Goal: Task Accomplishment & Management: Manage account settings

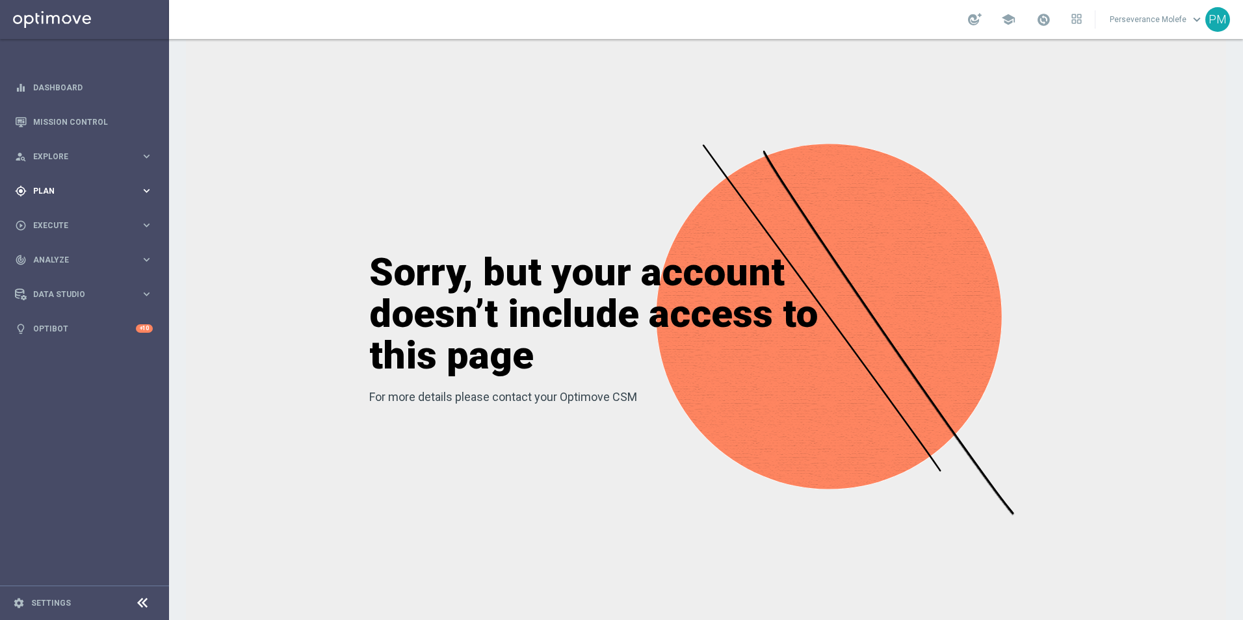
click at [89, 198] on div "gps_fixed Plan keyboard_arrow_right" at bounding box center [84, 191] width 168 height 34
click at [57, 254] on span "Templates" at bounding box center [80, 257] width 93 height 8
click at [68, 279] on link "Optimail" at bounding box center [87, 276] width 95 height 10
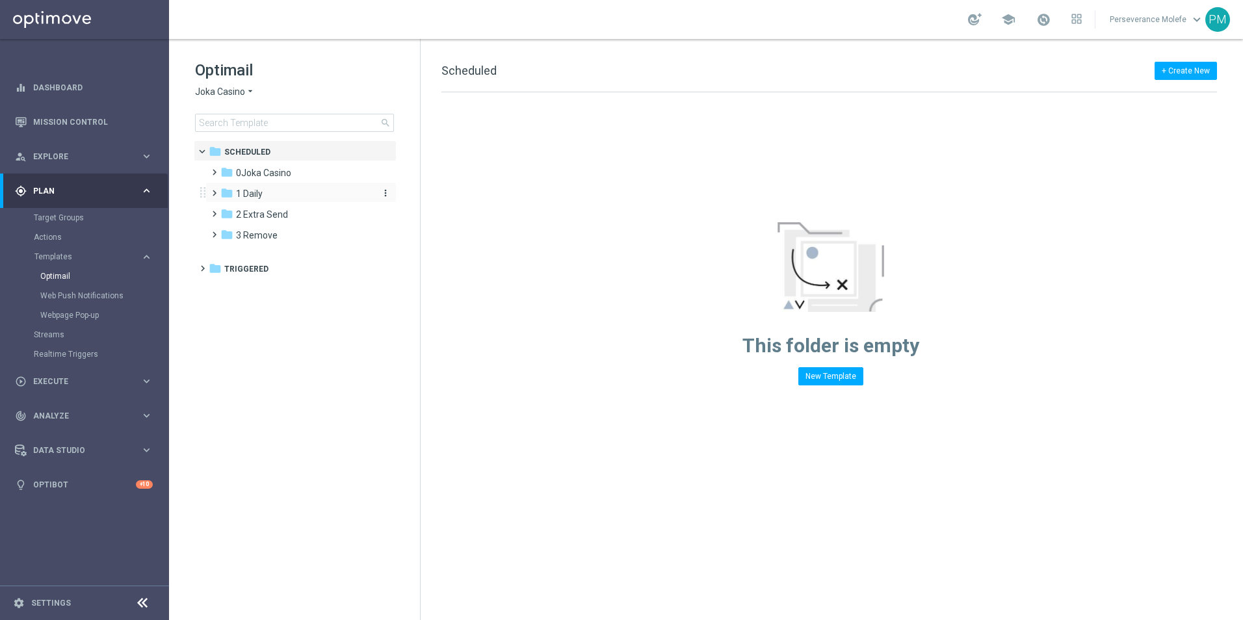
click at [266, 196] on div "folder 1 Daily" at bounding box center [295, 194] width 150 height 15
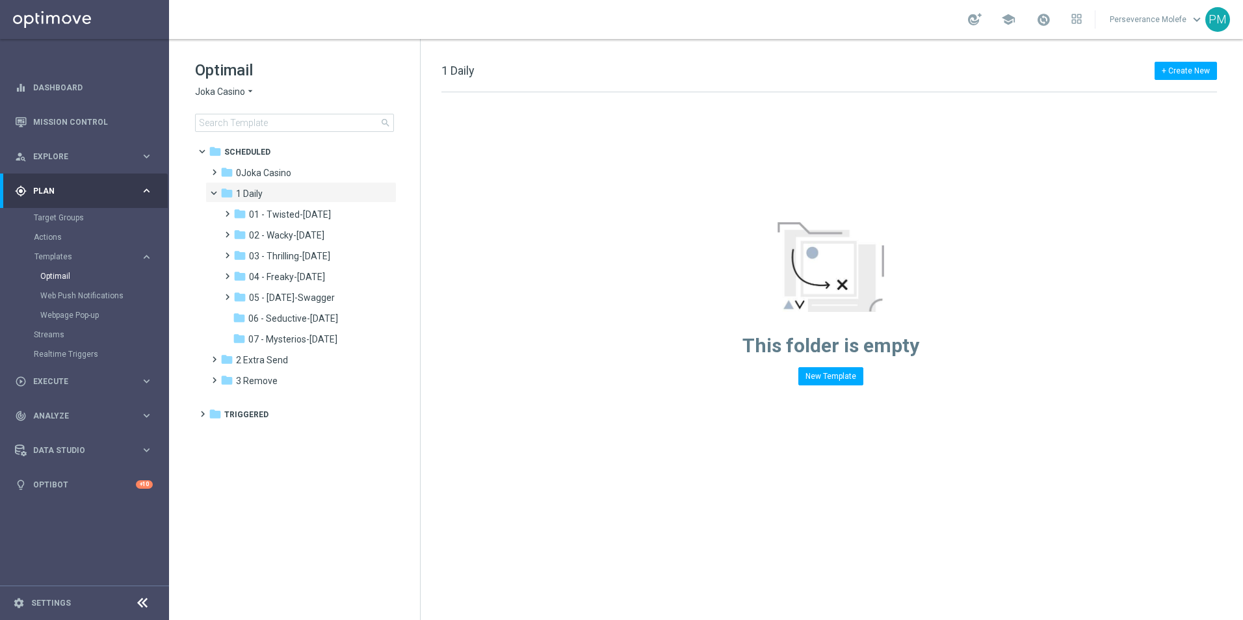
click at [234, 97] on span "Joka Casino" at bounding box center [220, 92] width 50 height 12
click at [0, 0] on span "Casino Joka" at bounding box center [0, 0] width 0 height 0
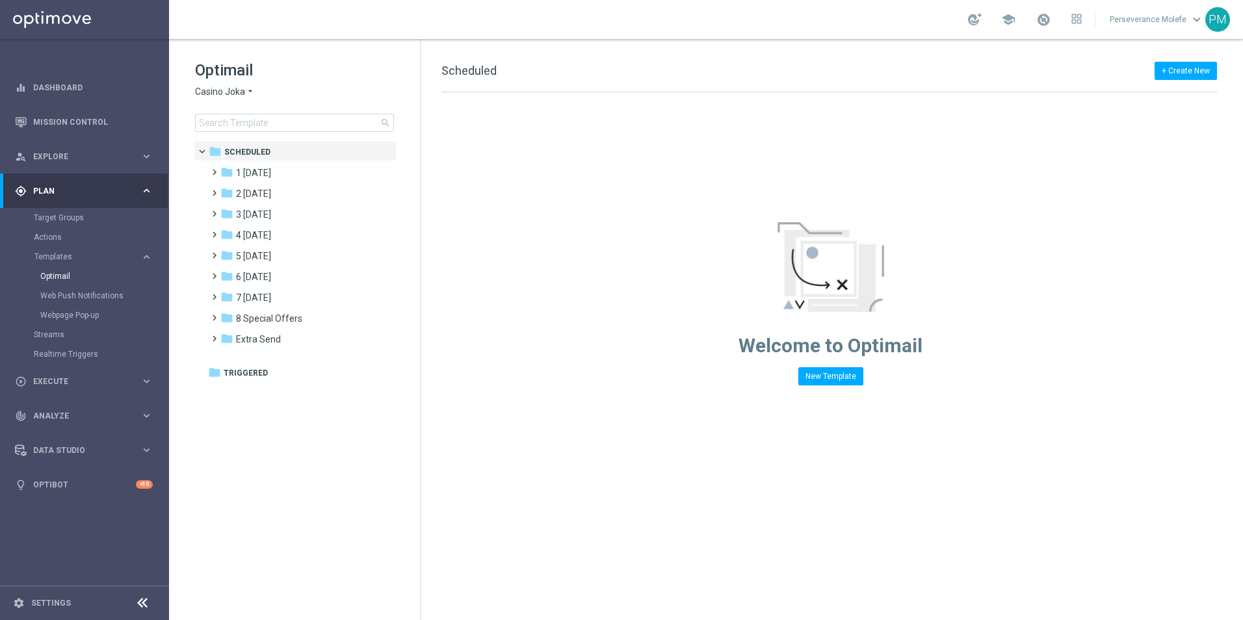
click at [218, 100] on div "Optimail Casino Joka arrow_drop_down × Casino Joka search" at bounding box center [307, 96] width 225 height 72
click at [230, 94] on span "Casino Joka" at bounding box center [220, 92] width 50 height 12
click at [507, 285] on div "Welcome to Optimail New Template" at bounding box center [831, 238] width 820 height 293
click at [271, 218] on span "3 Thursday" at bounding box center [253, 215] width 35 height 12
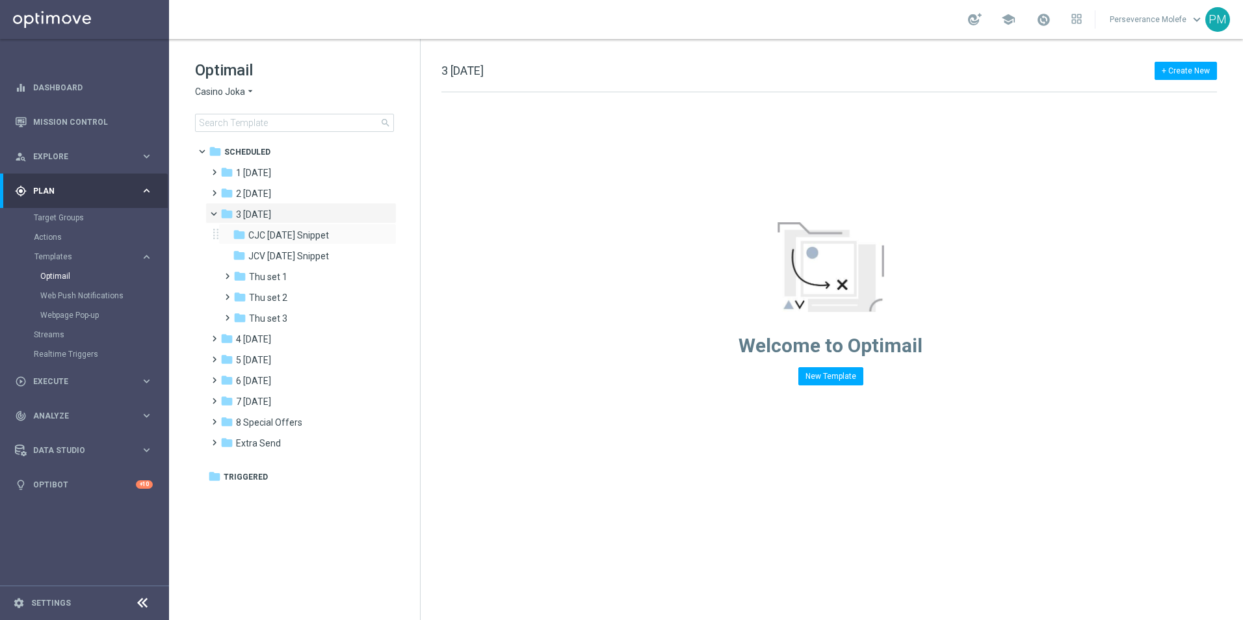
click at [317, 244] on div "folder CJC Thursday Snippet more_vert" at bounding box center [307, 234] width 178 height 21
click at [317, 237] on span "CJC Thursday Snippet" at bounding box center [288, 236] width 81 height 12
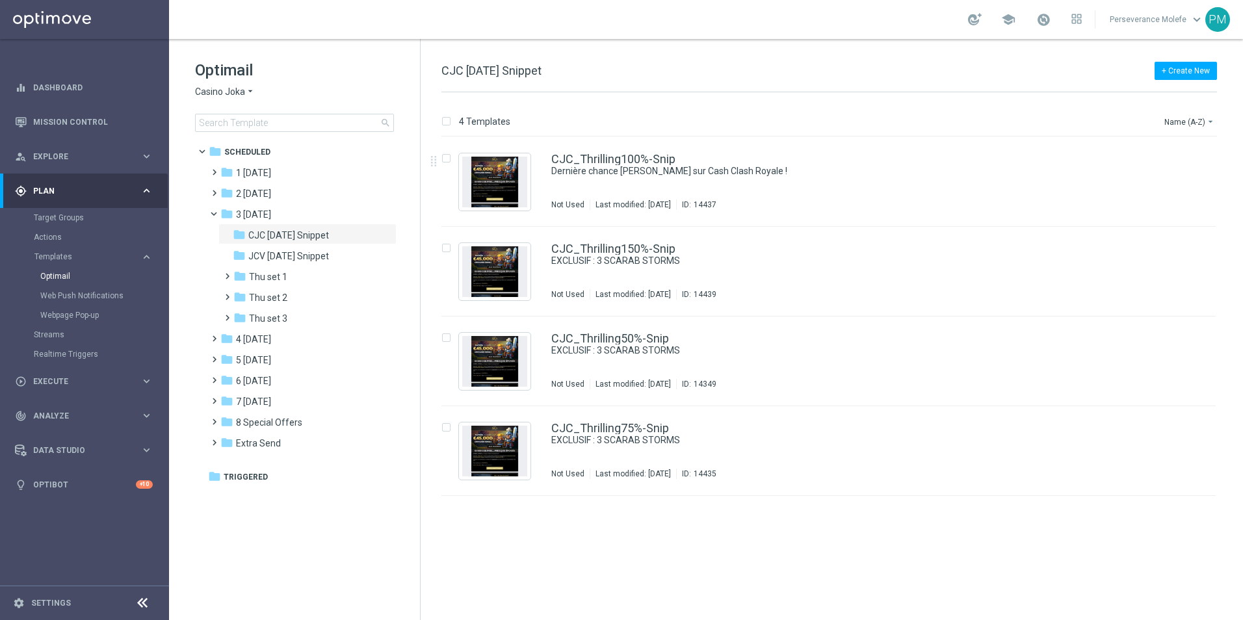
drag, startPoint x: 648, startPoint y: 150, endPoint x: 664, endPoint y: 134, distance: 22.5
click at [661, 136] on div "4 Templates Name (A-Z) arrow_drop_down Drag here to set row groups Drag here to…" at bounding box center [832, 356] width 822 height 528
click at [638, 146] on div "CJC_Thrilling100%-Snip Dernière chance de régner sur Cash Clash Royale ! Not Us…" at bounding box center [828, 182] width 774 height 90
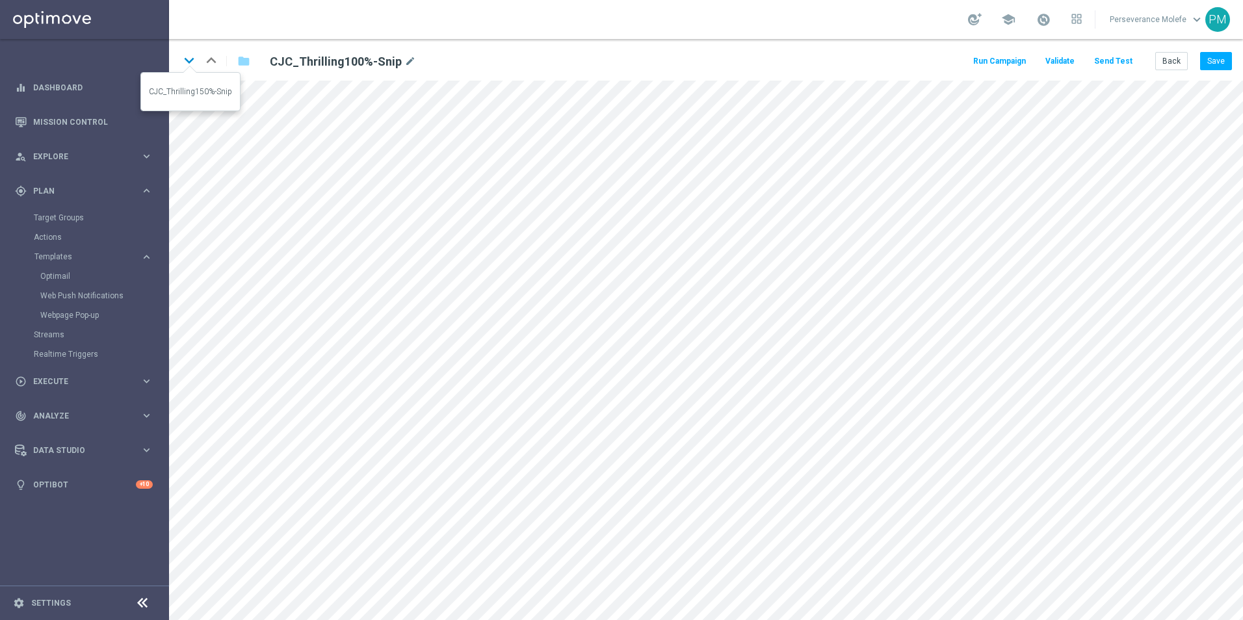
click at [188, 62] on icon "keyboard_arrow_down" at bounding box center [189, 61] width 20 height 20
click at [1169, 55] on button "Back" at bounding box center [1171, 61] width 33 height 18
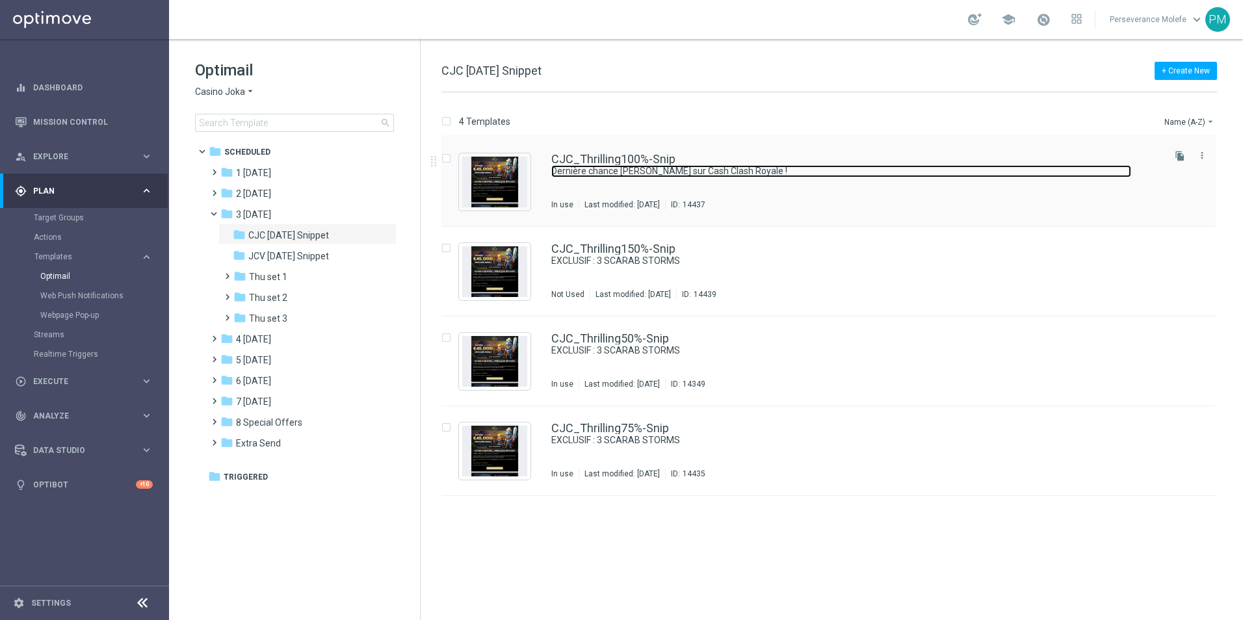
click at [640, 168] on link "Dernière chance de régner sur Cash Clash Royale !" at bounding box center [841, 171] width 580 height 12
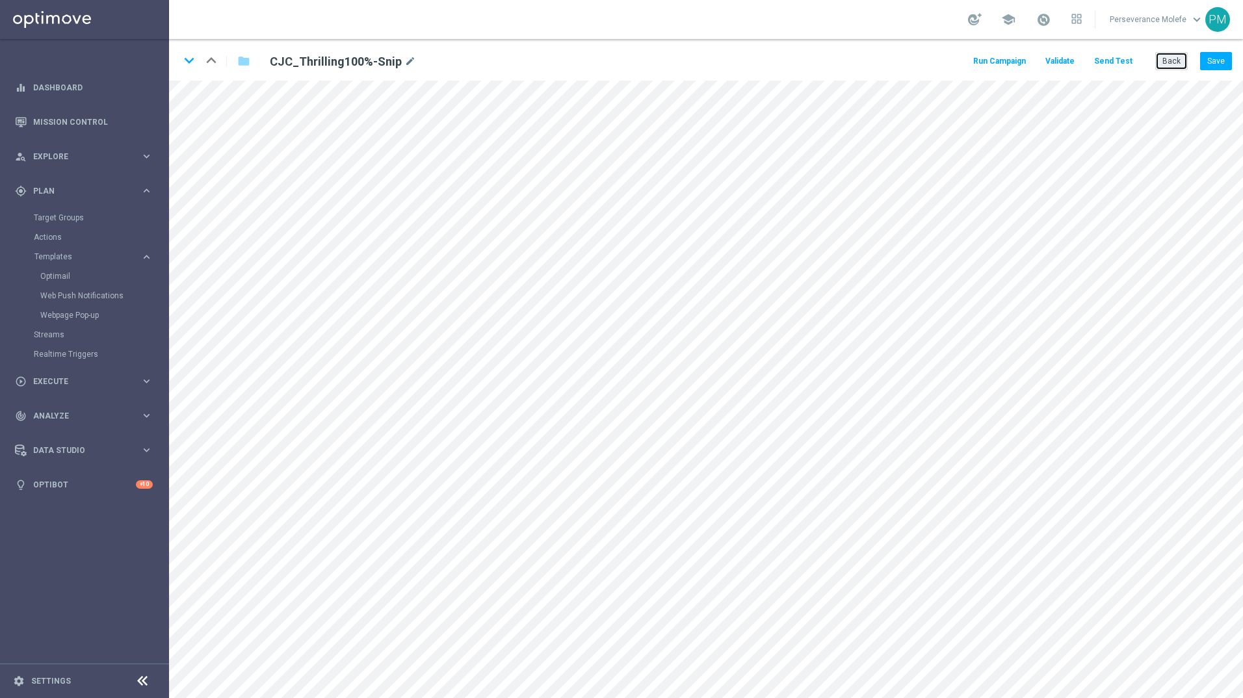
click at [1185, 69] on button "Back" at bounding box center [1171, 61] width 33 height 18
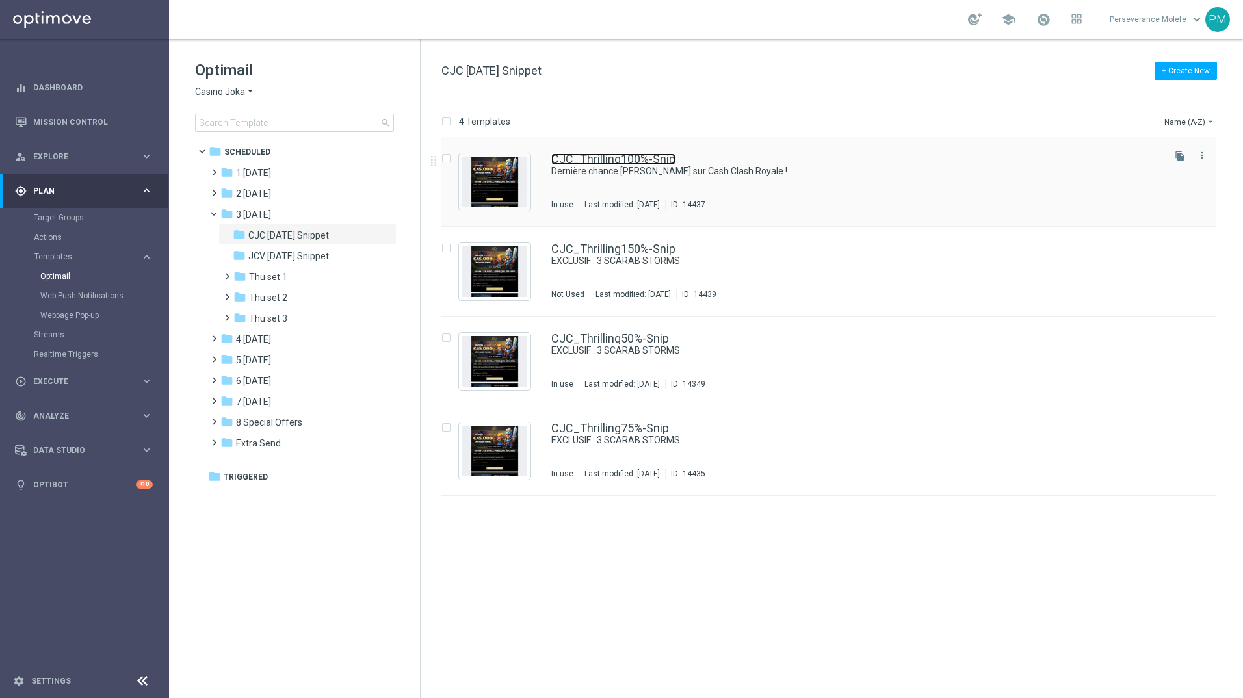
click at [622, 155] on link "CJC_Thrilling100%-Snip" at bounding box center [613, 159] width 124 height 12
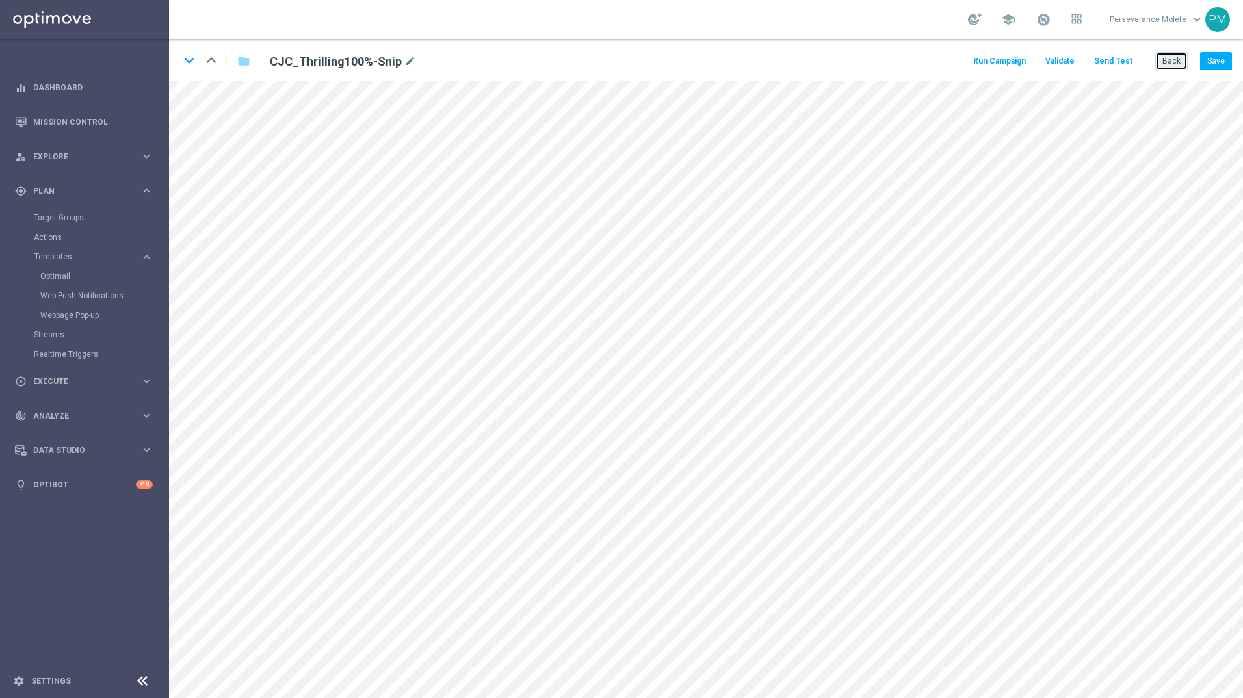
click at [1179, 64] on button "Back" at bounding box center [1171, 61] width 33 height 18
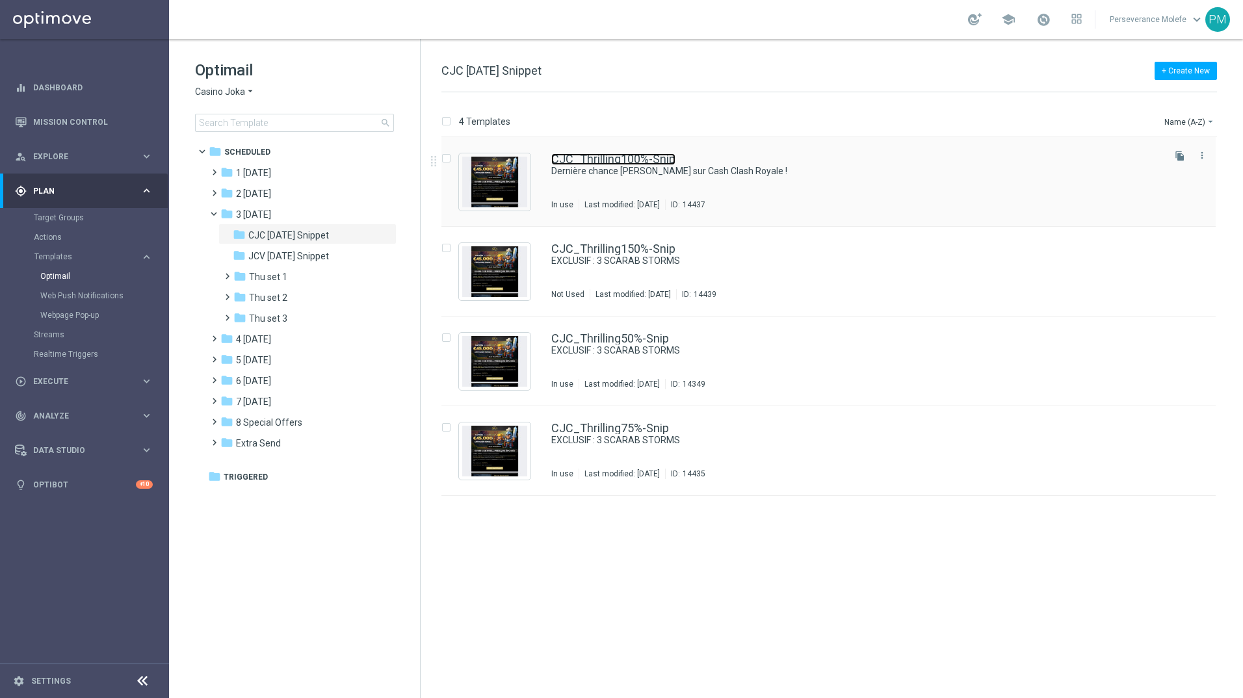
click at [605, 162] on link "CJC_Thrilling100%-Snip" at bounding box center [613, 159] width 124 height 12
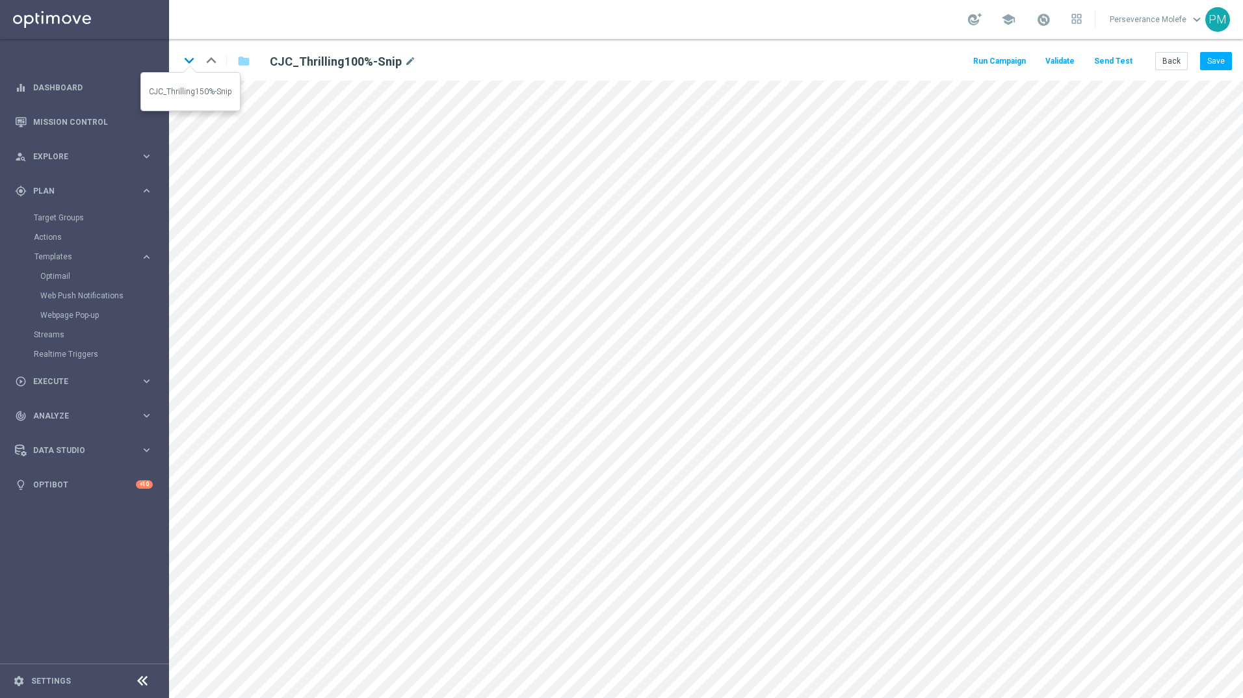
click at [187, 59] on icon "keyboard_arrow_down" at bounding box center [189, 61] width 20 height 20
click at [1218, 64] on button "Save" at bounding box center [1216, 61] width 32 height 18
click at [190, 66] on icon "keyboard_arrow_down" at bounding box center [189, 61] width 20 height 20
click at [1222, 65] on button "Save" at bounding box center [1216, 61] width 32 height 18
click at [181, 63] on icon "keyboard_arrow_down" at bounding box center [189, 61] width 20 height 20
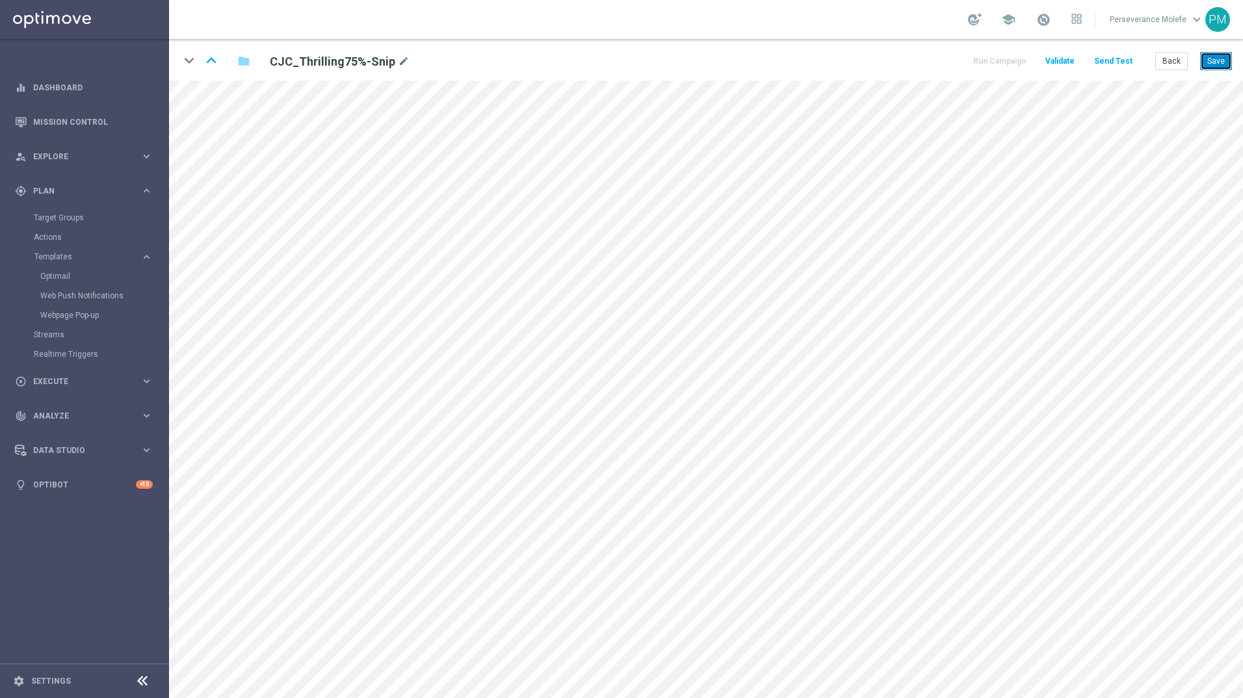
click at [1222, 70] on button "Save" at bounding box center [1216, 61] width 32 height 18
click at [1211, 67] on button "Save" at bounding box center [1216, 61] width 32 height 18
click at [1183, 62] on button "Back" at bounding box center [1171, 61] width 33 height 18
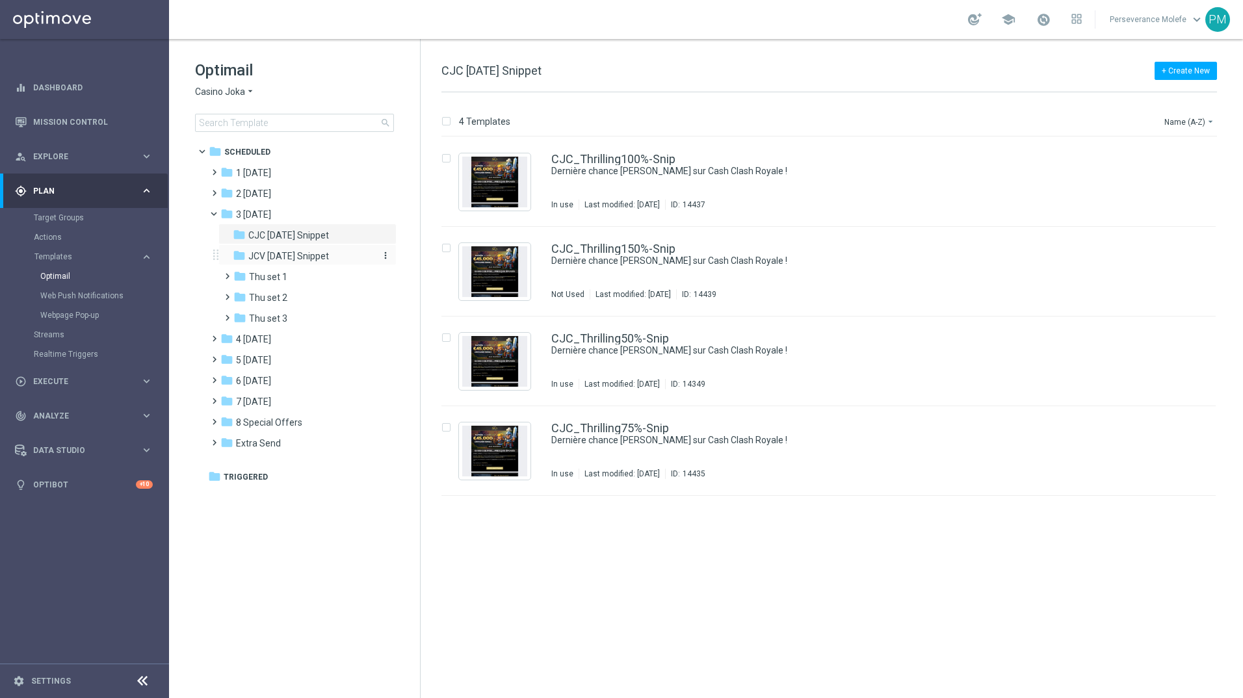
click at [372, 259] on div "folder JCV Thursday Snippet more_vert" at bounding box center [314, 256] width 163 height 15
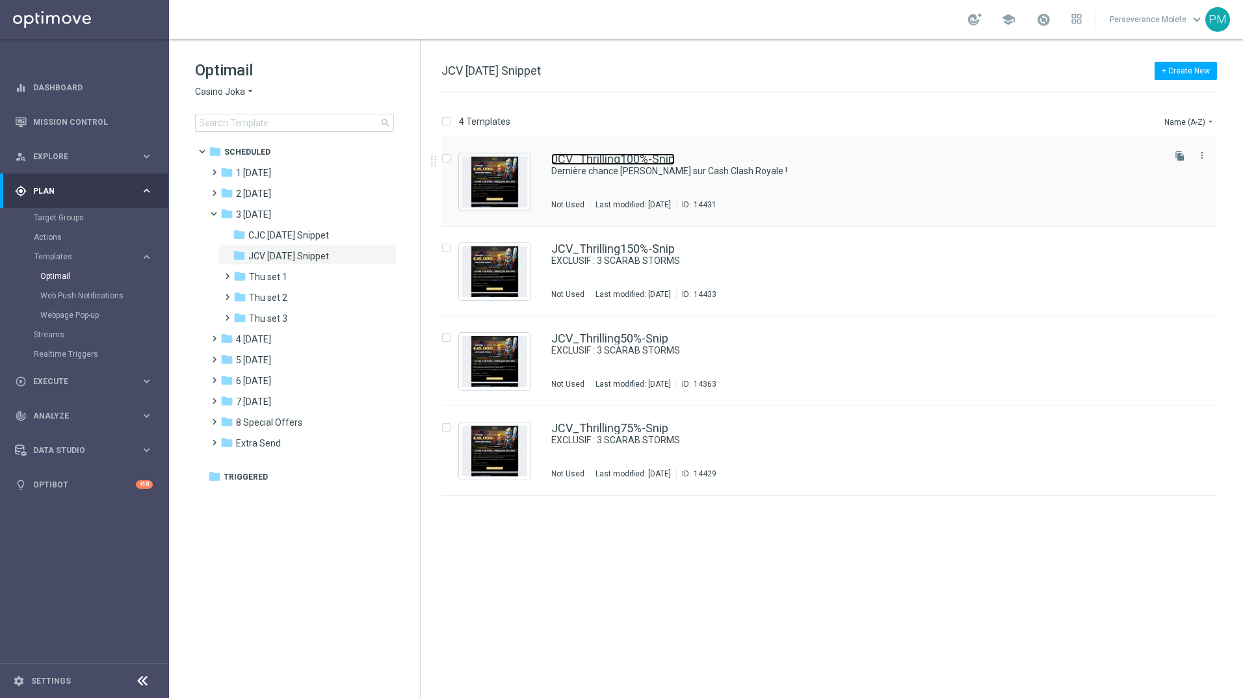
click at [671, 158] on link "JCV_Thrilling100%-Snip" at bounding box center [613, 159] width 124 height 12
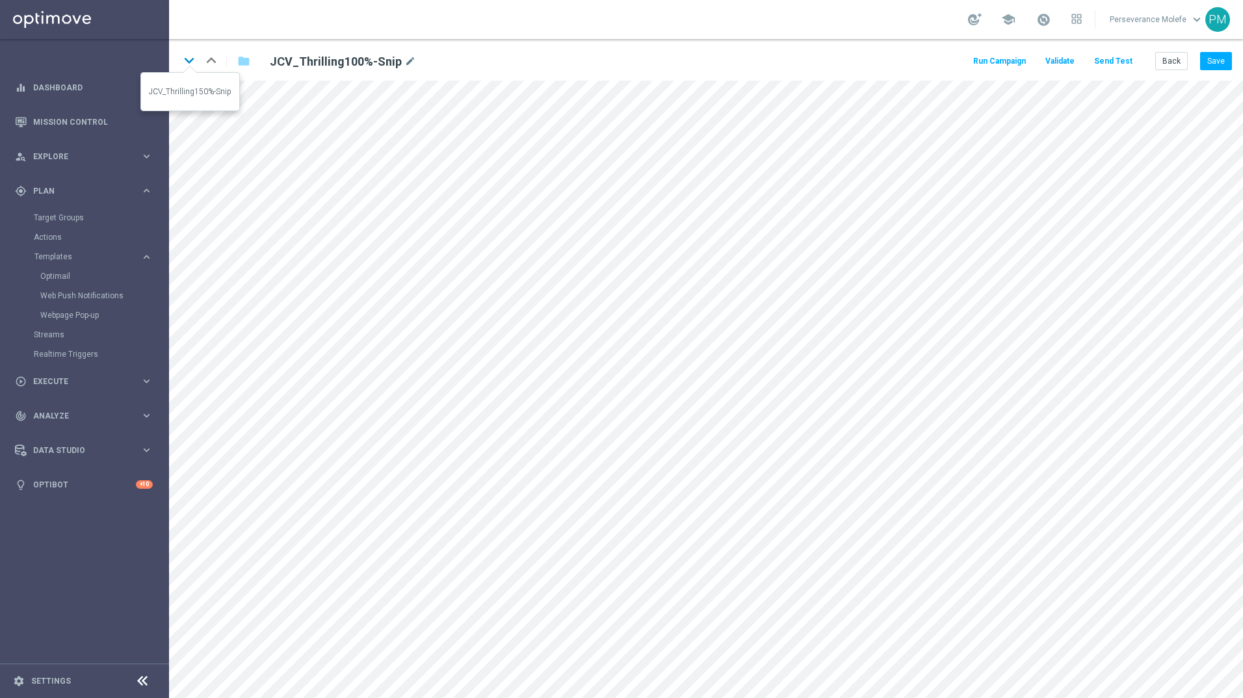
click at [192, 64] on icon "keyboard_arrow_down" at bounding box center [189, 61] width 20 height 20
click at [1214, 53] on div "keyboard_arrow_down keyboard_arrow_up folder JCV_Thrilling150%-Snip mode_edit R…" at bounding box center [706, 60] width 1074 height 42
click at [1212, 65] on button "Save" at bounding box center [1216, 61] width 32 height 18
click at [192, 62] on icon "keyboard_arrow_down" at bounding box center [189, 61] width 20 height 20
click at [1214, 57] on button "Save" at bounding box center [1216, 61] width 32 height 18
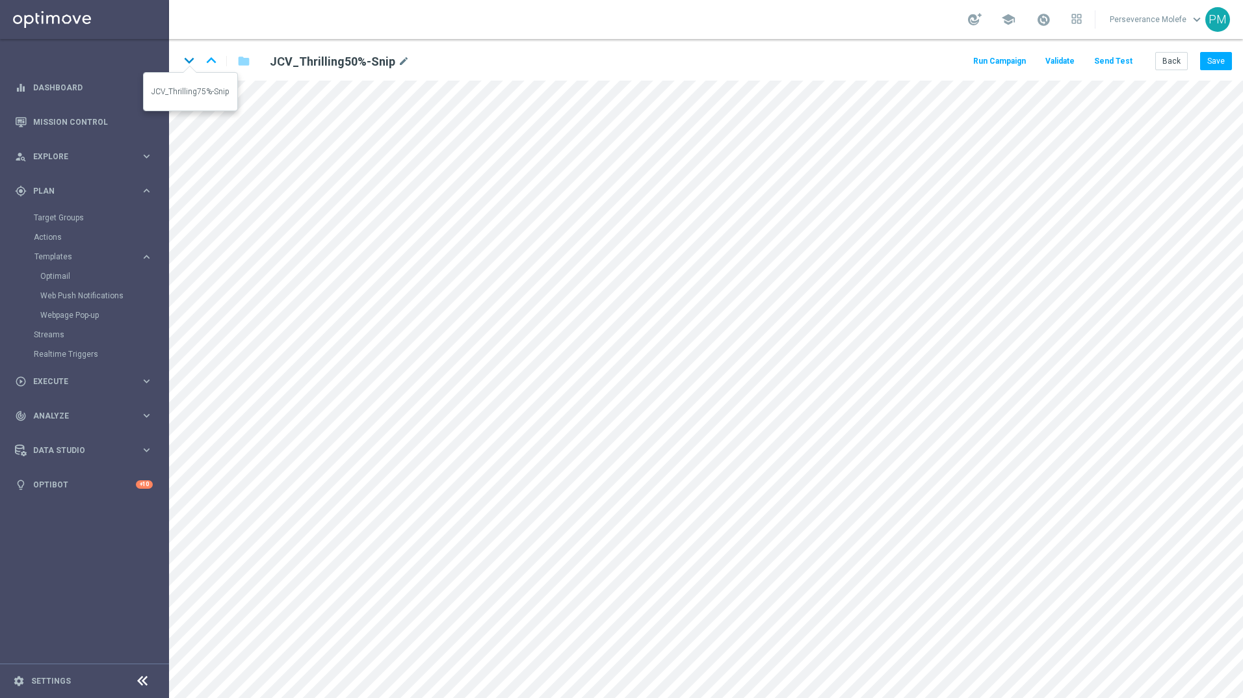
click at [185, 60] on icon "keyboard_arrow_down" at bounding box center [189, 61] width 20 height 20
click at [1223, 63] on button "Save" at bounding box center [1216, 61] width 32 height 18
click at [211, 57] on icon "keyboard_arrow_up" at bounding box center [212, 61] width 20 height 20
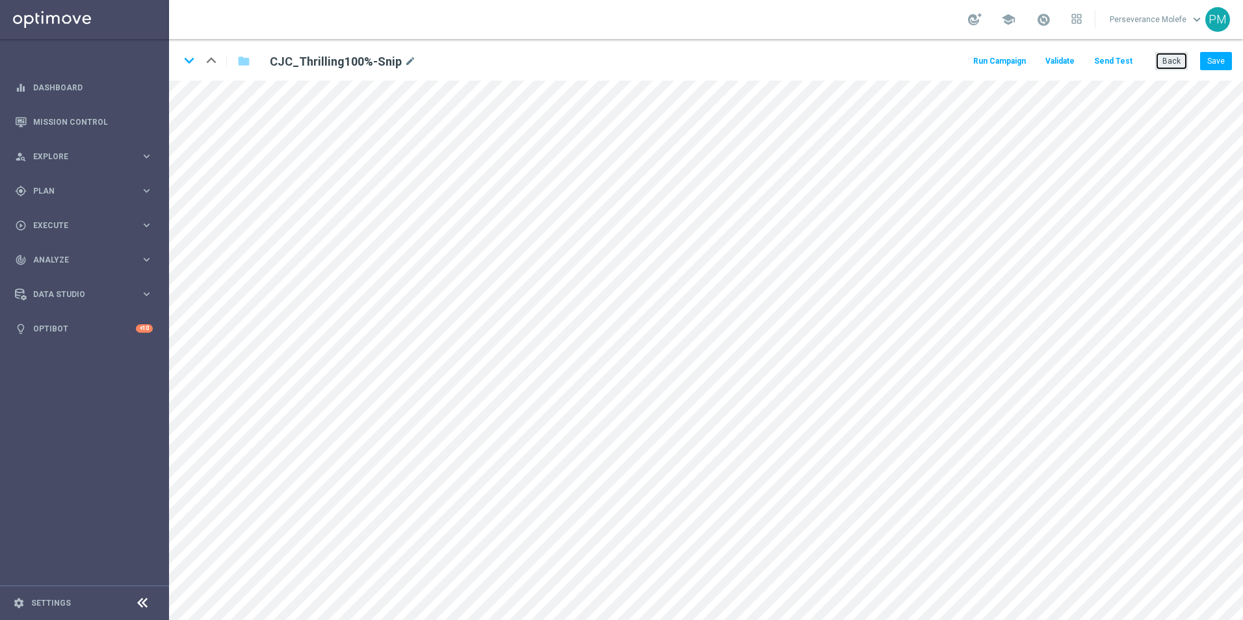
click at [1178, 56] on button "Back" at bounding box center [1171, 61] width 33 height 18
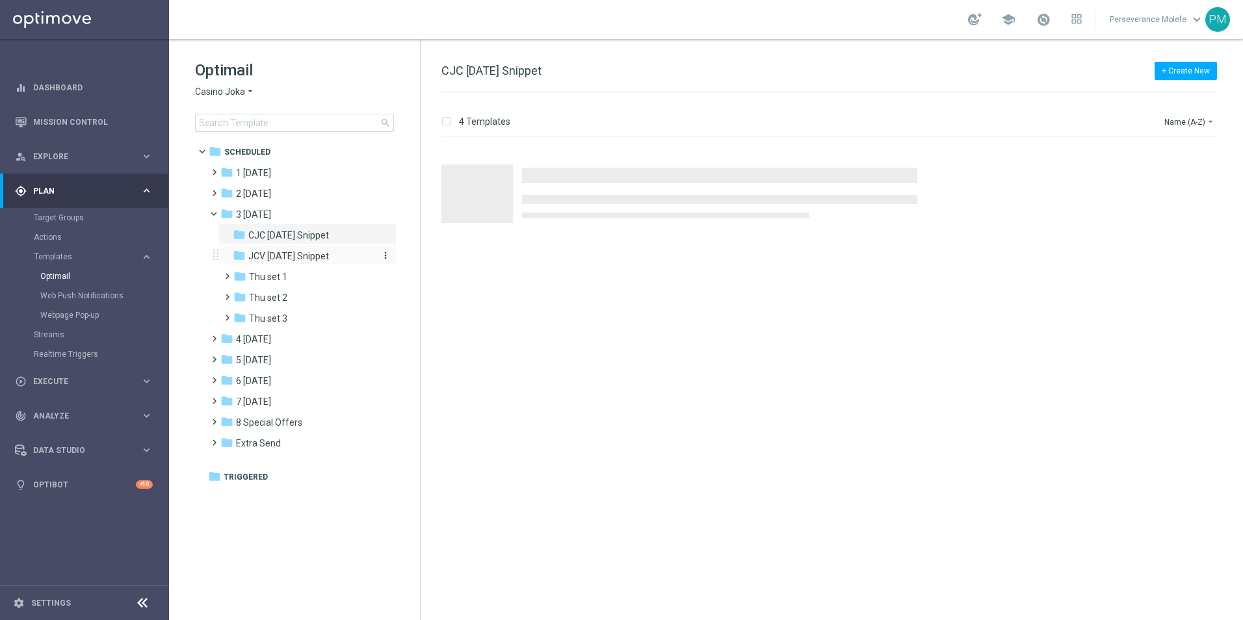
click at [329, 257] on span "JCV [DATE] Snippet" at bounding box center [288, 256] width 81 height 12
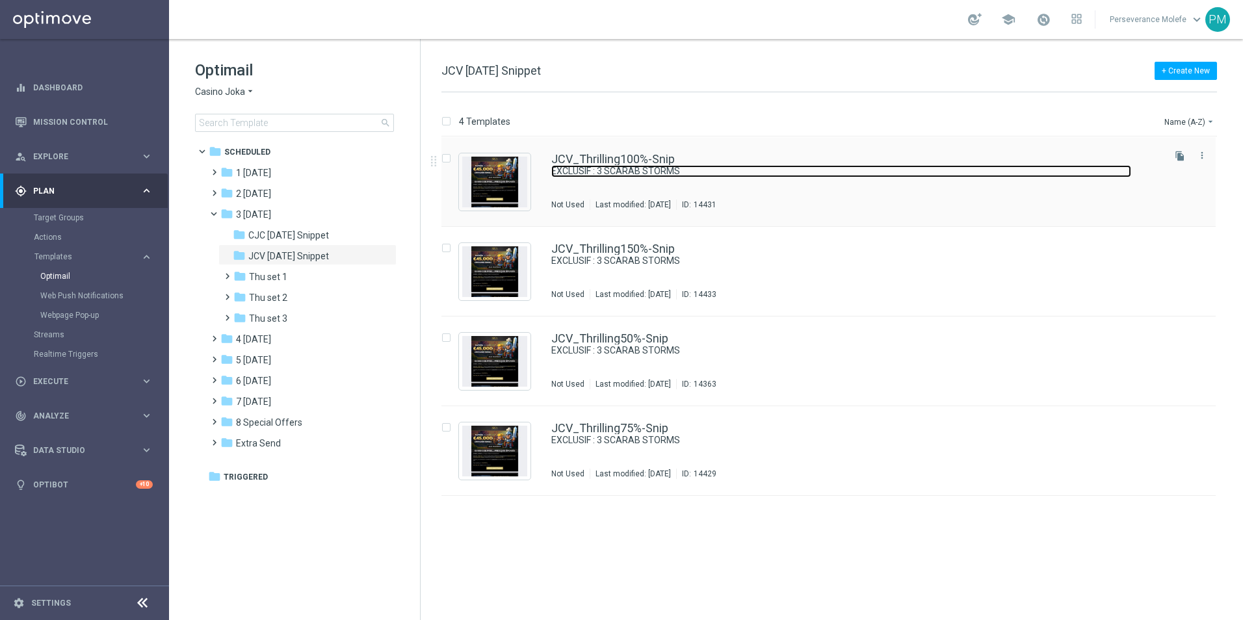
click at [633, 168] on link "EXCLUSIF : 3 SCARAB STORMS" at bounding box center [841, 171] width 580 height 12
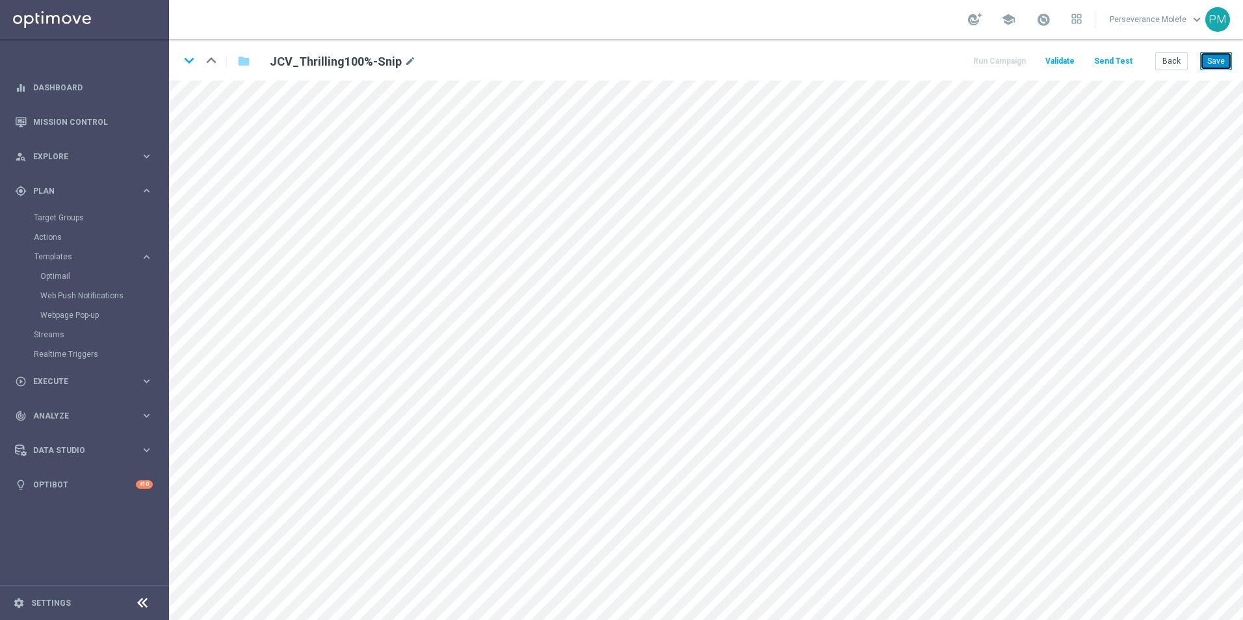
click at [1207, 60] on button "Save" at bounding box center [1216, 61] width 32 height 18
click at [1221, 59] on button "Save" at bounding box center [1216, 61] width 32 height 18
click at [1103, 64] on button "Send Test" at bounding box center [1113, 62] width 42 height 18
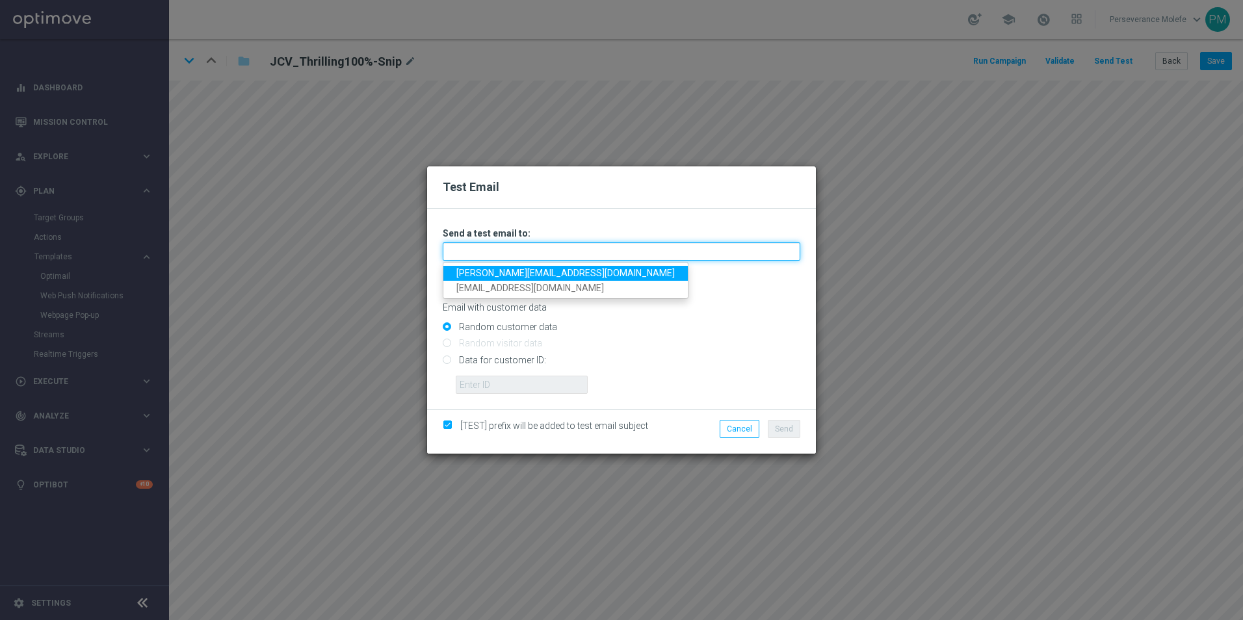
click at [527, 243] on input "text" at bounding box center [622, 252] width 358 height 18
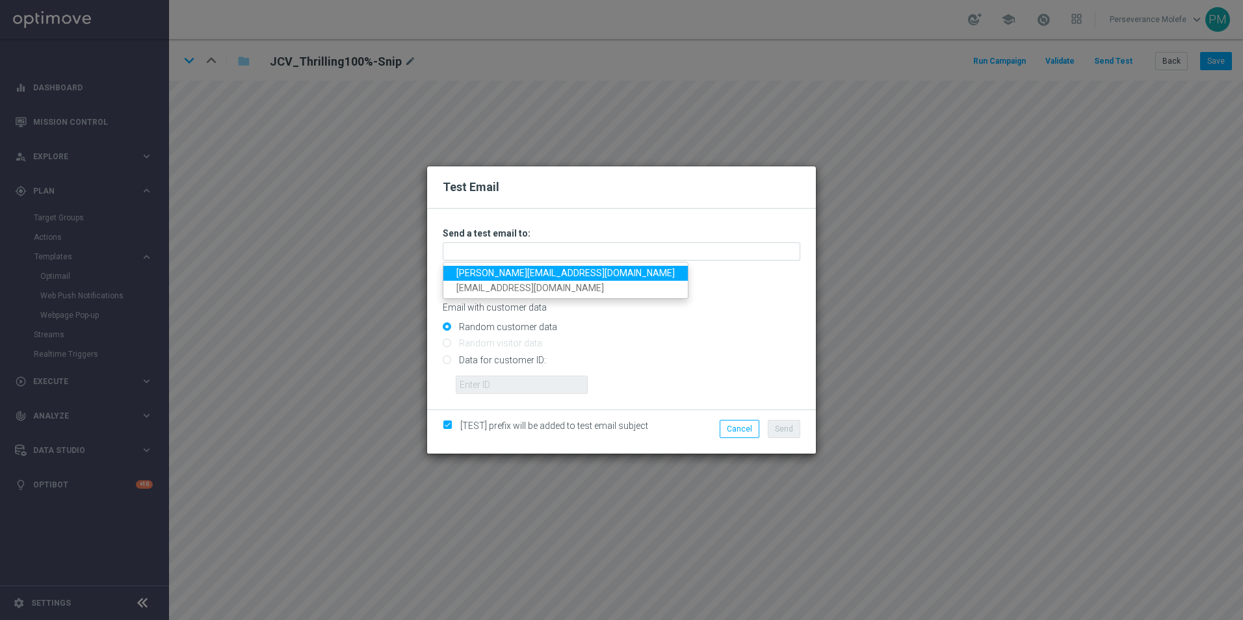
click at [523, 272] on link "Madeleine@viva-vision.net" at bounding box center [565, 273] width 244 height 15
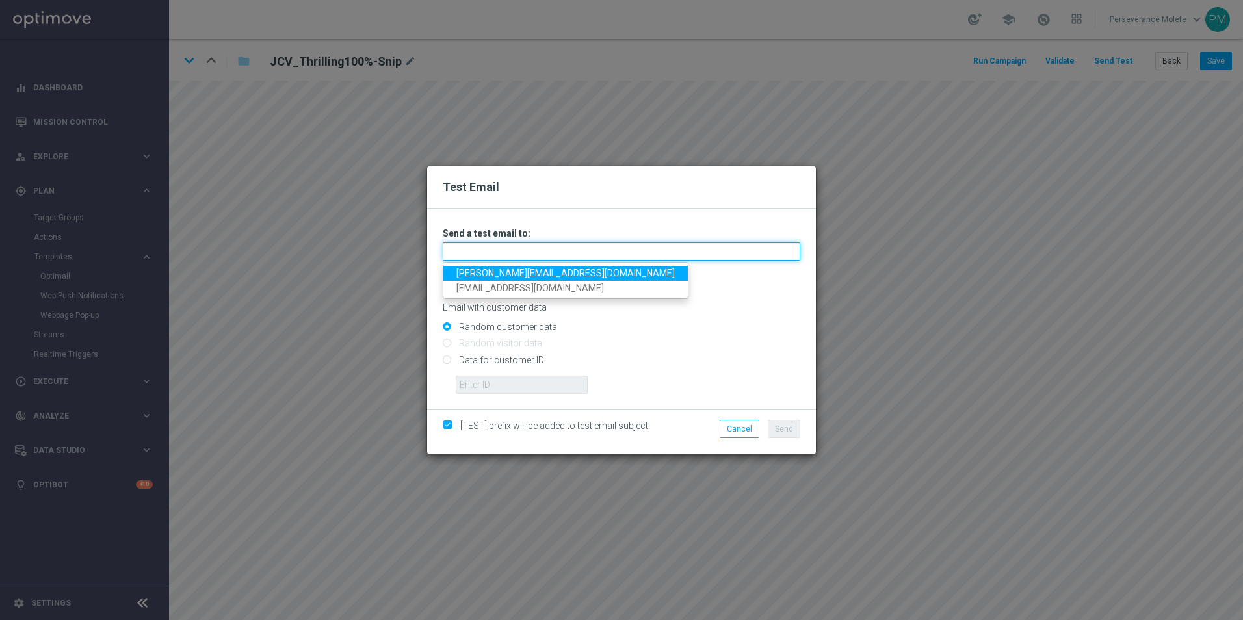
type input "Madeleine@viva-vision.net"
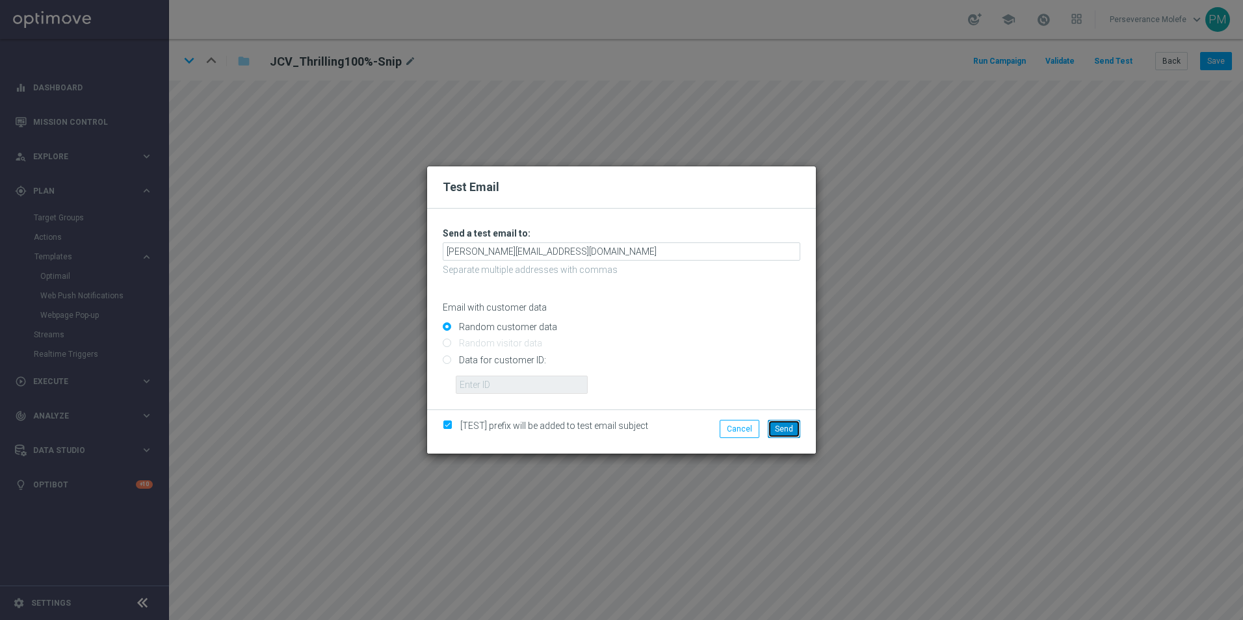
click at [787, 431] on span "Send" at bounding box center [784, 429] width 18 height 9
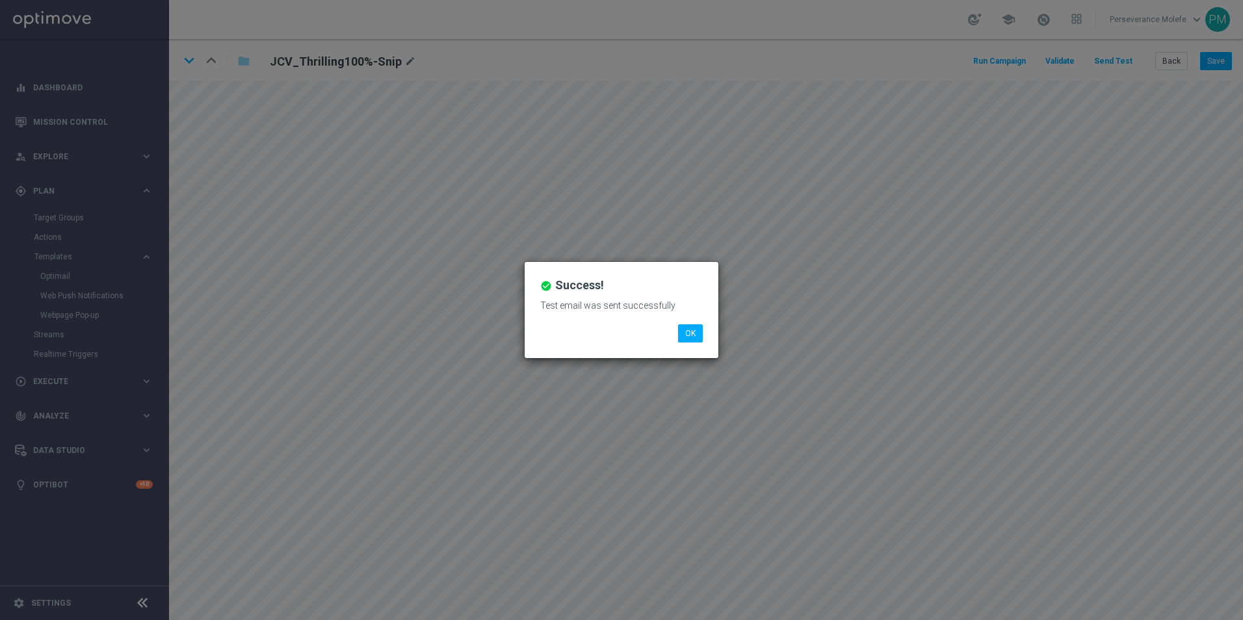
click at [705, 334] on li "OK" at bounding box center [690, 333] width 31 height 18
click at [702, 335] on button "OK" at bounding box center [690, 333] width 25 height 18
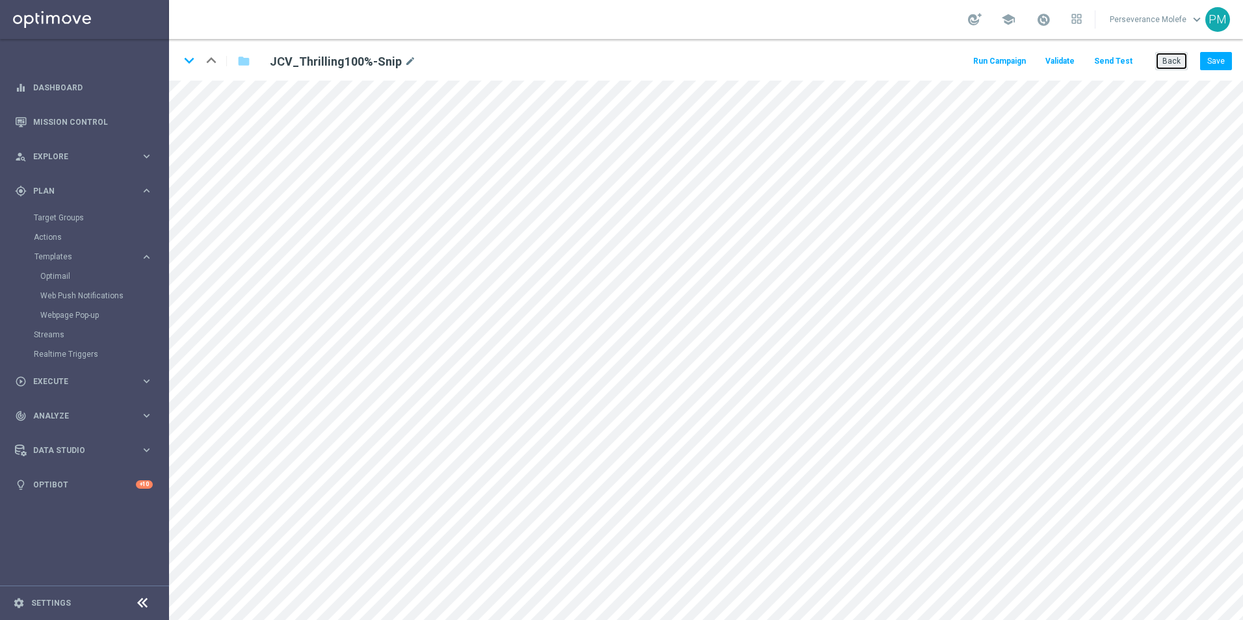
click at [1172, 63] on button "Back" at bounding box center [1171, 61] width 33 height 18
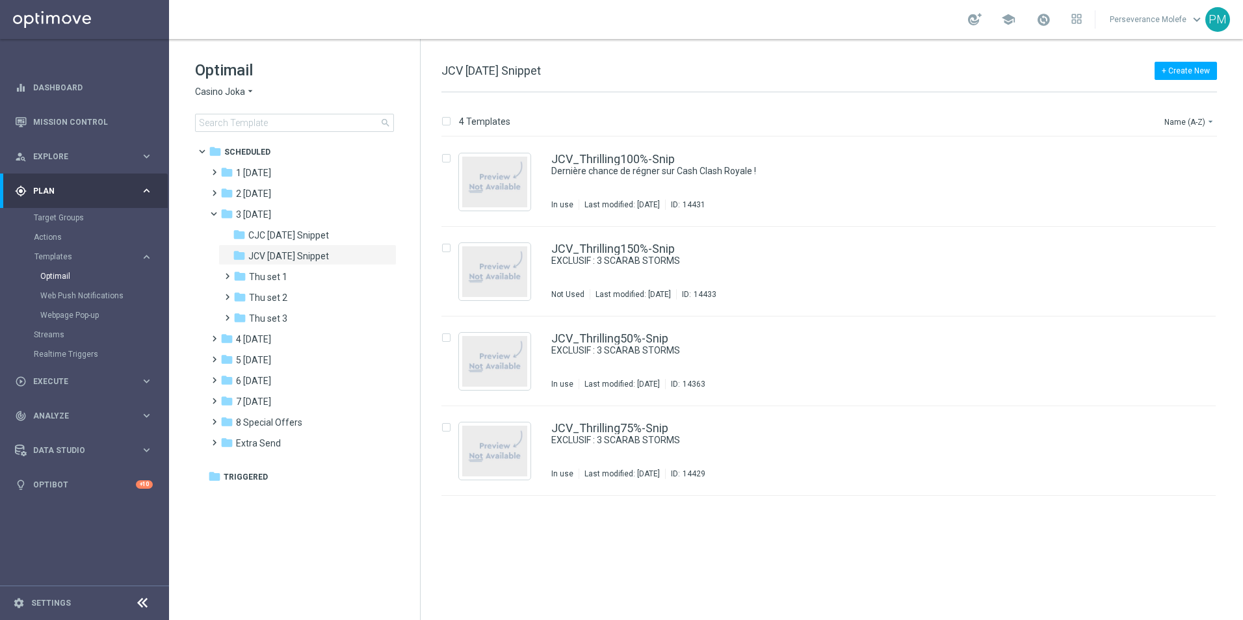
click at [217, 94] on span "Casino Joka" at bounding box center [220, 92] width 50 height 12
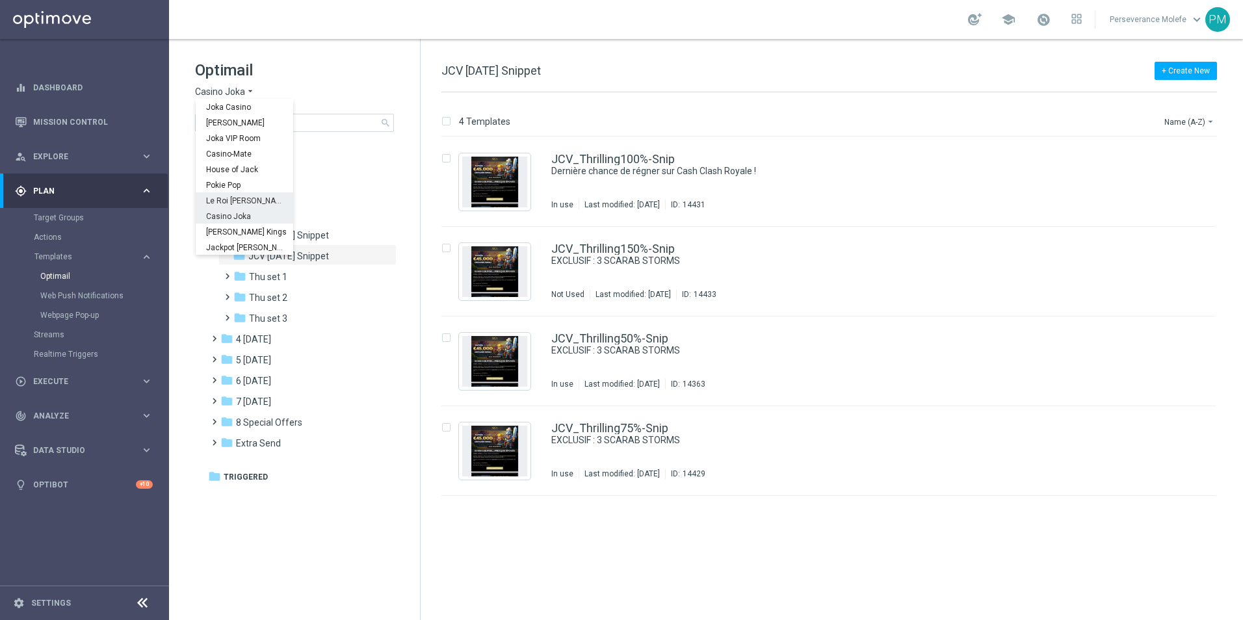
click at [0, 0] on span "Le Roi [PERSON_NAME]" at bounding box center [0, 0] width 0 height 0
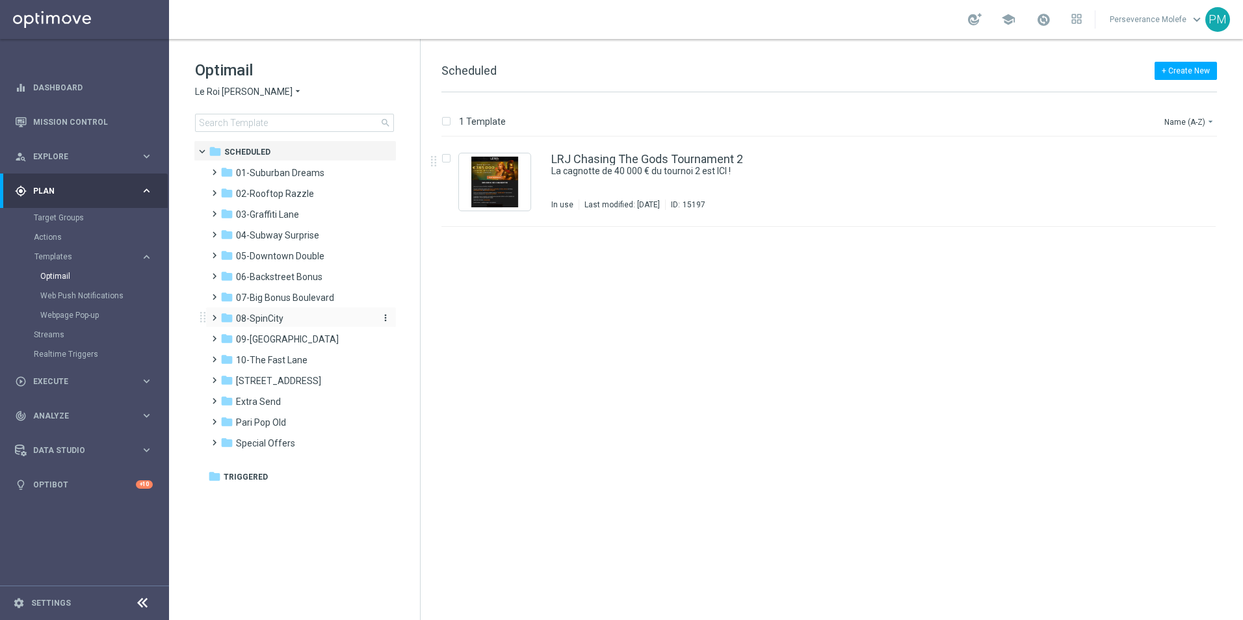
click at [295, 317] on div "folder 08-SpinCity" at bounding box center [295, 318] width 150 height 15
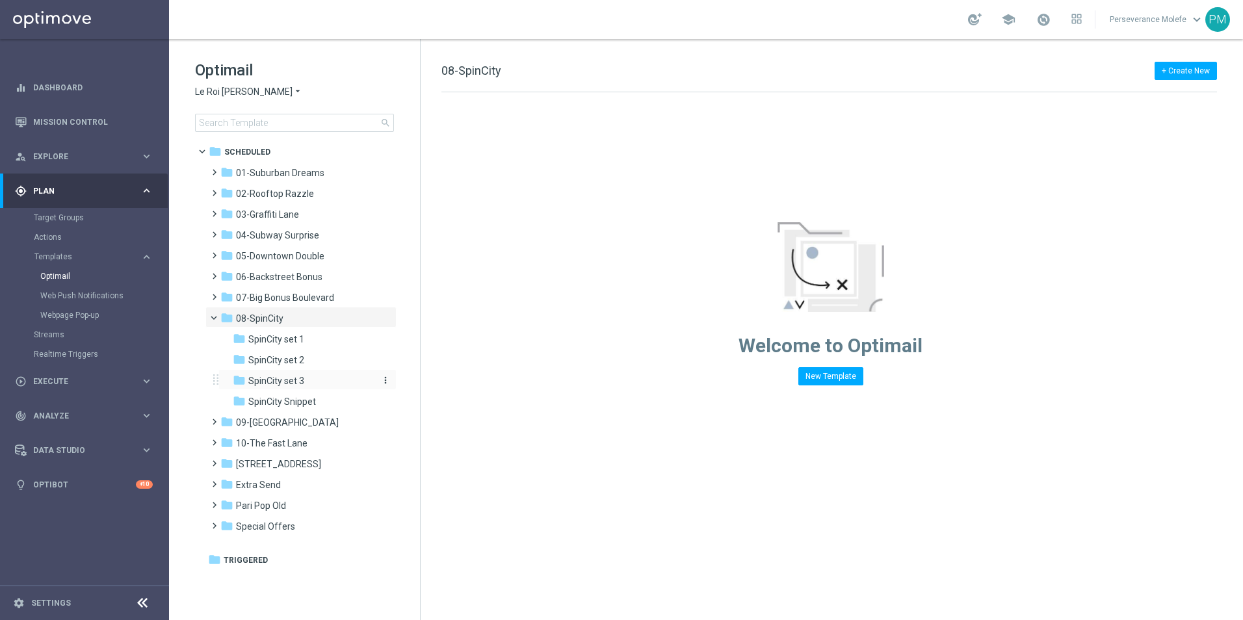
click at [302, 384] on span "SpinCity set 3" at bounding box center [276, 381] width 56 height 12
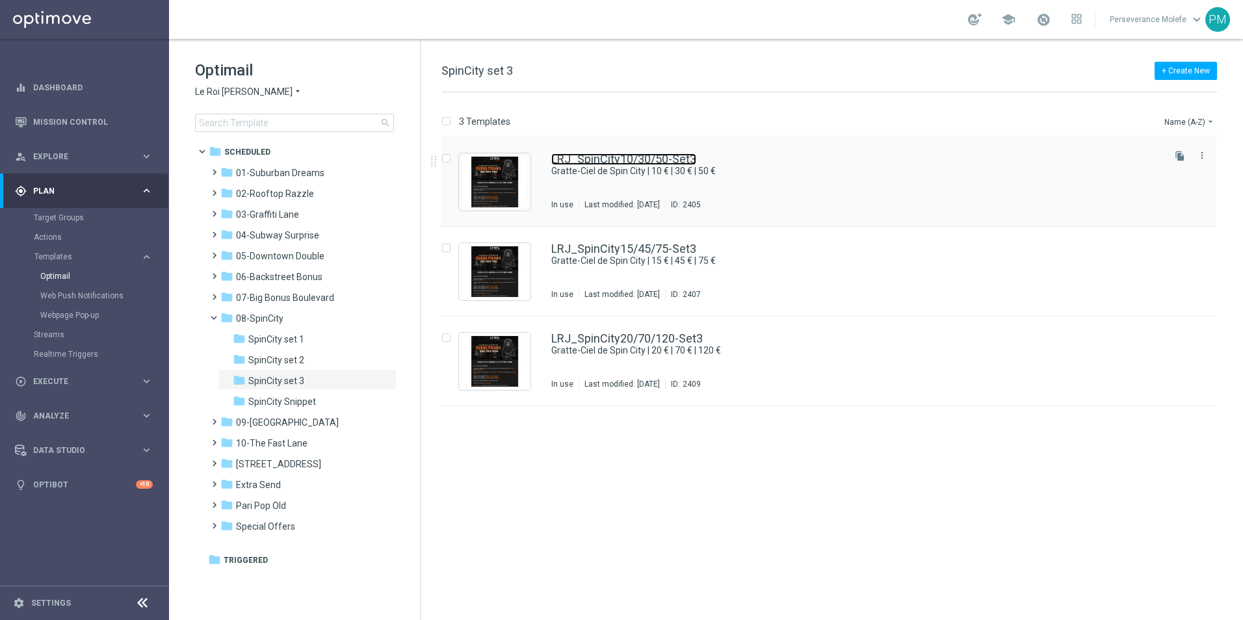
click at [689, 161] on link "LRJ_SpinCity10/30/50-Set3" at bounding box center [623, 159] width 145 height 12
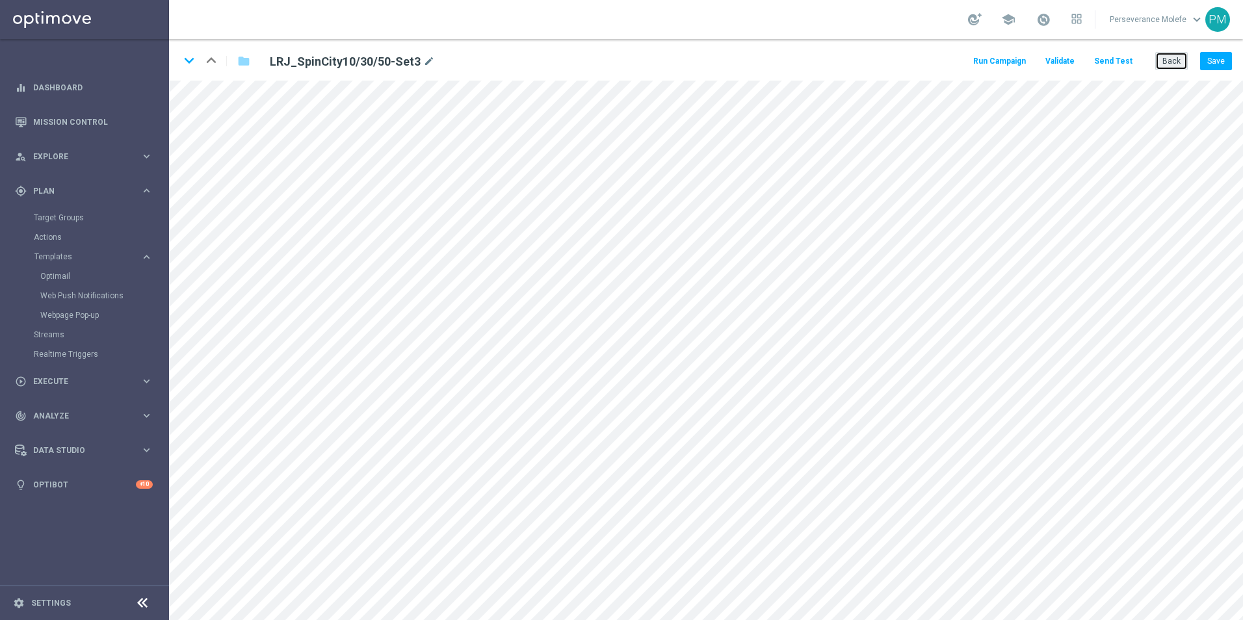
click at [1161, 63] on button "Back" at bounding box center [1171, 61] width 33 height 18
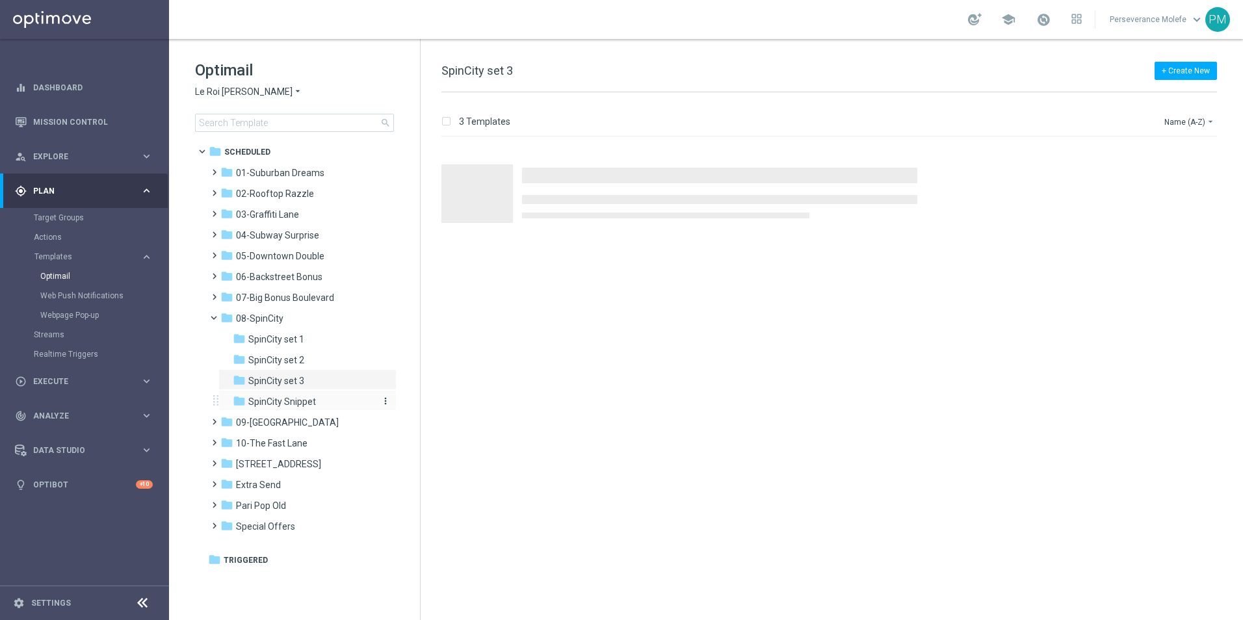
click at [289, 398] on span "SpinCity Snippet" at bounding box center [282, 402] width 68 height 12
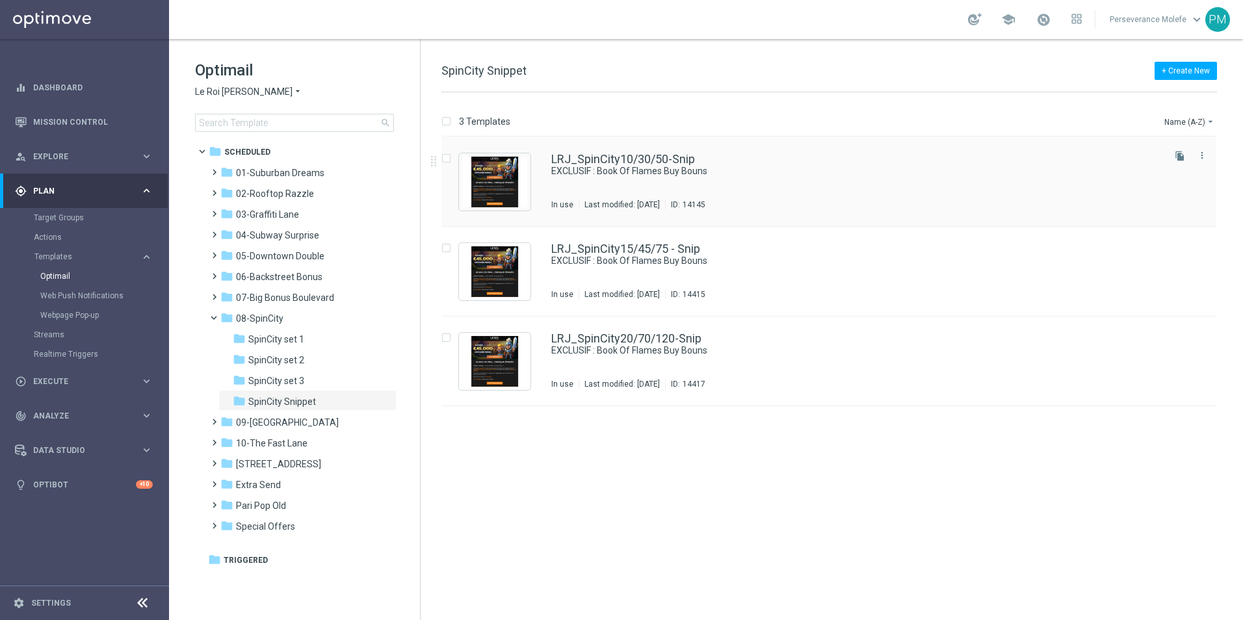
click at [624, 153] on div "LRJ_SpinCity10/30/50-Snip EXCLUSIF : Book Of Flames Buy Bouns In use Last modif…" at bounding box center [828, 182] width 774 height 90
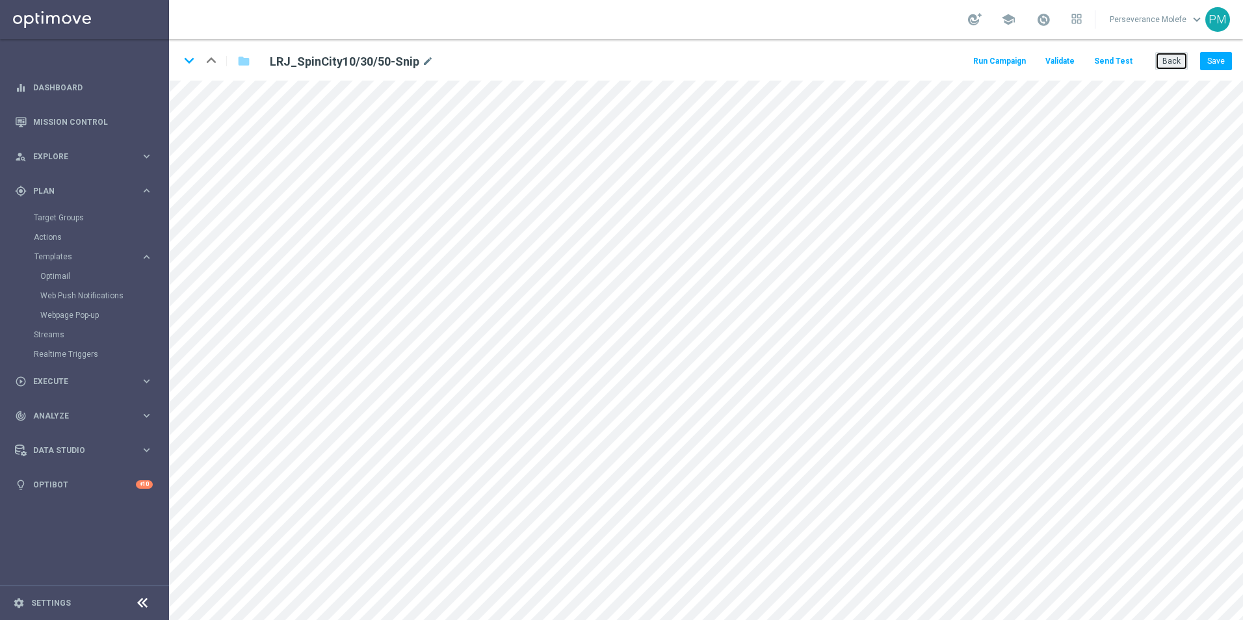
click at [1161, 65] on button "Back" at bounding box center [1171, 61] width 33 height 18
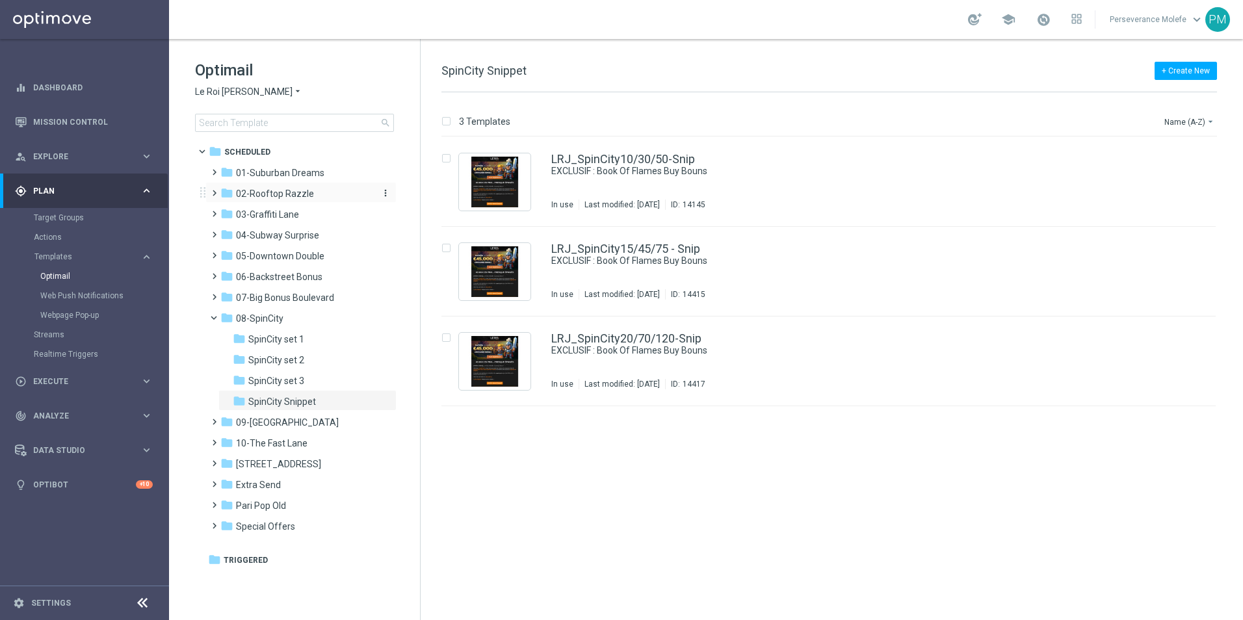
click at [296, 200] on div "folder 02-Rooftop Razzle" at bounding box center [295, 194] width 150 height 15
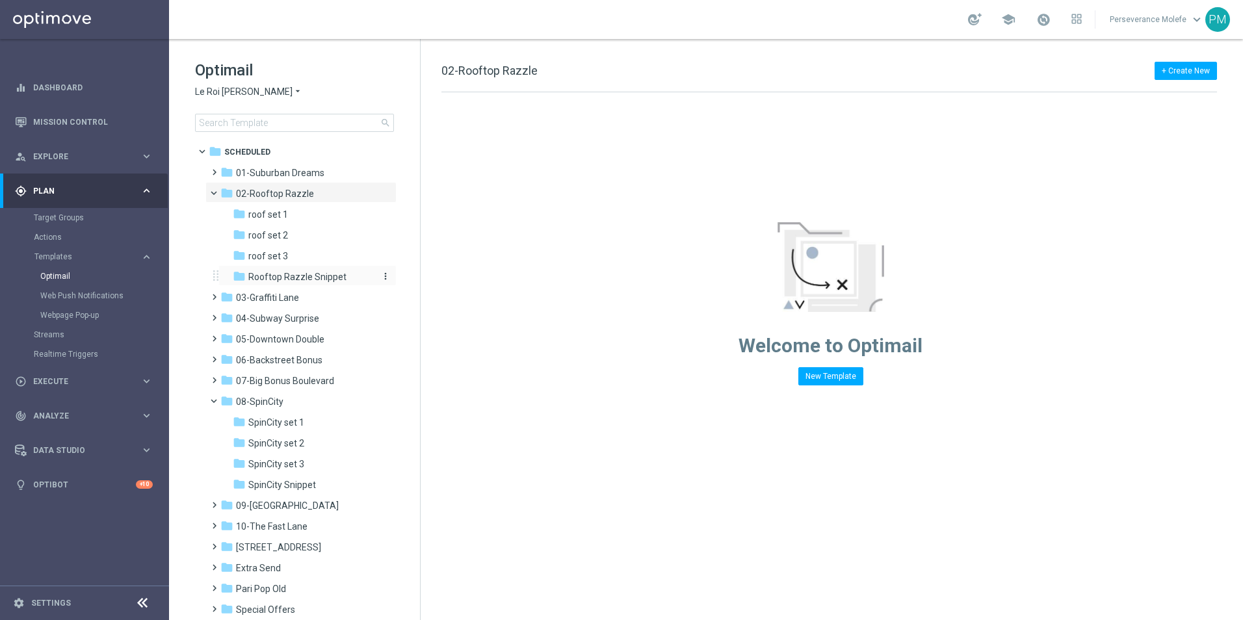
click at [309, 274] on span "Rooftop Razzle Snippet" at bounding box center [297, 277] width 98 height 12
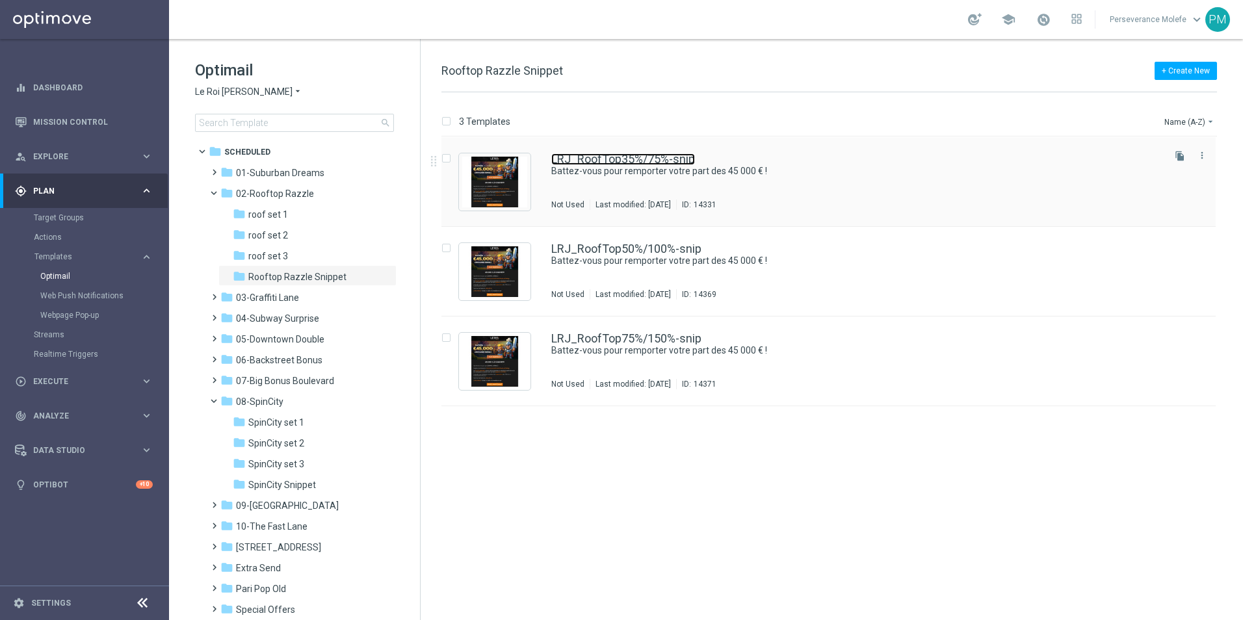
click at [591, 158] on link "LRJ_RoofTop35%/75%-snip" at bounding box center [623, 159] width 144 height 12
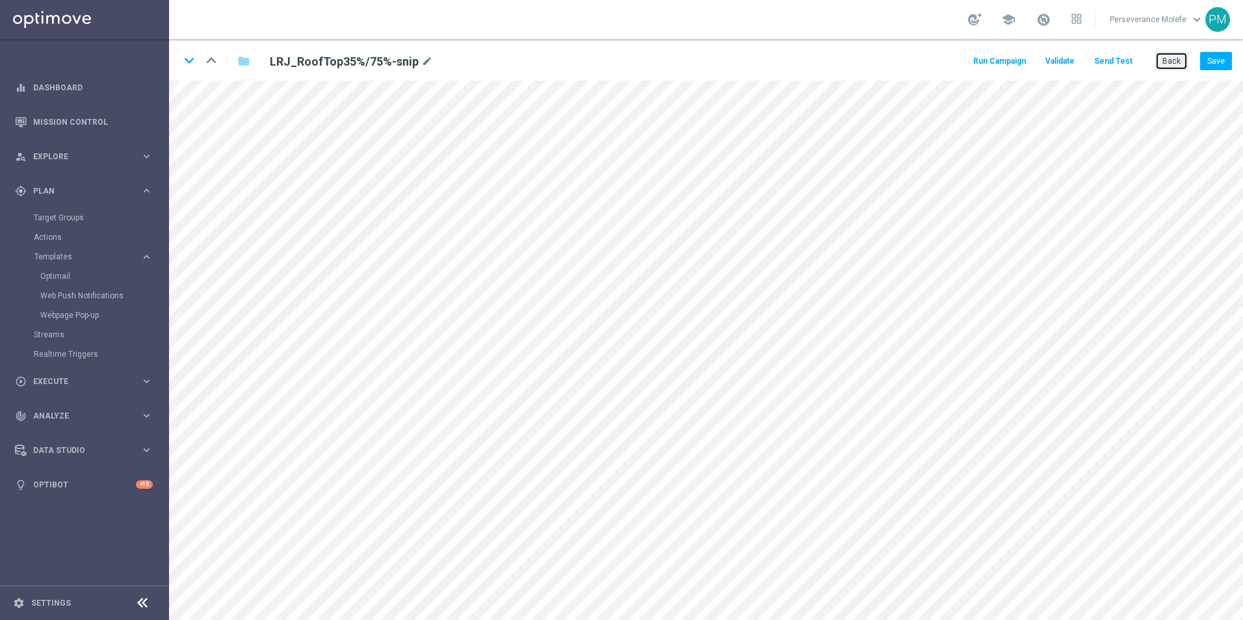
click at [1179, 62] on button "Back" at bounding box center [1171, 61] width 33 height 18
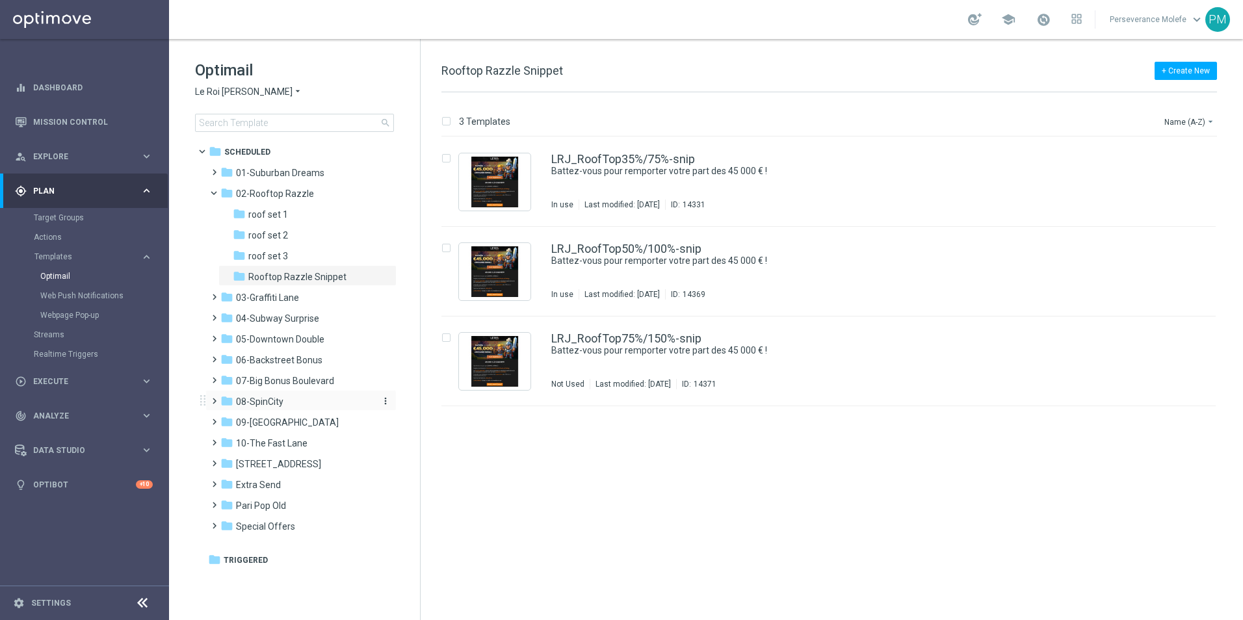
click at [289, 401] on div "folder 08-SpinCity" at bounding box center [295, 402] width 150 height 15
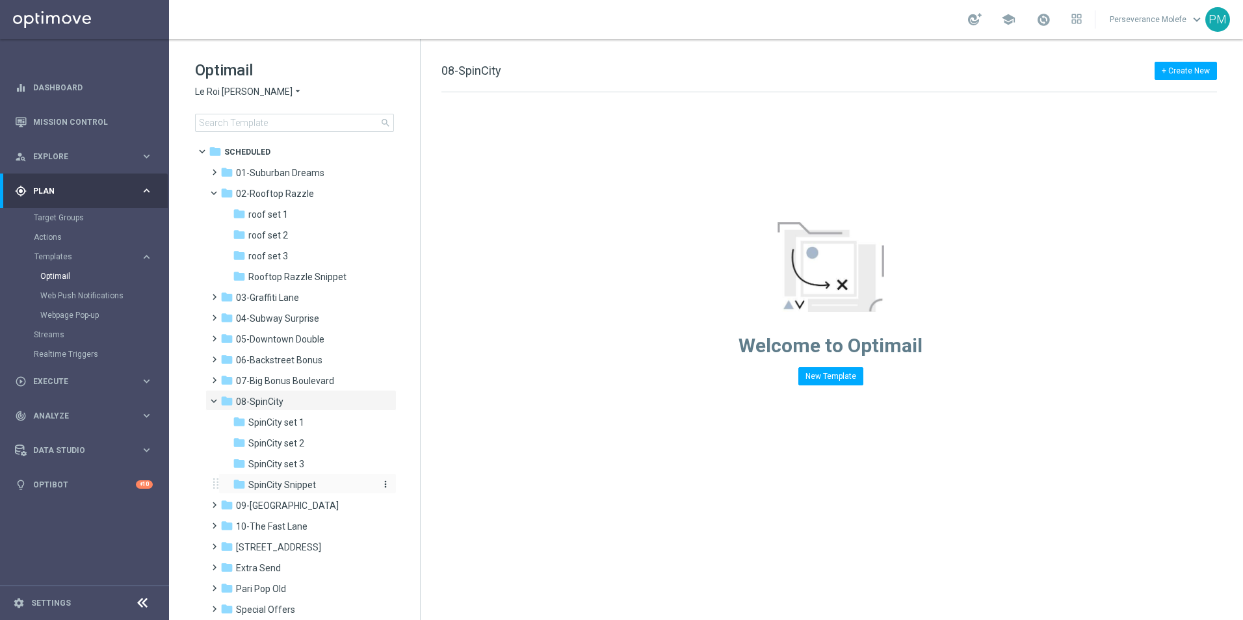
click at [307, 489] on span "SpinCity Snippet" at bounding box center [282, 485] width 68 height 12
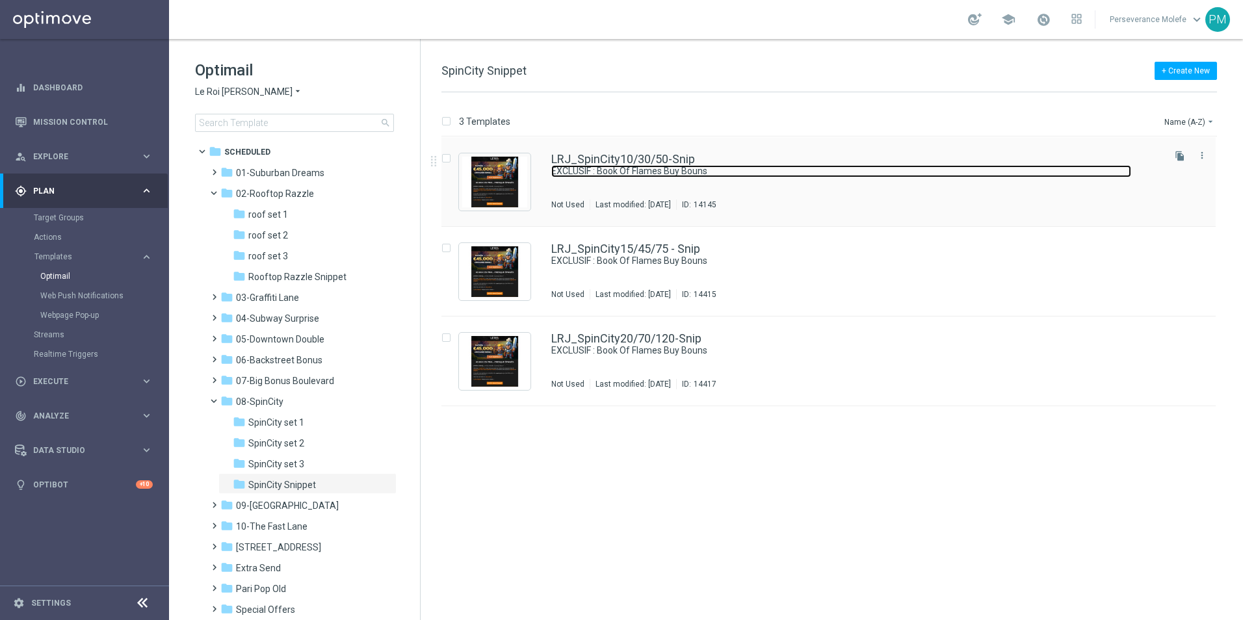
click at [577, 176] on link "EXCLUSIF : Book Of Flames Buy Bouns" at bounding box center [841, 171] width 580 height 12
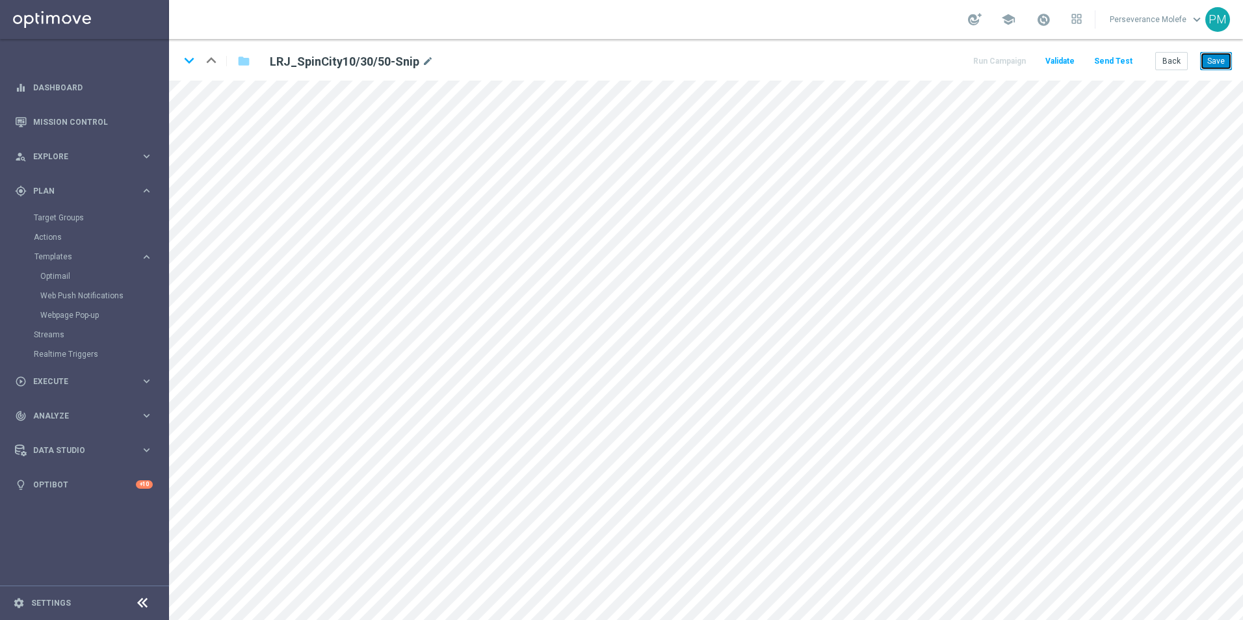
click at [1210, 62] on button "Save" at bounding box center [1216, 61] width 32 height 18
click at [1184, 63] on button "Back" at bounding box center [1171, 61] width 33 height 18
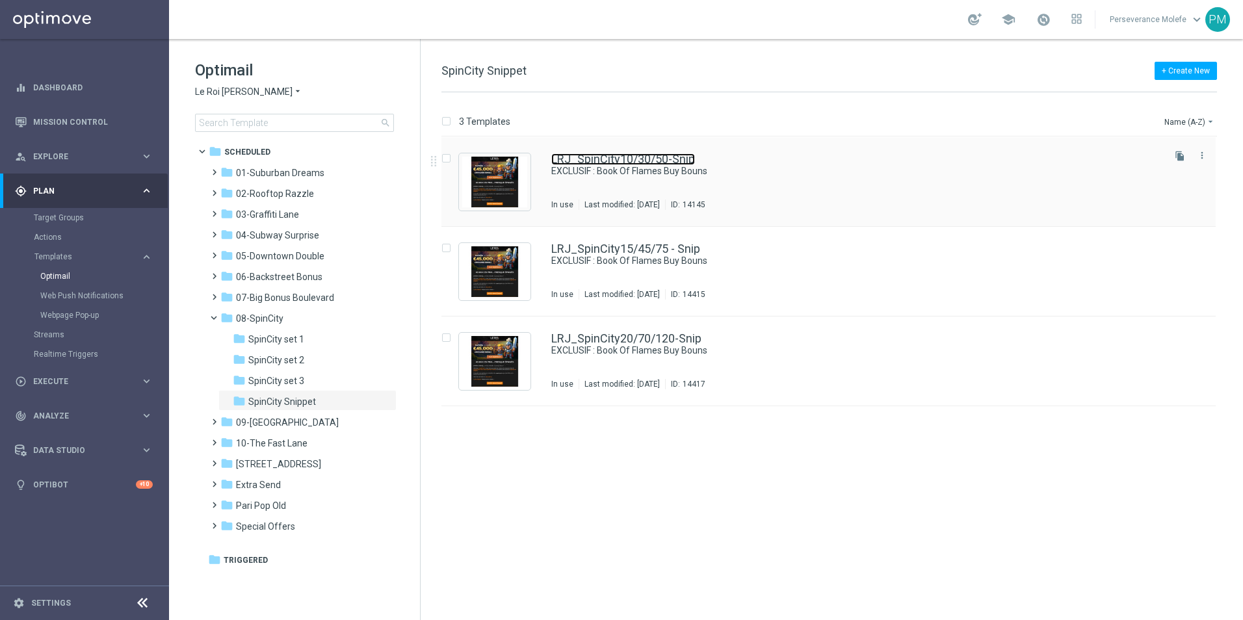
click at [644, 156] on link "LRJ_SpinCity10/30/50-Snip" at bounding box center [623, 159] width 144 height 12
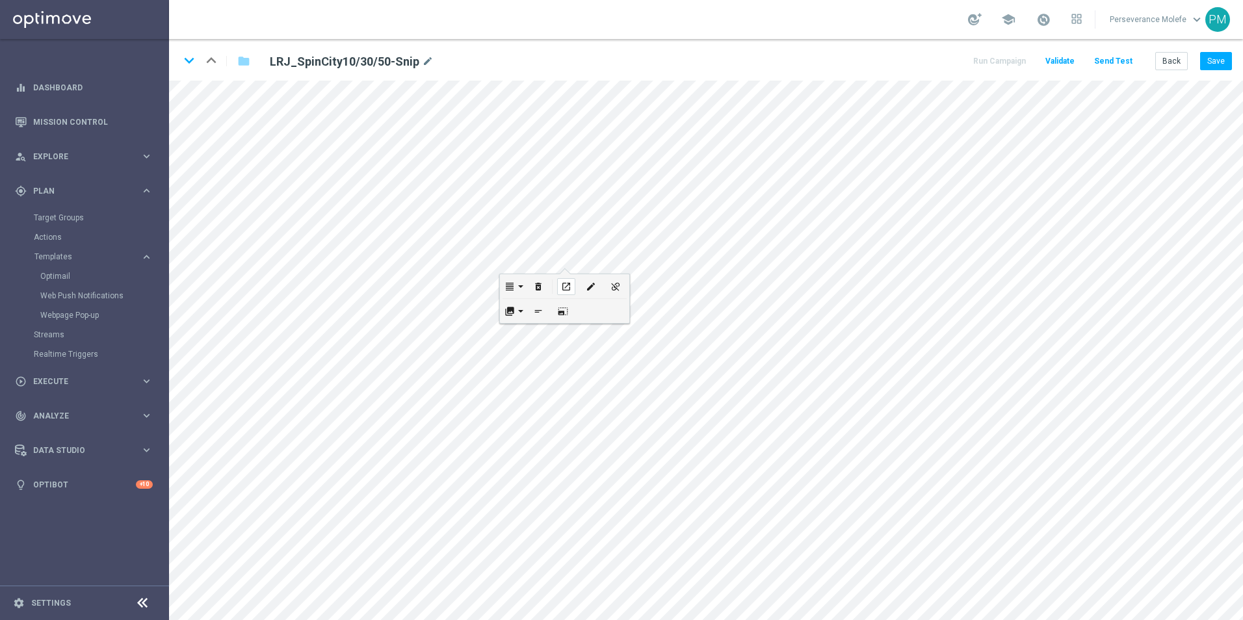
click at [564, 283] on div "open_in_new" at bounding box center [566, 286] width 18 height 17
click at [1205, 68] on button "Save" at bounding box center [1216, 61] width 32 height 18
click at [1174, 64] on button "Back" at bounding box center [1171, 61] width 33 height 18
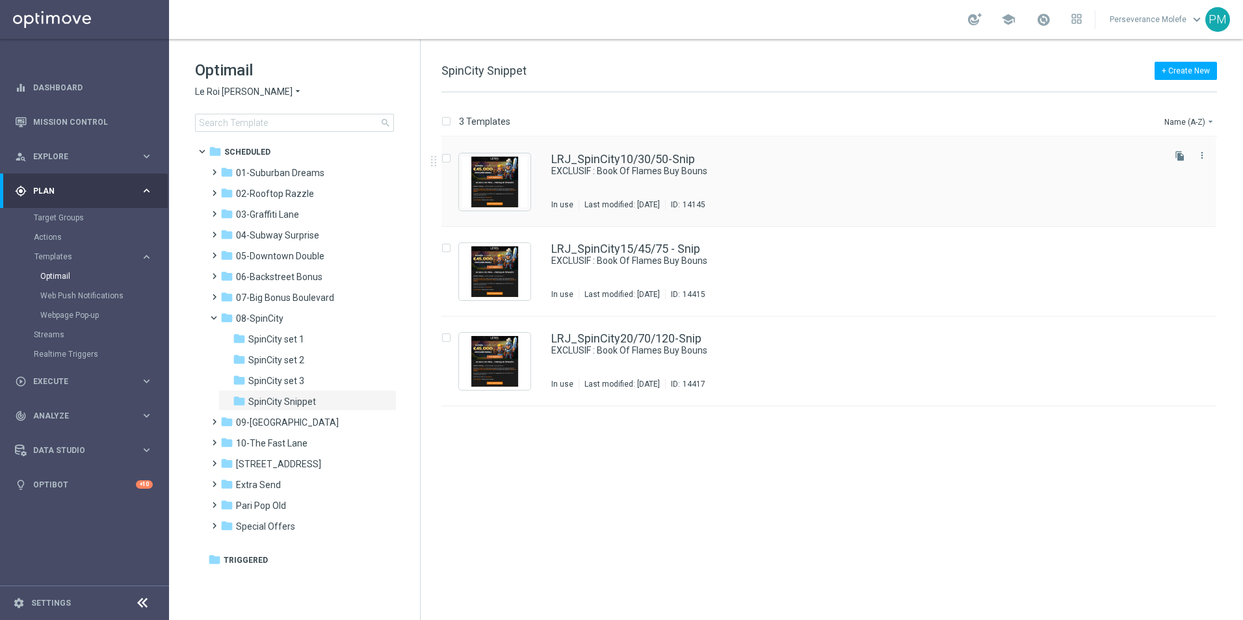
click at [609, 152] on div "LRJ_SpinCity10/30/50-Snip EXCLUSIF : Book Of Flames Buy Bouns In use Last modif…" at bounding box center [828, 182] width 774 height 90
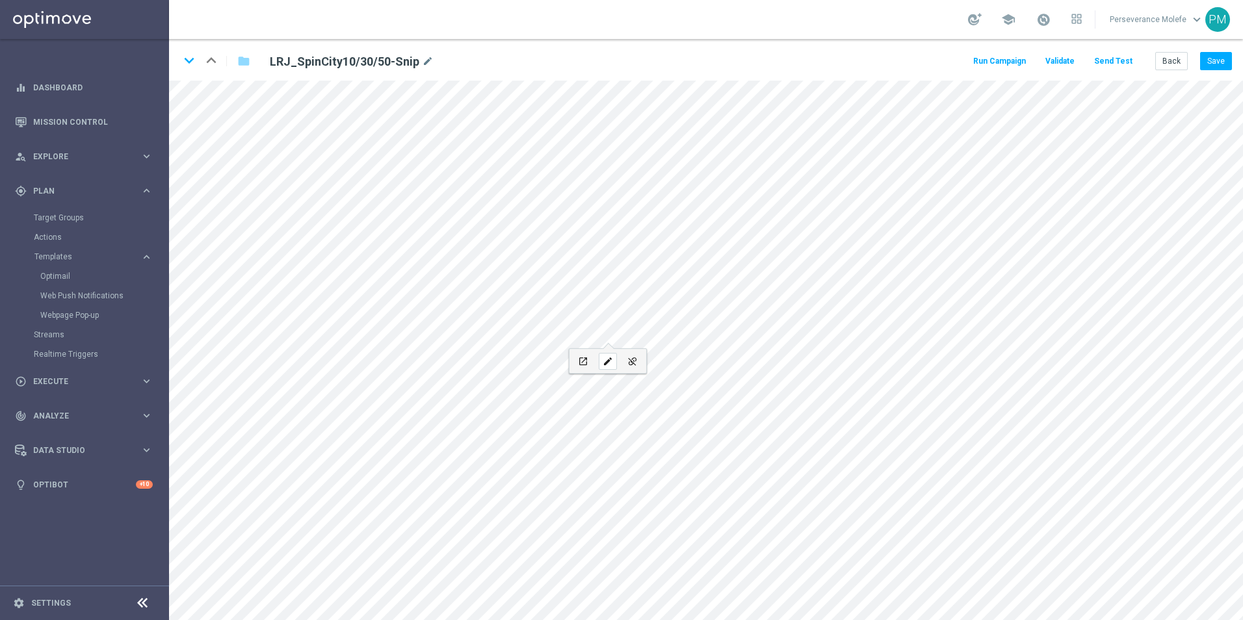
click at [609, 361] on icon "edit" at bounding box center [608, 361] width 10 height 10
paste input "leroijohnny1"
type input "https://www.leroijohnny1.net/fr/promotions"
click at [688, 430] on button "Update" at bounding box center [674, 432] width 40 height 18
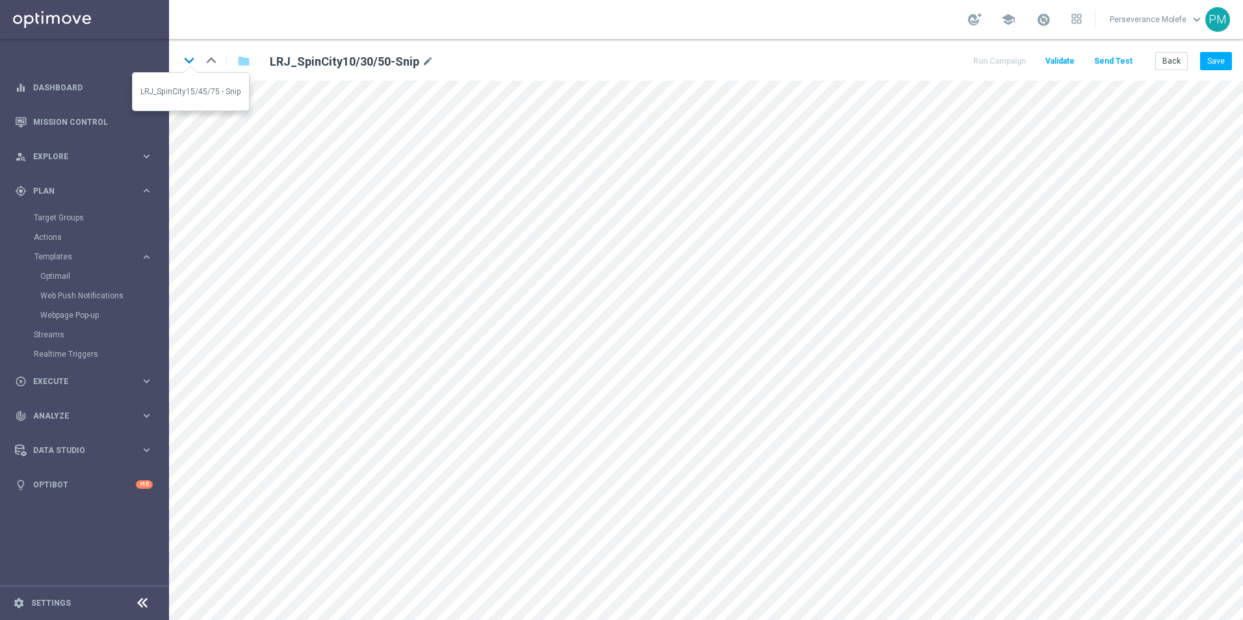
click at [190, 64] on icon "keyboard_arrow_down" at bounding box center [189, 61] width 20 height 20
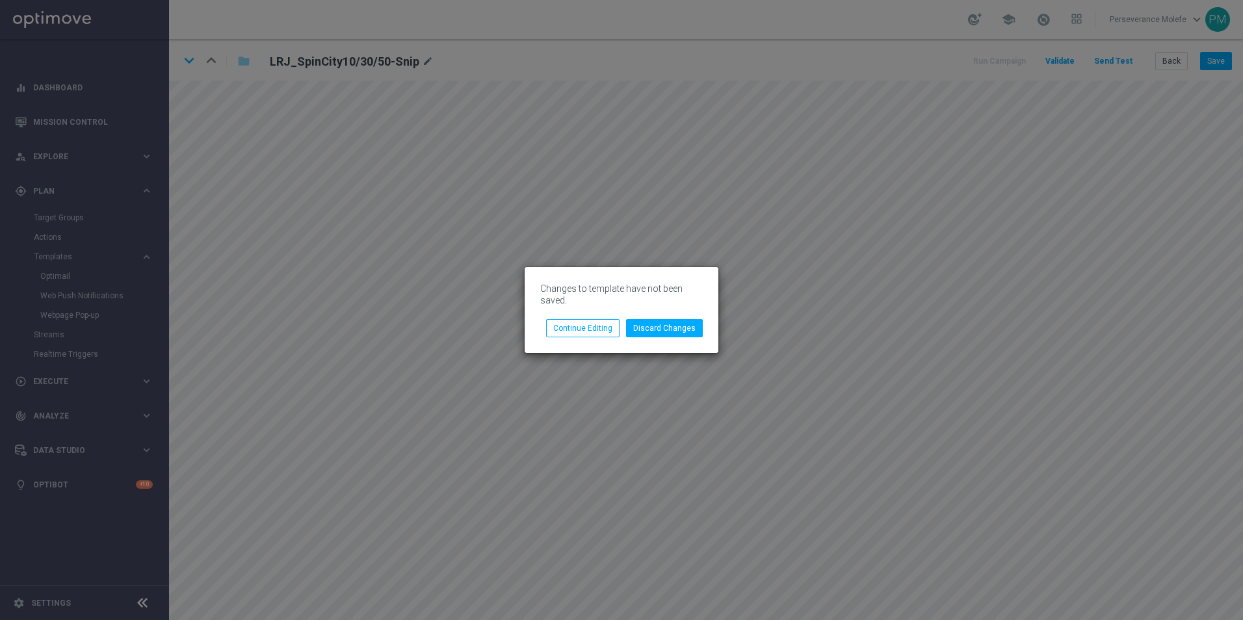
click at [506, 204] on div "Changes to template have not been saved. Discard Changes Continue Editing" at bounding box center [621, 310] width 1243 height 620
click at [596, 332] on button "Continue Editing" at bounding box center [582, 328] width 73 height 18
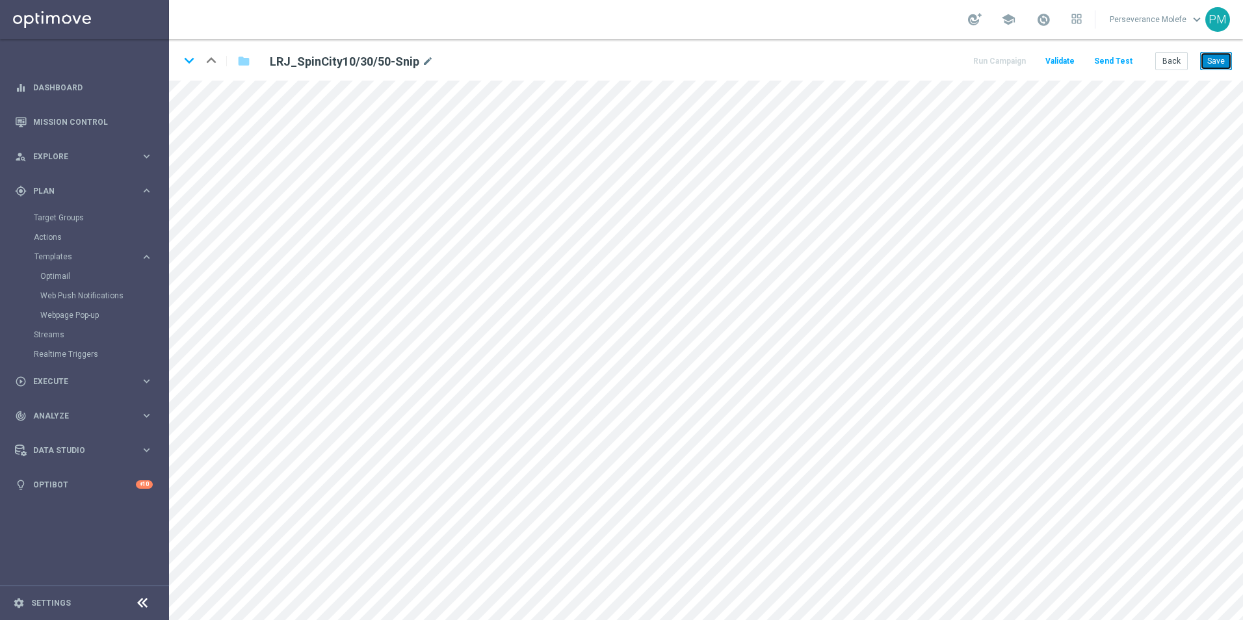
click at [1213, 52] on button "Save" at bounding box center [1216, 61] width 32 height 18
click at [1215, 57] on button "Save" at bounding box center [1216, 61] width 32 height 18
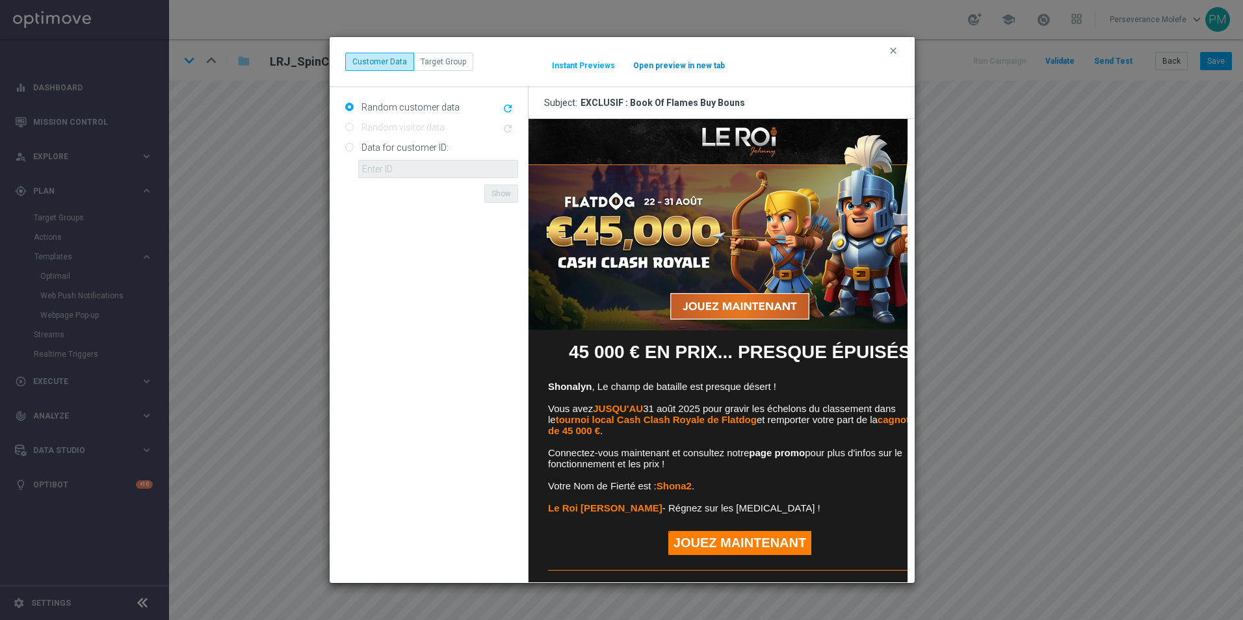
scroll to position [0, 0]
click at [668, 62] on button "Open preview in new tab" at bounding box center [679, 65] width 93 height 10
drag, startPoint x: 887, startPoint y: 59, endPoint x: 889, endPoint y: 53, distance: 6.8
click at [888, 57] on div "clear Customer Data Target Group It might take a while... Instant Previews Open…" at bounding box center [622, 62] width 554 height 18
click at [891, 49] on icon "clear" at bounding box center [893, 51] width 10 height 10
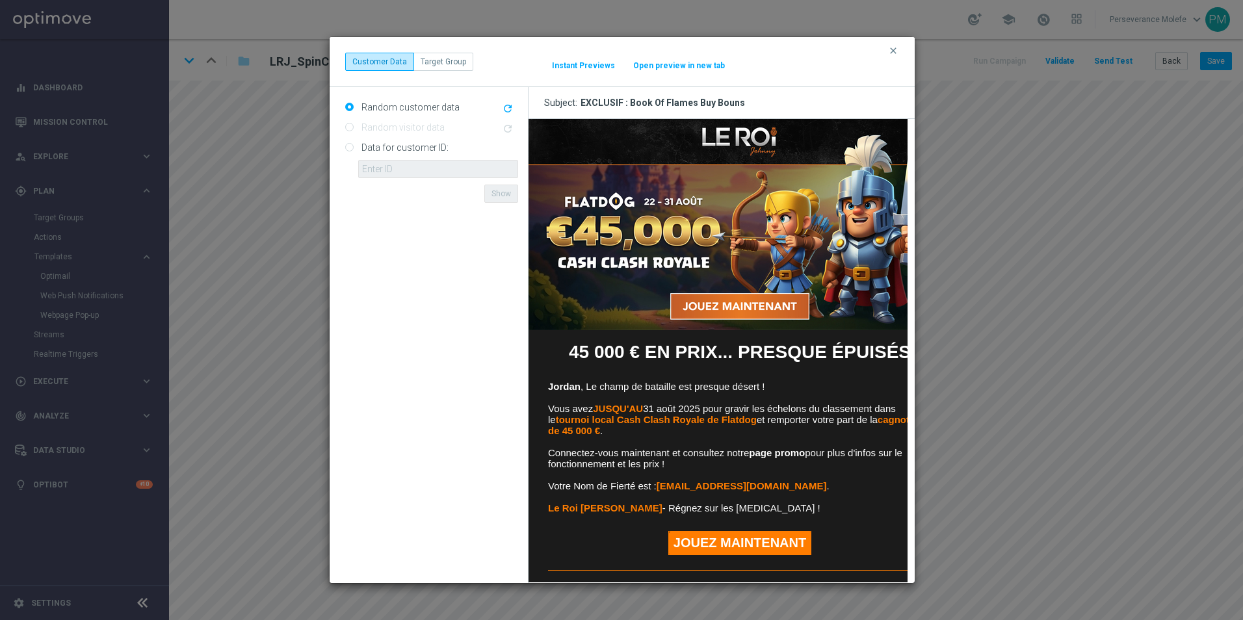
click at [700, 67] on button "Open preview in new tab" at bounding box center [679, 65] width 93 height 10
click at [888, 47] on icon "clear" at bounding box center [893, 51] width 10 height 10
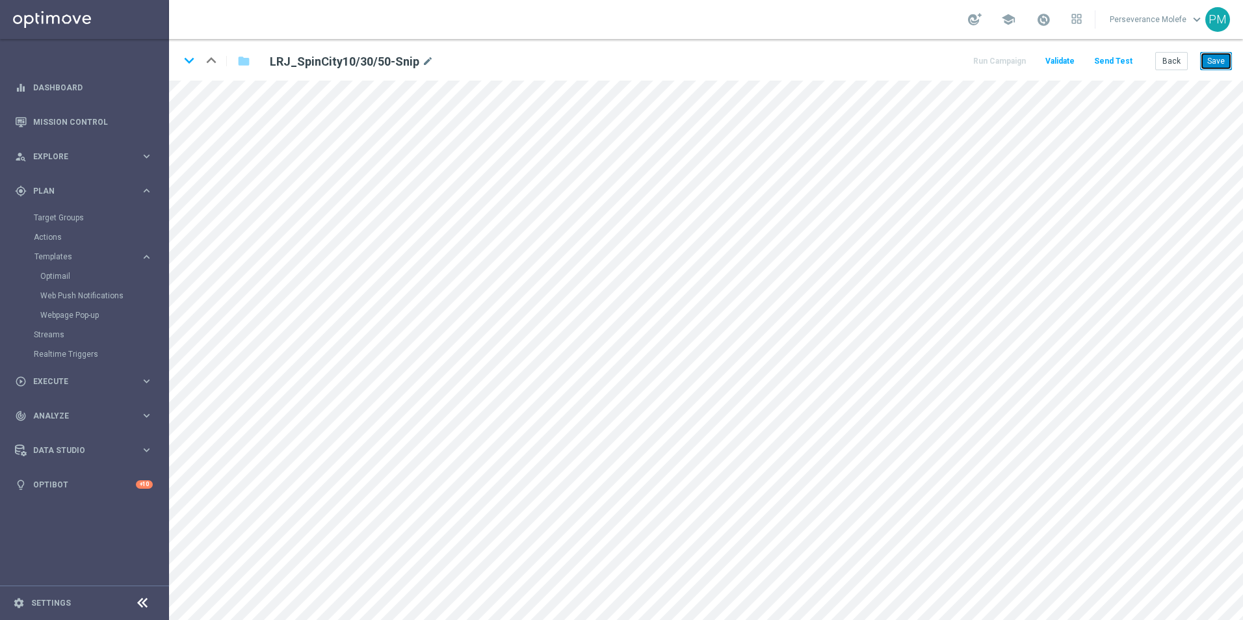
click at [1210, 59] on button "Save" at bounding box center [1216, 61] width 32 height 18
click at [1209, 58] on button "Save" at bounding box center [1216, 61] width 32 height 18
click at [1162, 61] on button "Back" at bounding box center [1171, 61] width 33 height 18
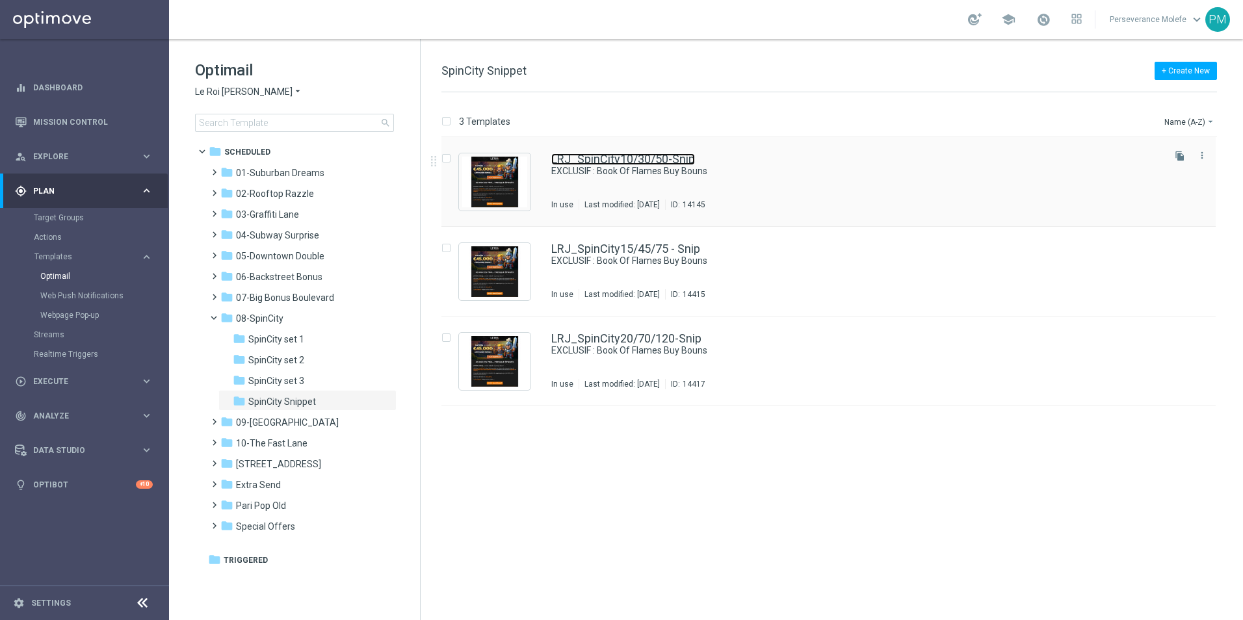
click at [631, 158] on link "LRJ_SpinCity10/30/50-Snip" at bounding box center [623, 159] width 144 height 12
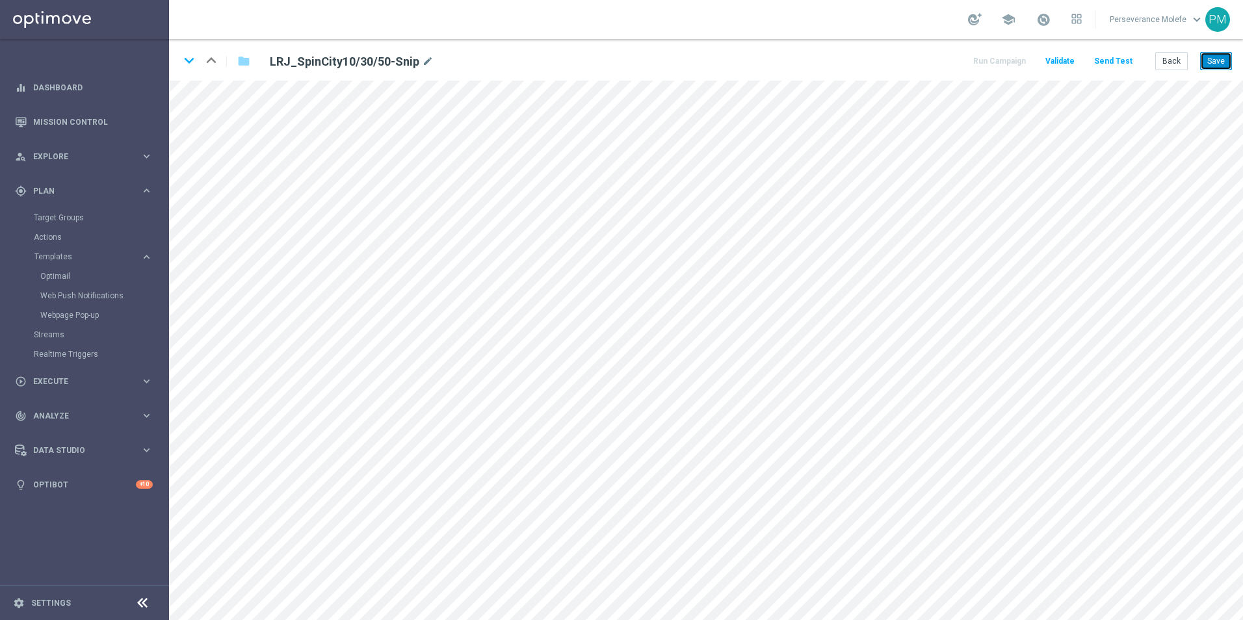
click at [1216, 53] on button "Save" at bounding box center [1216, 61] width 32 height 18
click at [1198, 64] on div "Back Save" at bounding box center [1193, 61] width 77 height 18
click at [1221, 63] on button "Save" at bounding box center [1216, 61] width 32 height 18
click at [1217, 63] on button "Save" at bounding box center [1216, 61] width 32 height 18
click at [1176, 63] on button "Back" at bounding box center [1171, 61] width 33 height 18
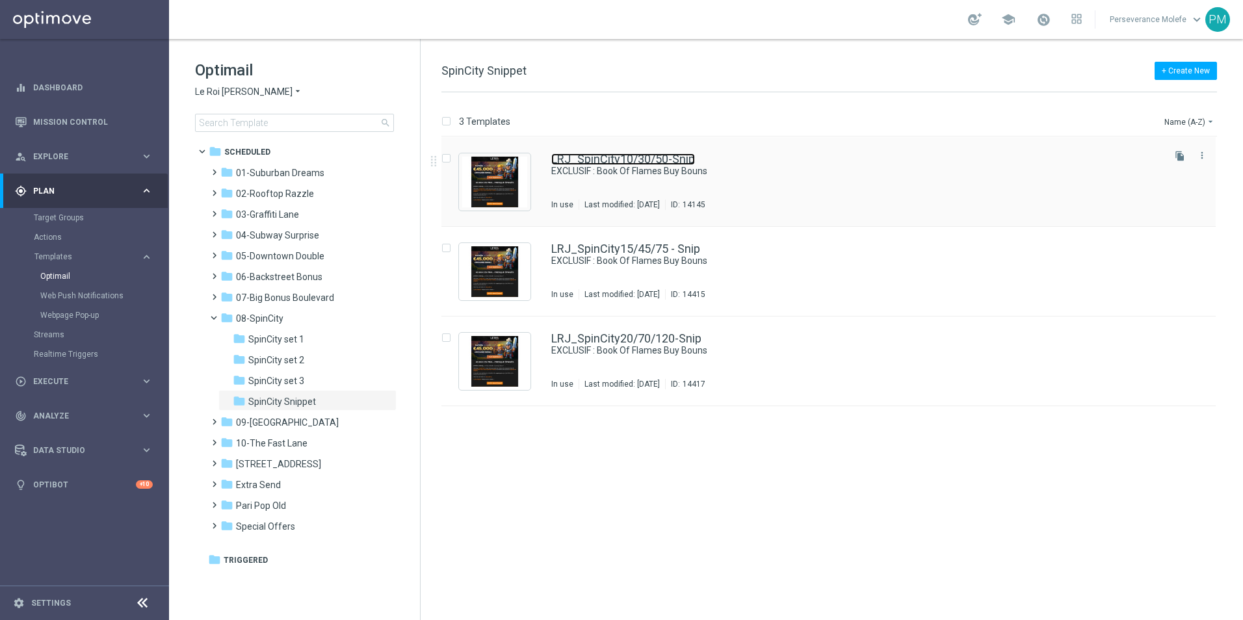
click at [610, 157] on link "LRJ_SpinCity10/30/50-Snip" at bounding box center [623, 159] width 144 height 12
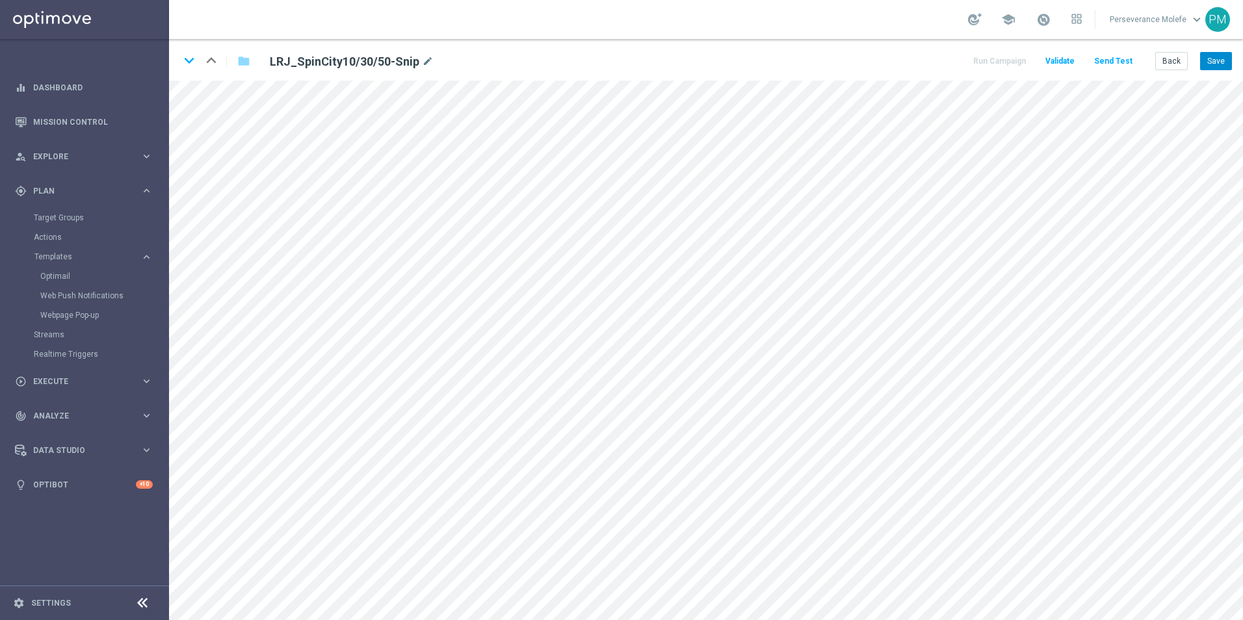
drag, startPoint x: 1216, startPoint y: 45, endPoint x: 1221, endPoint y: 53, distance: 9.6
click at [1221, 51] on div "keyboard_arrow_down keyboard_arrow_up folder LRJ_SpinCity10/30/50-Snip mode_edi…" at bounding box center [706, 60] width 1074 height 42
click at [1221, 53] on button "Save" at bounding box center [1216, 61] width 32 height 18
click at [1184, 63] on button "Back" at bounding box center [1171, 61] width 33 height 18
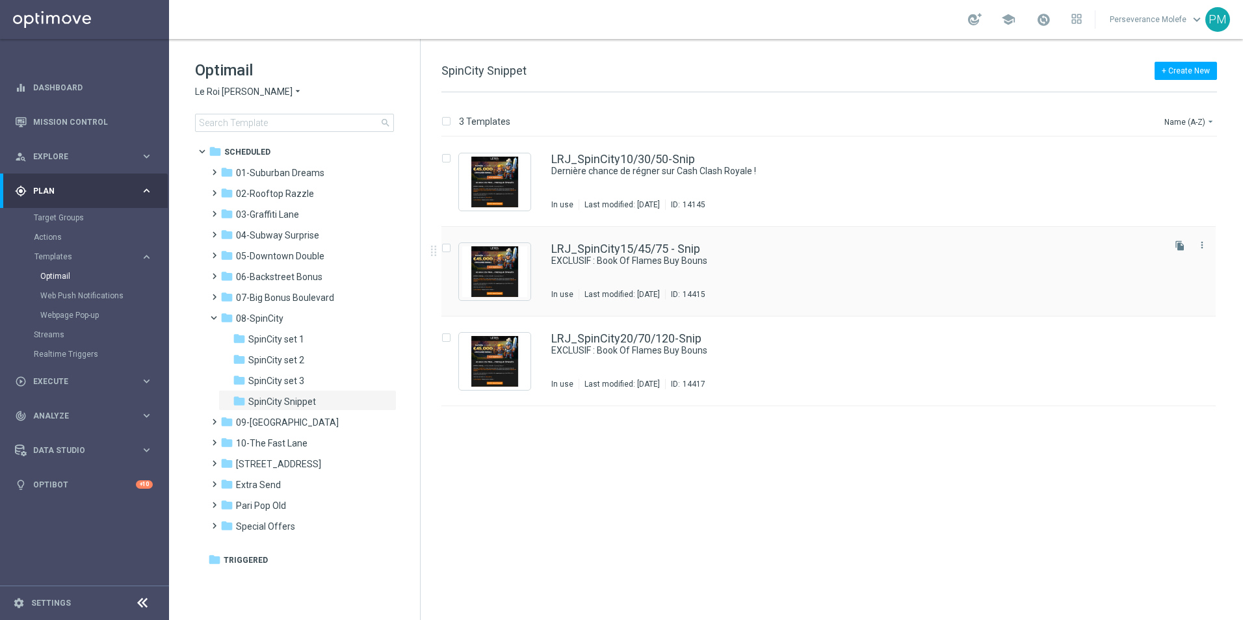
click at [612, 242] on div "LRJ_SpinCity15/45/75 - Snip EXCLUSIF : Book Of Flames Buy Bouns In use Last mod…" at bounding box center [828, 272] width 774 height 90
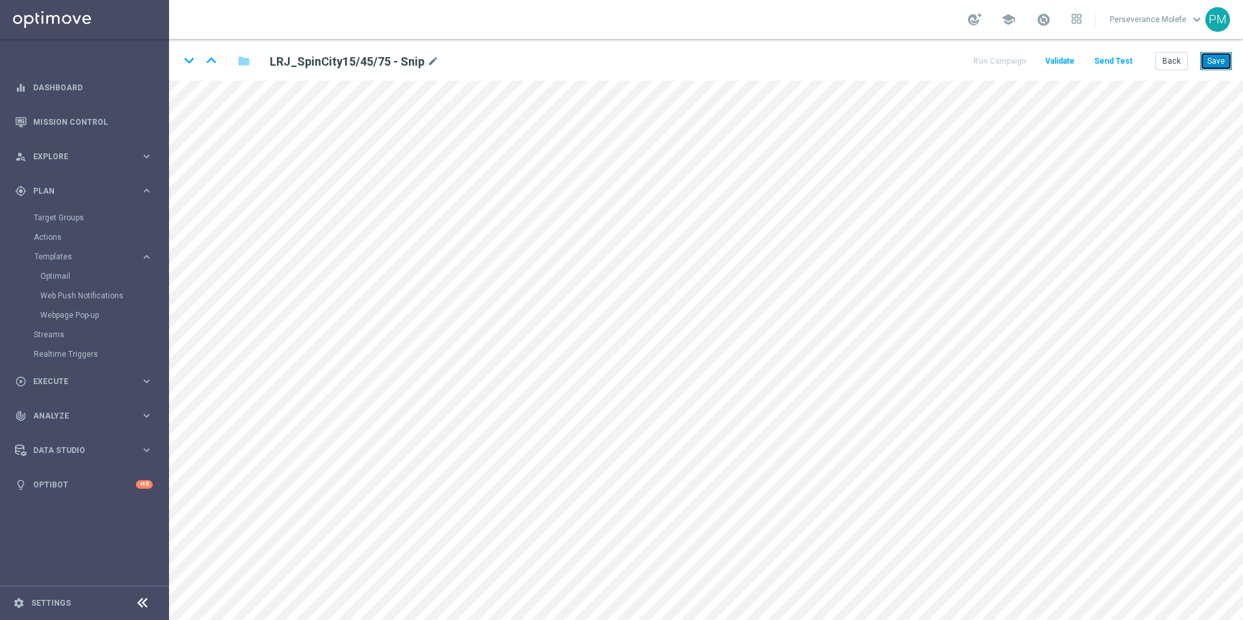
click at [1210, 62] on button "Save" at bounding box center [1216, 61] width 32 height 18
click at [187, 66] on icon "keyboard_arrow_down" at bounding box center [189, 61] width 20 height 20
click at [1229, 63] on button "Save" at bounding box center [1216, 61] width 32 height 18
click at [205, 61] on icon "keyboard_arrow_up" at bounding box center [212, 61] width 20 height 20
click at [220, 58] on icon "keyboard_arrow_up" at bounding box center [212, 61] width 20 height 20
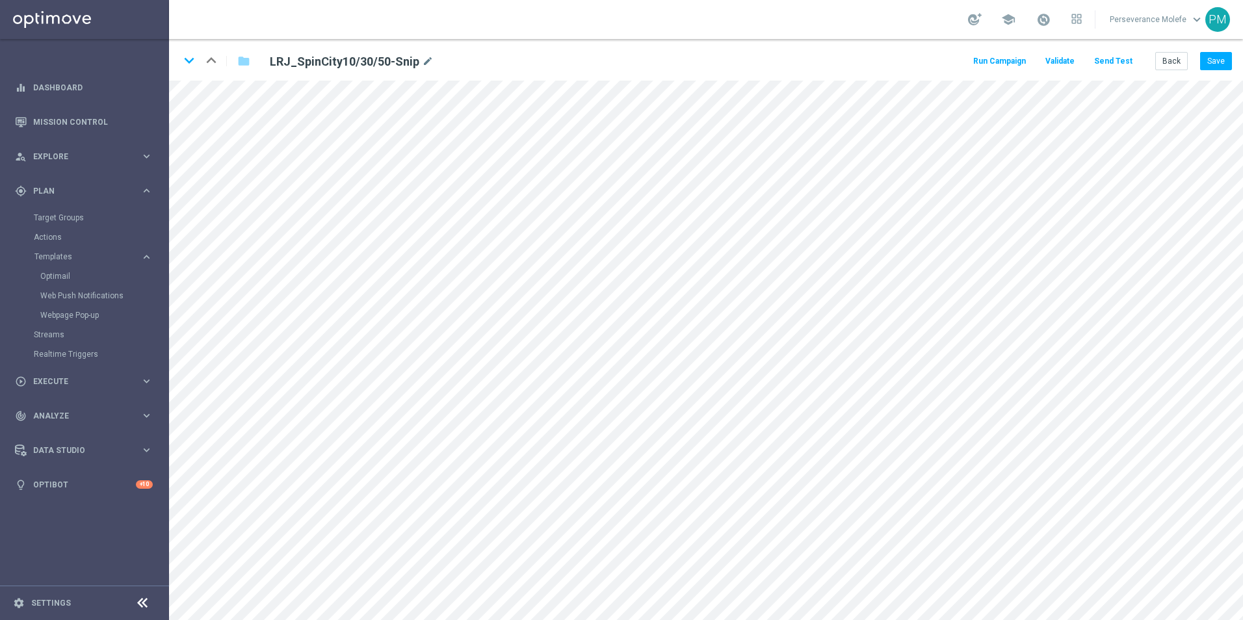
click at [1128, 64] on button "Send Test" at bounding box center [1113, 62] width 42 height 18
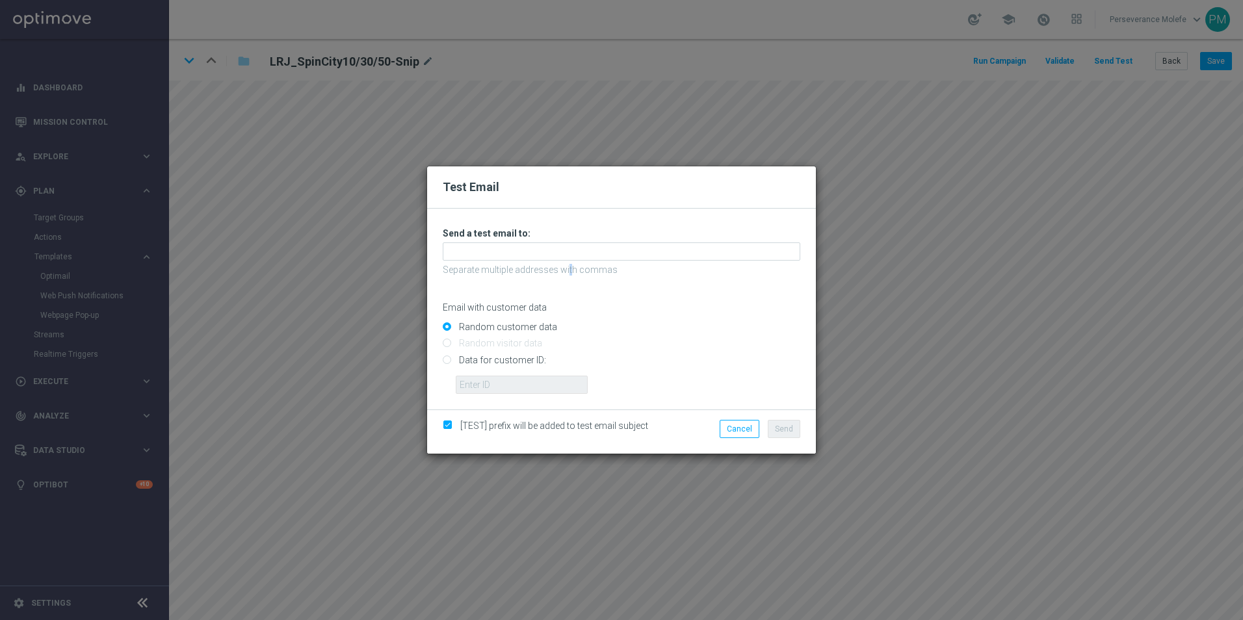
click at [567, 261] on div "Unable to send test email. If this problem persists, contact your CSM for assis…" at bounding box center [622, 311] width 358 height 166
click at [542, 259] on input "text" at bounding box center [622, 252] width 358 height 18
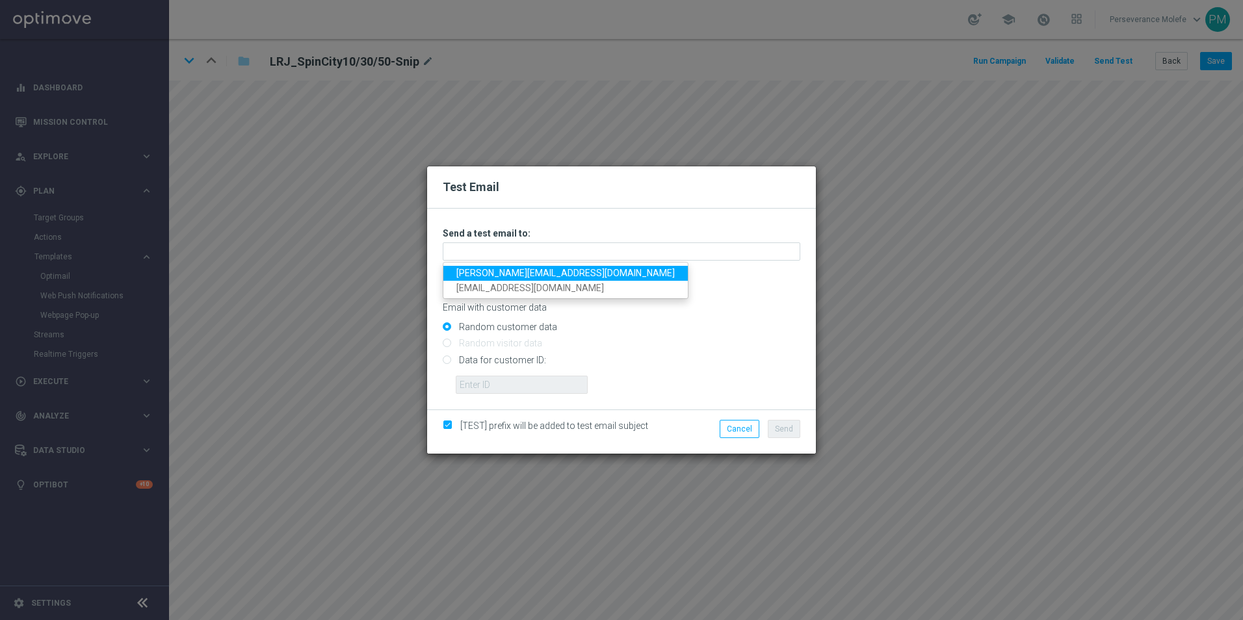
click at [500, 269] on link "Madeleine@viva-vision.net" at bounding box center [565, 273] width 244 height 15
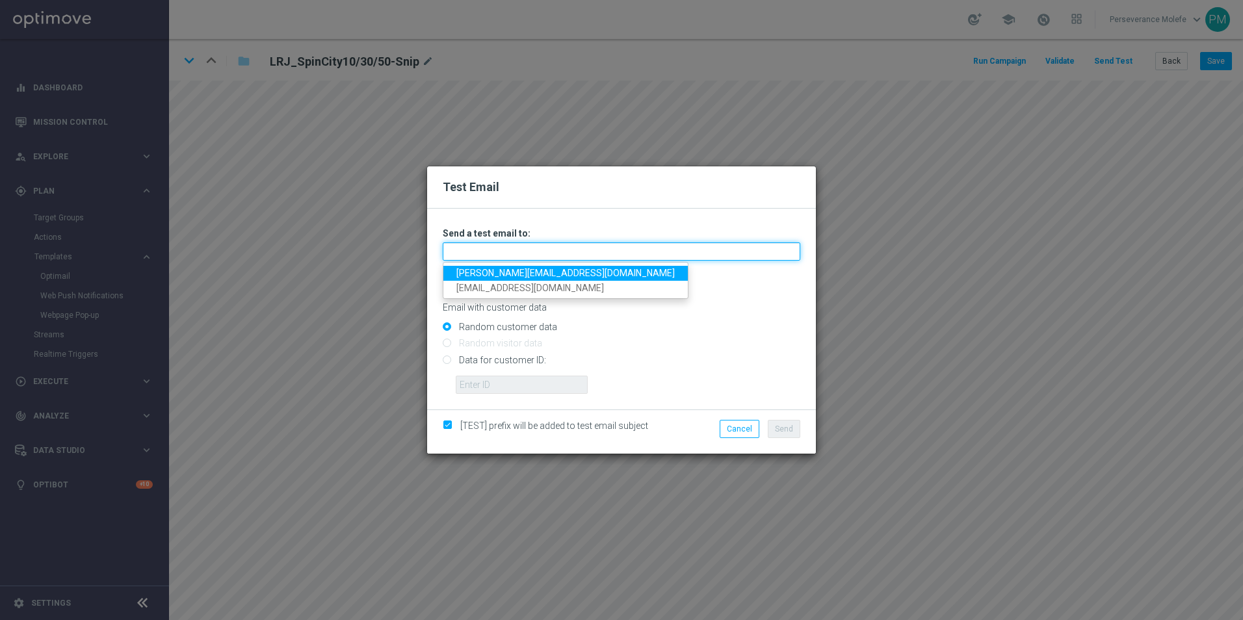
type input "Madeleine@viva-vision.net"
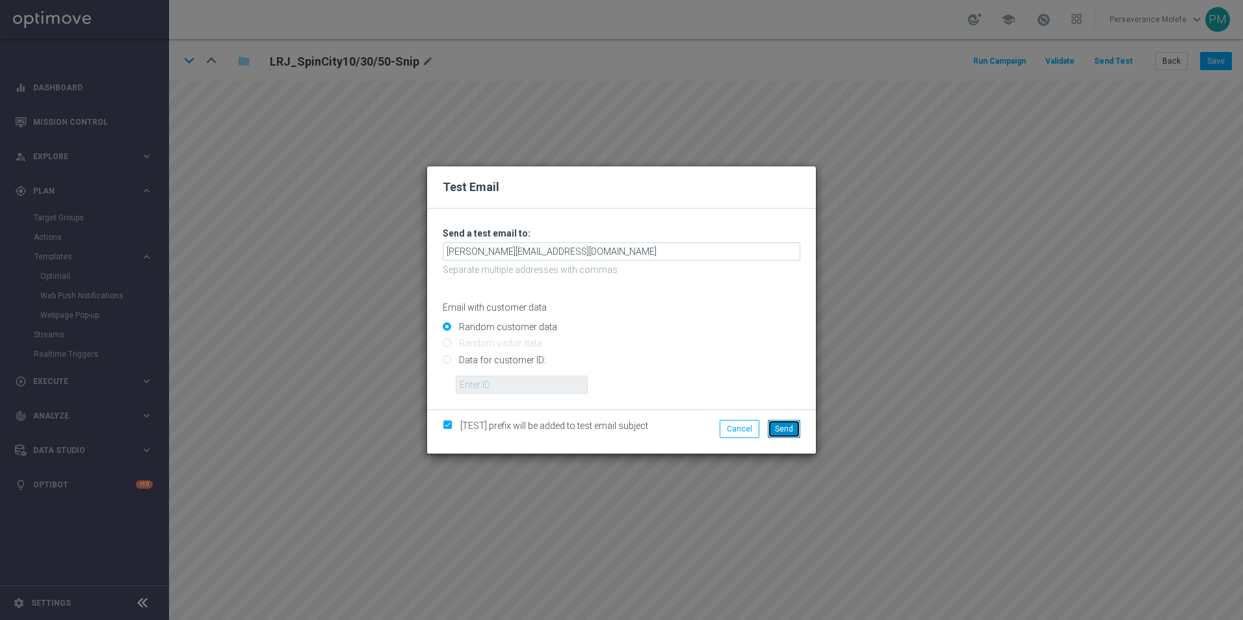
click at [794, 436] on button "Send" at bounding box center [784, 429] width 33 height 18
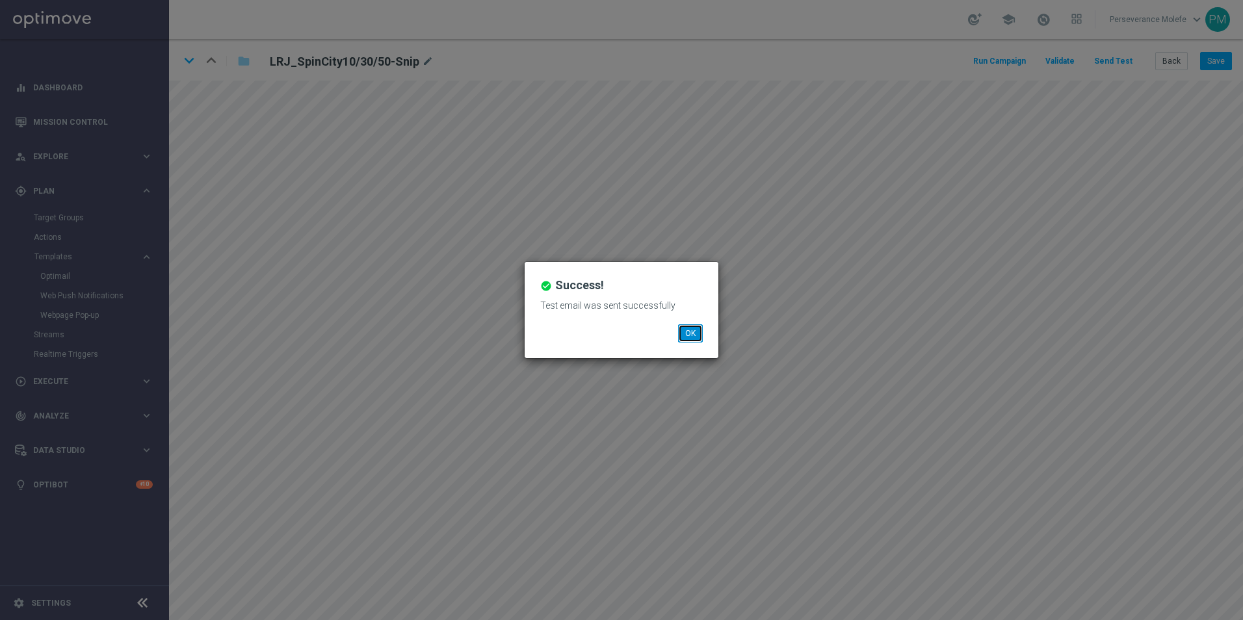
click at [695, 326] on button "OK" at bounding box center [690, 333] width 25 height 18
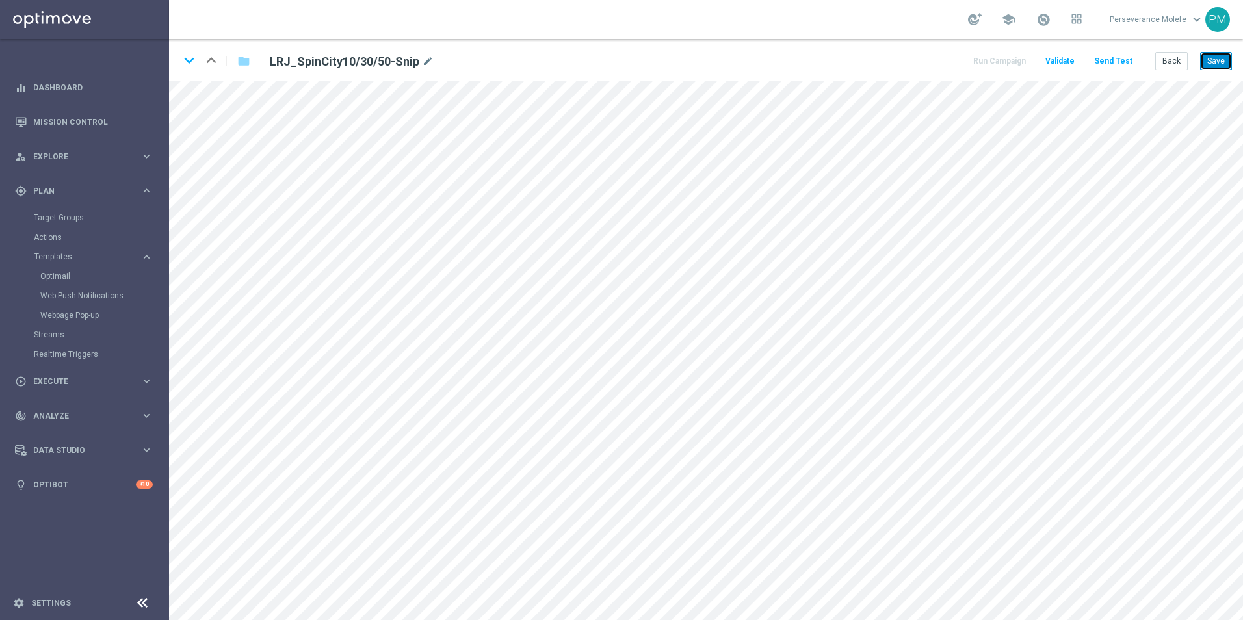
click at [1218, 60] on button "Save" at bounding box center [1216, 61] width 32 height 18
click at [1224, 58] on button "Save" at bounding box center [1216, 61] width 32 height 18
click at [1177, 58] on button "Back" at bounding box center [1171, 61] width 33 height 18
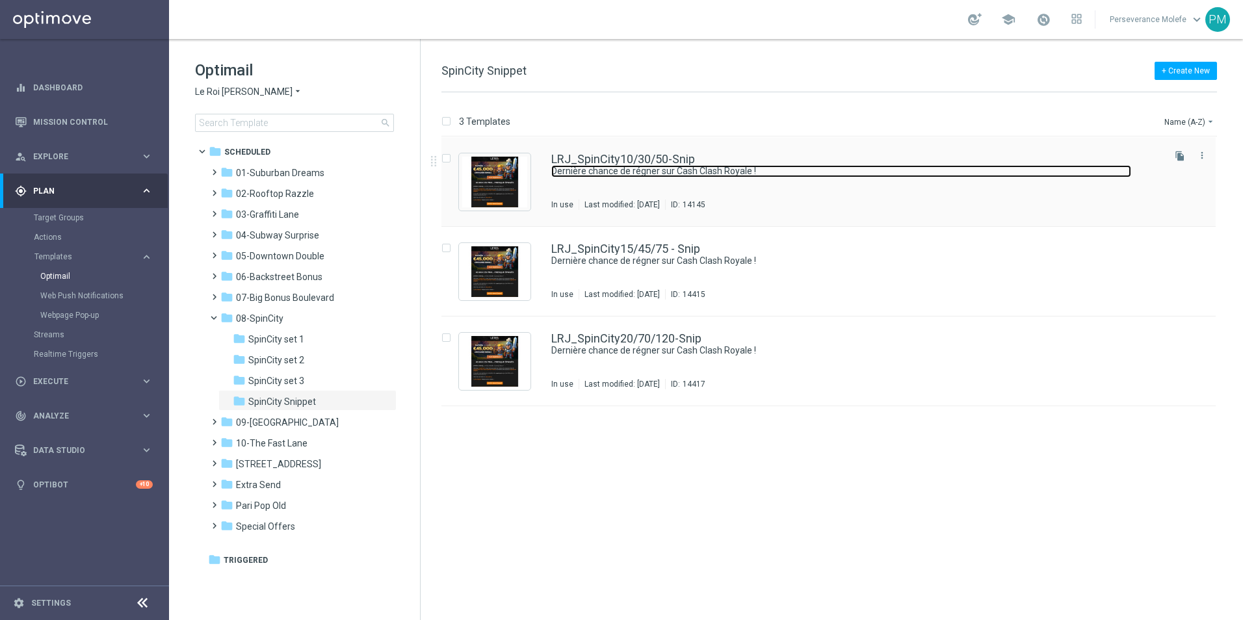
click at [623, 168] on link "Dernière chance de régner sur Cash Clash Royale !" at bounding box center [841, 171] width 580 height 12
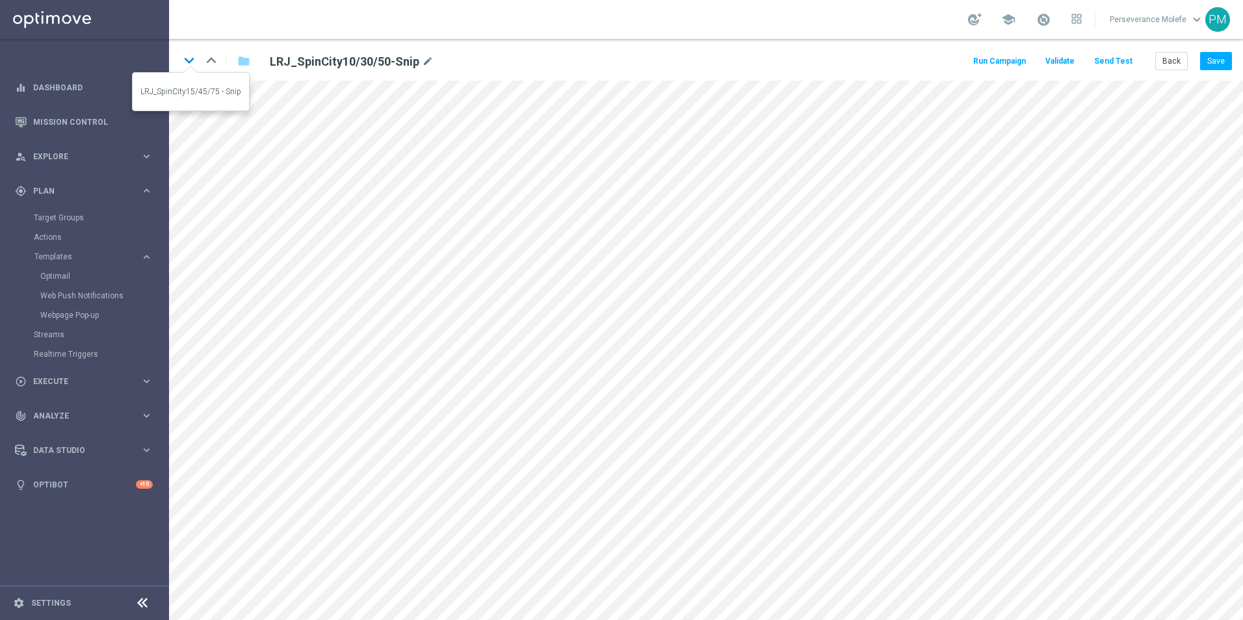
click at [193, 64] on icon "keyboard_arrow_down" at bounding box center [189, 61] width 20 height 20
click at [1227, 71] on div "keyboard_arrow_down keyboard_arrow_up folder LRJ_SpinCity15/45/75 - Snip mode_e…" at bounding box center [706, 60] width 1074 height 42
click at [1221, 64] on button "Save" at bounding box center [1216, 61] width 32 height 18
click at [1218, 64] on button "Save" at bounding box center [1216, 61] width 32 height 18
click at [188, 63] on icon "keyboard_arrow_down" at bounding box center [189, 61] width 20 height 20
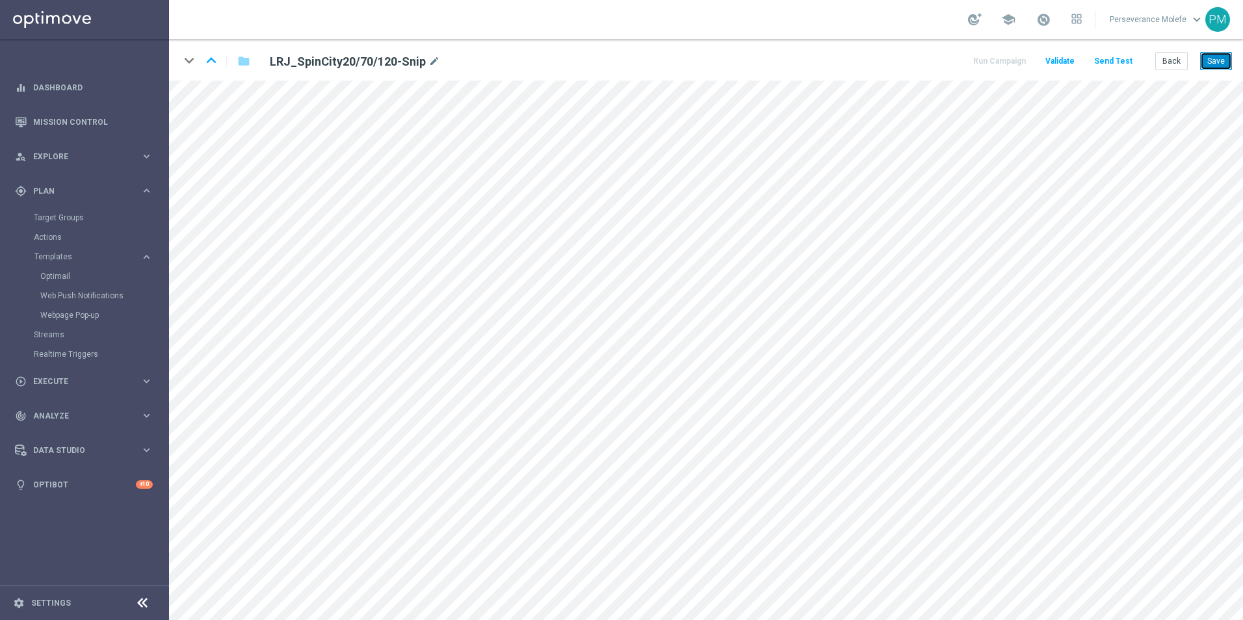
click at [1222, 59] on button "Save" at bounding box center [1216, 61] width 32 height 18
click at [1174, 53] on button "Back" at bounding box center [1171, 61] width 33 height 18
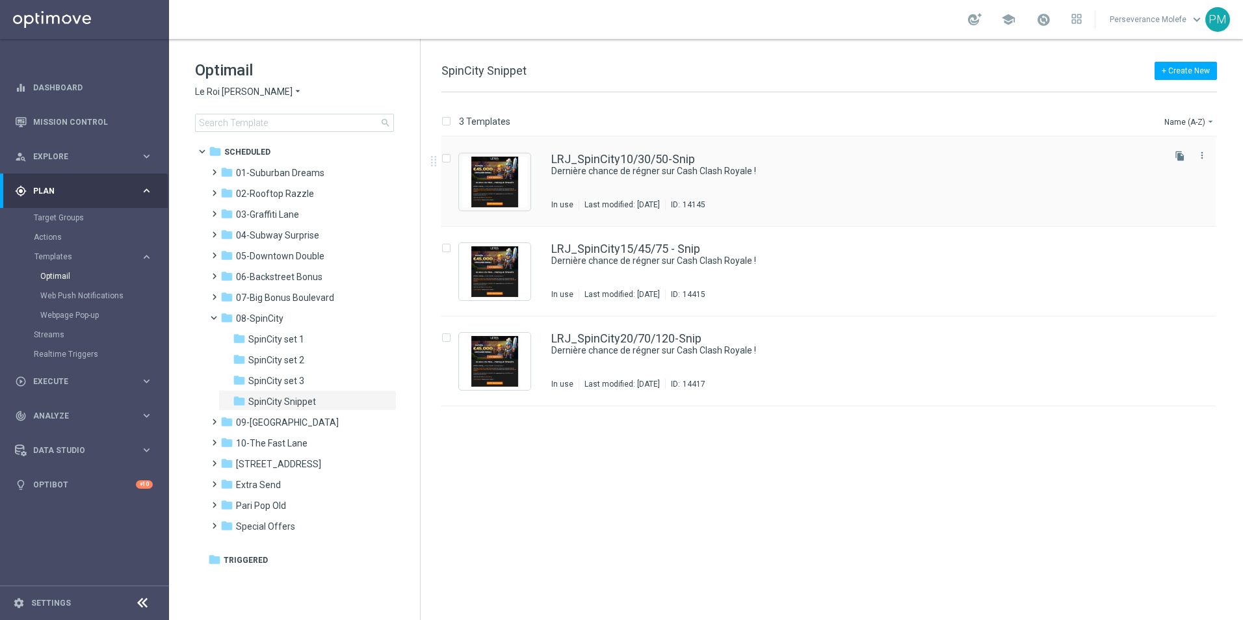
click at [597, 151] on div "LRJ_SpinCity10/30/50-Snip Dernière chance de régner sur Cash Clash Royale ! In …" at bounding box center [828, 182] width 774 height 90
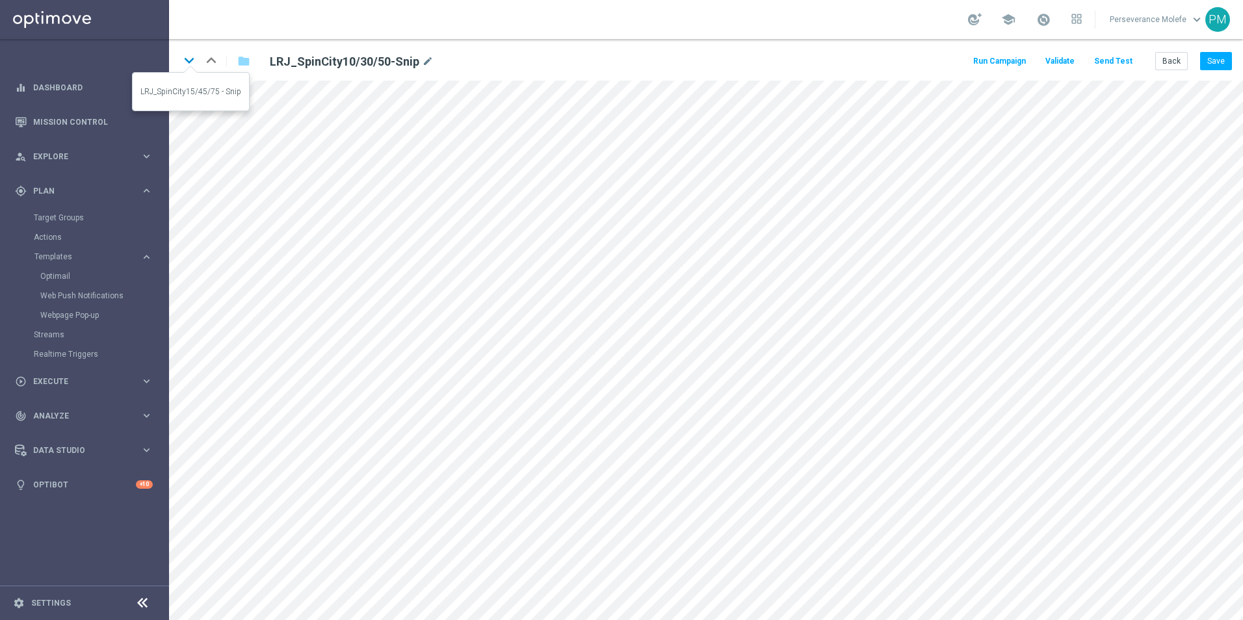
click at [189, 63] on icon "keyboard_arrow_down" at bounding box center [189, 61] width 20 height 20
click at [198, 61] on icon "keyboard_arrow_down" at bounding box center [189, 61] width 20 height 20
click at [1216, 66] on button "Save" at bounding box center [1216, 61] width 32 height 18
click at [1166, 64] on button "Back" at bounding box center [1171, 61] width 33 height 18
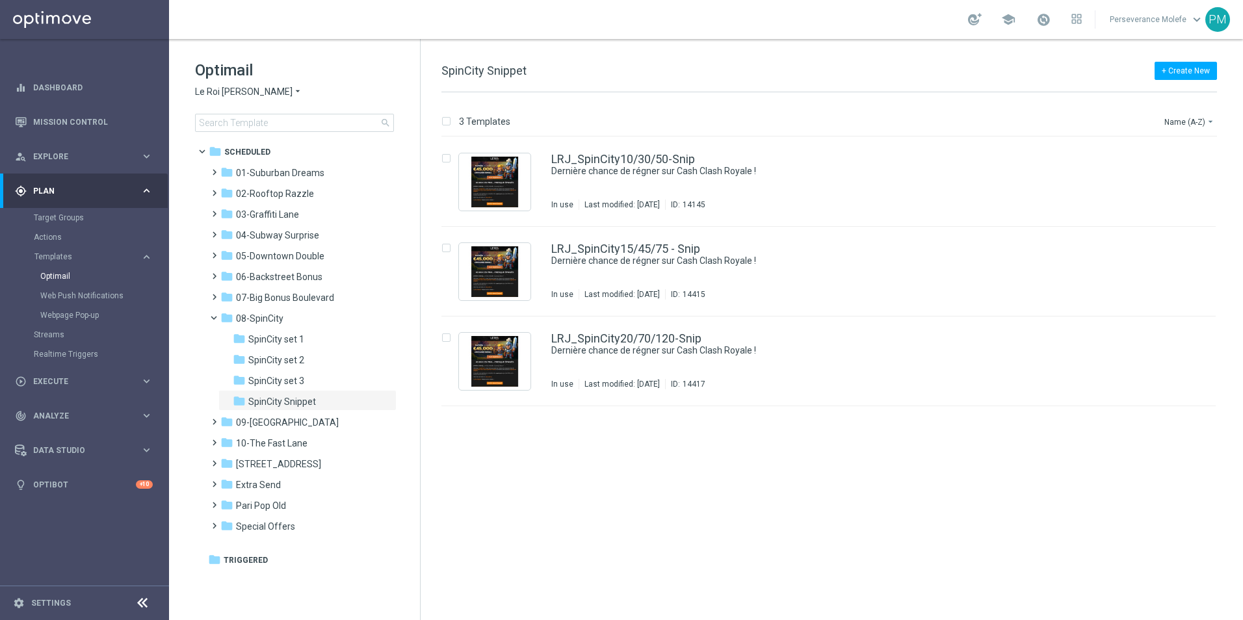
click at [231, 86] on span "Le Roi [PERSON_NAME]" at bounding box center [244, 92] width 98 height 12
click at [246, 208] on div "Casino Joka" at bounding box center [245, 216] width 98 height 16
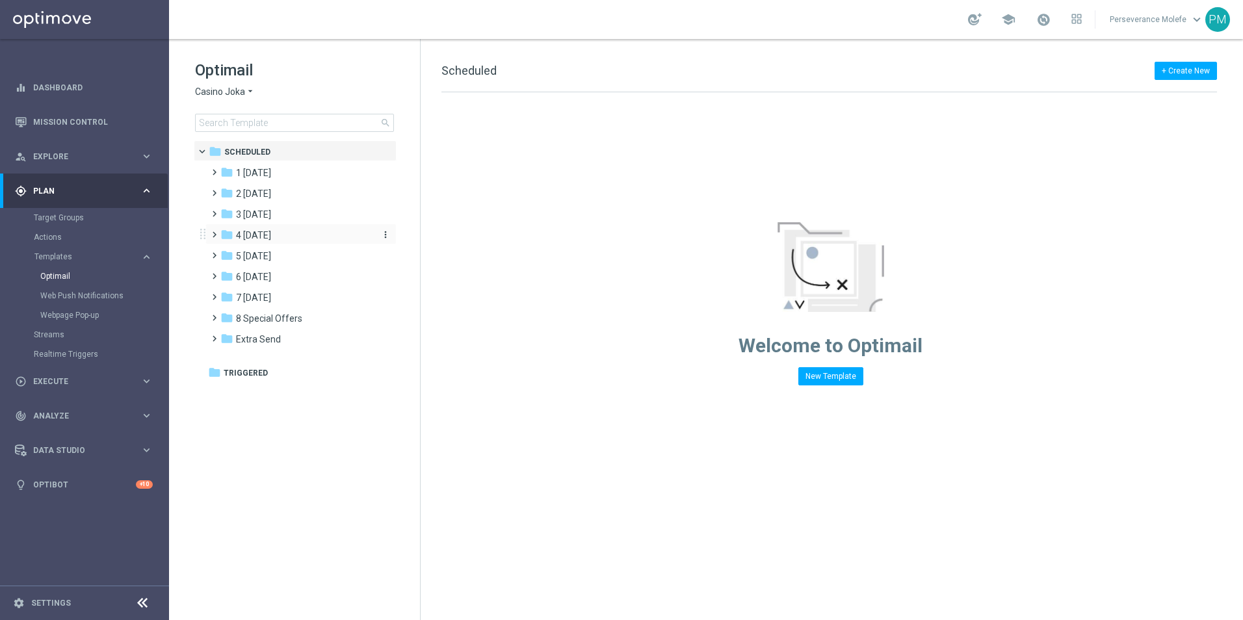
click at [269, 236] on div "folder 4 Friday" at bounding box center [295, 235] width 150 height 15
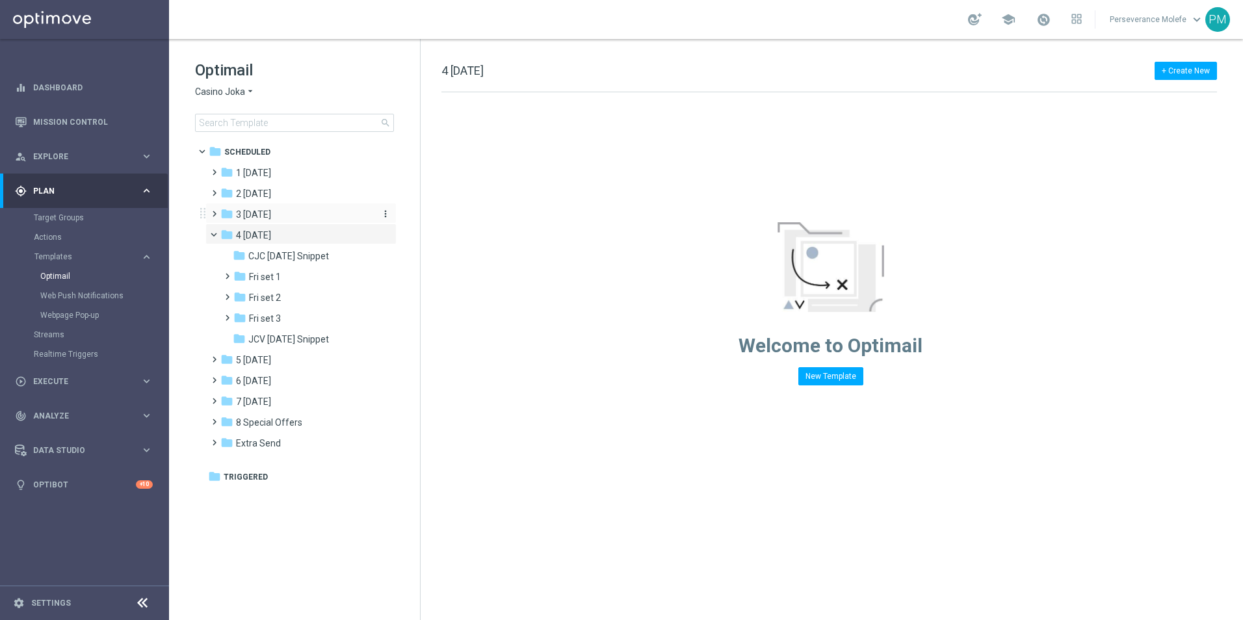
click at [282, 218] on div "folder 3 Thursday" at bounding box center [295, 214] width 150 height 15
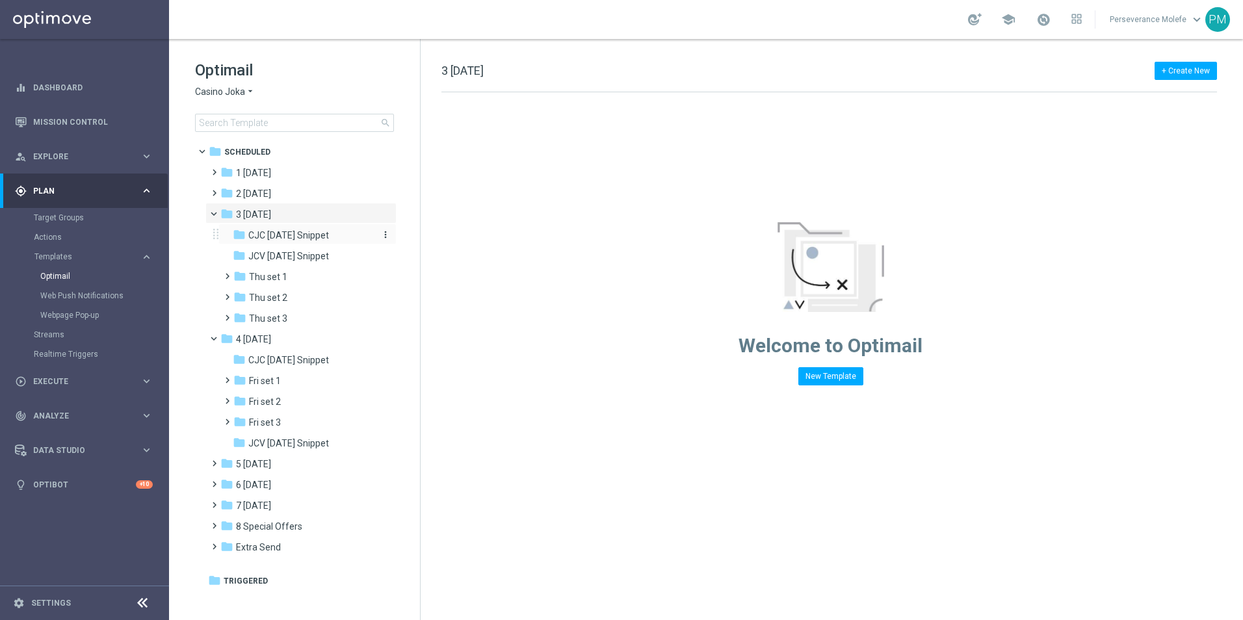
click at [285, 239] on span "CJC Thursday Snippet" at bounding box center [288, 236] width 81 height 12
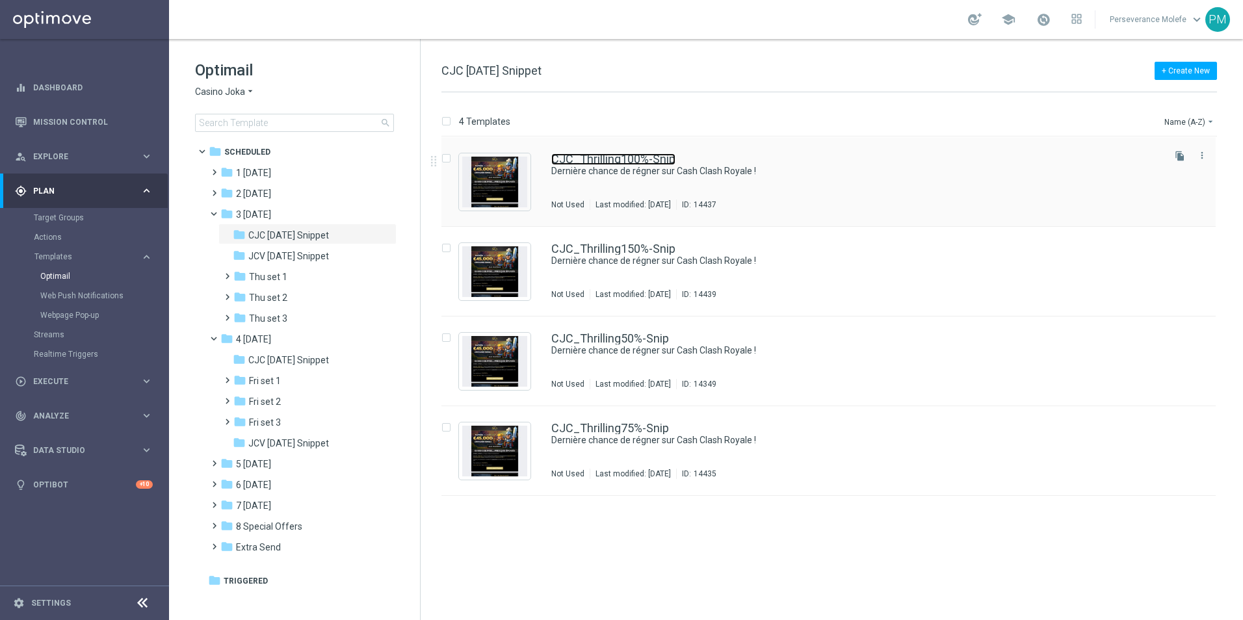
click at [616, 164] on link "CJC_Thrilling100%-Snip" at bounding box center [613, 159] width 124 height 12
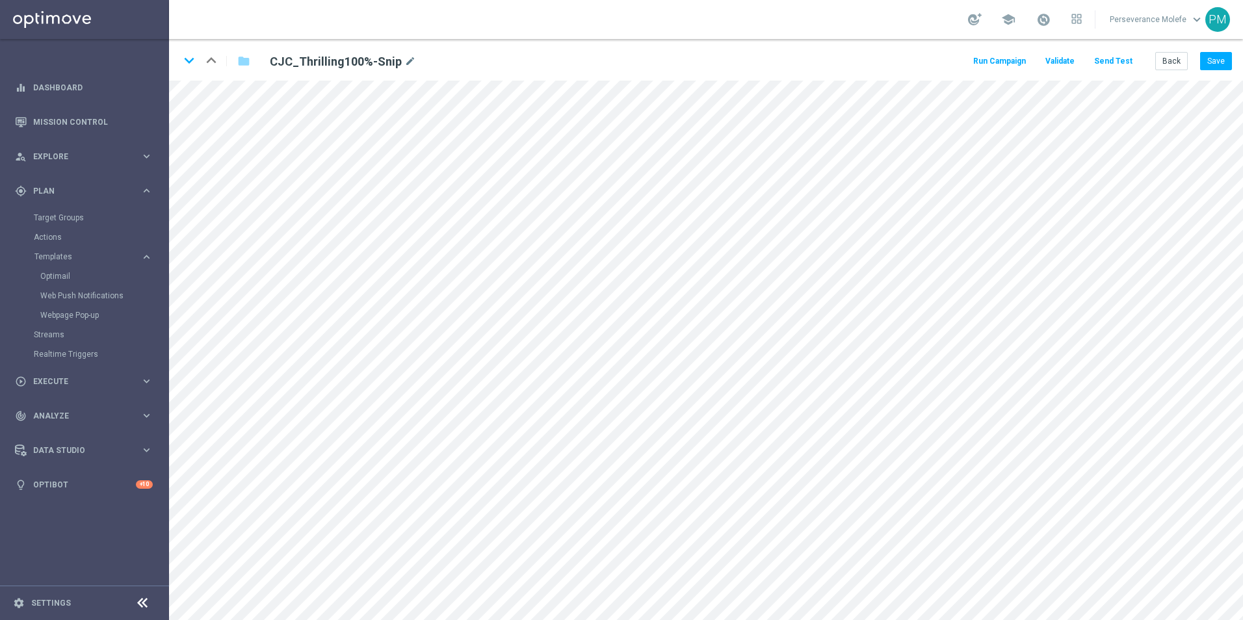
click at [1128, 62] on button "Send Test" at bounding box center [1113, 62] width 42 height 18
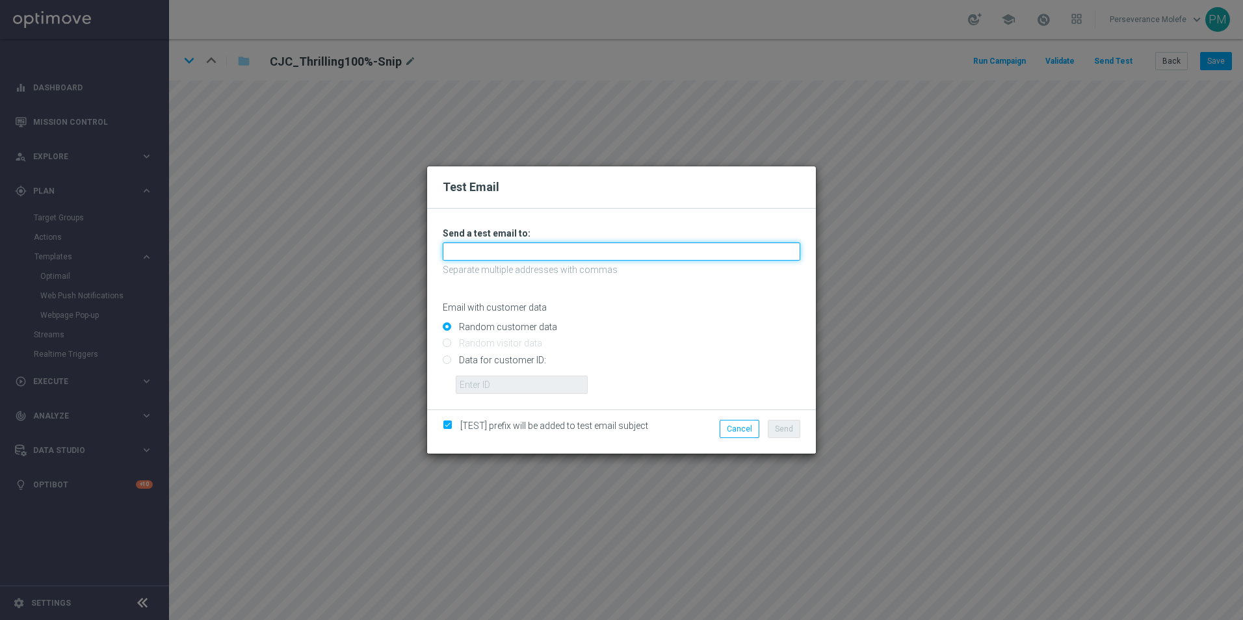
click at [601, 254] on input "text" at bounding box center [622, 252] width 358 height 18
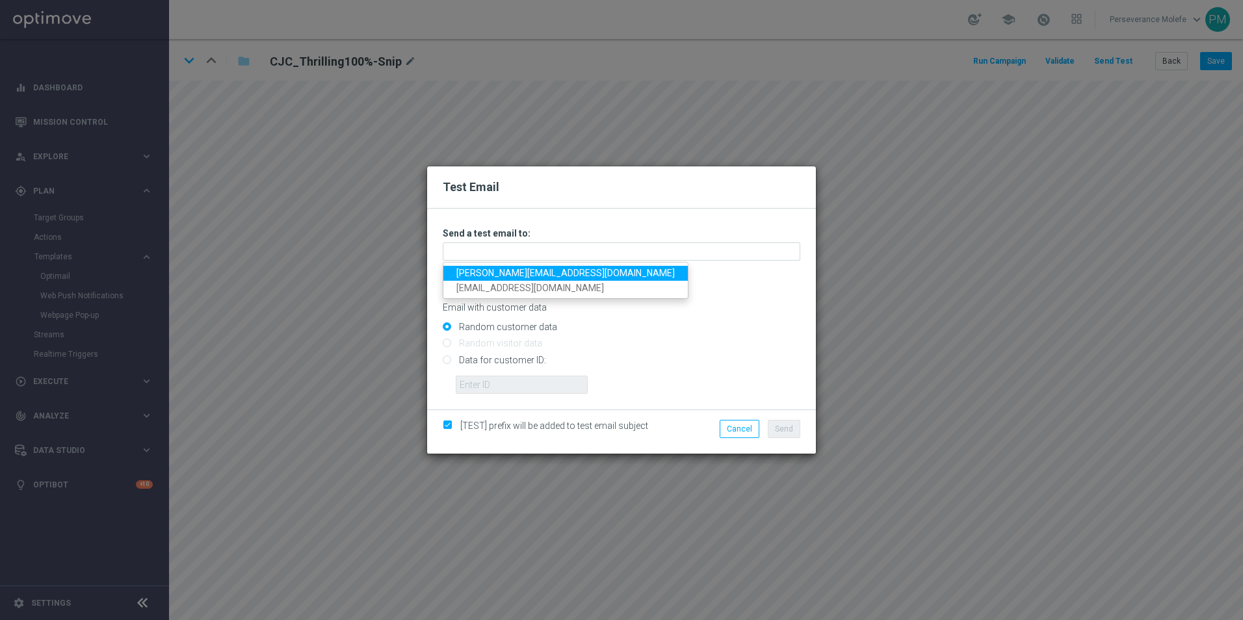
click at [545, 276] on link "Madeleine@viva-vision.net" at bounding box center [565, 273] width 244 height 15
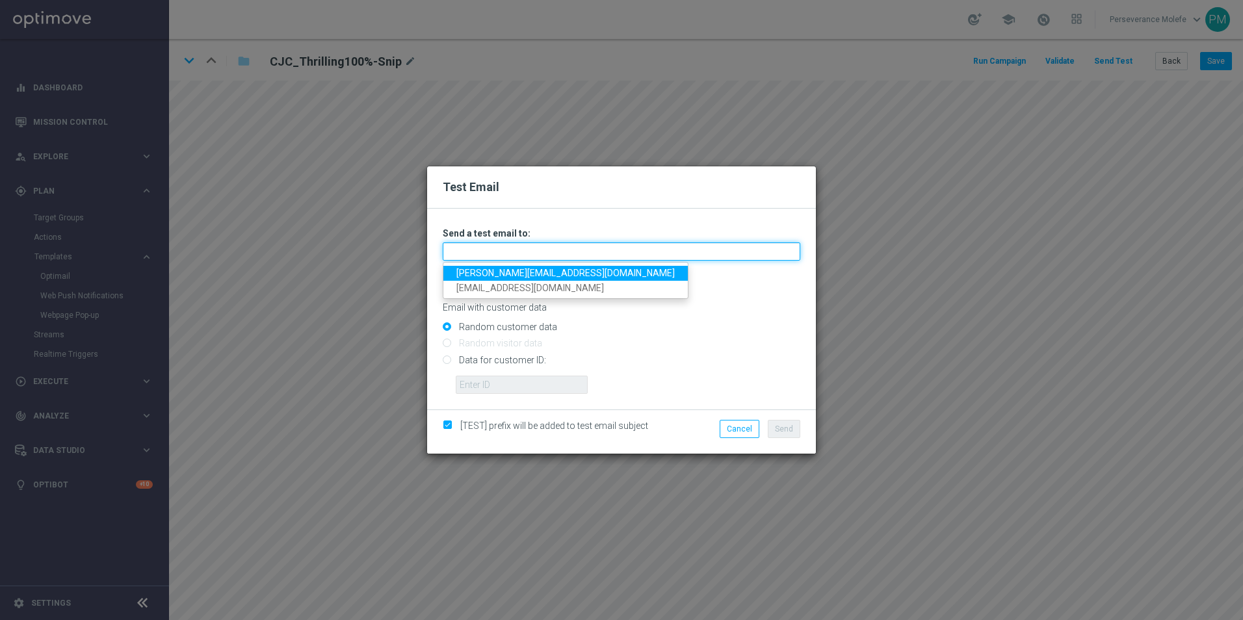
type input "Madeleine@viva-vision.net"
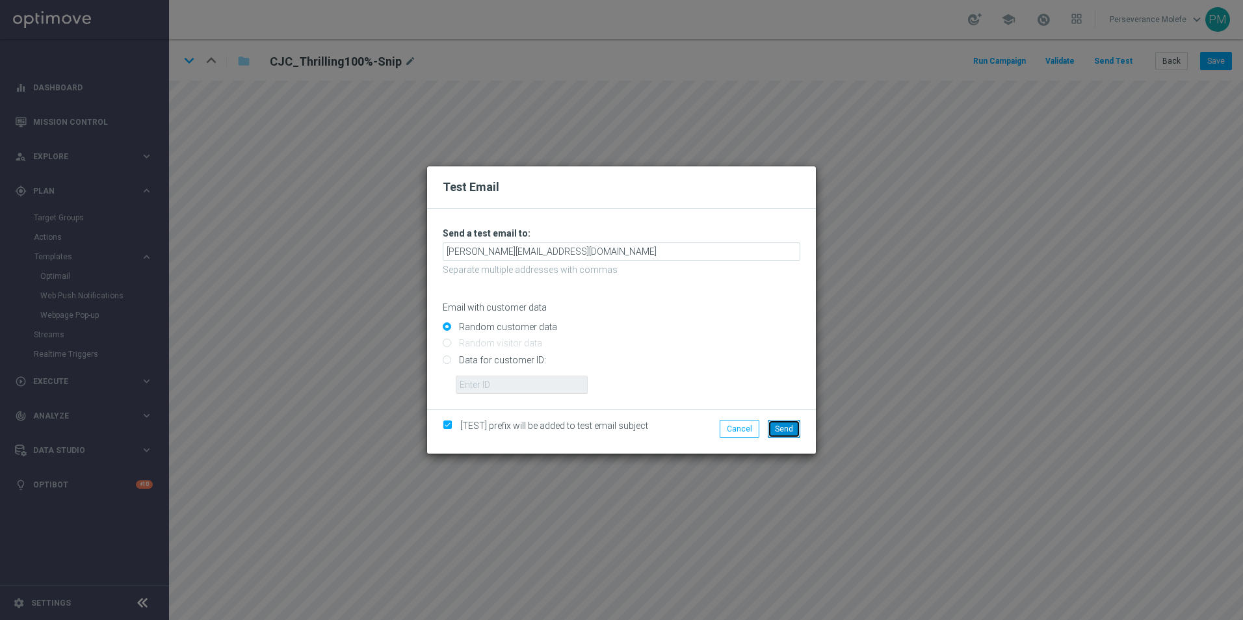
click at [795, 429] on button "Send" at bounding box center [784, 429] width 33 height 18
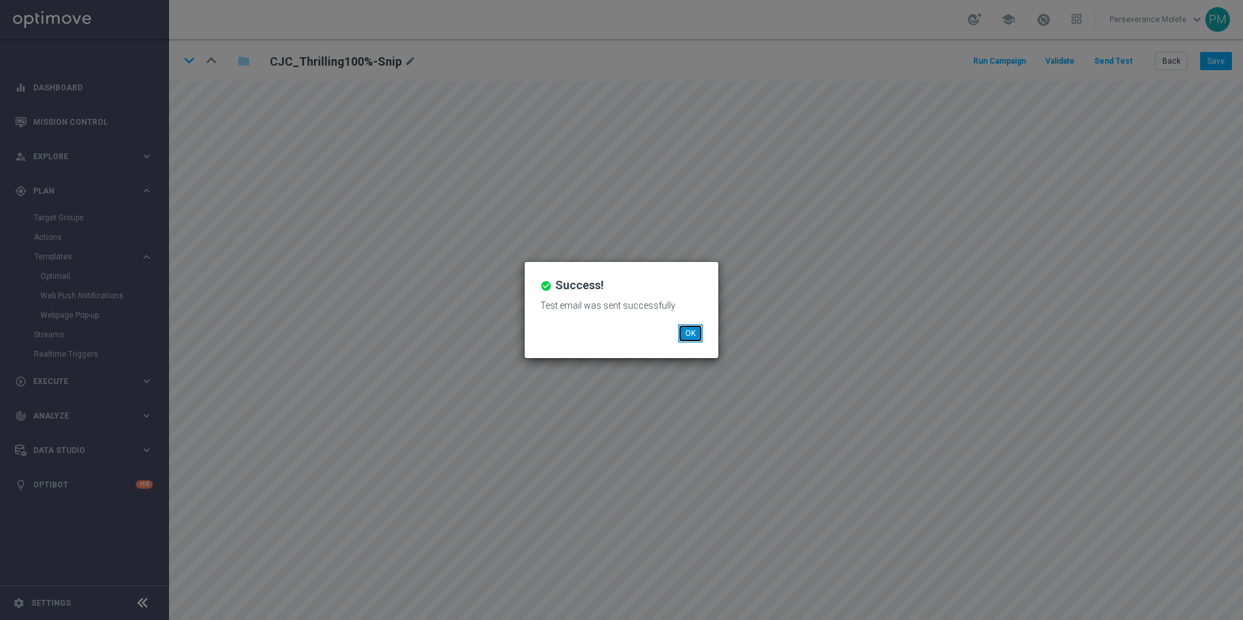
click at [690, 336] on button "OK" at bounding box center [690, 333] width 25 height 18
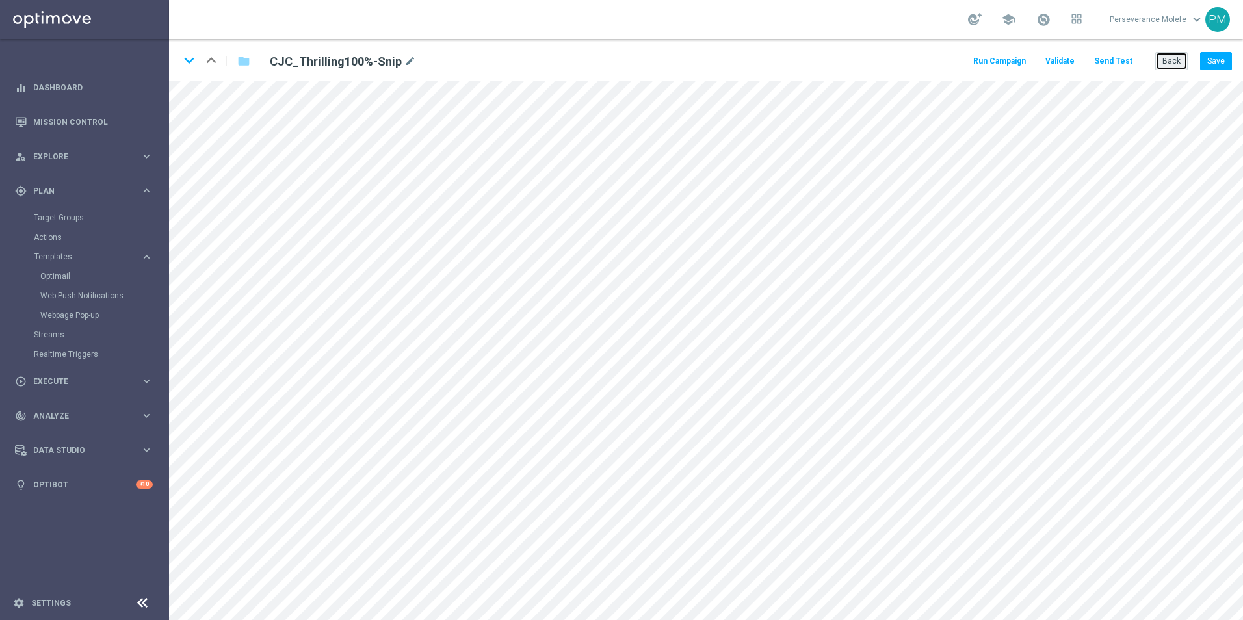
click at [1179, 59] on button "Back" at bounding box center [1171, 61] width 33 height 18
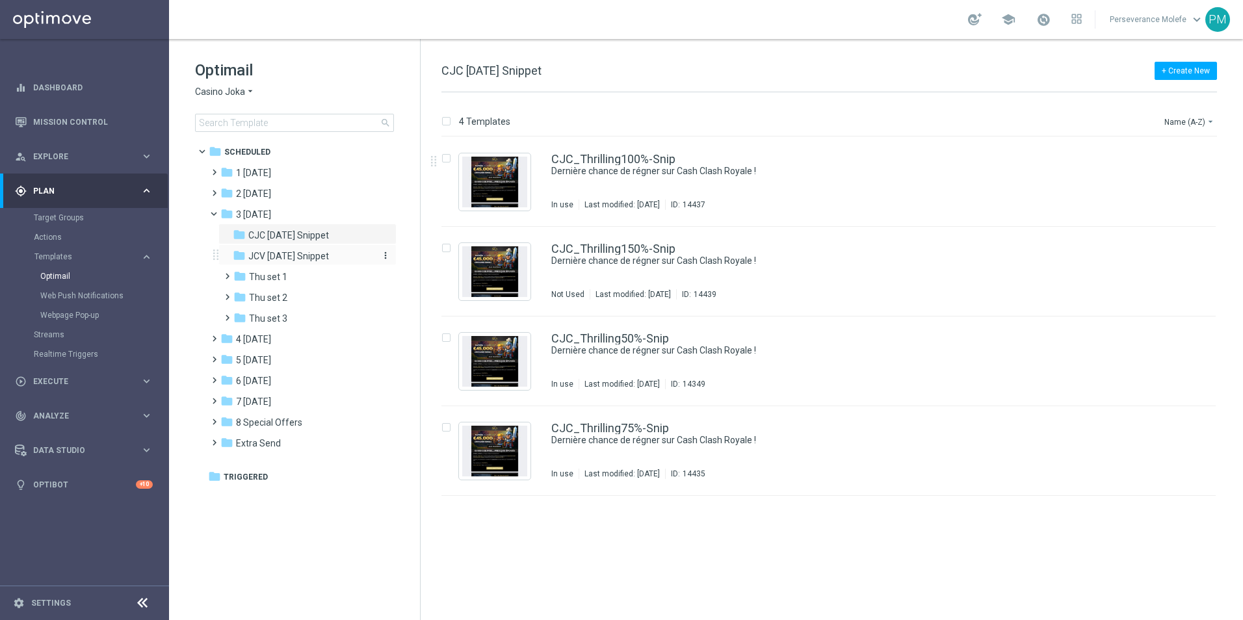
click at [311, 261] on span "JCV Thursday Snippet" at bounding box center [288, 256] width 81 height 12
click at [336, 241] on div "folder CJC Thursday Snippet" at bounding box center [302, 235] width 138 height 15
click at [329, 254] on span "JCV Thursday Snippet" at bounding box center [288, 256] width 81 height 12
click at [631, 148] on div "JCV_Thrilling100%-Snip Dernière chance de régner sur Cash Clash Royale ! In use…" at bounding box center [828, 182] width 774 height 90
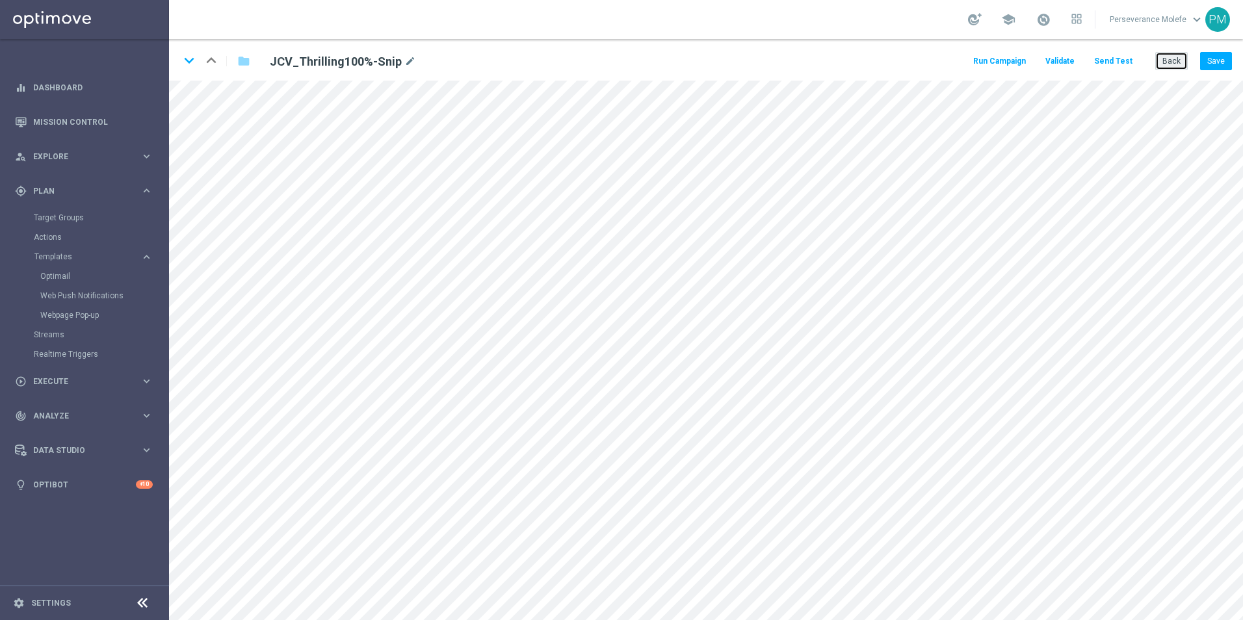
click at [1161, 61] on button "Back" at bounding box center [1171, 61] width 33 height 18
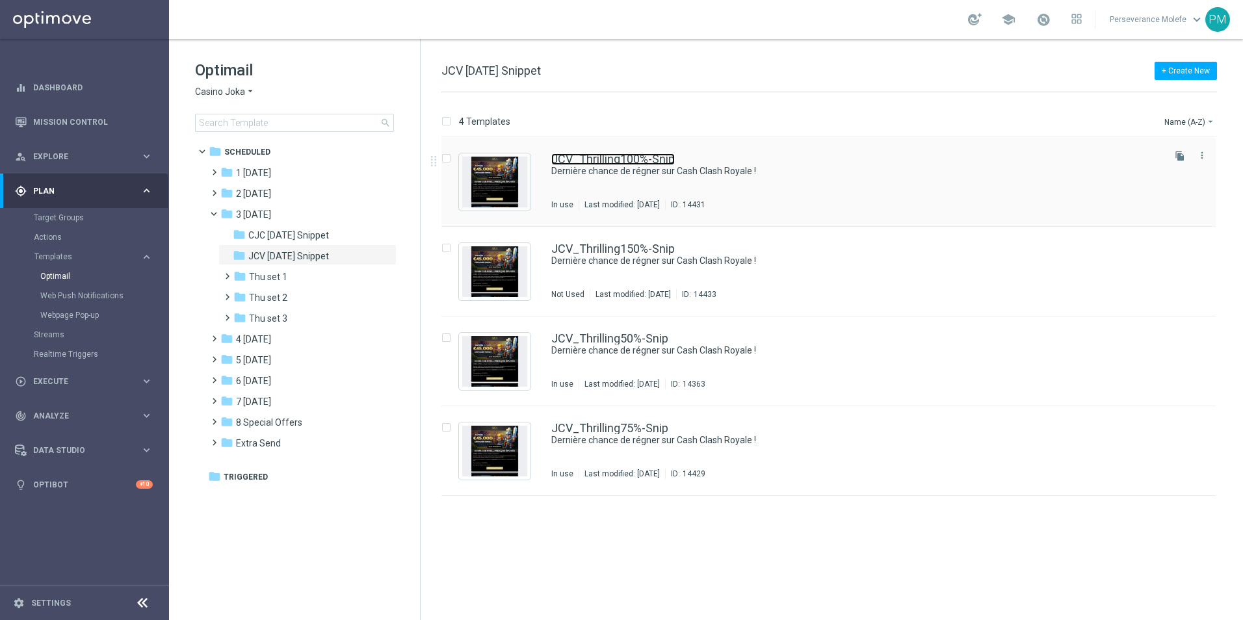
click at [619, 155] on link "JCV_Thrilling100%-Snip" at bounding box center [613, 159] width 124 height 12
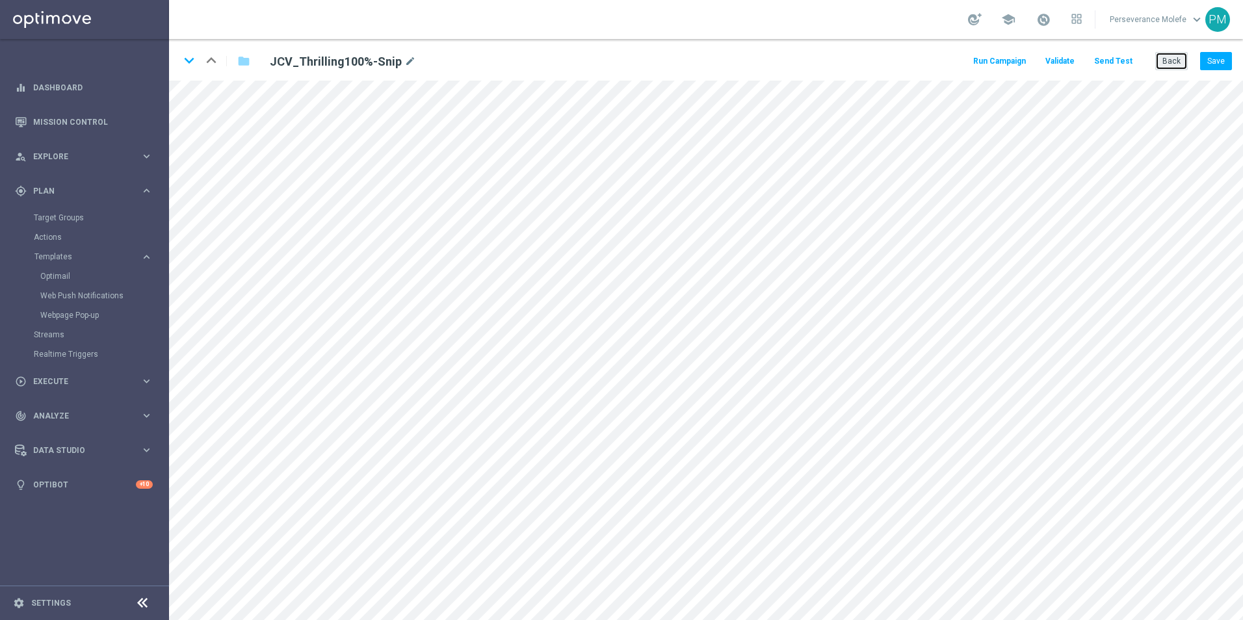
click at [1175, 61] on button "Back" at bounding box center [1171, 61] width 33 height 18
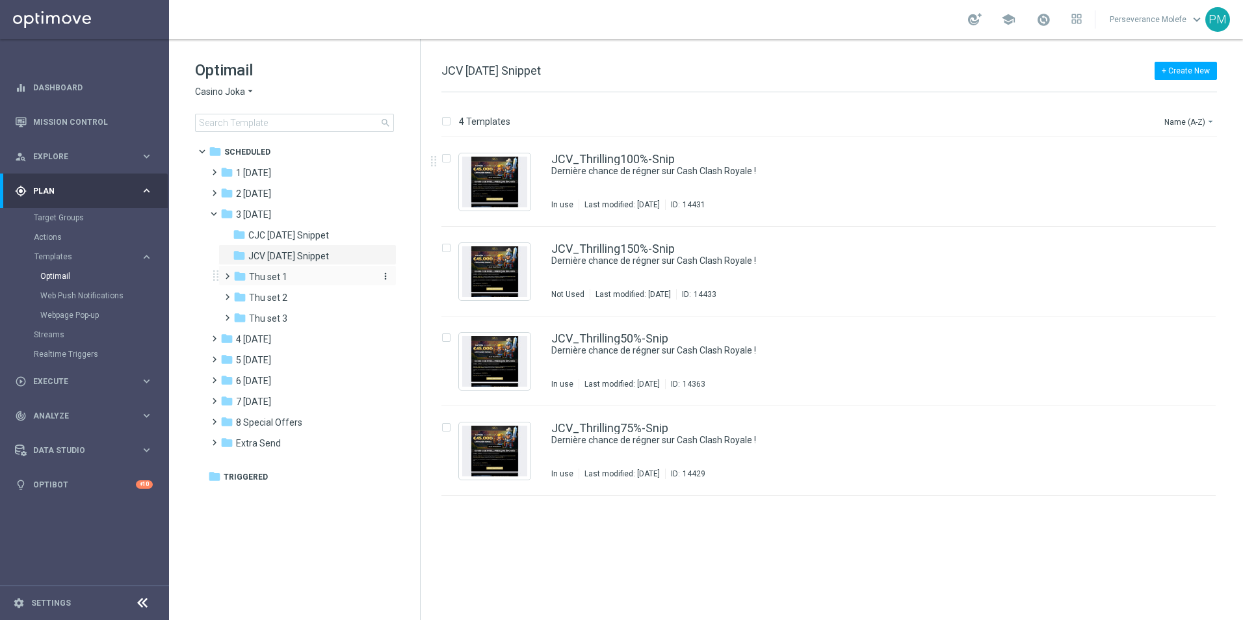
click at [306, 283] on div "folder Thu set 1" at bounding box center [302, 277] width 138 height 15
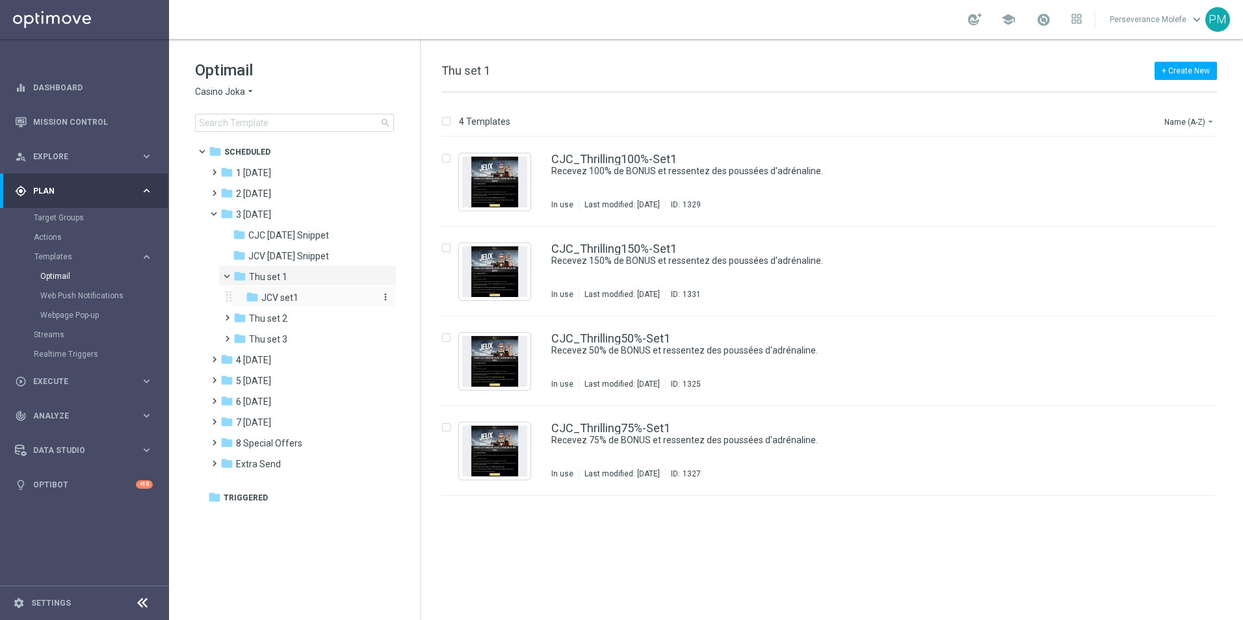
click at [315, 293] on div "folder JCV set1" at bounding box center [310, 298] width 128 height 15
click at [311, 313] on div "folder Thu set 2" at bounding box center [302, 318] width 138 height 15
click at [311, 340] on div "folder JCV sets 2" at bounding box center [310, 339] width 128 height 15
click at [285, 354] on span "Thu set 3" at bounding box center [268, 360] width 38 height 12
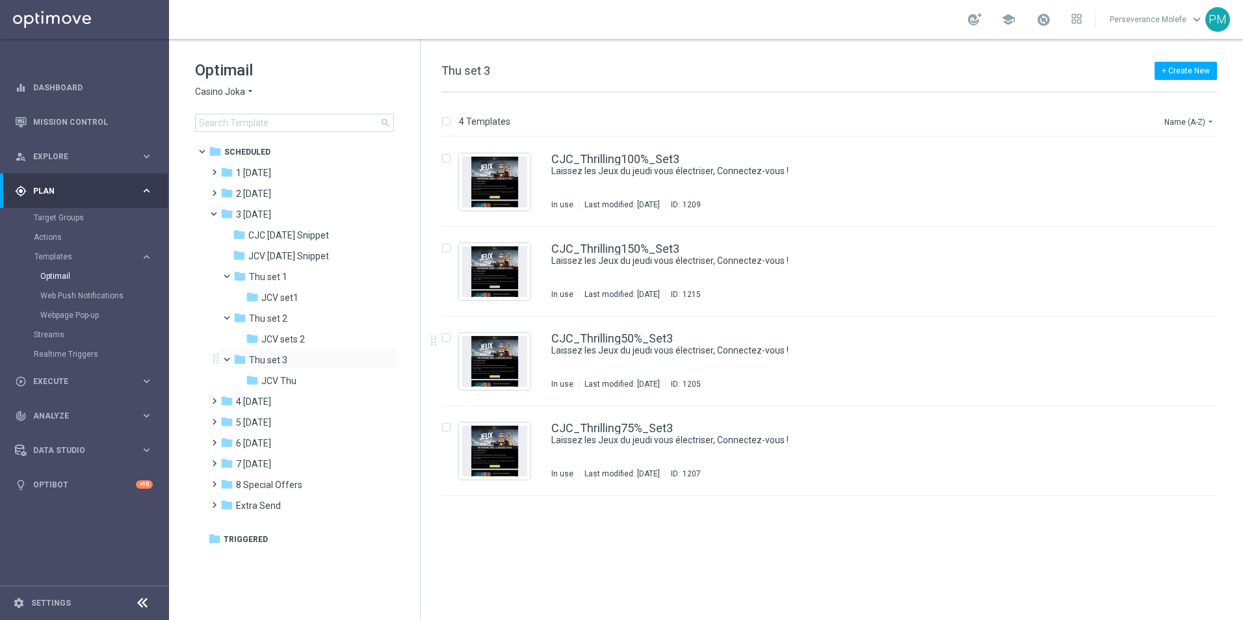
click at [230, 354] on span at bounding box center [232, 357] width 5 height 6
click at [230, 318] on span at bounding box center [232, 315] width 5 height 6
click at [230, 272] on span at bounding box center [232, 273] width 5 height 6
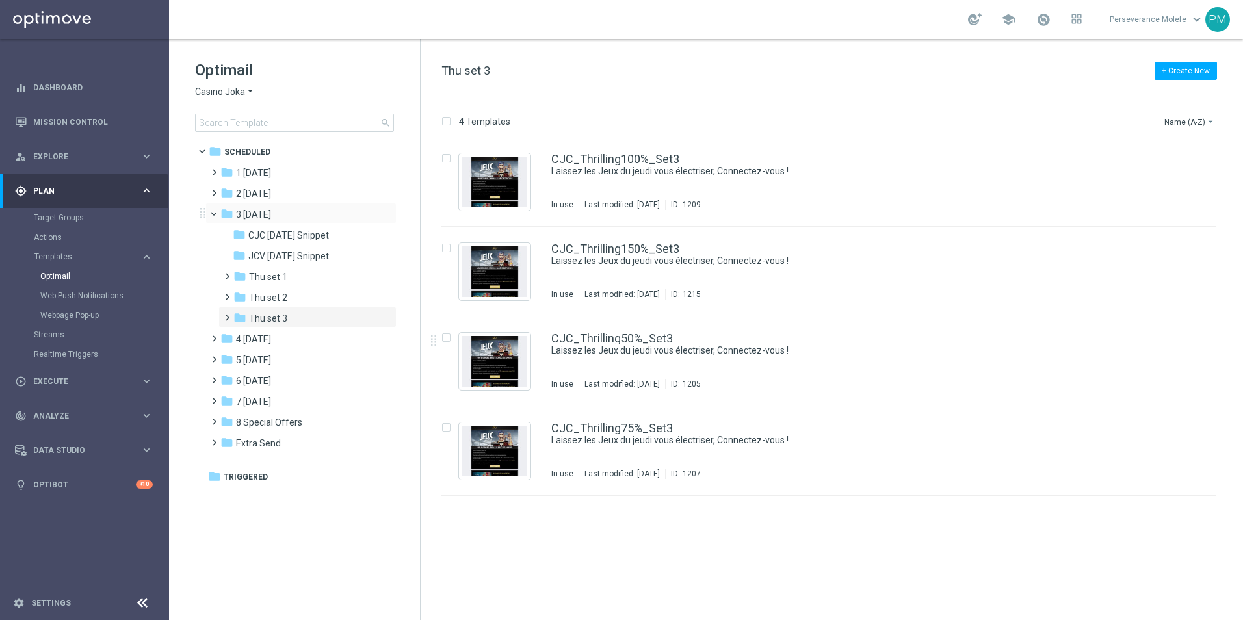
click at [217, 214] on span at bounding box center [219, 211] width 5 height 6
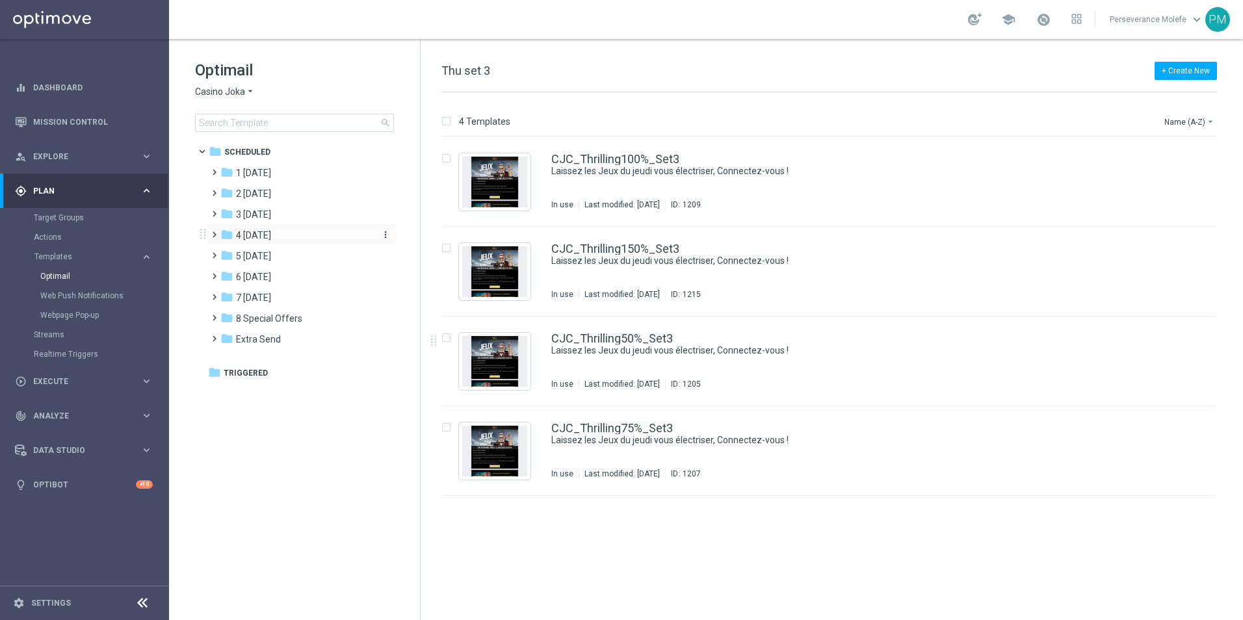
click at [285, 241] on div "folder 4 Friday" at bounding box center [295, 235] width 150 height 15
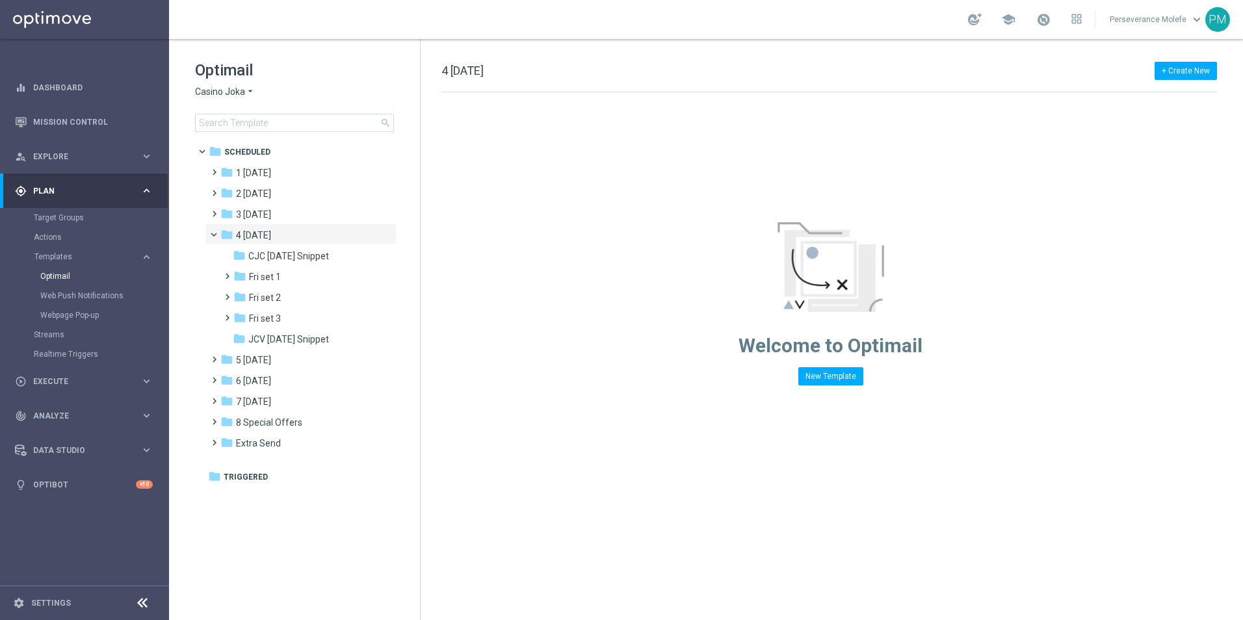
click at [226, 81] on div "Optimail Casino Joka arrow_drop_down × Casino Joka search" at bounding box center [307, 96] width 225 height 72
click at [228, 86] on span "Casino Joka" at bounding box center [220, 92] width 50 height 12
click at [0, 0] on span "Le Roi [PERSON_NAME]" at bounding box center [0, 0] width 0 height 0
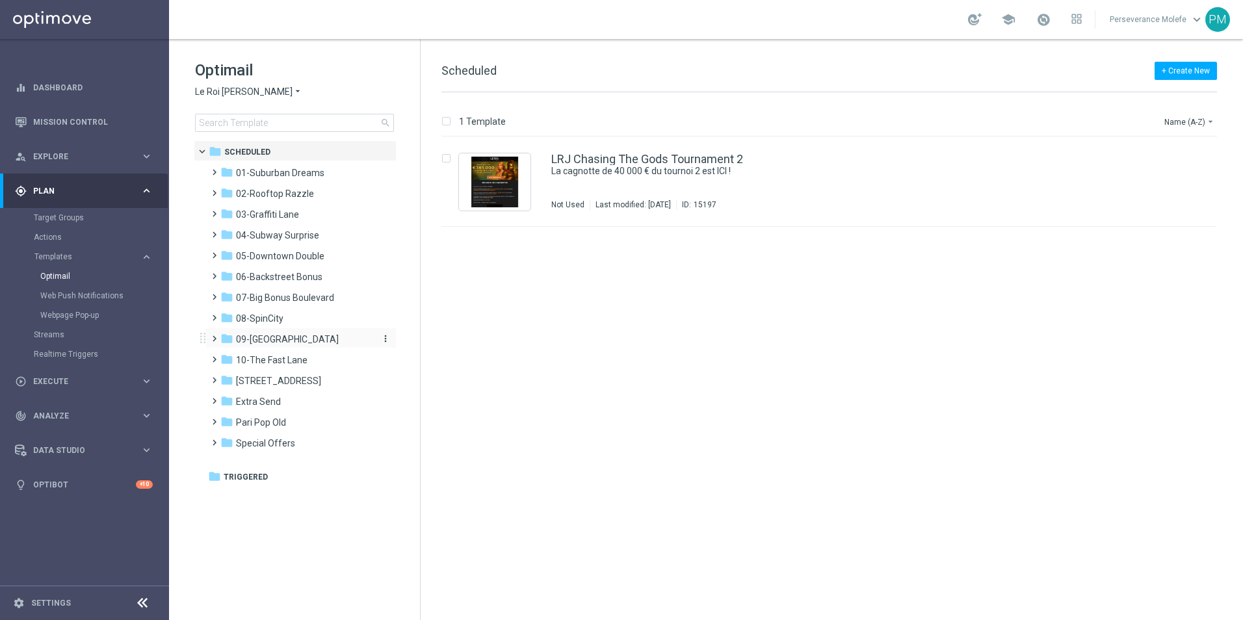
click at [287, 343] on span "09-[GEOGRAPHIC_DATA]" at bounding box center [287, 340] width 103 height 12
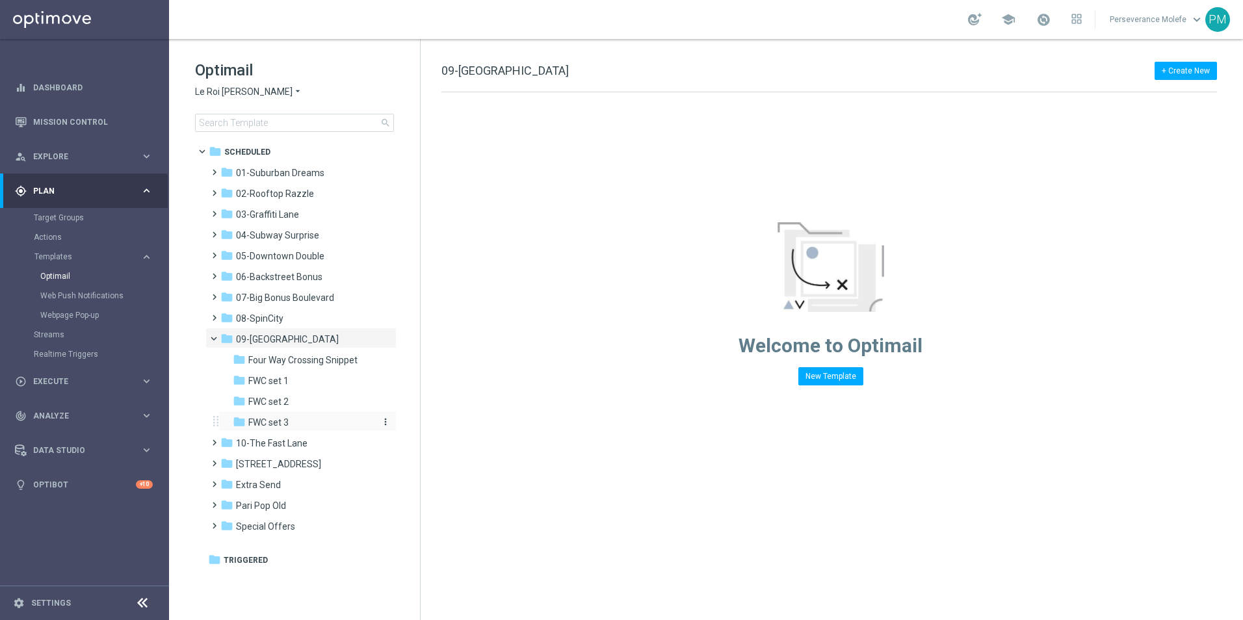
click at [298, 420] on div "folder FWC set 3" at bounding box center [302, 422] width 138 height 15
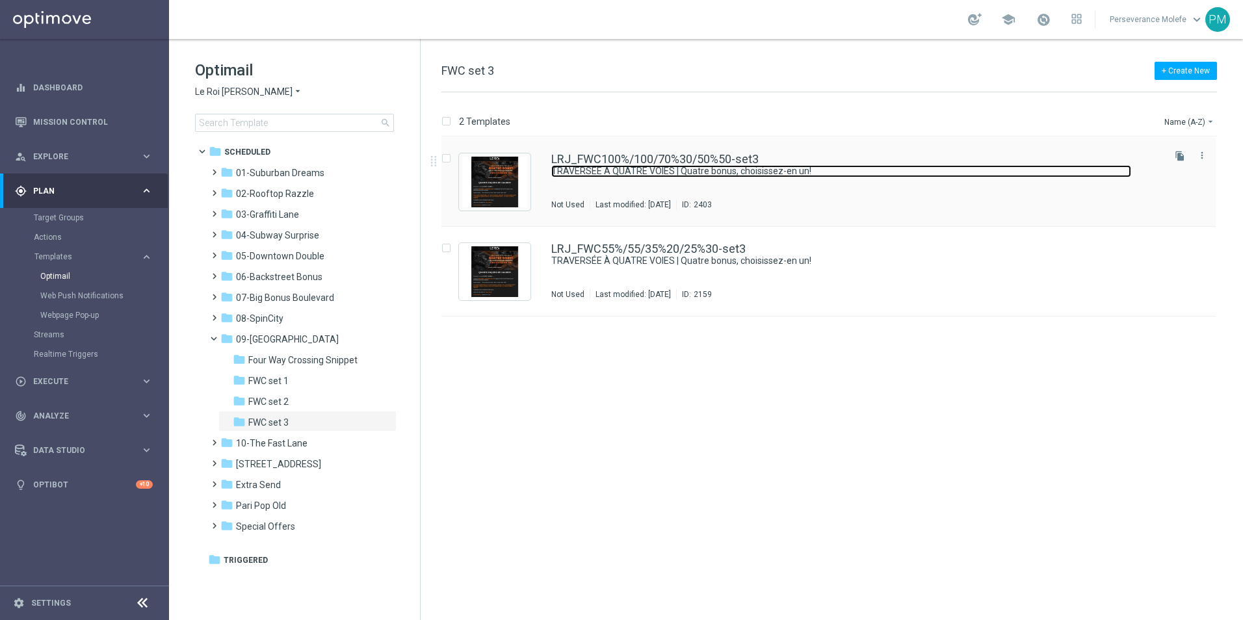
click at [606, 168] on link "TRAVERSÉE À QUATRE VOIES | Quatre bonus, choisissez-en un!" at bounding box center [841, 171] width 580 height 12
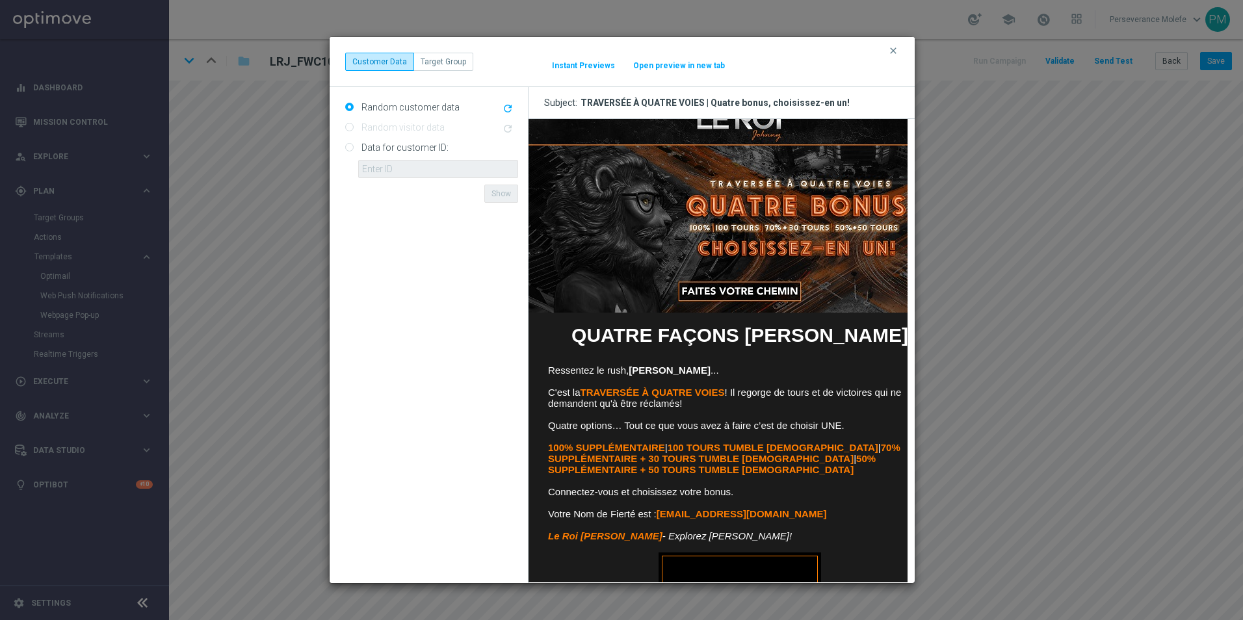
scroll to position [126, 0]
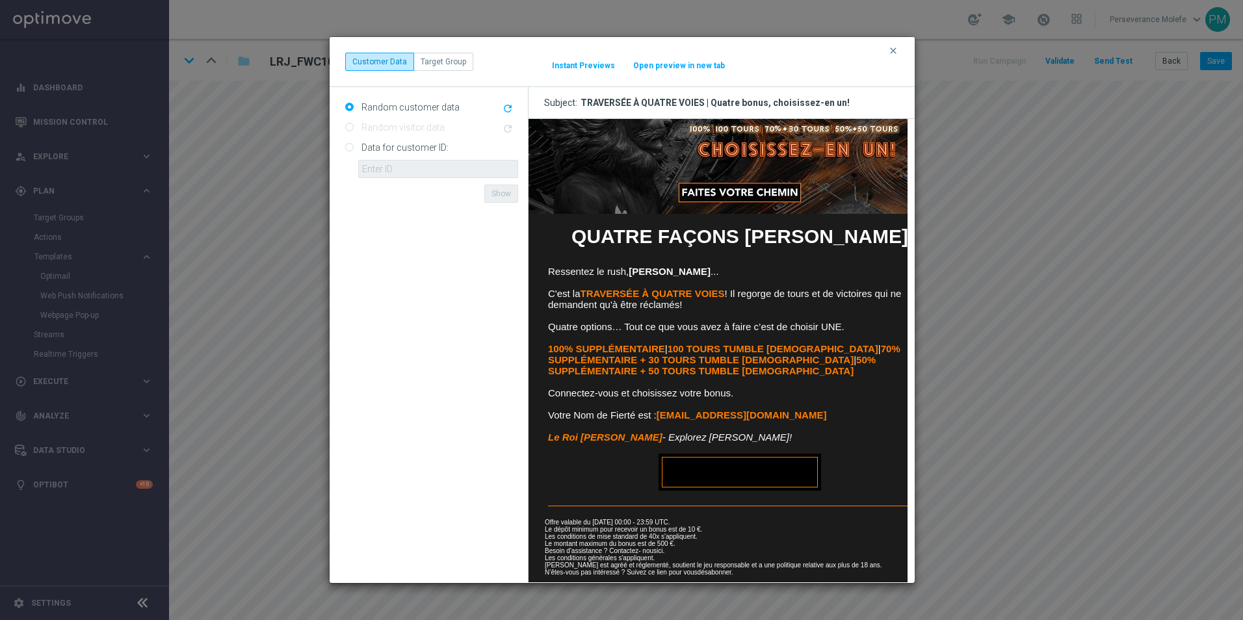
click at [696, 66] on button "Open preview in new tab" at bounding box center [679, 65] width 93 height 10
click at [890, 53] on icon "clear" at bounding box center [893, 51] width 10 height 10
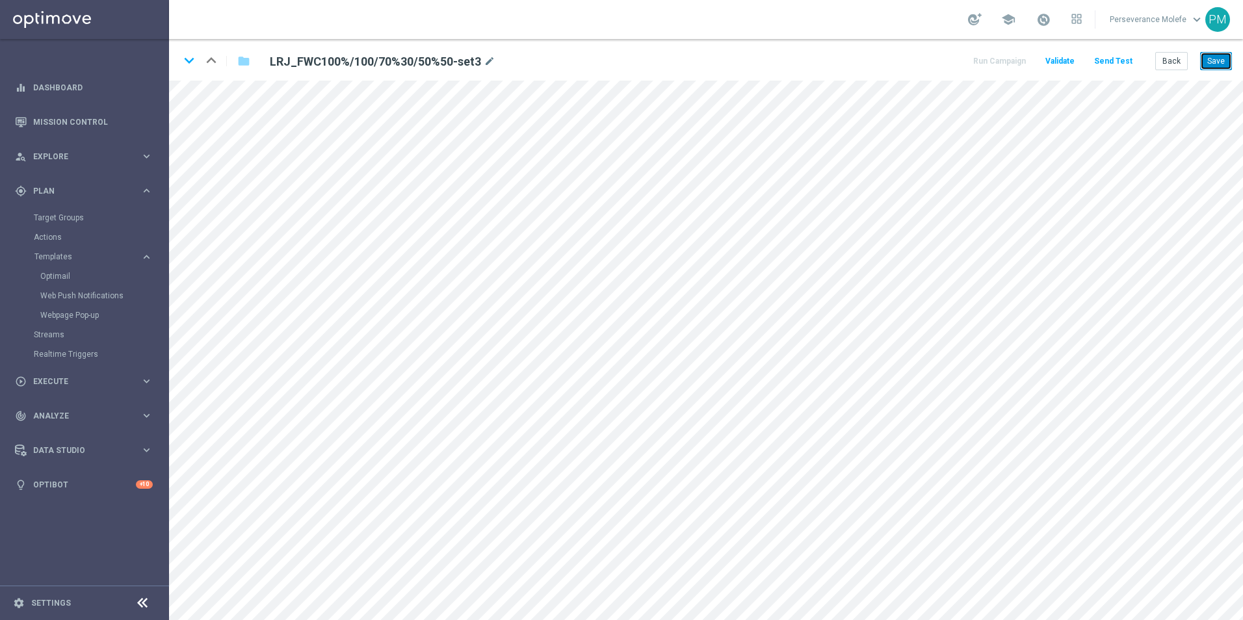
click at [1209, 57] on button "Save" at bounding box center [1216, 61] width 32 height 18
click at [177, 63] on div "keyboard_arrow_down keyboard_arrow_up folder LRJ_FWC100%/100/70%30/50%50-set3 m…" at bounding box center [706, 60] width 1074 height 42
click at [187, 62] on icon "keyboard_arrow_down" at bounding box center [189, 61] width 20 height 20
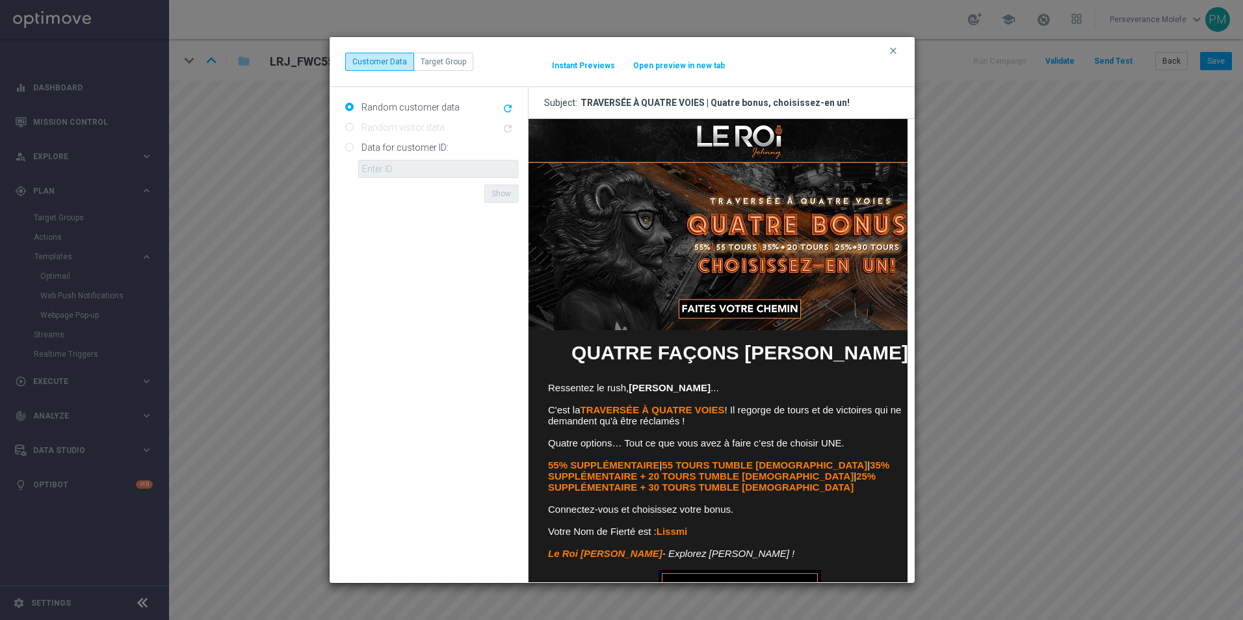
click at [694, 70] on button "Open preview in new tab" at bounding box center [679, 65] width 93 height 10
click at [893, 49] on icon "clear" at bounding box center [893, 51] width 10 height 10
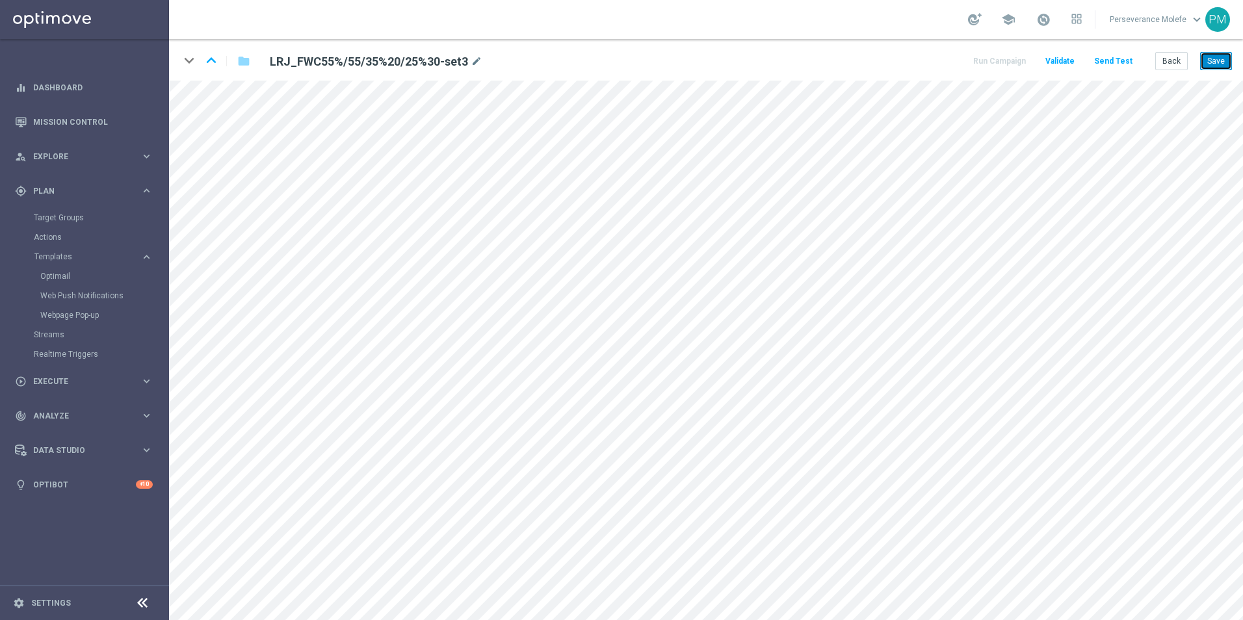
click at [1231, 64] on button "Save" at bounding box center [1216, 61] width 32 height 18
click at [1208, 63] on button "Save" at bounding box center [1216, 61] width 32 height 18
click at [1202, 66] on button "Save" at bounding box center [1216, 61] width 32 height 18
click at [1184, 64] on button "Back" at bounding box center [1171, 61] width 33 height 18
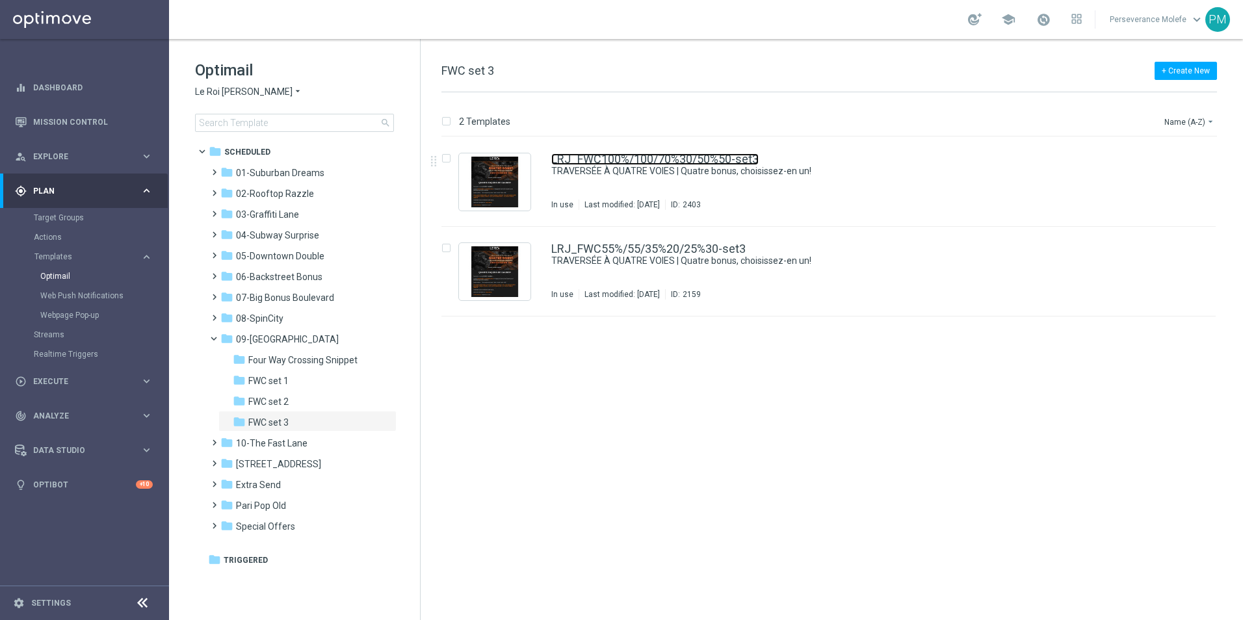
click at [682, 162] on link "LRJ_FWC100%/100/70%30/50%50-set3" at bounding box center [654, 159] width 207 height 12
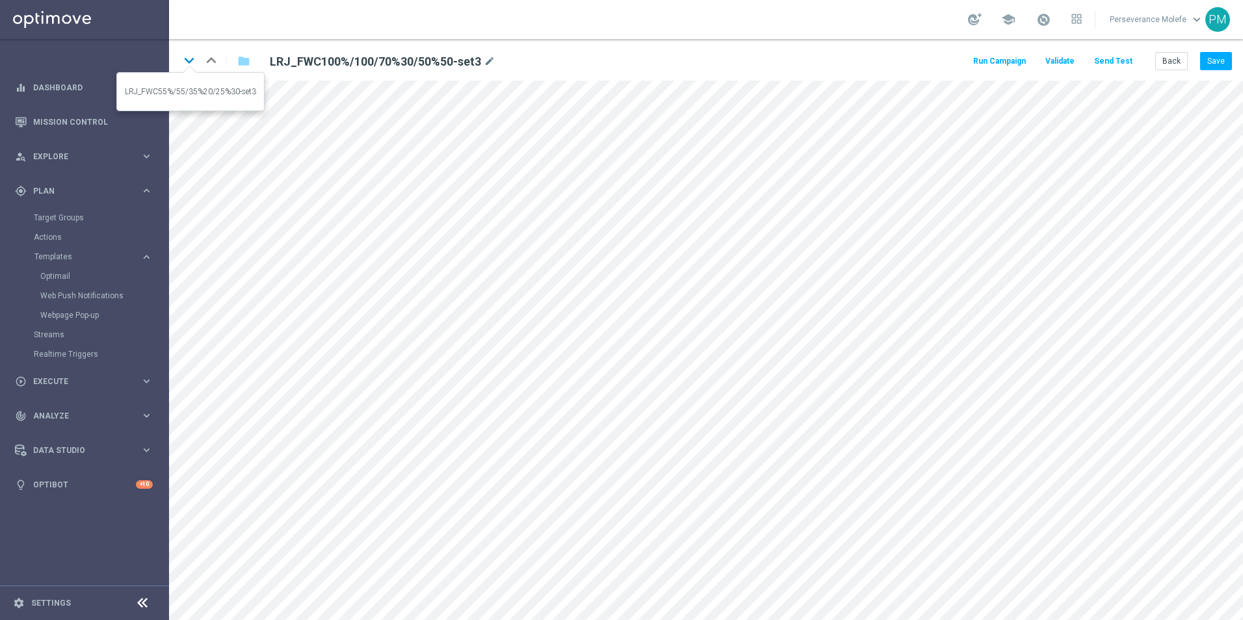
click at [185, 66] on icon "keyboard_arrow_down" at bounding box center [189, 61] width 20 height 20
click at [1164, 57] on button "Back" at bounding box center [1171, 61] width 33 height 18
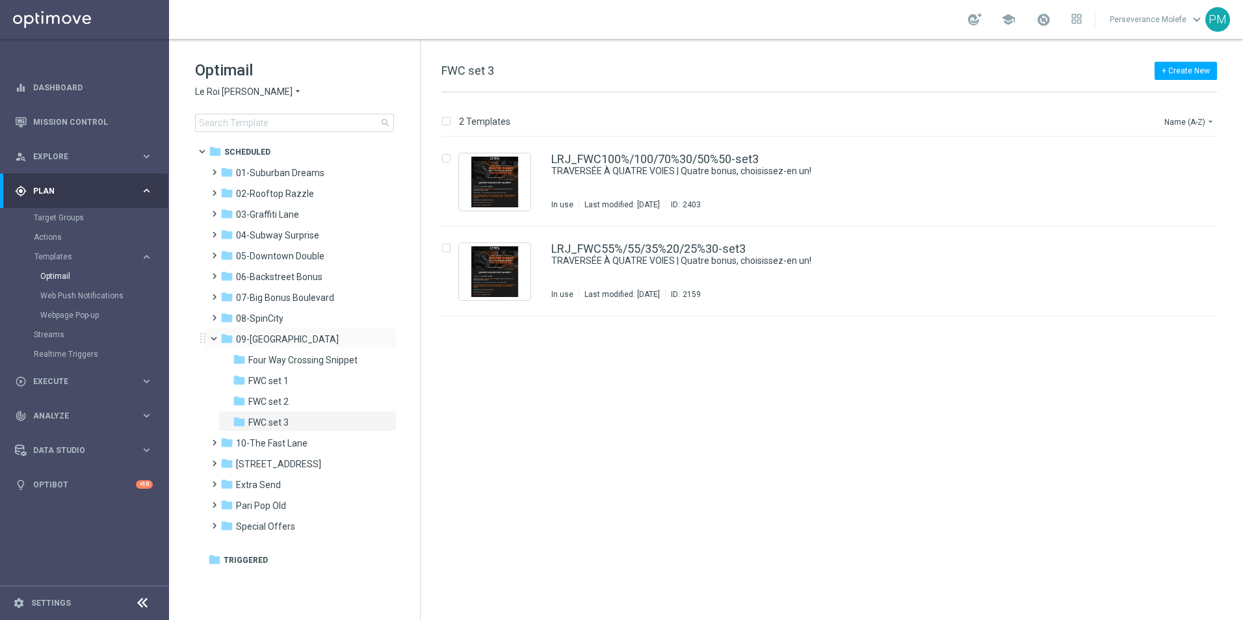
click at [217, 337] on span at bounding box center [219, 336] width 5 height 6
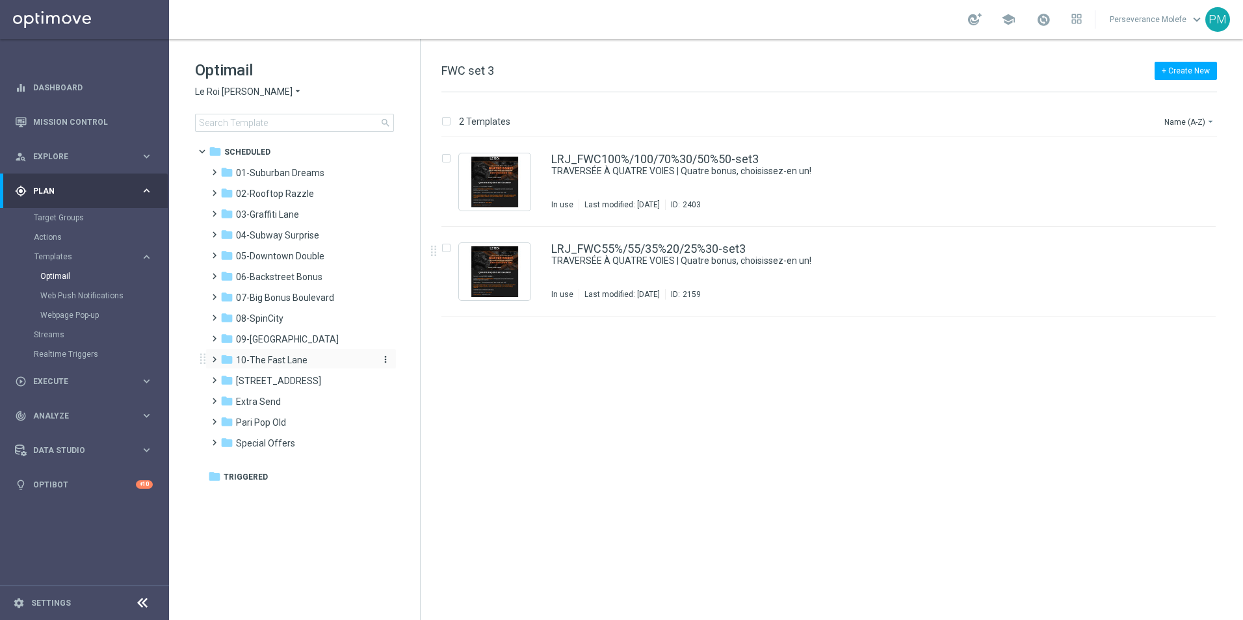
click at [305, 357] on span "10-The Fast Lane" at bounding box center [272, 360] width 72 height 12
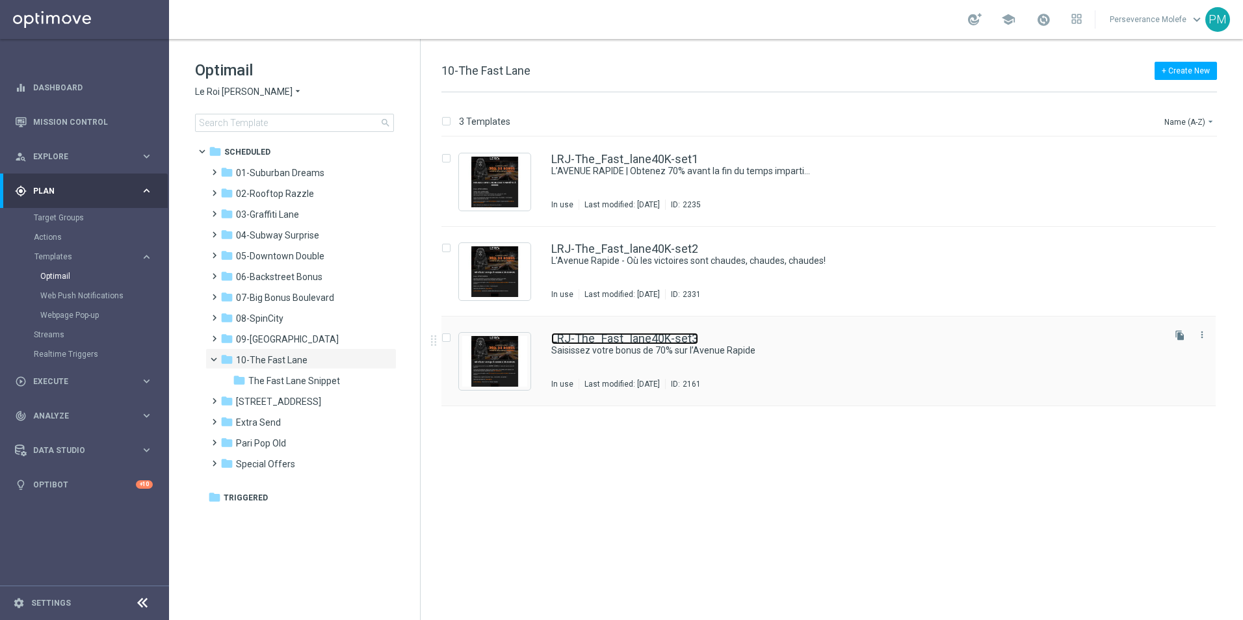
click at [662, 341] on link "LRJ-The_Fast_lane40K-set3" at bounding box center [624, 339] width 147 height 12
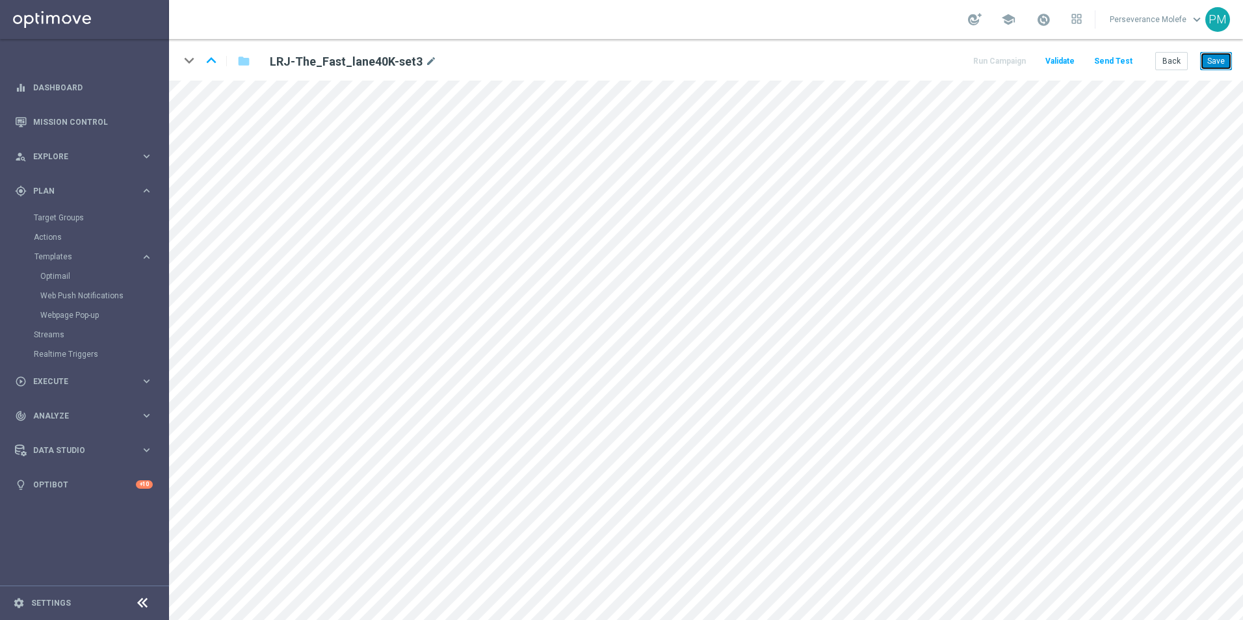
click at [1228, 60] on button "Save" at bounding box center [1216, 61] width 32 height 18
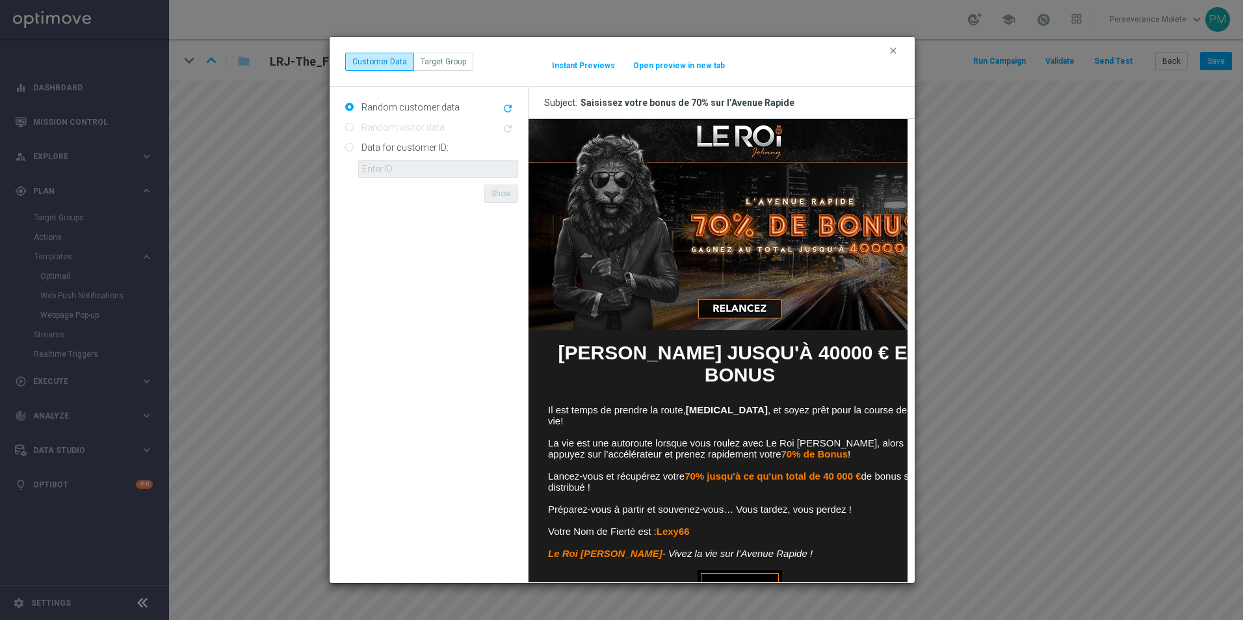
click at [662, 59] on div "clear Customer Data Target Group It might take a while... Instant Previews Open…" at bounding box center [622, 62] width 554 height 18
click at [665, 64] on button "Open preview in new tab" at bounding box center [679, 65] width 93 height 10
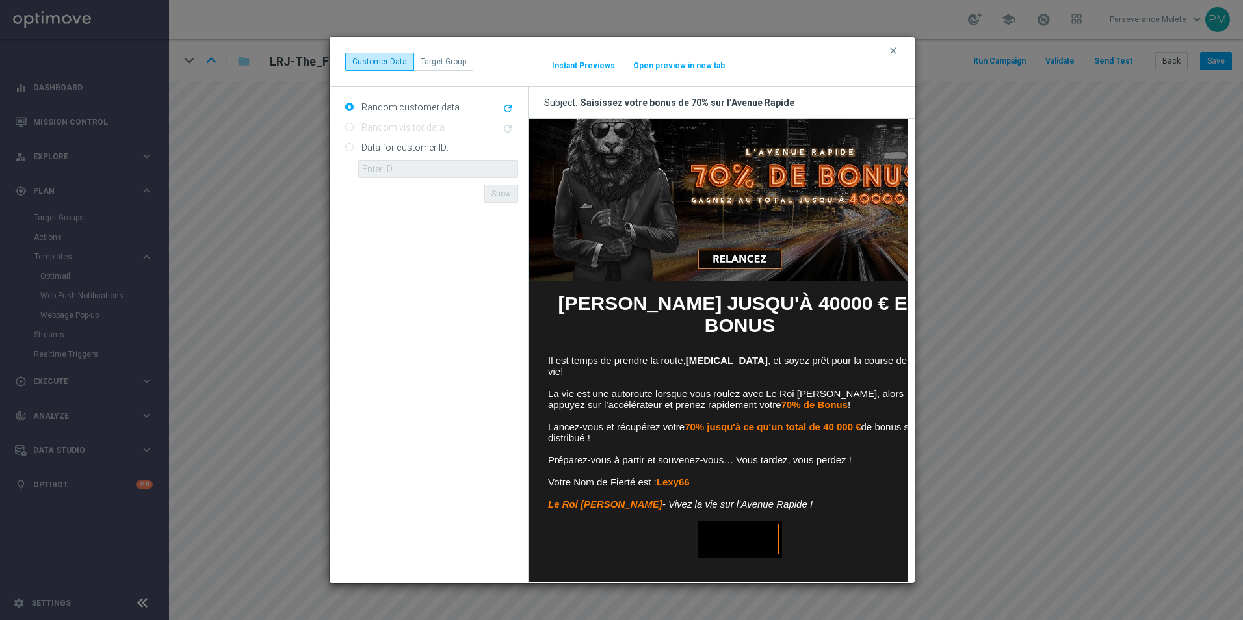
scroll to position [93, 0]
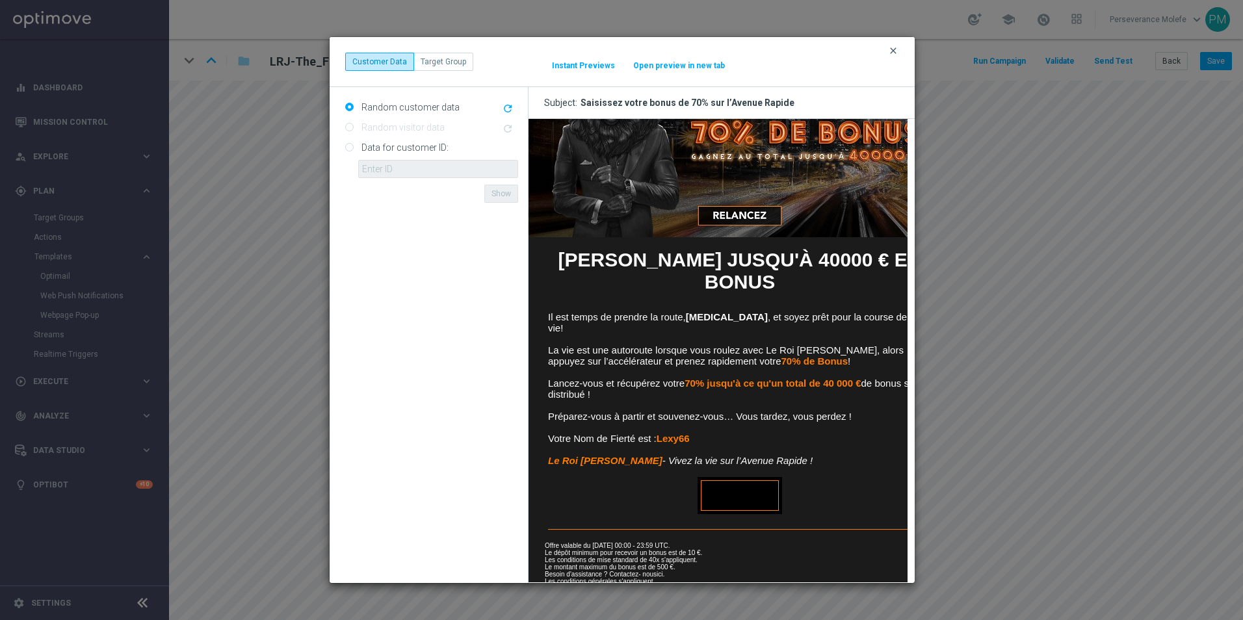
click at [892, 54] on icon "clear" at bounding box center [893, 51] width 10 height 10
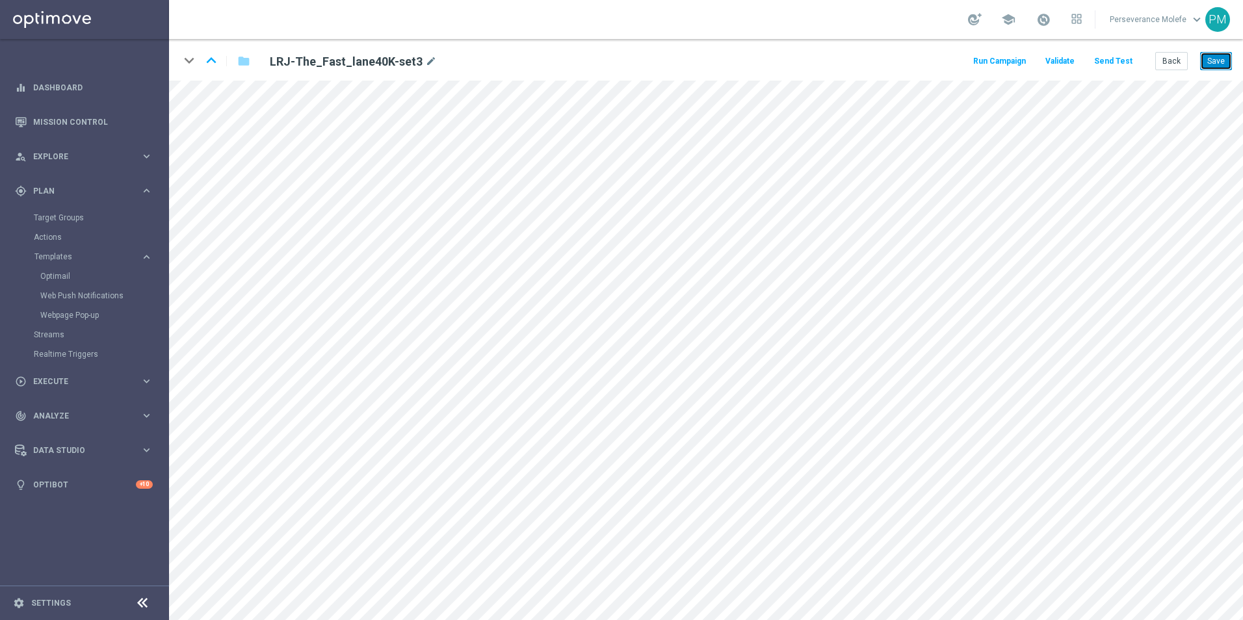
click at [1214, 62] on button "Save" at bounding box center [1216, 61] width 32 height 18
click at [1170, 66] on button "Back" at bounding box center [1171, 61] width 33 height 18
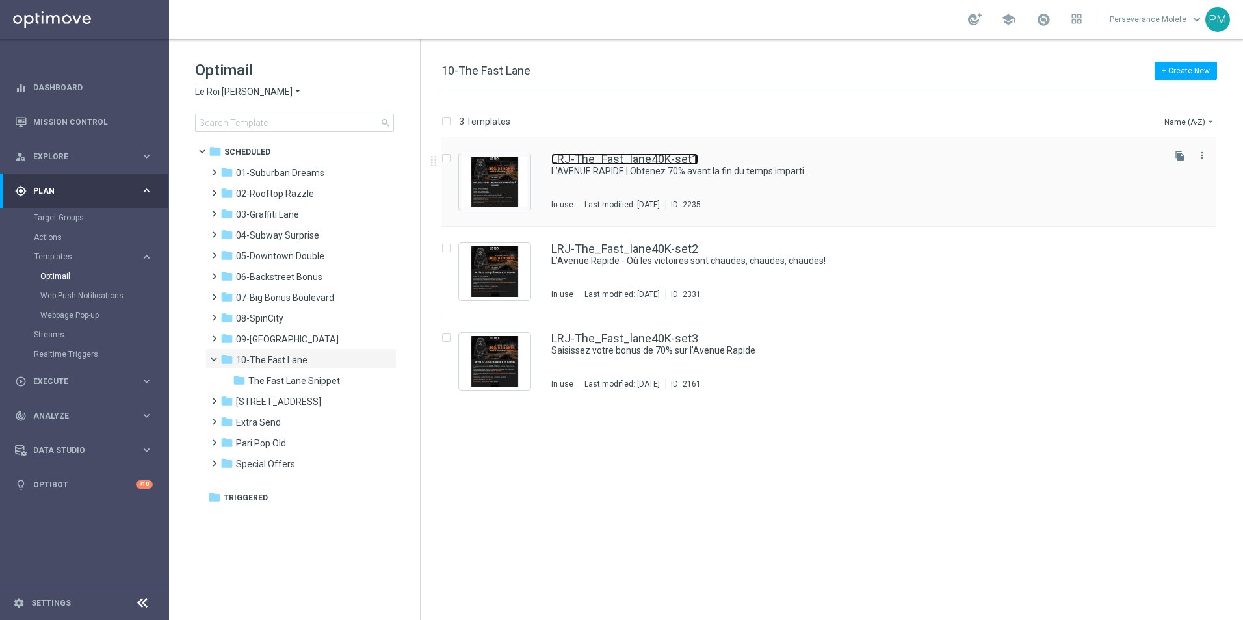
click at [592, 158] on link "LRJ-The_Fast_lane40K-set1" at bounding box center [624, 159] width 147 height 12
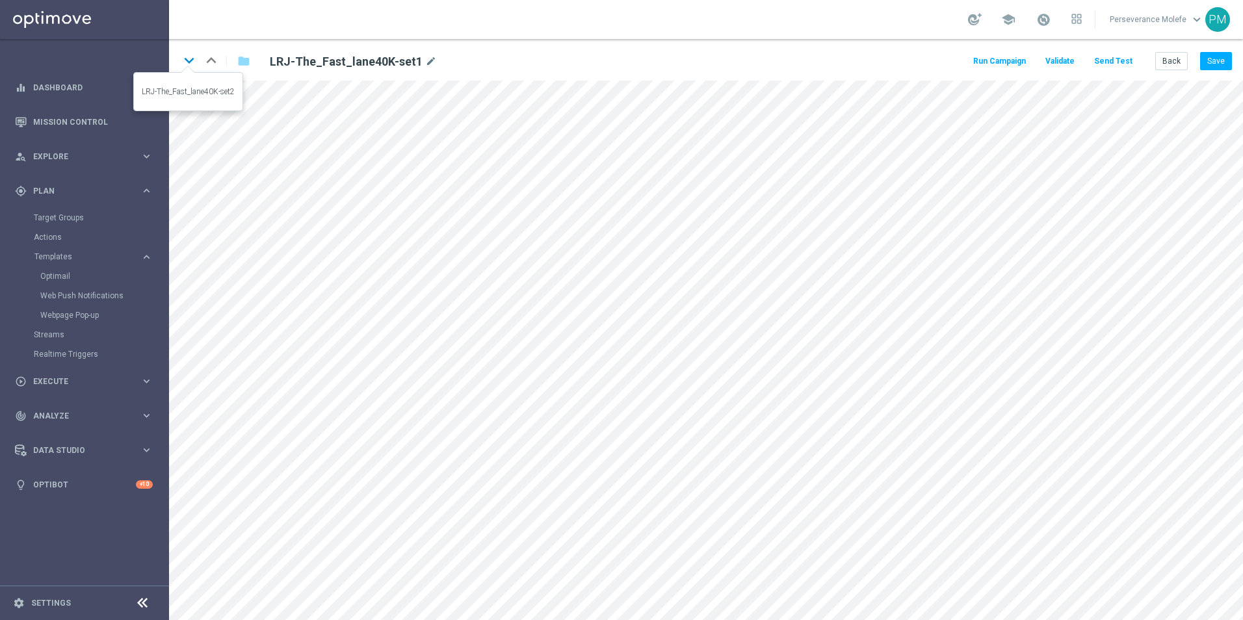
click at [190, 64] on icon "keyboard_arrow_down" at bounding box center [189, 61] width 20 height 20
click at [187, 60] on icon "keyboard_arrow_down" at bounding box center [189, 61] width 20 height 20
click at [1171, 65] on button "Back" at bounding box center [1171, 61] width 33 height 18
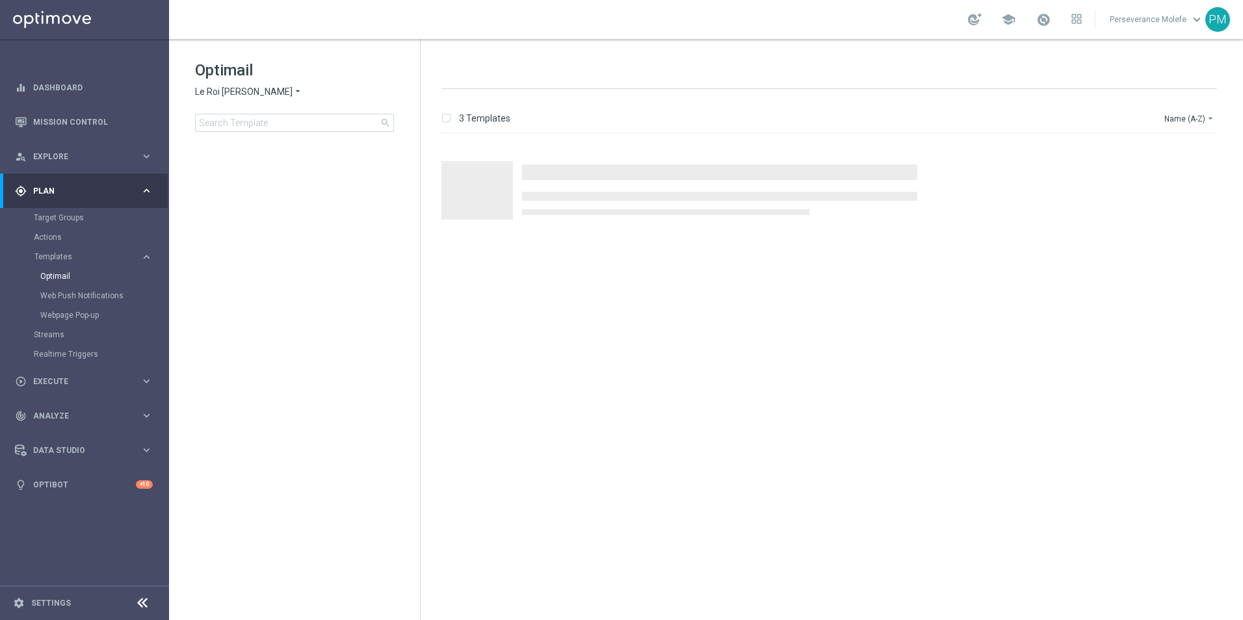
click at [244, 88] on span "Le Roi [PERSON_NAME]" at bounding box center [244, 92] width 98 height 12
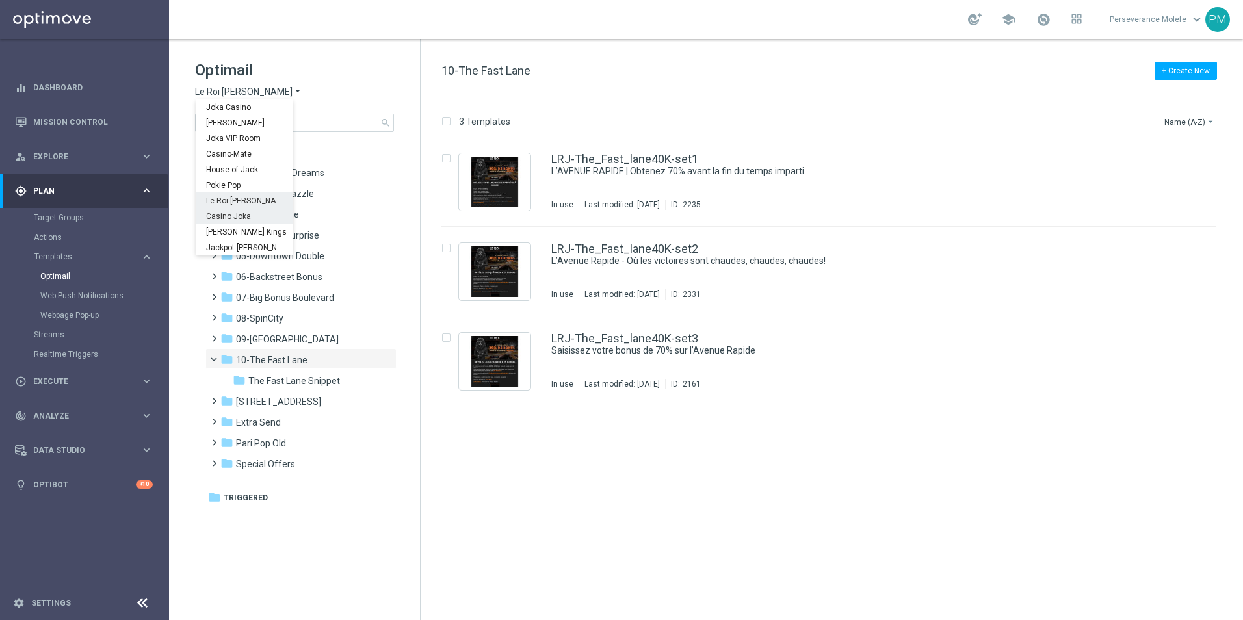
click at [255, 215] on div "Casino Joka" at bounding box center [245, 216] width 98 height 16
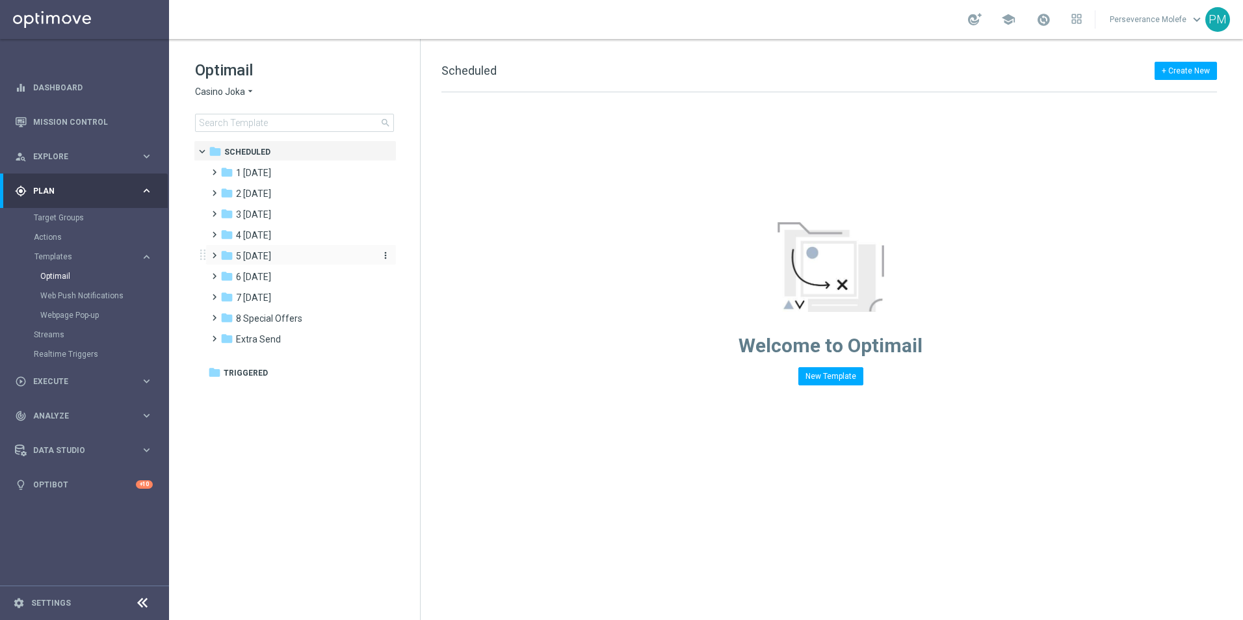
click at [271, 260] on span "5 Saturday" at bounding box center [253, 256] width 35 height 12
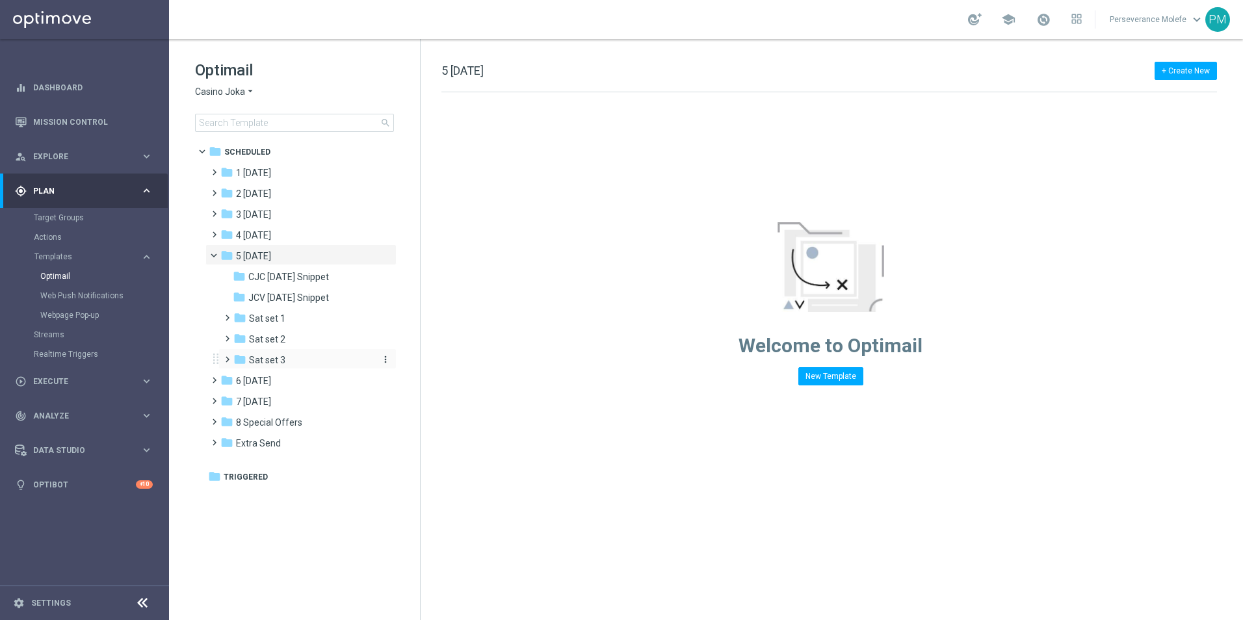
click at [296, 356] on div "folder Sat set 3" at bounding box center [302, 360] width 138 height 15
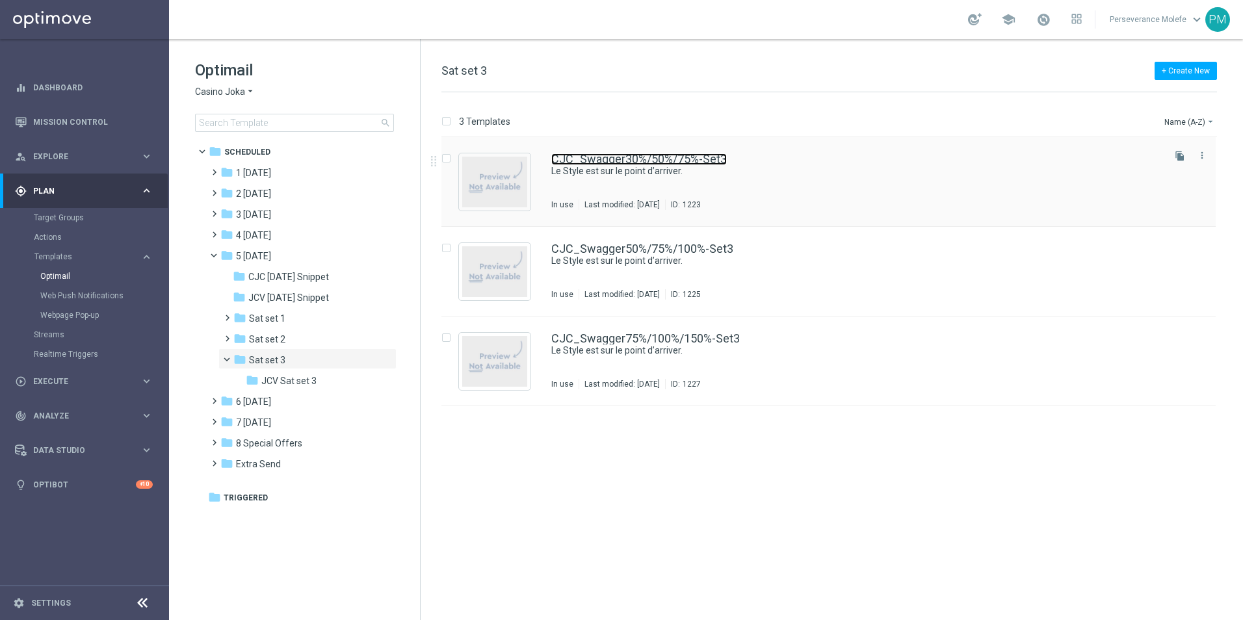
click at [617, 161] on link "CJC_Swagger30%/50%/75%-Set3" at bounding box center [639, 159] width 176 height 12
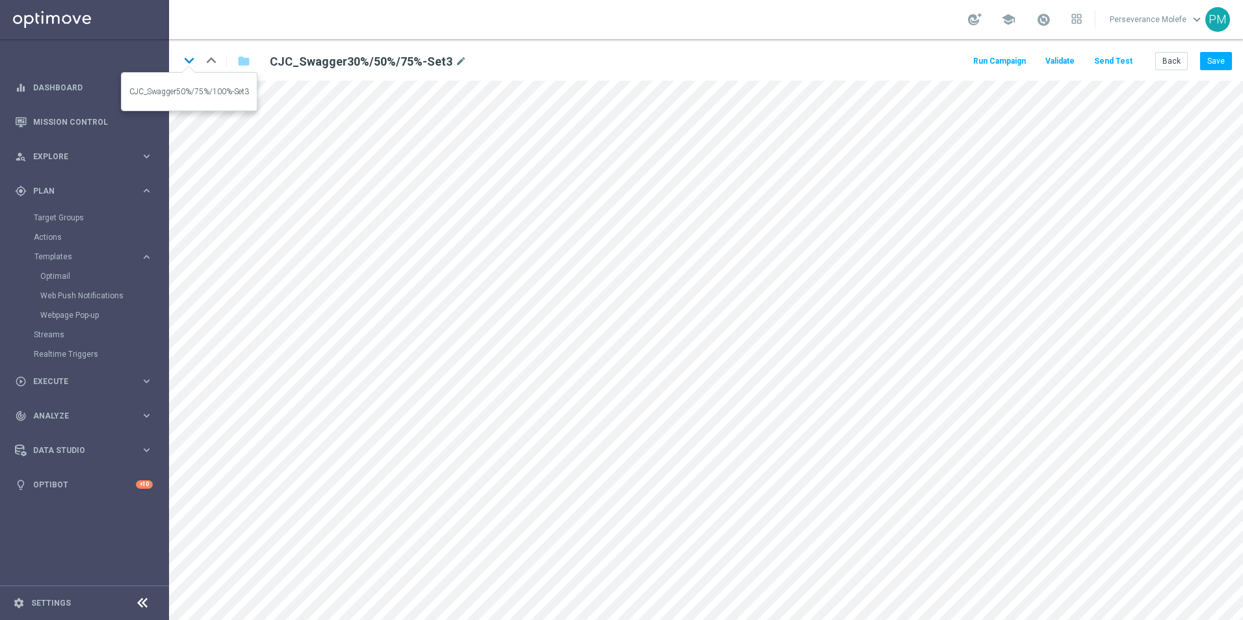
click at [187, 63] on icon "keyboard_arrow_down" at bounding box center [189, 61] width 20 height 20
click at [190, 64] on icon "keyboard_arrow_down" at bounding box center [189, 61] width 20 height 20
click at [1172, 68] on button "Back" at bounding box center [1171, 61] width 33 height 18
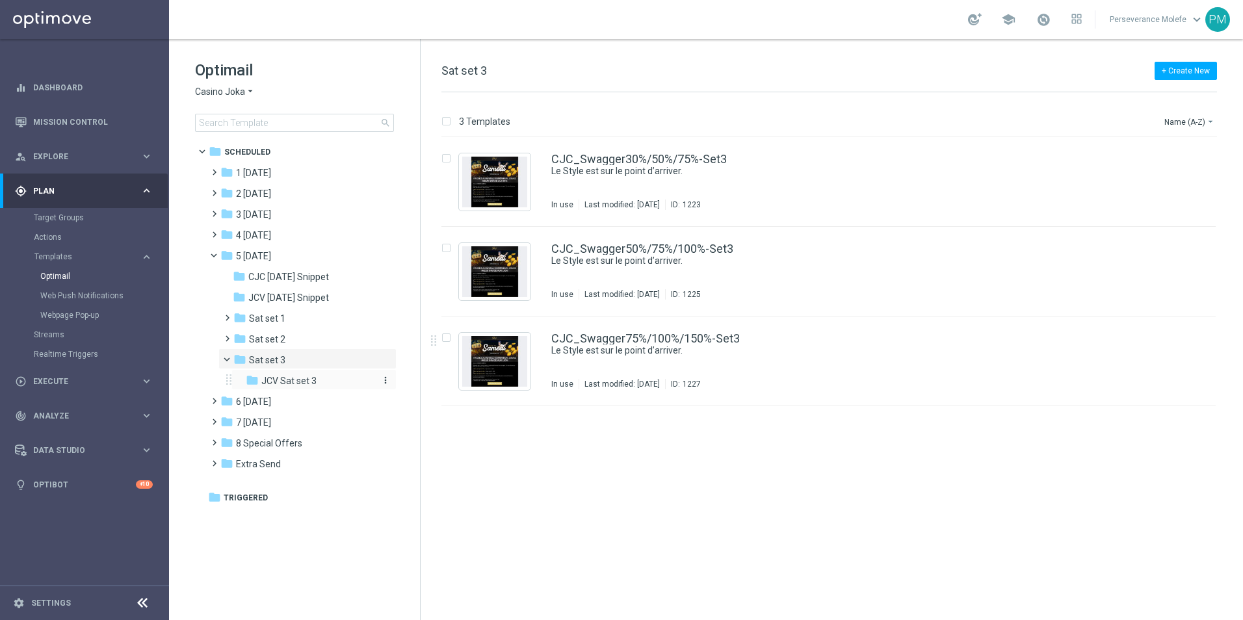
click at [289, 384] on span "JCV Sat set 3" at bounding box center [288, 381] width 55 height 12
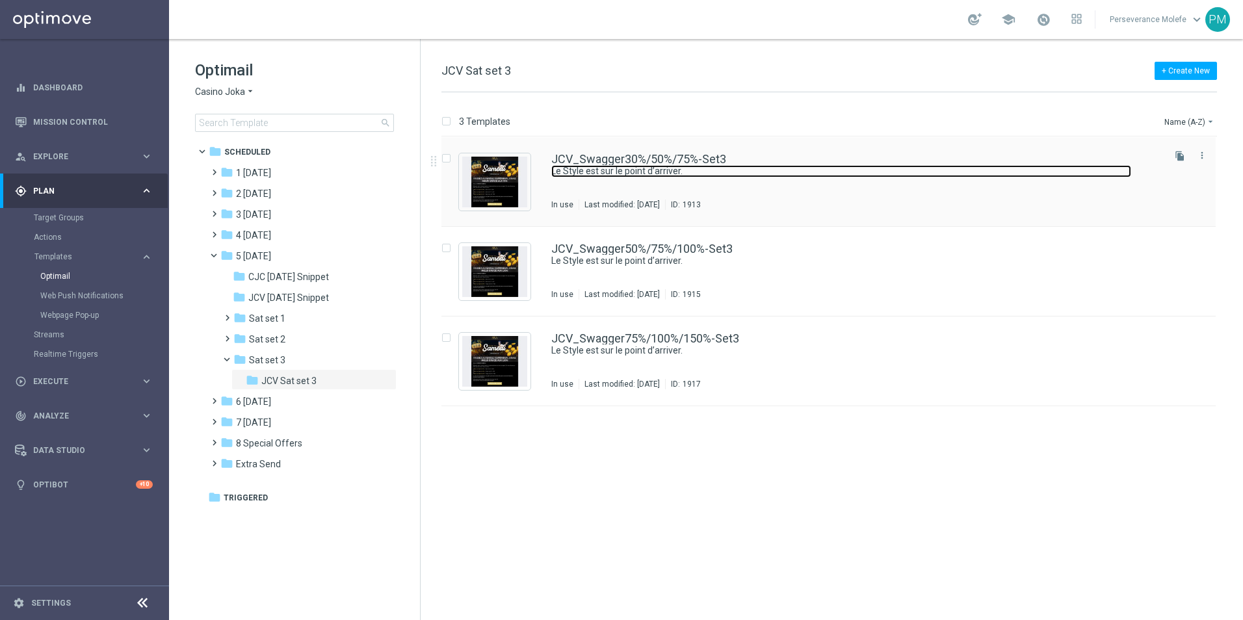
click at [571, 170] on link "Le Style est sur le point d’arriver." at bounding box center [841, 171] width 580 height 12
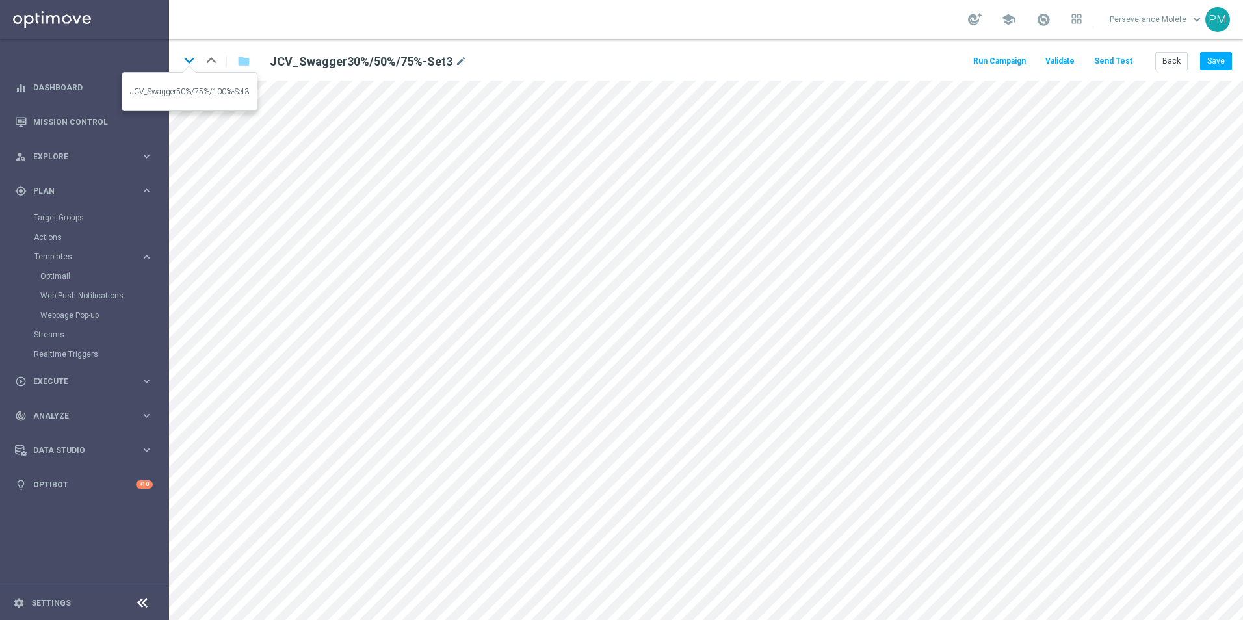
click at [190, 64] on icon "keyboard_arrow_down" at bounding box center [189, 61] width 20 height 20
click at [190, 63] on icon "keyboard_arrow_down" at bounding box center [189, 61] width 20 height 20
click at [1185, 60] on button "Back" at bounding box center [1171, 61] width 33 height 18
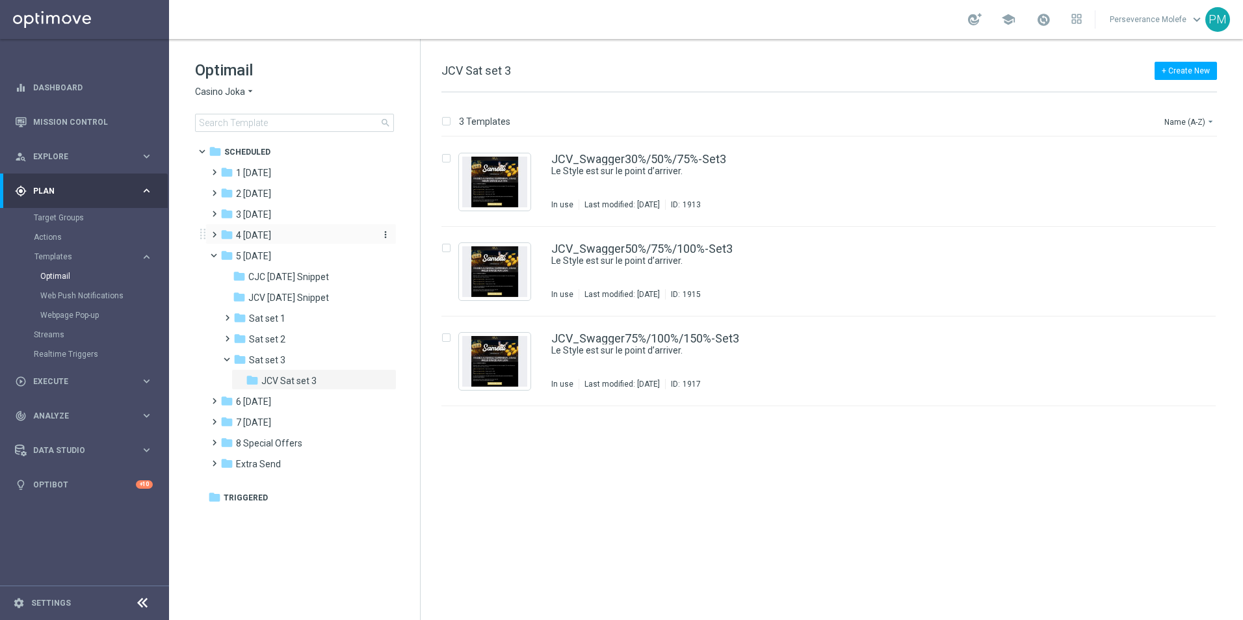
click at [259, 235] on span "4 Friday" at bounding box center [253, 236] width 35 height 12
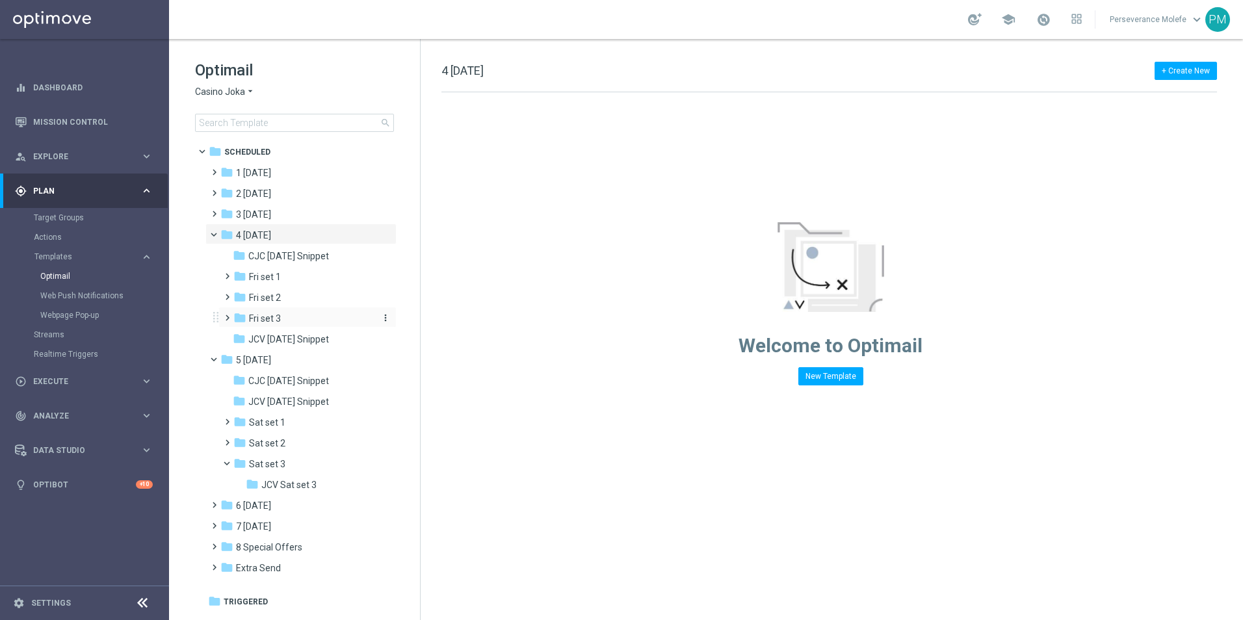
click at [288, 313] on div "folder Fri set 3" at bounding box center [302, 318] width 138 height 15
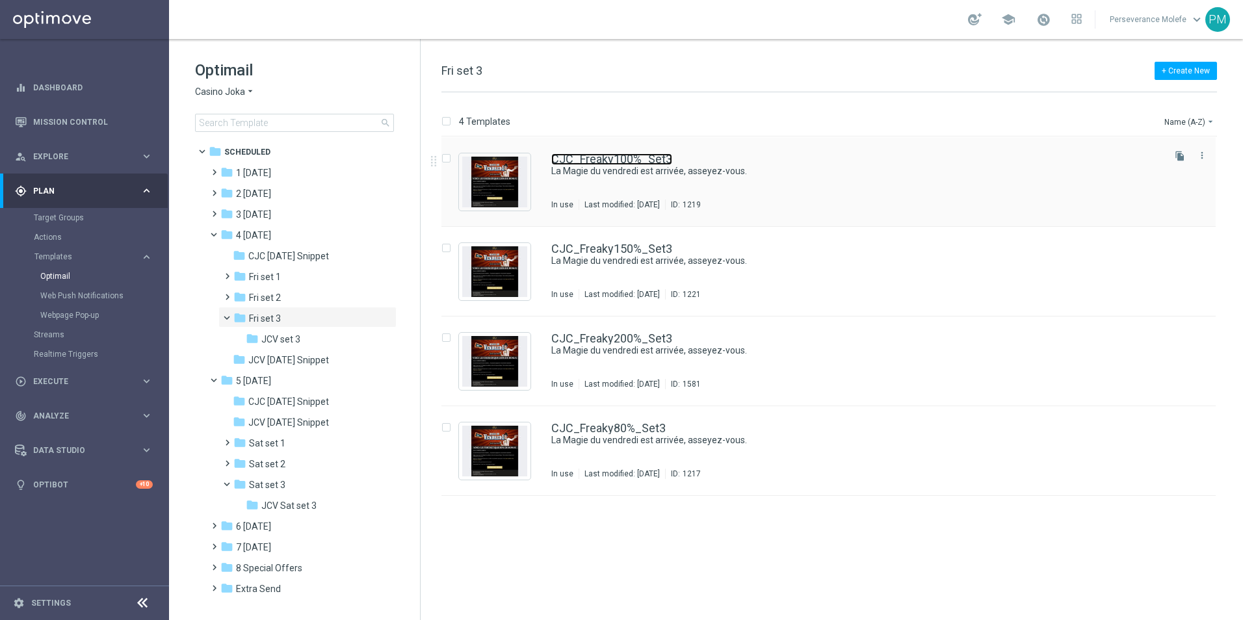
click at [596, 160] on link "CJC_Freaky100%_Set3" at bounding box center [611, 159] width 121 height 12
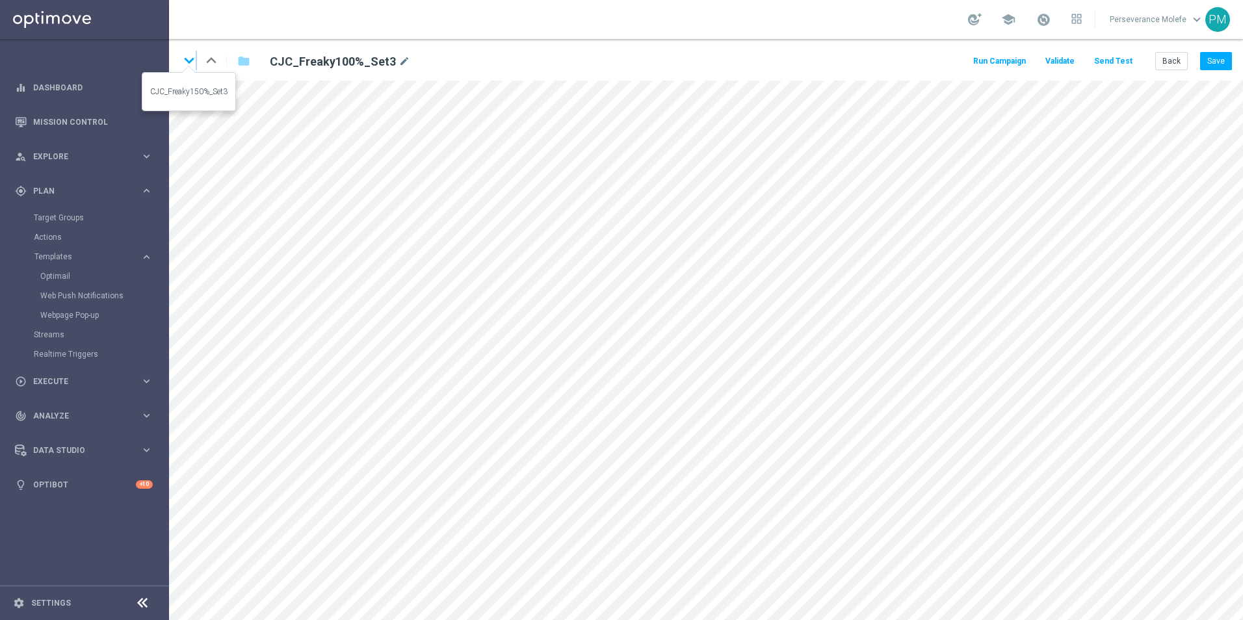
click at [196, 66] on icon "keyboard_arrow_down" at bounding box center [189, 61] width 20 height 20
click at [196, 67] on icon "keyboard_arrow_down" at bounding box center [189, 61] width 20 height 20
click at [1179, 59] on button "Back" at bounding box center [1171, 61] width 33 height 18
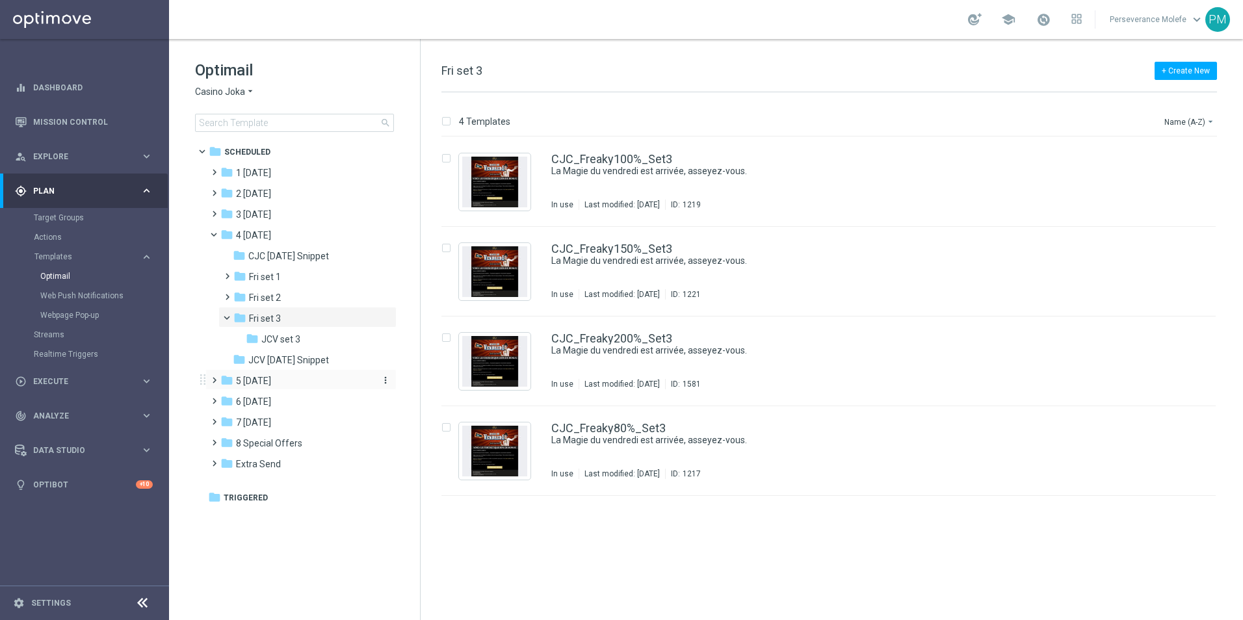
click at [271, 382] on span "5 Saturday" at bounding box center [253, 381] width 35 height 12
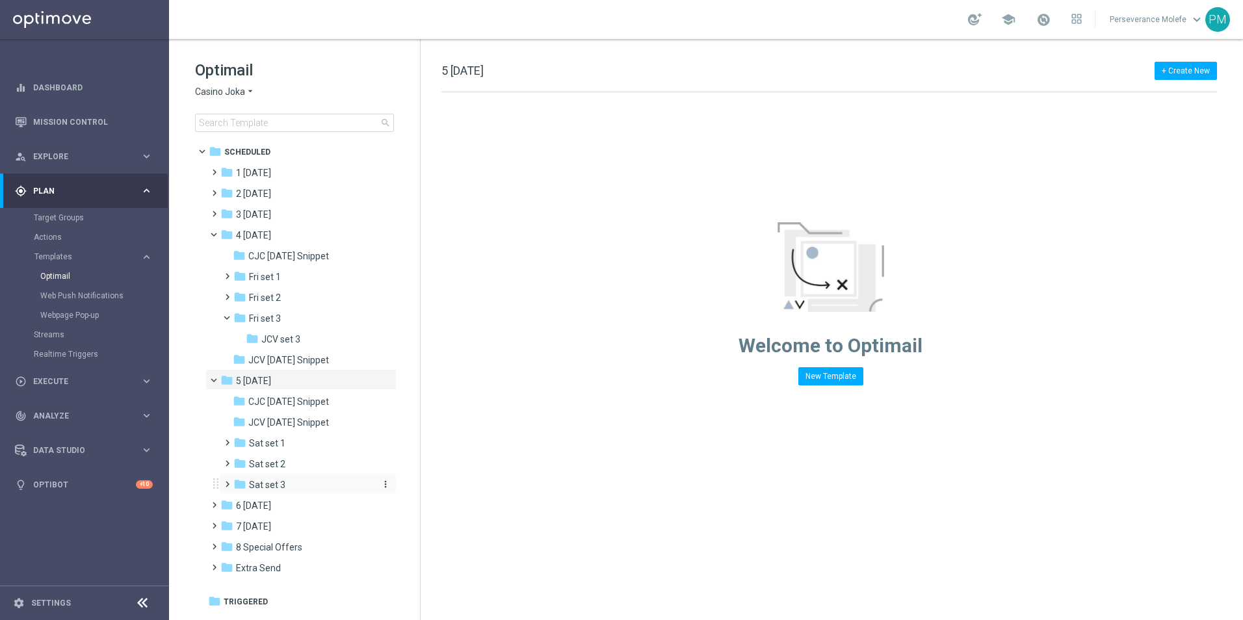
click at [313, 482] on div "folder Sat set 3" at bounding box center [302, 485] width 138 height 15
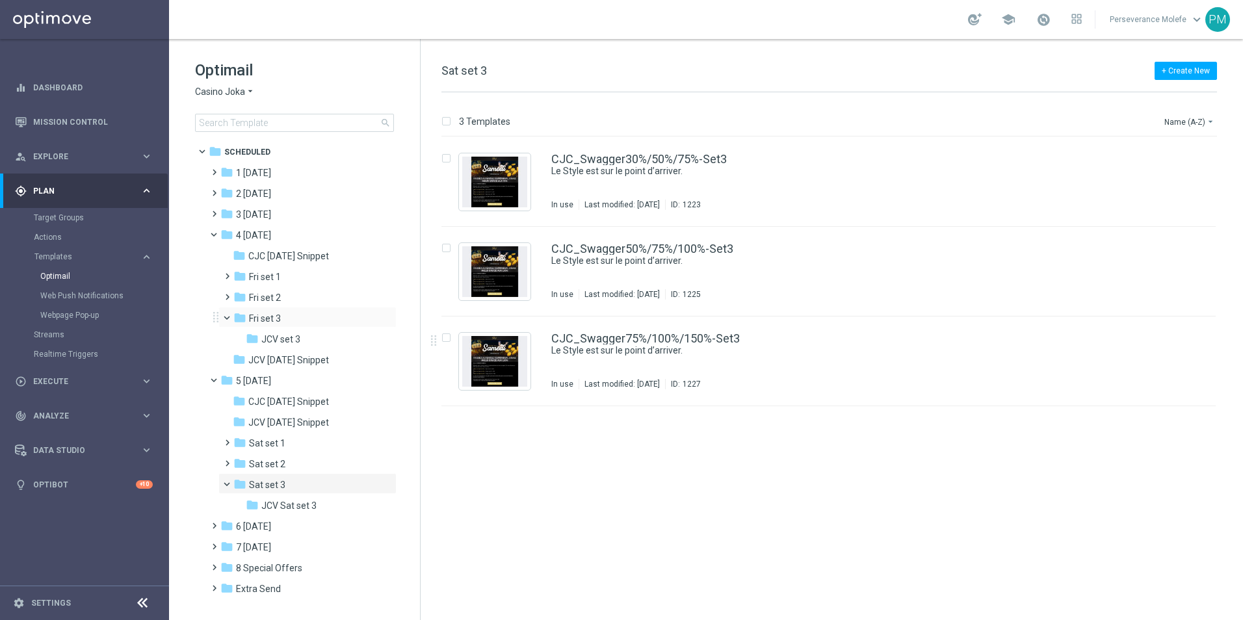
click at [230, 314] on span at bounding box center [232, 315] width 5 height 6
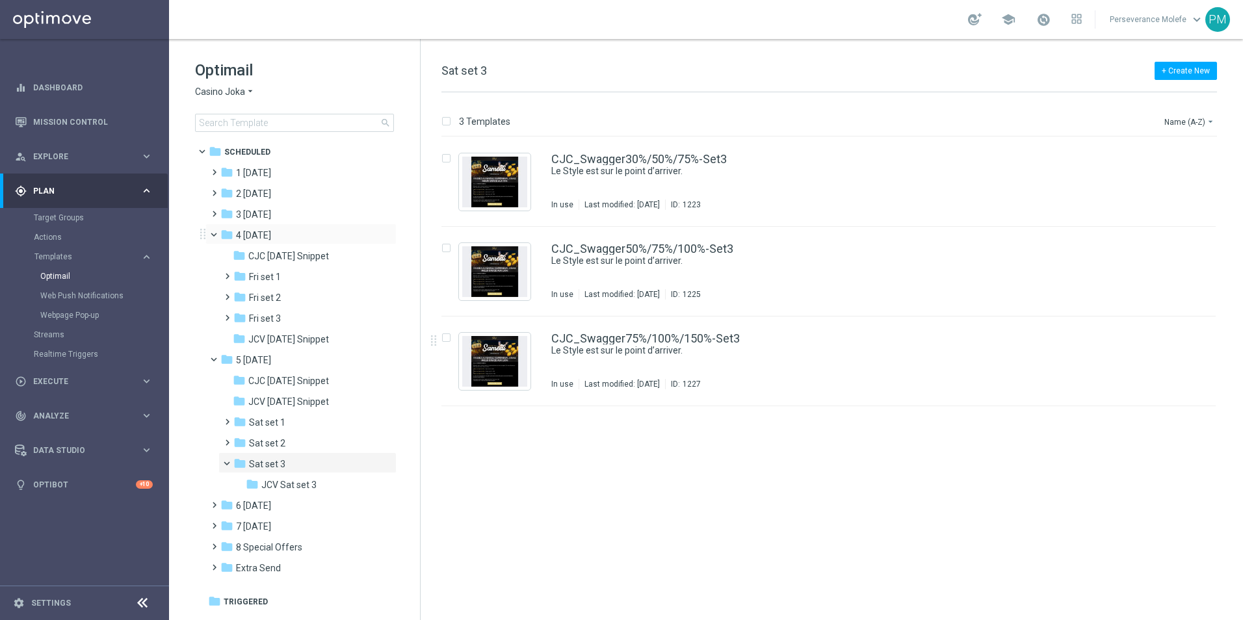
click at [217, 229] on span at bounding box center [219, 232] width 5 height 6
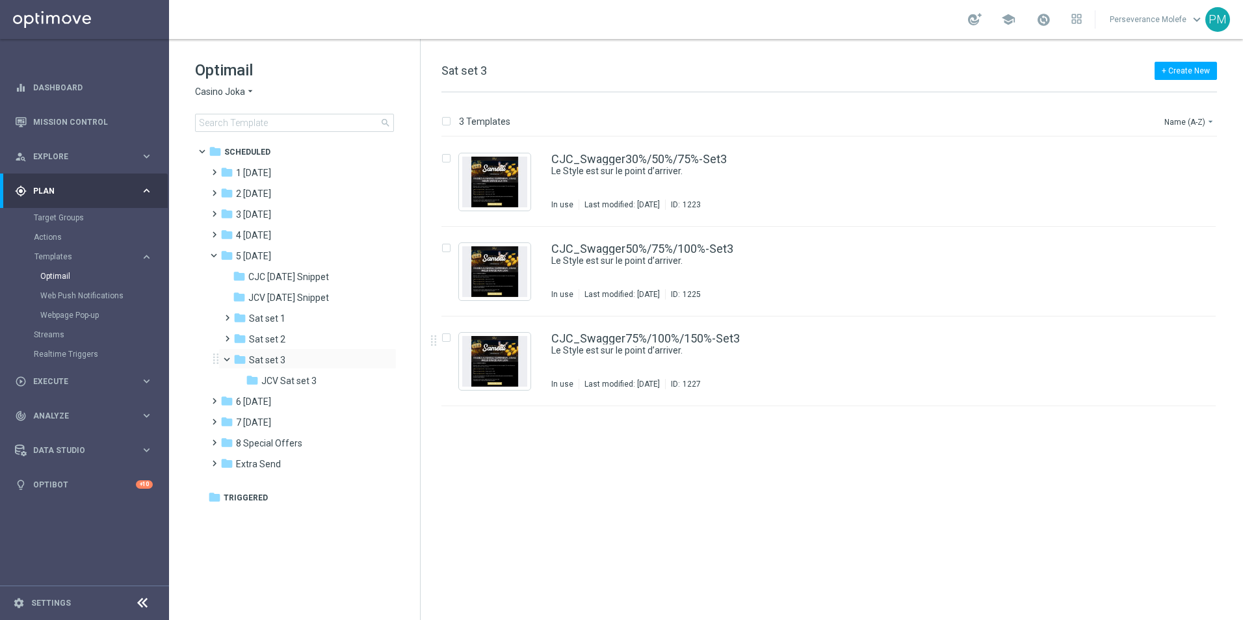
click at [230, 360] on span at bounding box center [232, 357] width 5 height 6
click at [218, 256] on span at bounding box center [219, 253] width 5 height 6
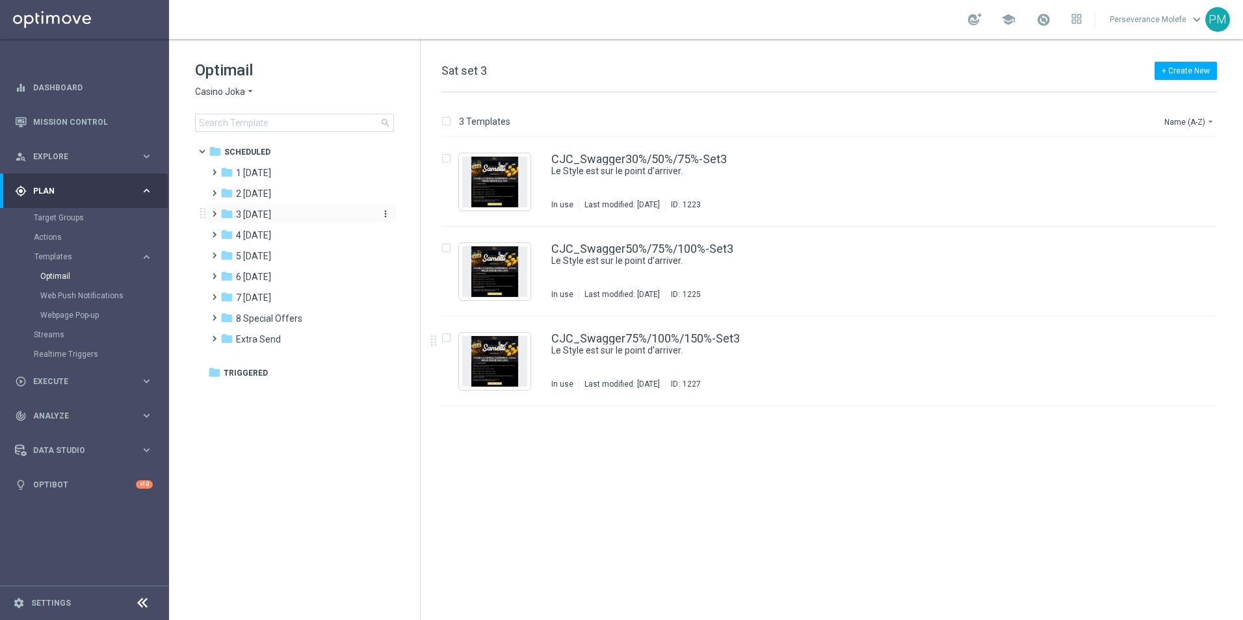
click at [296, 216] on div "folder 3 Thursday" at bounding box center [295, 214] width 150 height 15
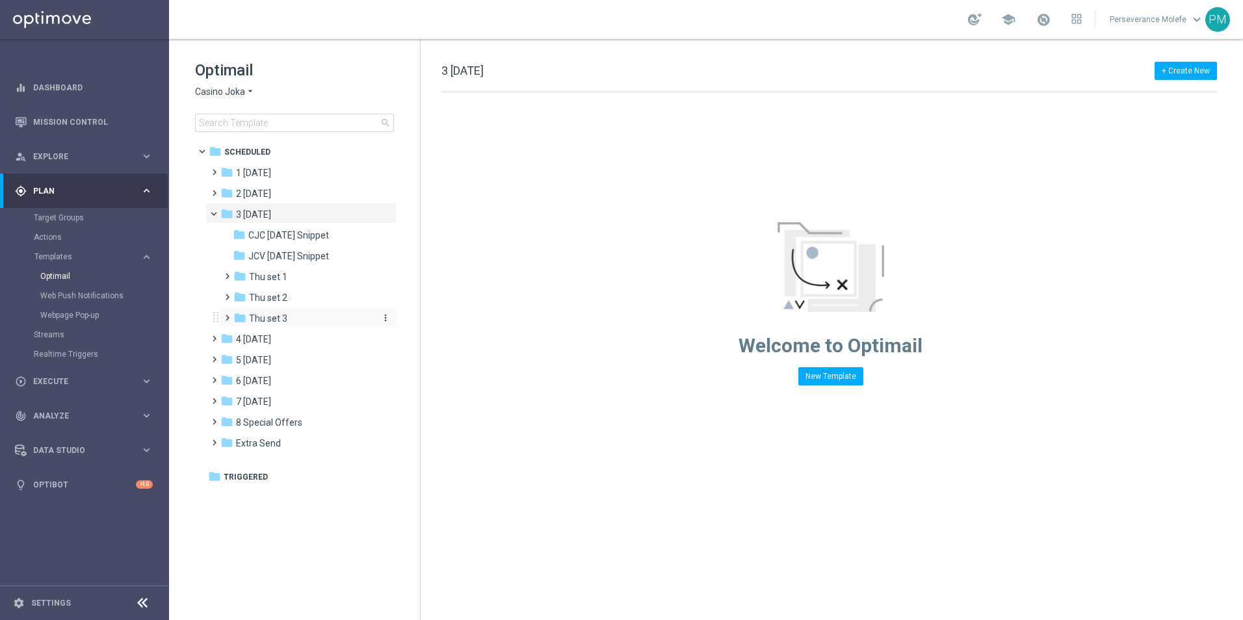
click at [321, 319] on div "folder Thu set 3" at bounding box center [302, 318] width 138 height 15
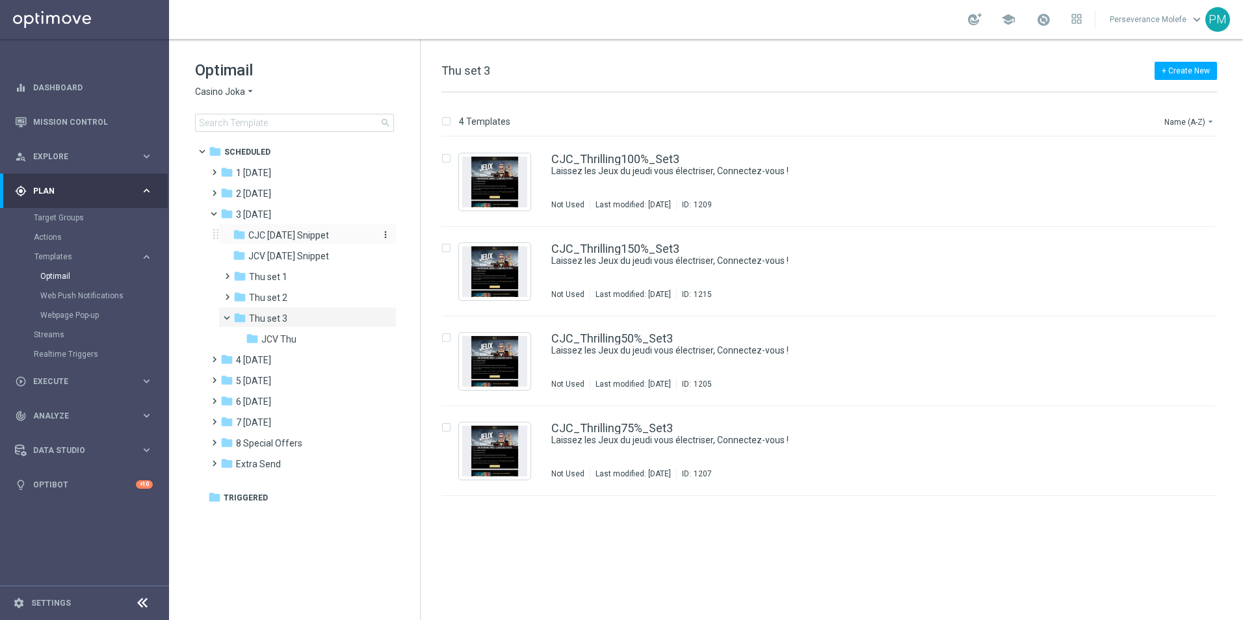
click at [313, 238] on span "CJC Thursday Snippet" at bounding box center [288, 236] width 81 height 12
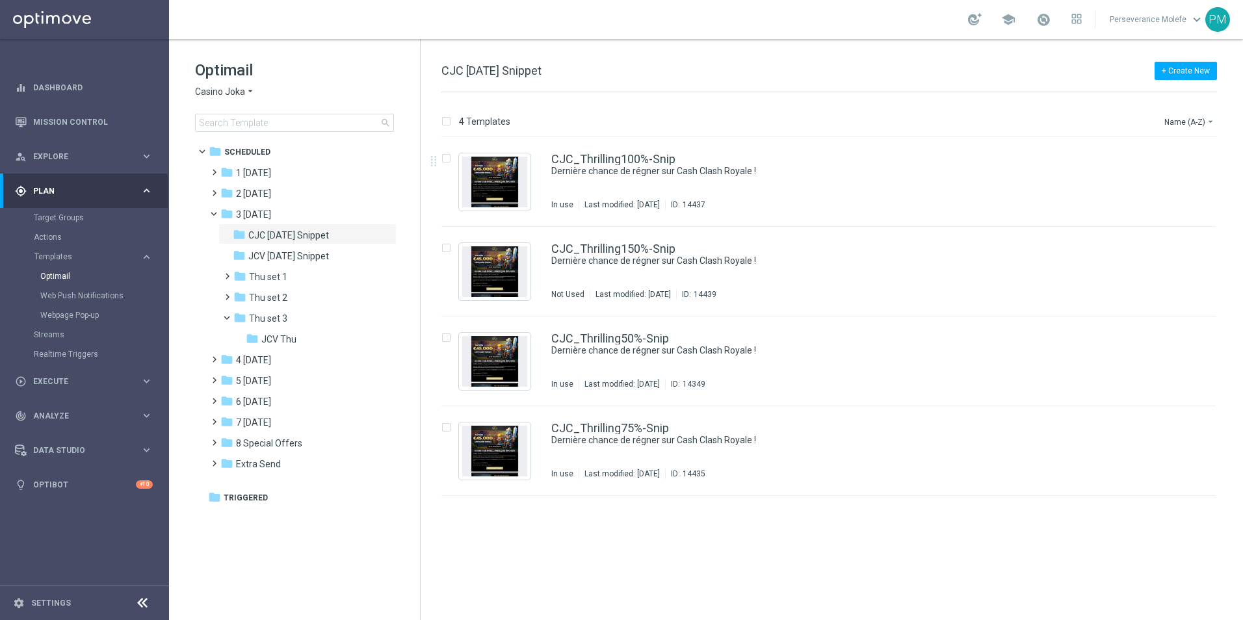
drag, startPoint x: 579, startPoint y: 55, endPoint x: 439, endPoint y: 60, distance: 139.9
click at [439, 60] on div "+ Create New CJC Thursday Snippet 4 Templates Name (A-Z) arrow_drop_down Drag h…" at bounding box center [832, 329] width 822 height 581
click at [276, 408] on div "folder 6 Sunday" at bounding box center [295, 402] width 150 height 15
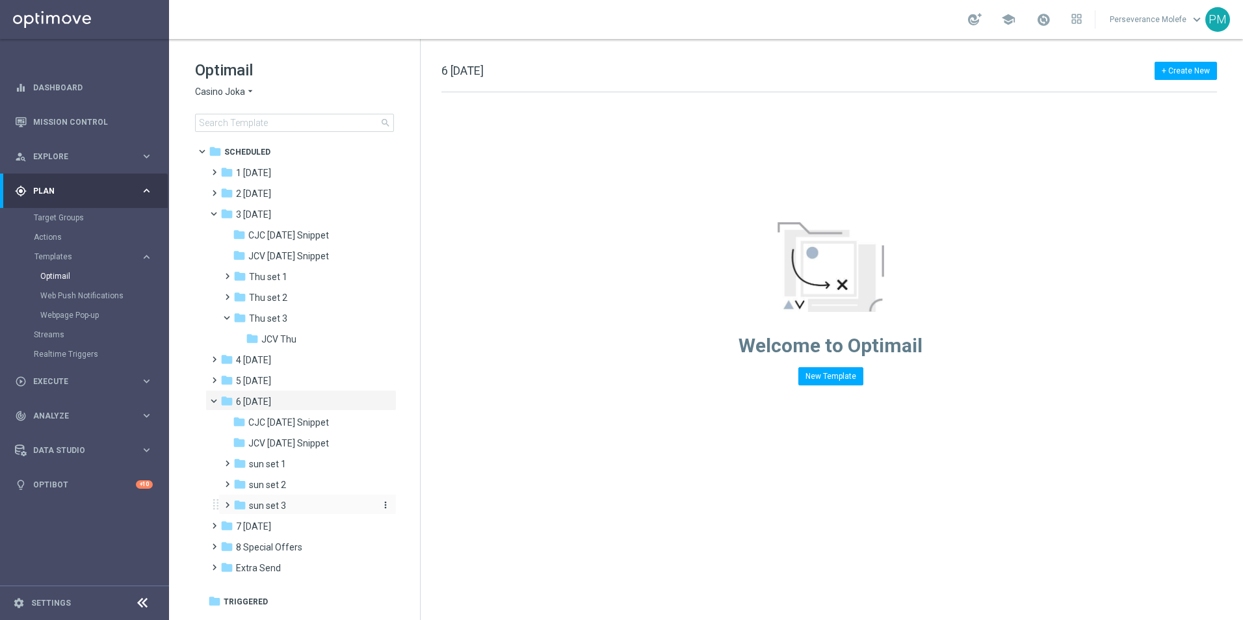
click at [309, 504] on div "folder sun set 3" at bounding box center [302, 506] width 138 height 15
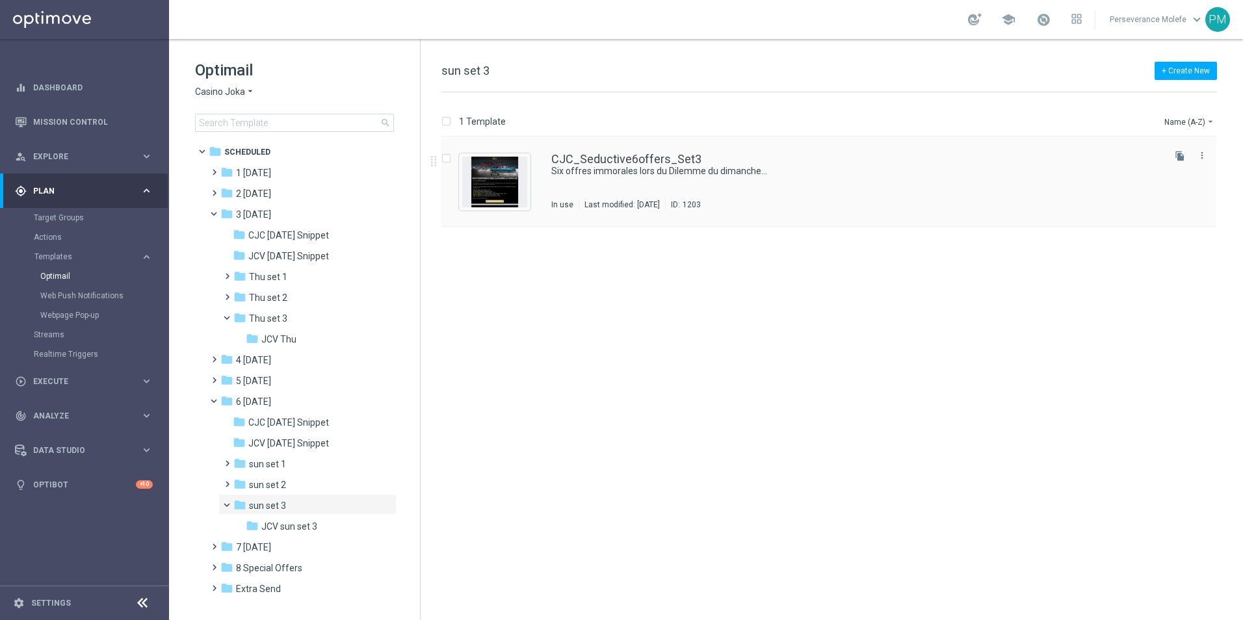
click at [598, 151] on div "CJC_Seductive6offers_Set3 Six offres immorales lors du Dilemme du dimanche... I…" at bounding box center [828, 182] width 774 height 90
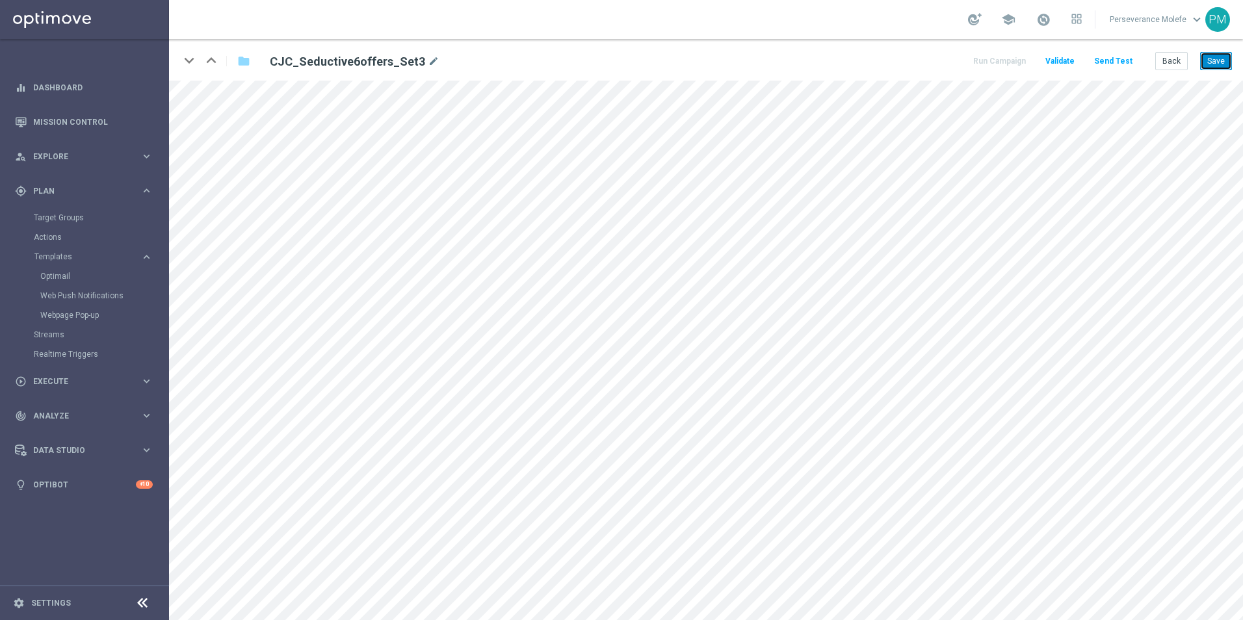
click at [1208, 62] on button "Save" at bounding box center [1216, 61] width 32 height 18
click at [1219, 59] on button "Save" at bounding box center [1216, 61] width 32 height 18
click at [1229, 66] on button "Save" at bounding box center [1216, 61] width 32 height 18
click at [1219, 61] on button "Save" at bounding box center [1216, 61] width 32 height 18
click at [1219, 65] on button "Save" at bounding box center [1216, 61] width 32 height 18
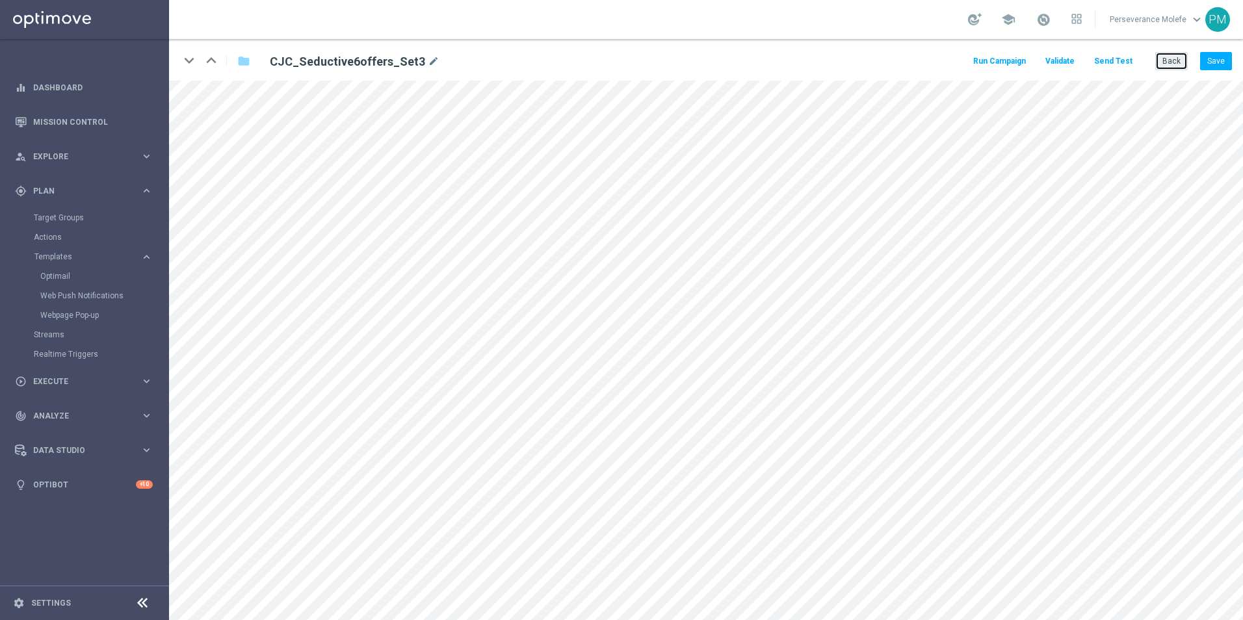
click at [1175, 61] on button "Back" at bounding box center [1171, 61] width 33 height 18
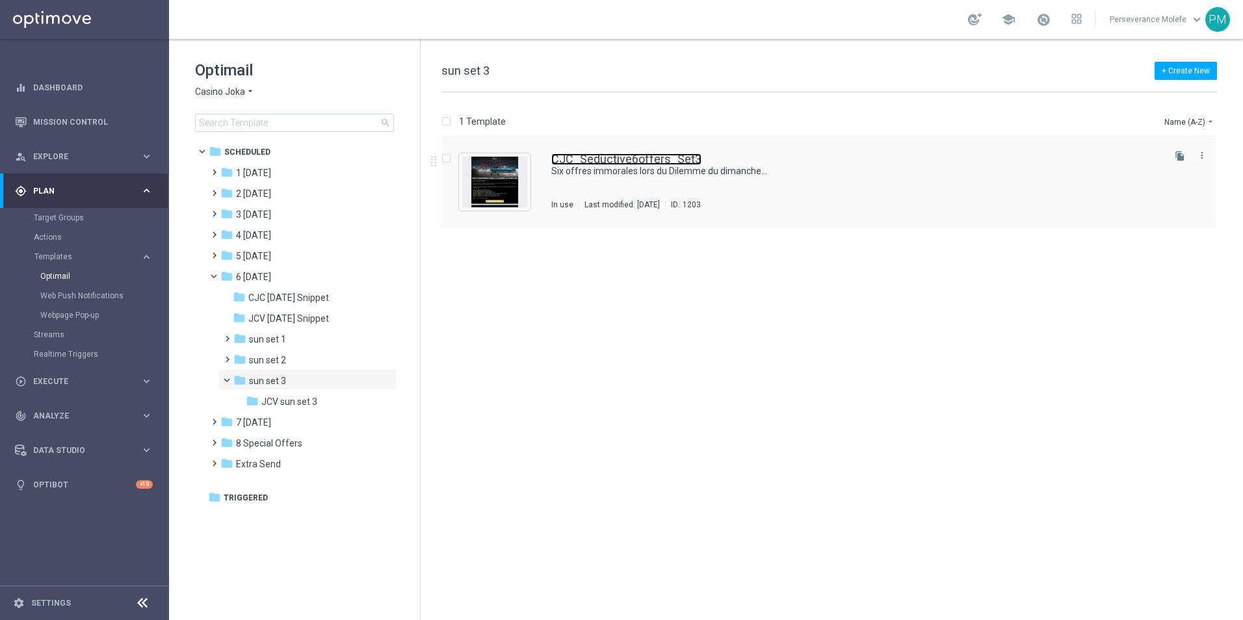
click at [644, 164] on link "CJC_Seductive6offers_Set3" at bounding box center [626, 159] width 150 height 12
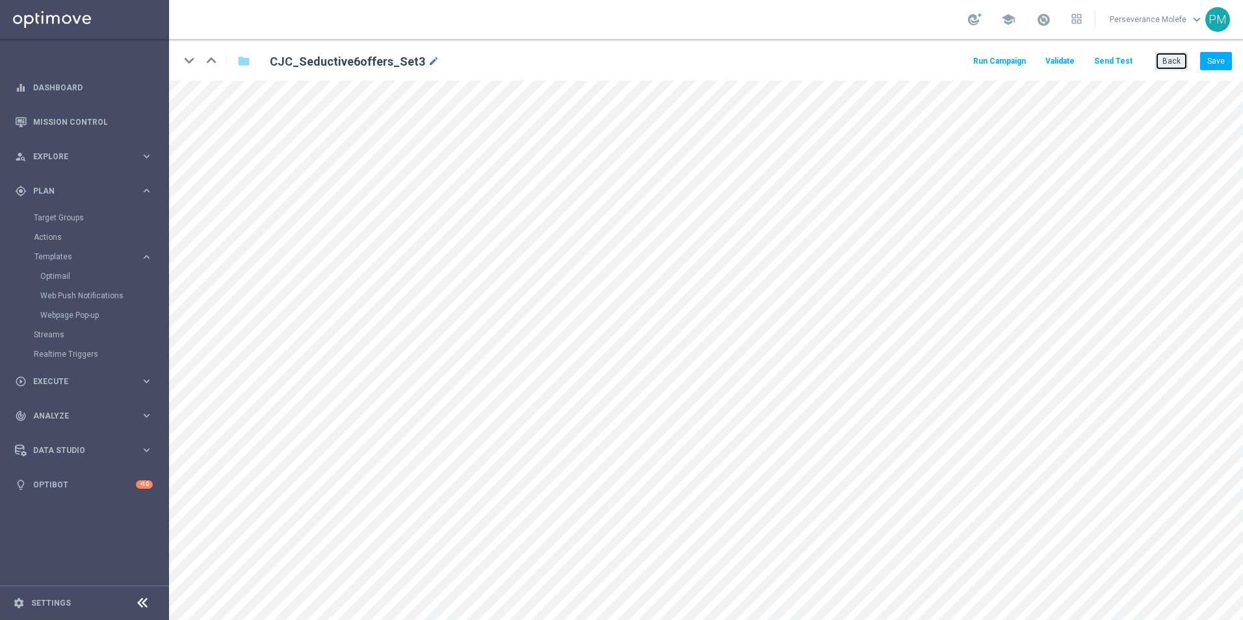
click at [1183, 60] on button "Back" at bounding box center [1171, 61] width 33 height 18
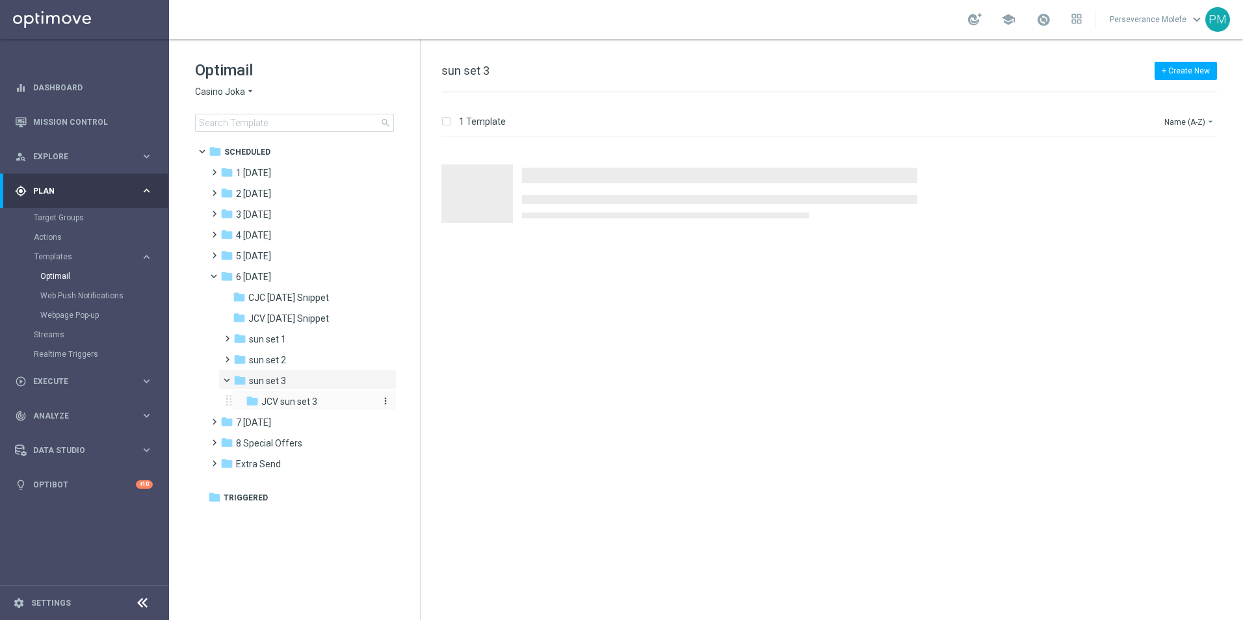
click at [284, 402] on span "JCV sun set 3" at bounding box center [289, 402] width 56 height 12
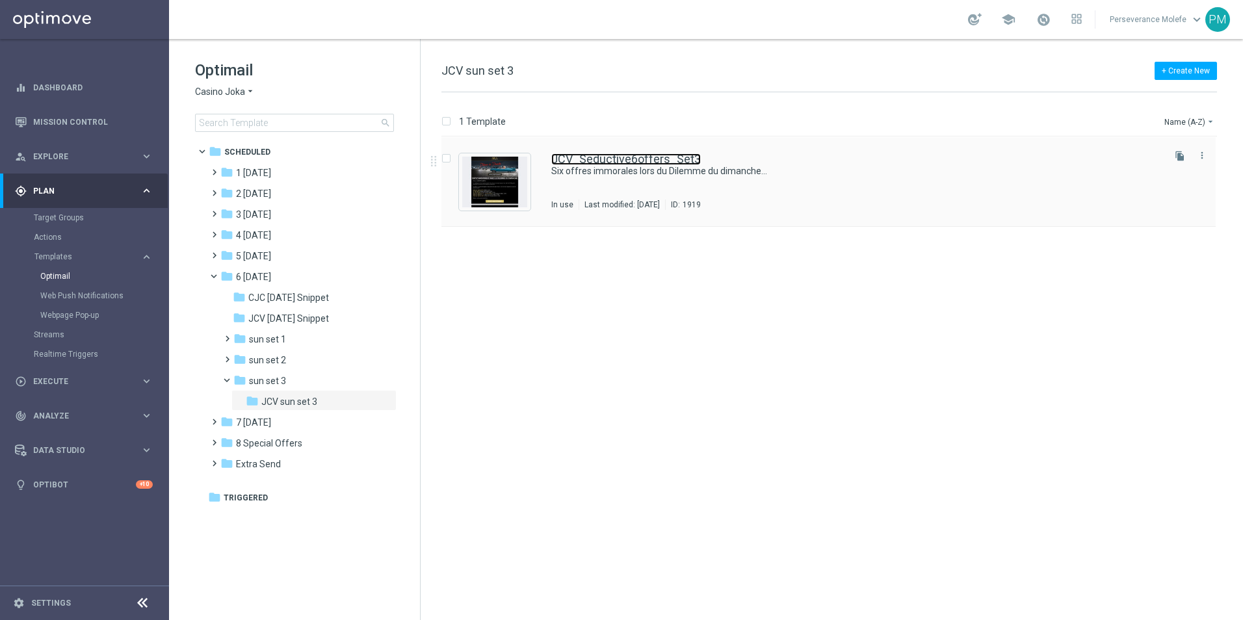
click at [593, 157] on link "JCV_Seductive6offers_Set3" at bounding box center [626, 159] width 150 height 12
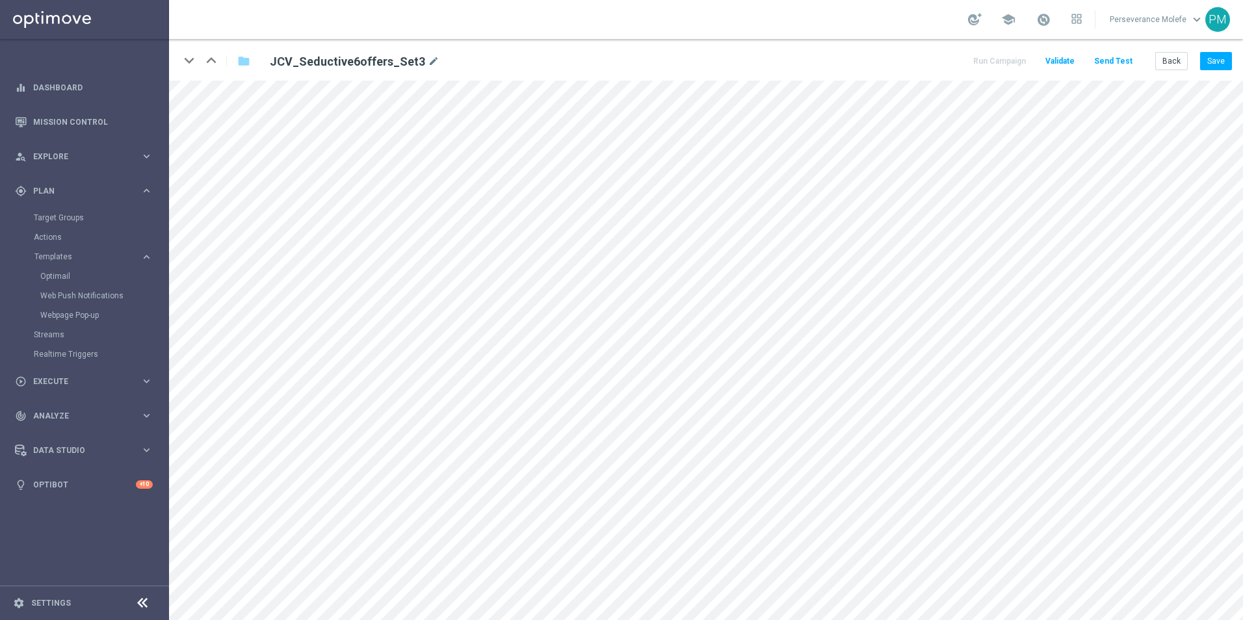
click at [1233, 56] on div "keyboard_arrow_down keyboard_arrow_up folder JCV_Seductive6offers_Set3 mode_edi…" at bounding box center [706, 60] width 1074 height 42
click at [1226, 60] on button "Save" at bounding box center [1216, 61] width 32 height 18
click at [1183, 64] on button "Back" at bounding box center [1171, 61] width 33 height 18
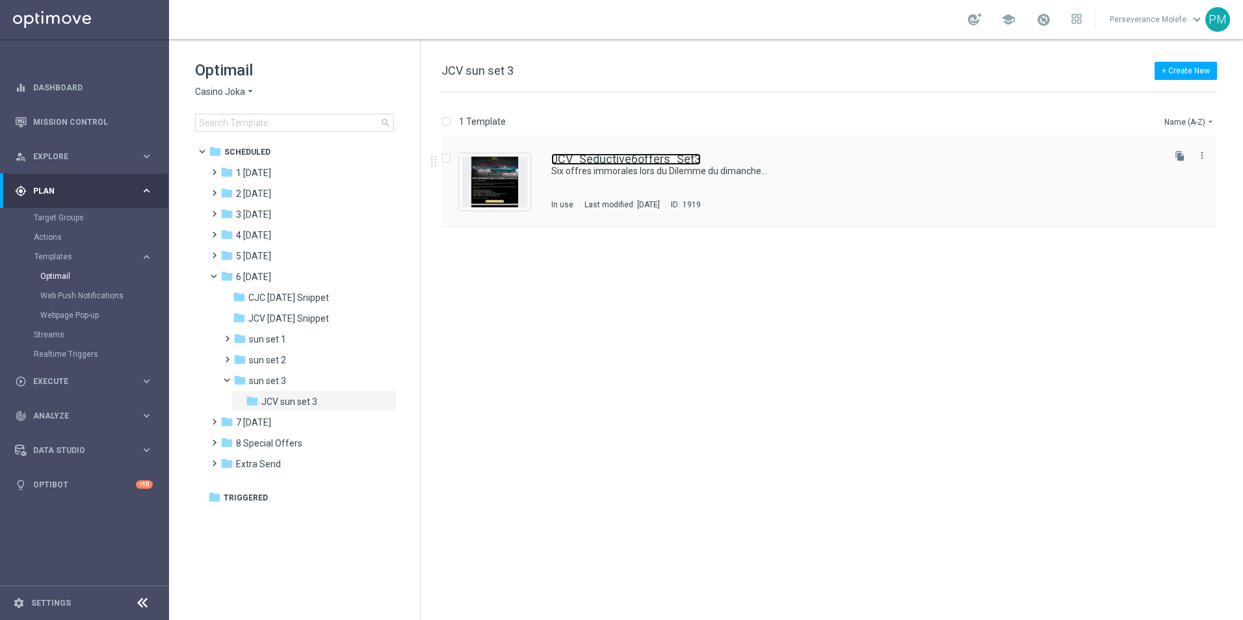
click at [584, 161] on link "JCV_Seductive6offers_Set3" at bounding box center [626, 159] width 150 height 12
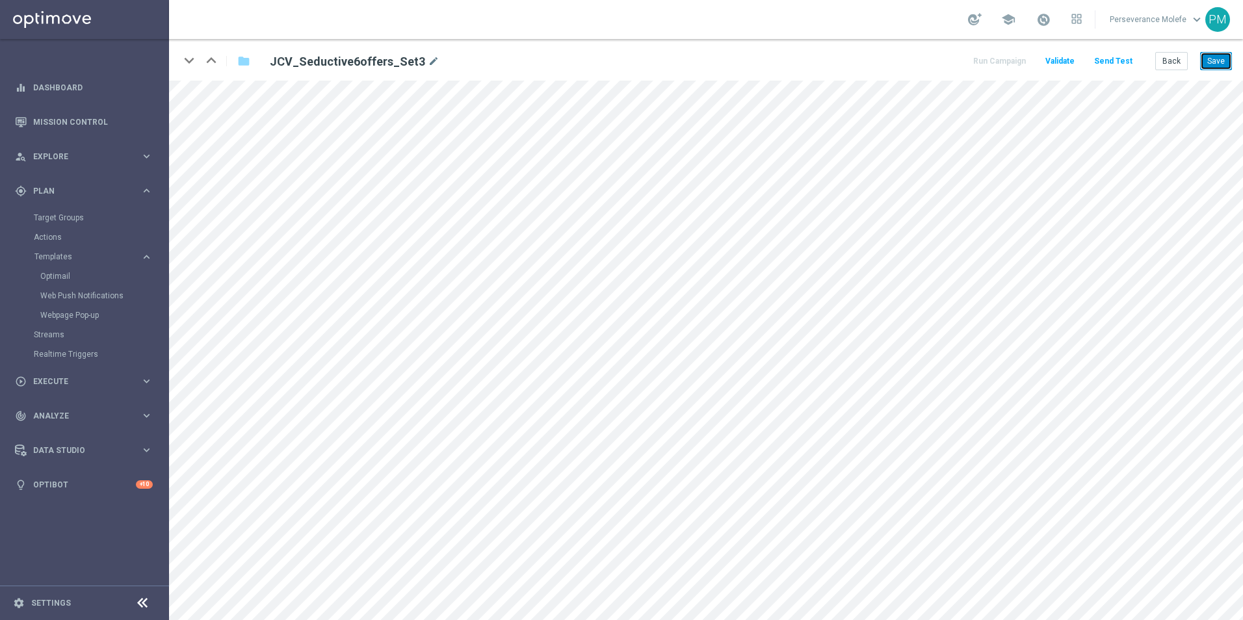
click at [1207, 60] on button "Save" at bounding box center [1216, 61] width 32 height 18
click at [1187, 68] on button "Back" at bounding box center [1171, 61] width 33 height 18
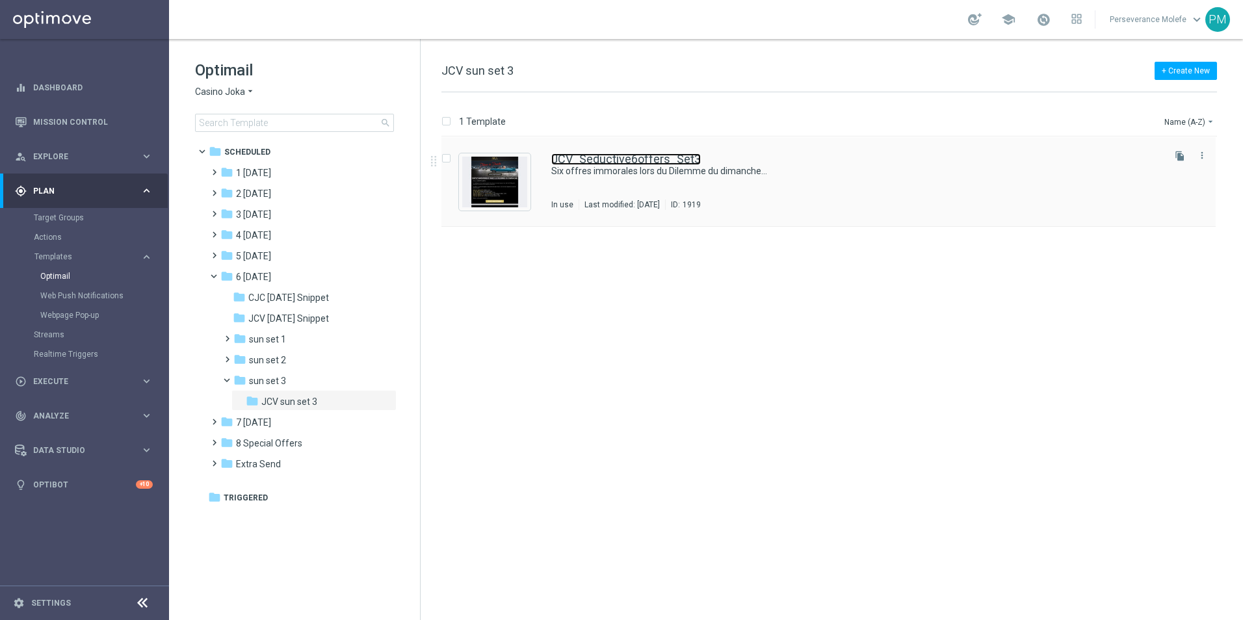
click at [590, 159] on link "JCV_Seductive6offers_Set3" at bounding box center [626, 159] width 150 height 12
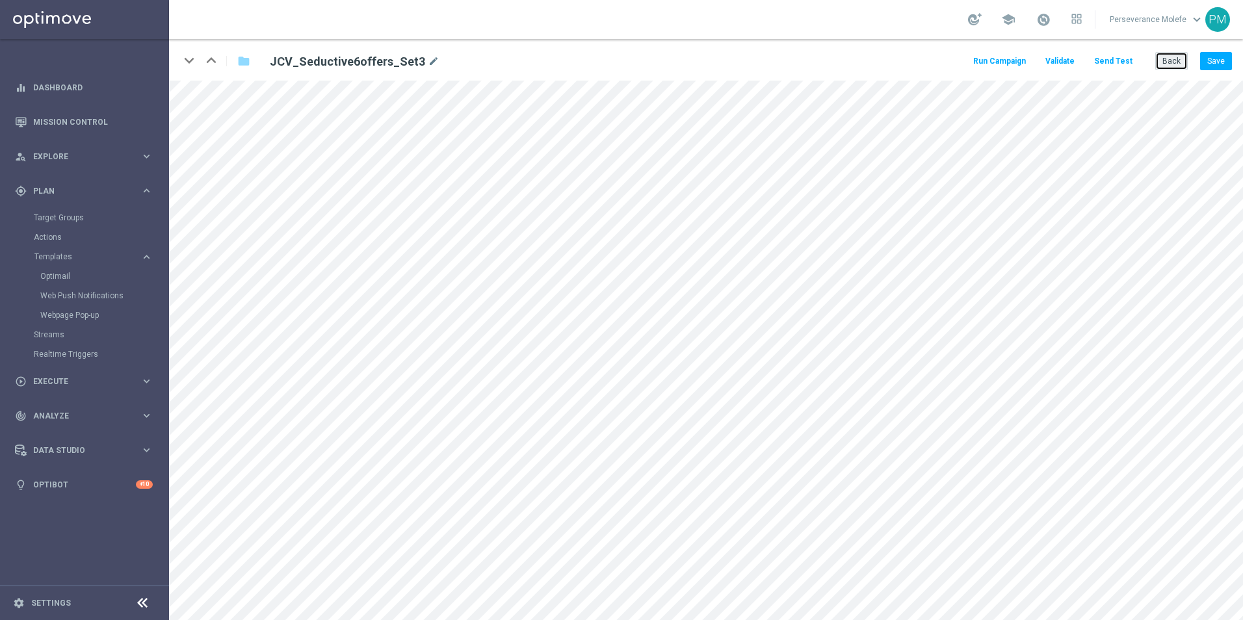
click at [1176, 57] on button "Back" at bounding box center [1171, 61] width 33 height 18
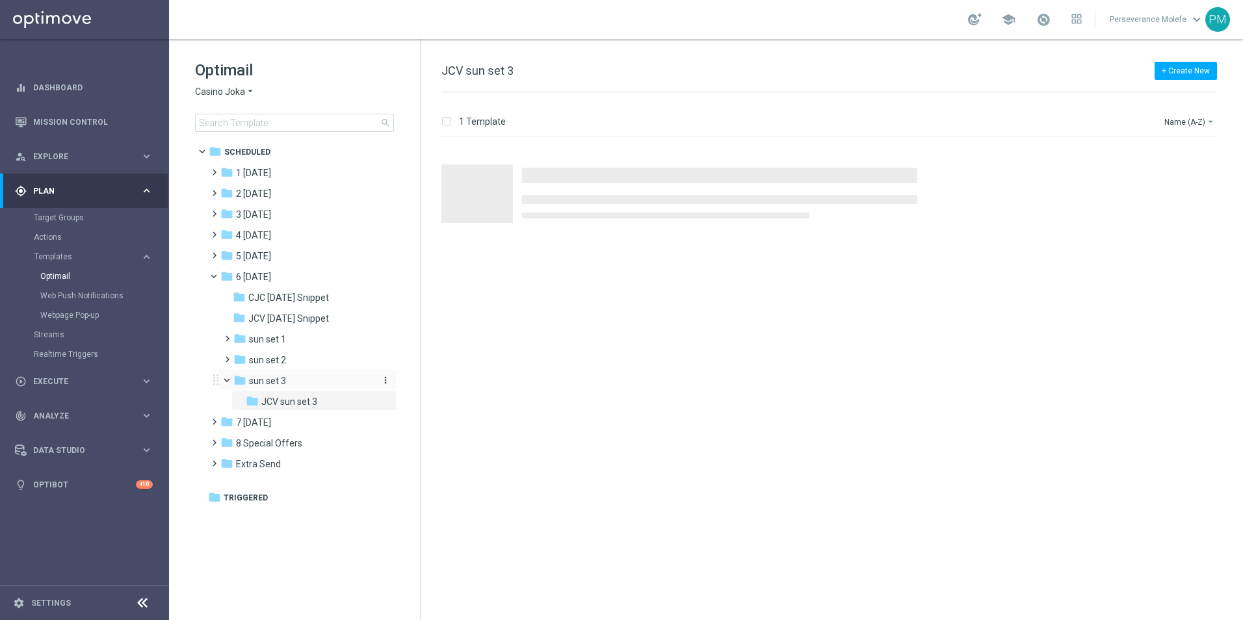
click at [308, 384] on div "folder sun set 3" at bounding box center [302, 381] width 138 height 15
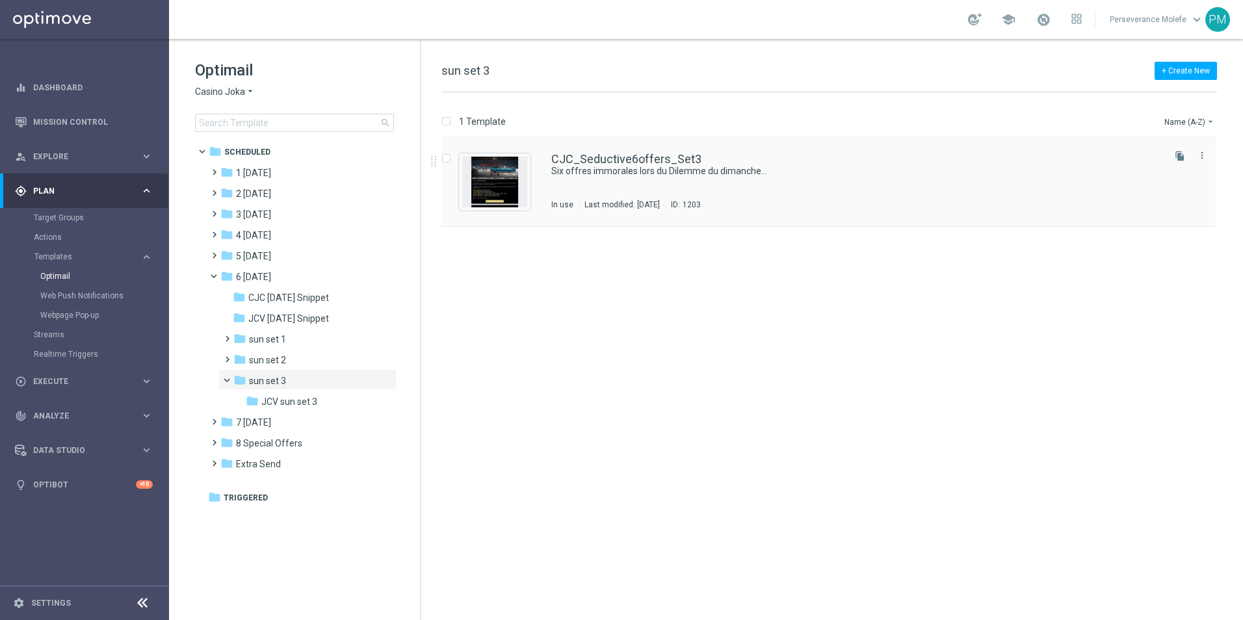
click at [641, 148] on div "CJC_Seductive6offers_Set3 Six offres immorales lors du Dilemme du dimanche... I…" at bounding box center [828, 182] width 774 height 90
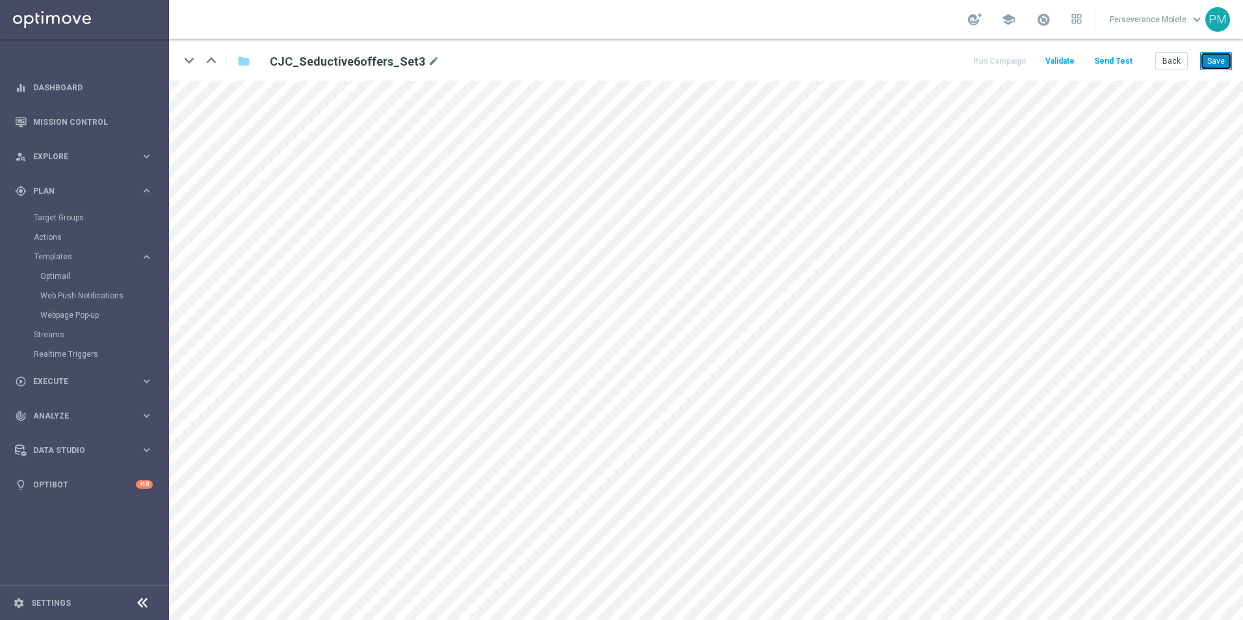
click at [1216, 60] on button "Save" at bounding box center [1216, 61] width 32 height 18
click at [1174, 59] on button "Back" at bounding box center [1171, 61] width 33 height 18
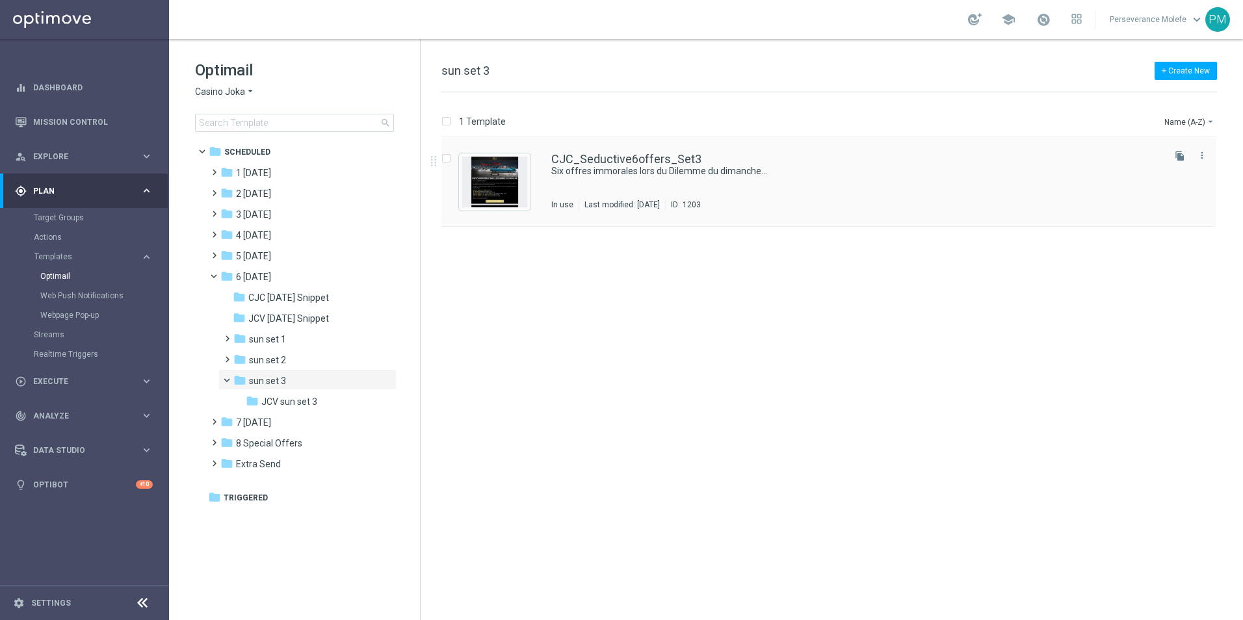
click at [588, 146] on div "CJC_Seductive6offers_Set3 Six offres immorales lors du Dilemme du dimanche... I…" at bounding box center [828, 182] width 774 height 90
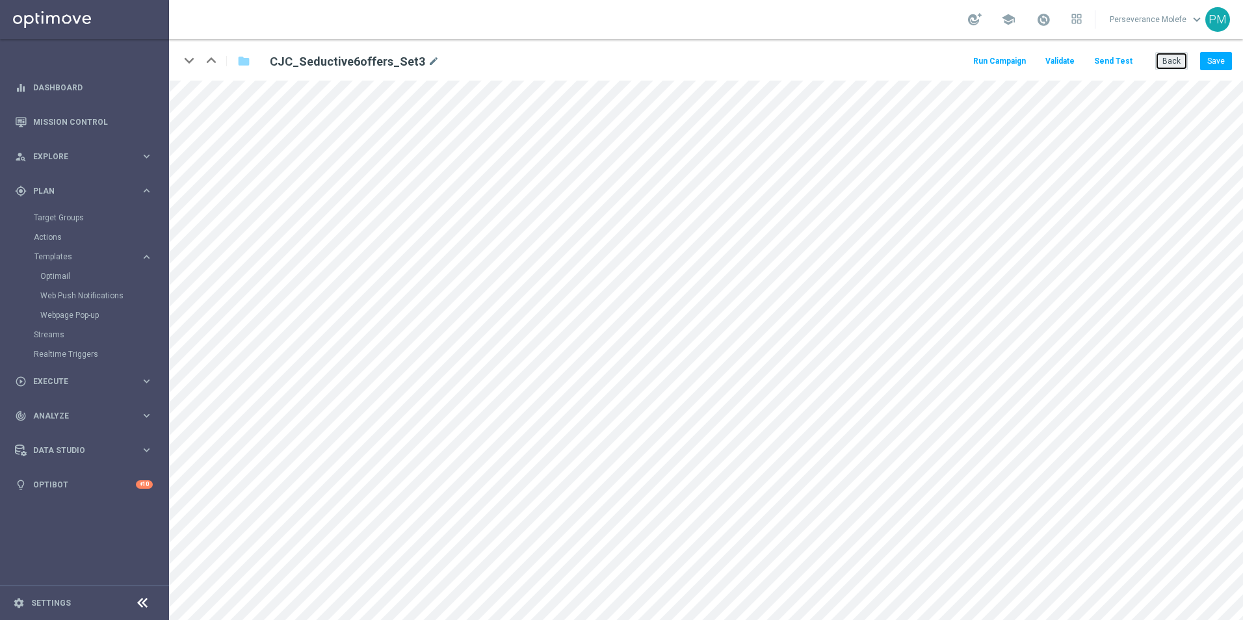
click at [1168, 63] on button "Back" at bounding box center [1171, 61] width 33 height 18
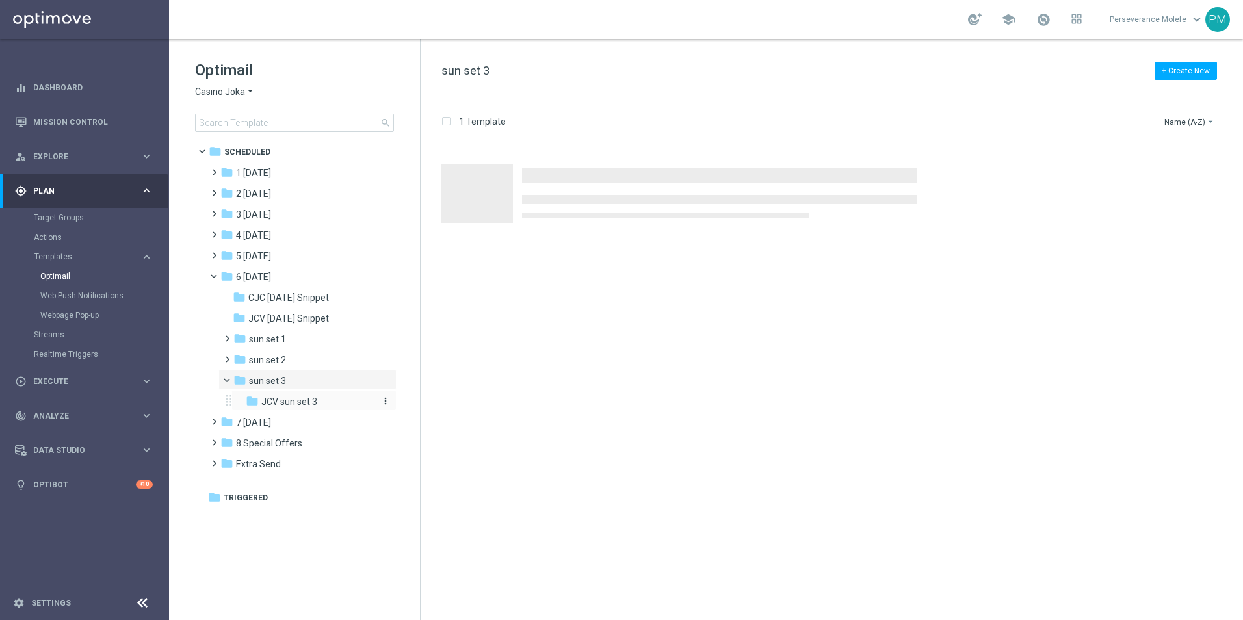
click at [318, 406] on div "folder JCV sun set 3" at bounding box center [310, 402] width 128 height 15
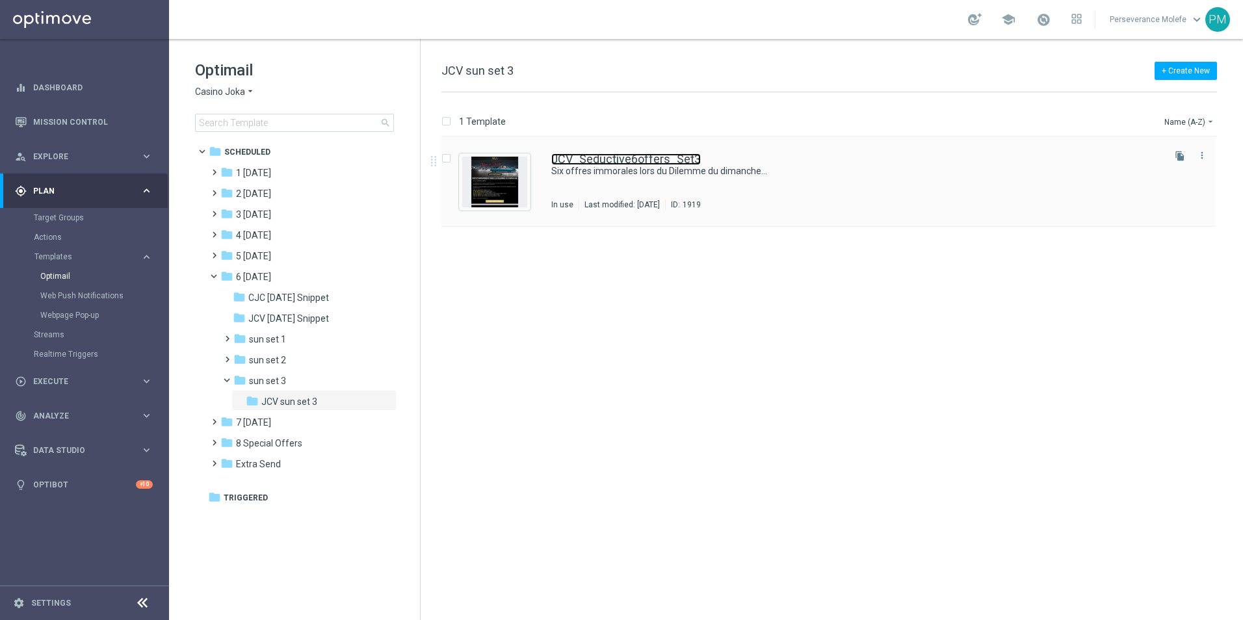
click at [609, 153] on link "JCV_Seductive6offers_Set3" at bounding box center [626, 159] width 150 height 12
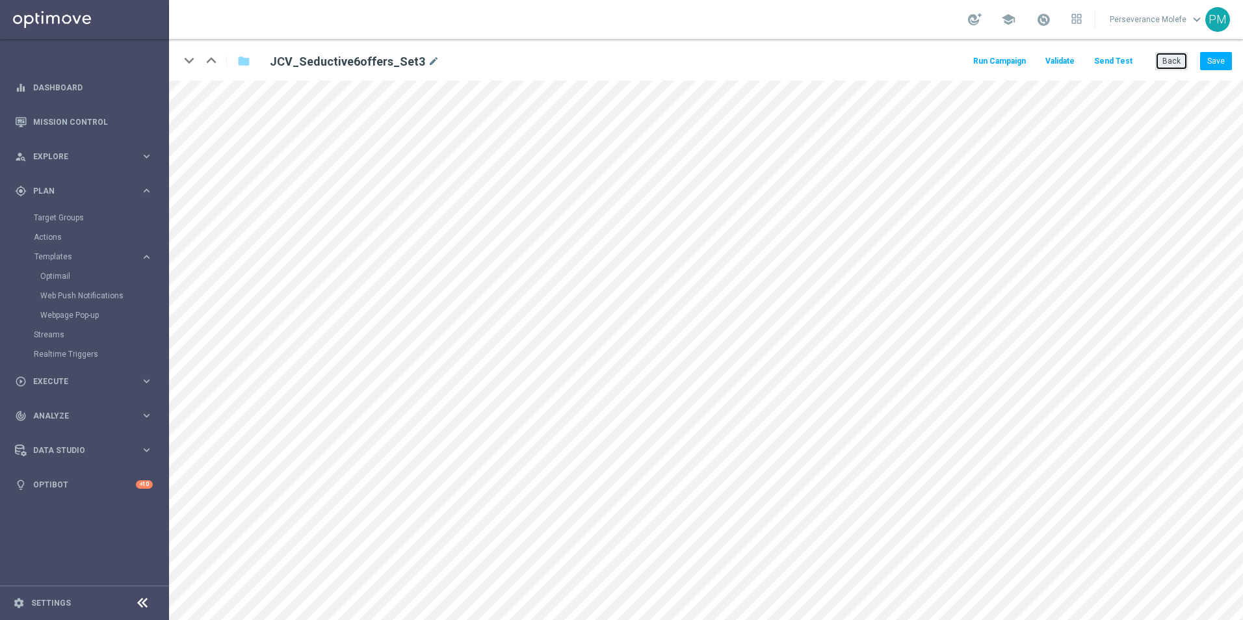
click at [1172, 58] on button "Back" at bounding box center [1171, 61] width 33 height 18
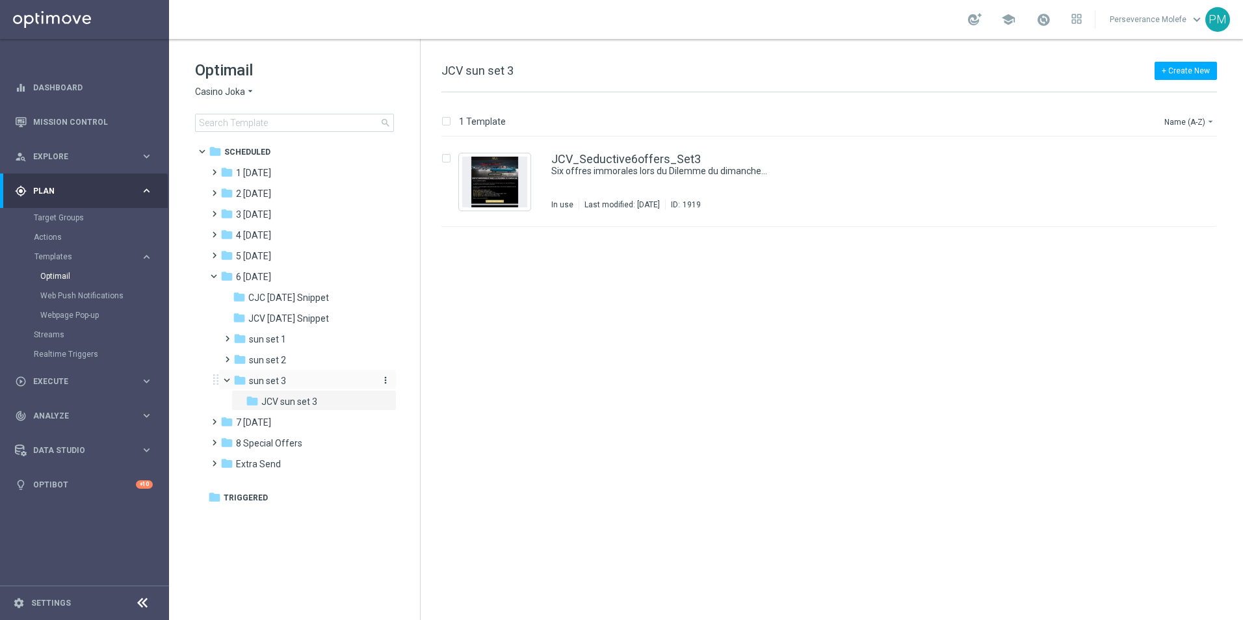
click at [316, 374] on div "folder sun set 3" at bounding box center [302, 381] width 138 height 15
click at [622, 159] on link "CJC_Seductive6offers_Set3" at bounding box center [626, 159] width 150 height 12
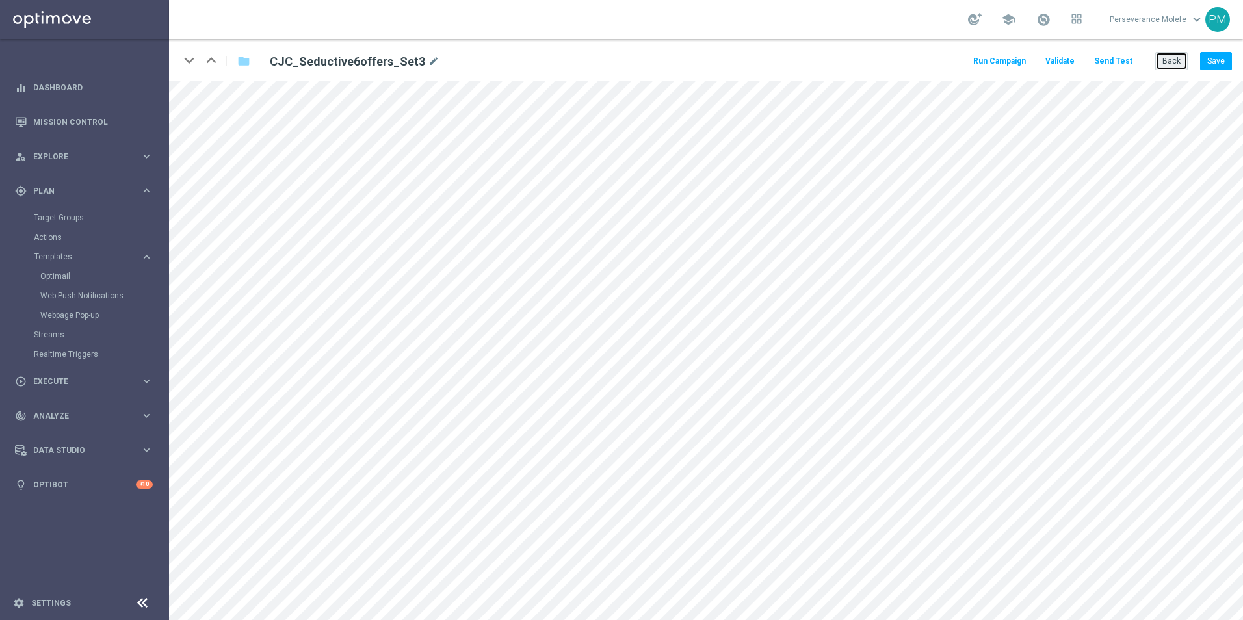
click at [1165, 65] on button "Back" at bounding box center [1171, 61] width 33 height 18
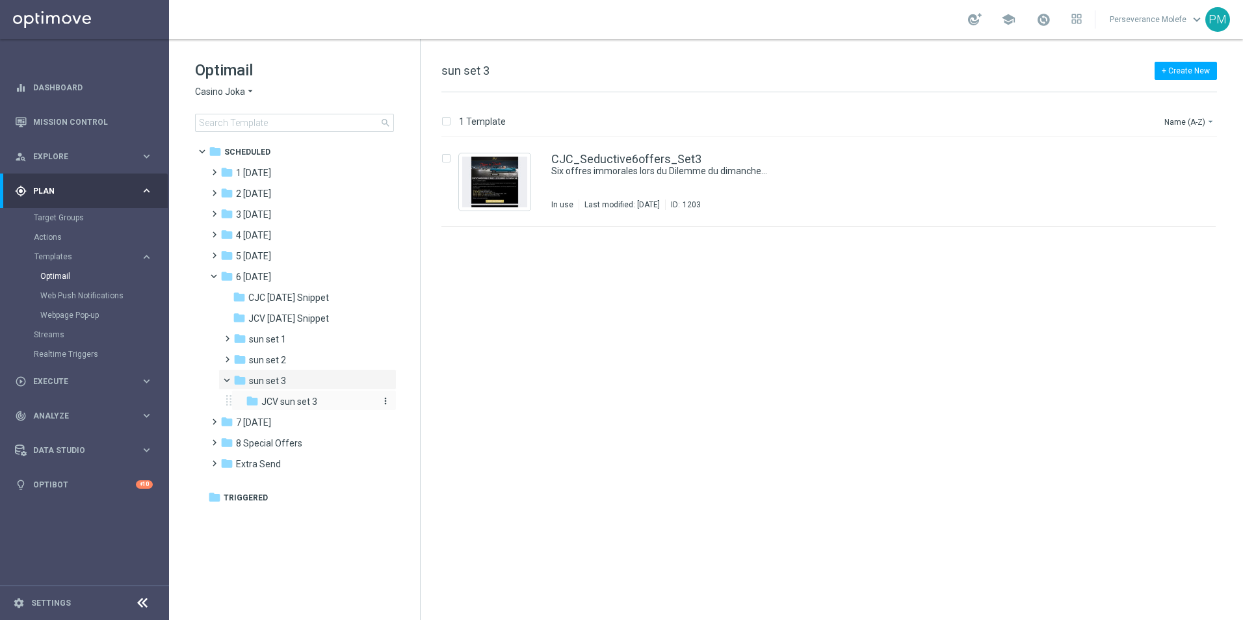
click at [293, 395] on div "folder JCV sun set 3" at bounding box center [310, 402] width 128 height 15
click at [637, 146] on div "JCV_Seductive6offers_Set3 Six offres immorales lors du Dilemme du dimanche... I…" at bounding box center [828, 182] width 774 height 90
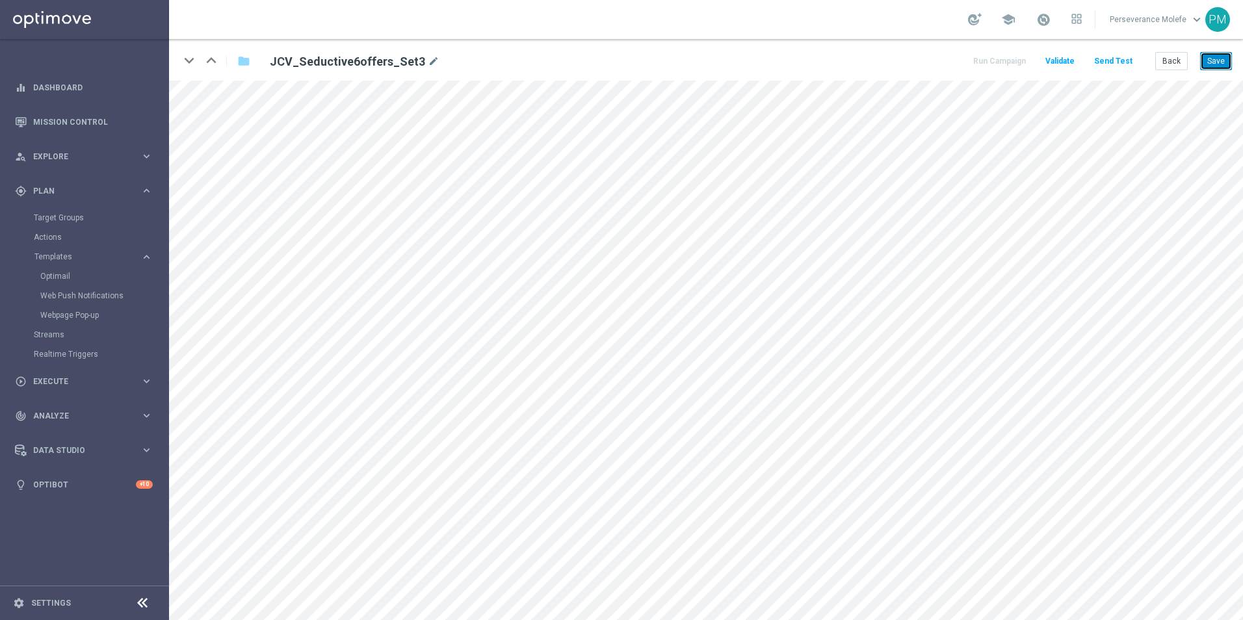
click at [1212, 57] on button "Save" at bounding box center [1216, 61] width 32 height 18
click at [1216, 59] on button "Save" at bounding box center [1216, 61] width 32 height 18
click at [1166, 65] on button "Back" at bounding box center [1171, 61] width 33 height 18
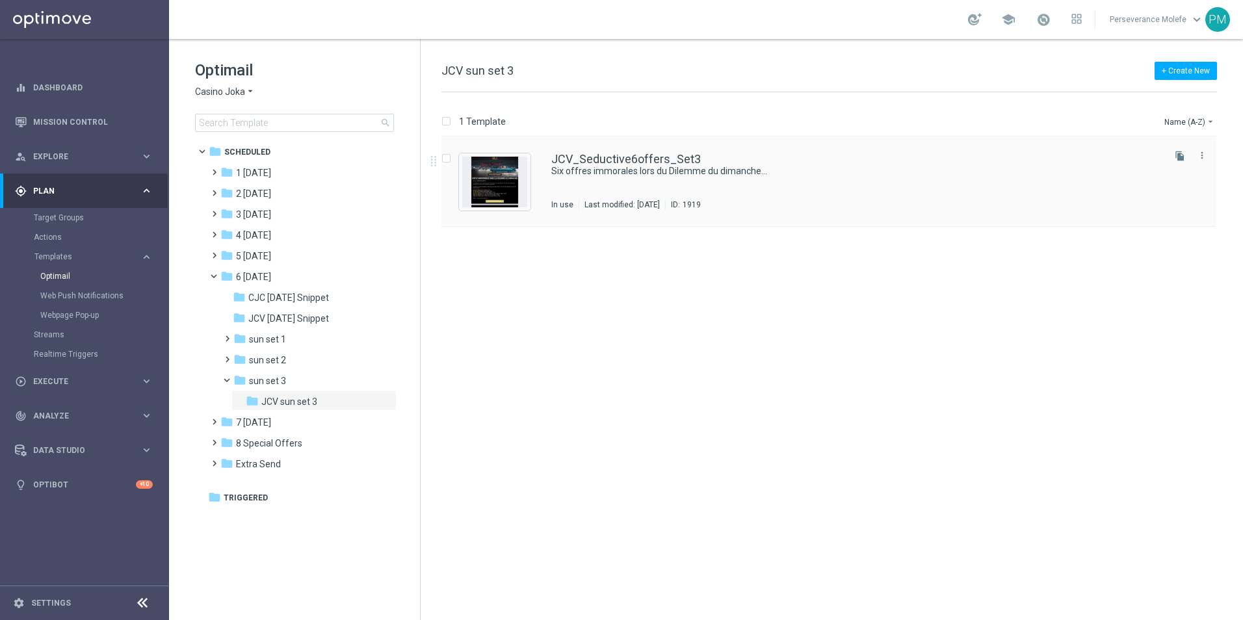
click at [601, 150] on div "JCV_Seductive6offers_Set3 Six offres immorales lors du Dilemme du dimanche... I…" at bounding box center [828, 182] width 774 height 90
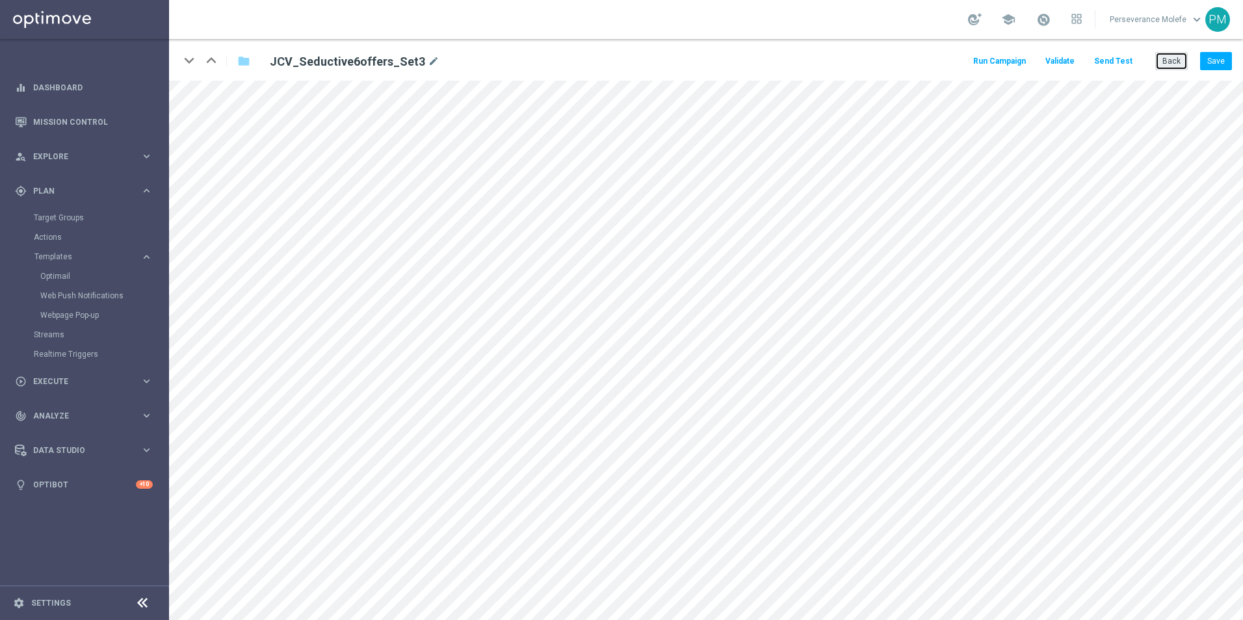
click at [1161, 59] on button "Back" at bounding box center [1171, 61] width 33 height 18
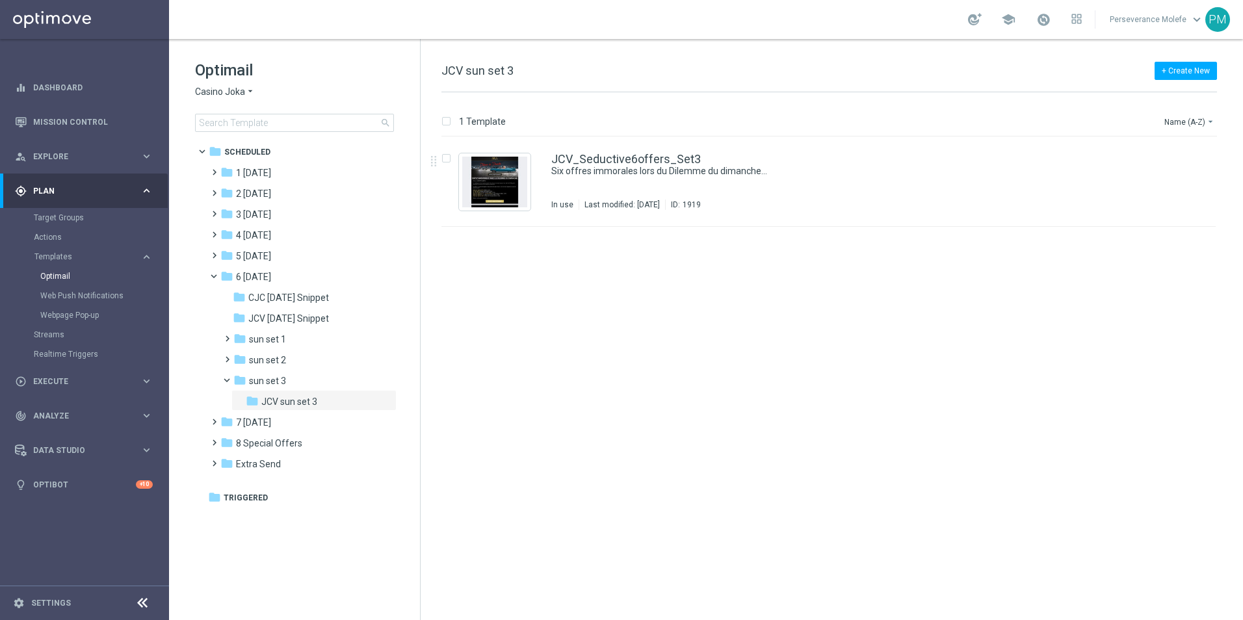
click at [224, 92] on span "Casino Joka" at bounding box center [220, 92] width 50 height 12
click at [0, 0] on span "Le Roi [PERSON_NAME]" at bounding box center [0, 0] width 0 height 0
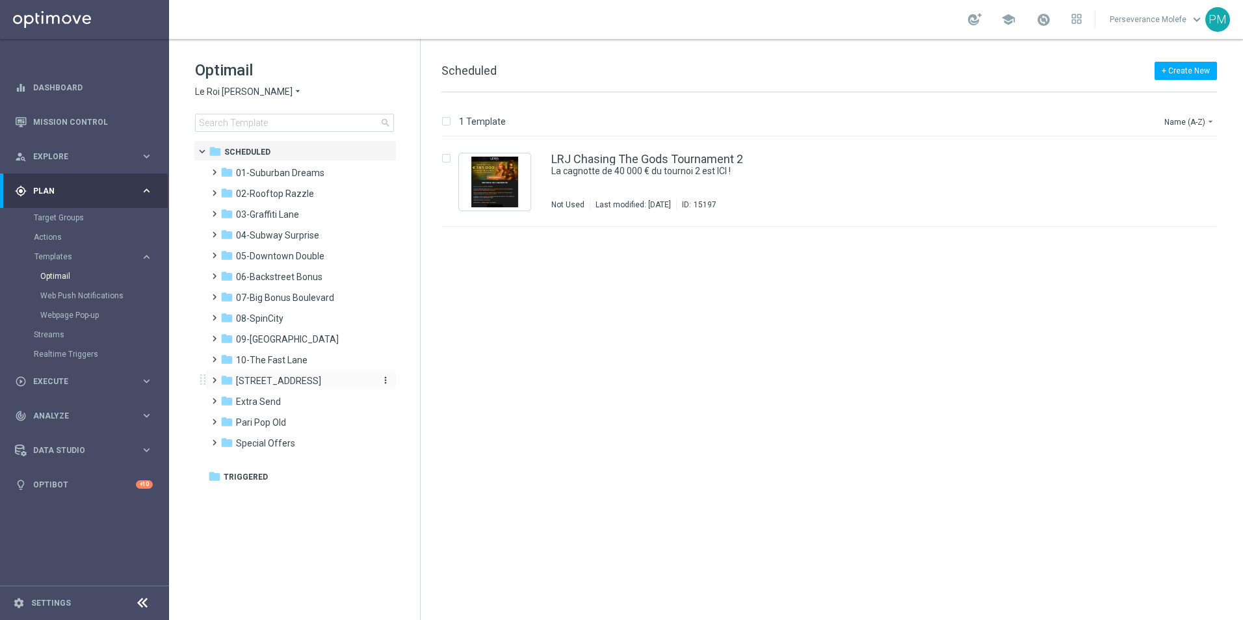
click at [308, 387] on div "folder 11-The 31st Avenue" at bounding box center [295, 381] width 150 height 15
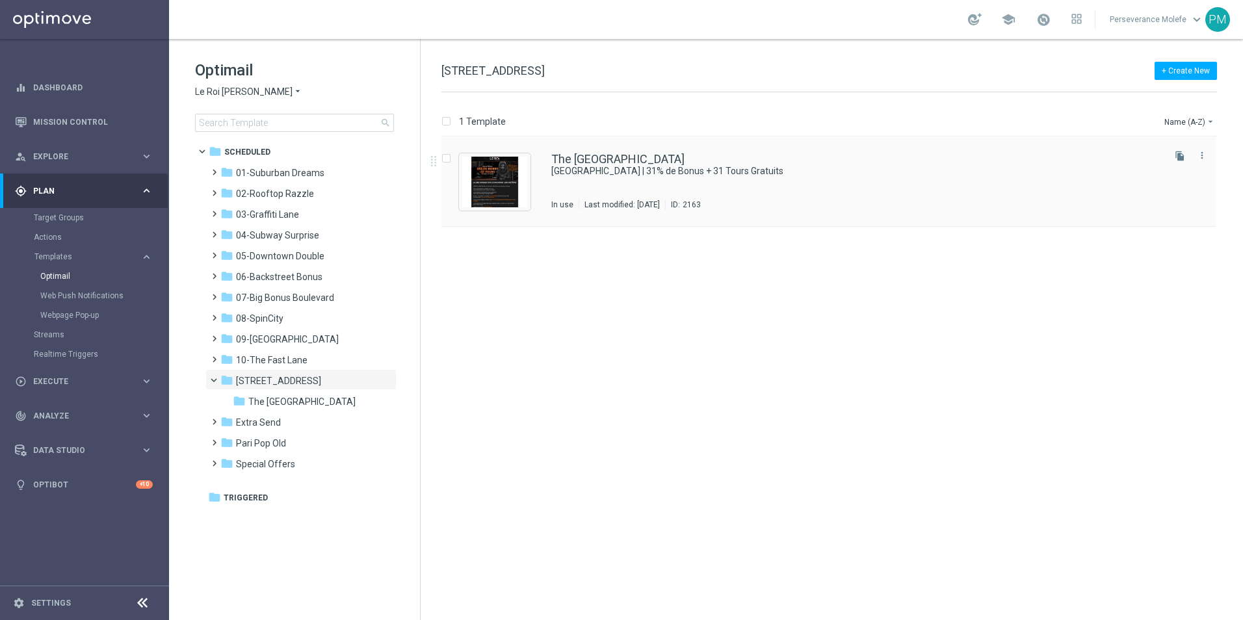
click at [583, 152] on div "The 31st Avenue 31e AVENUE | 31% de Bonus + 31 Tours Gratuits In use Last modif…" at bounding box center [828, 182] width 774 height 90
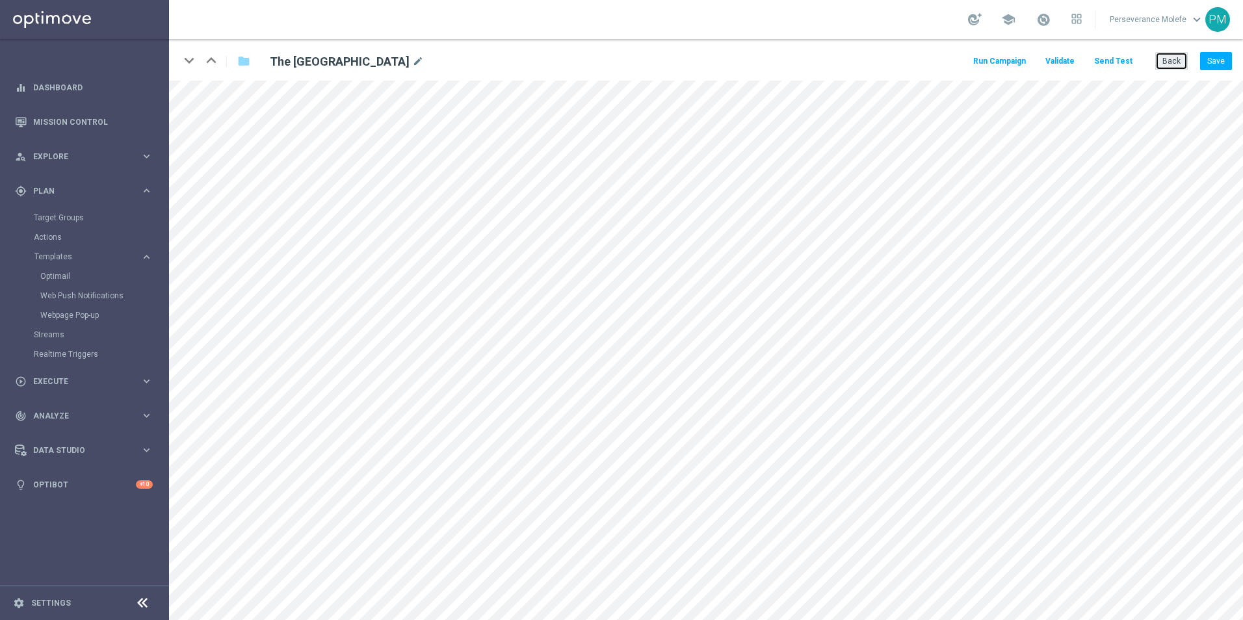
click at [1176, 58] on button "Back" at bounding box center [1171, 61] width 33 height 18
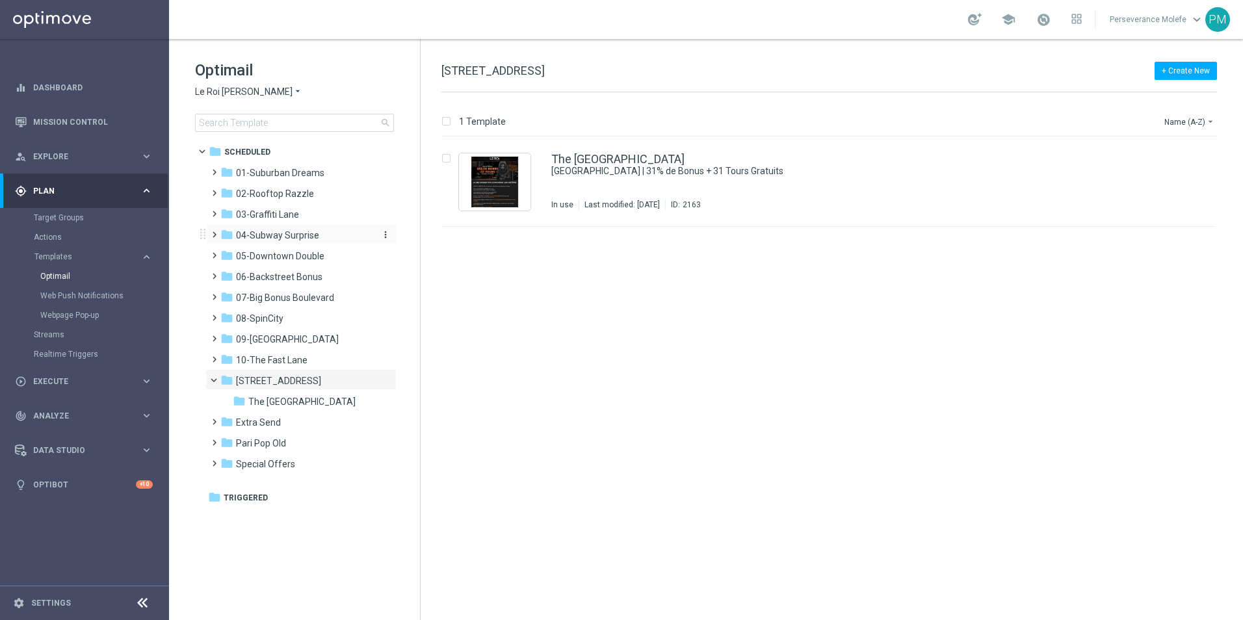
click at [287, 233] on span "04-Subway Surprise" at bounding box center [277, 236] width 83 height 12
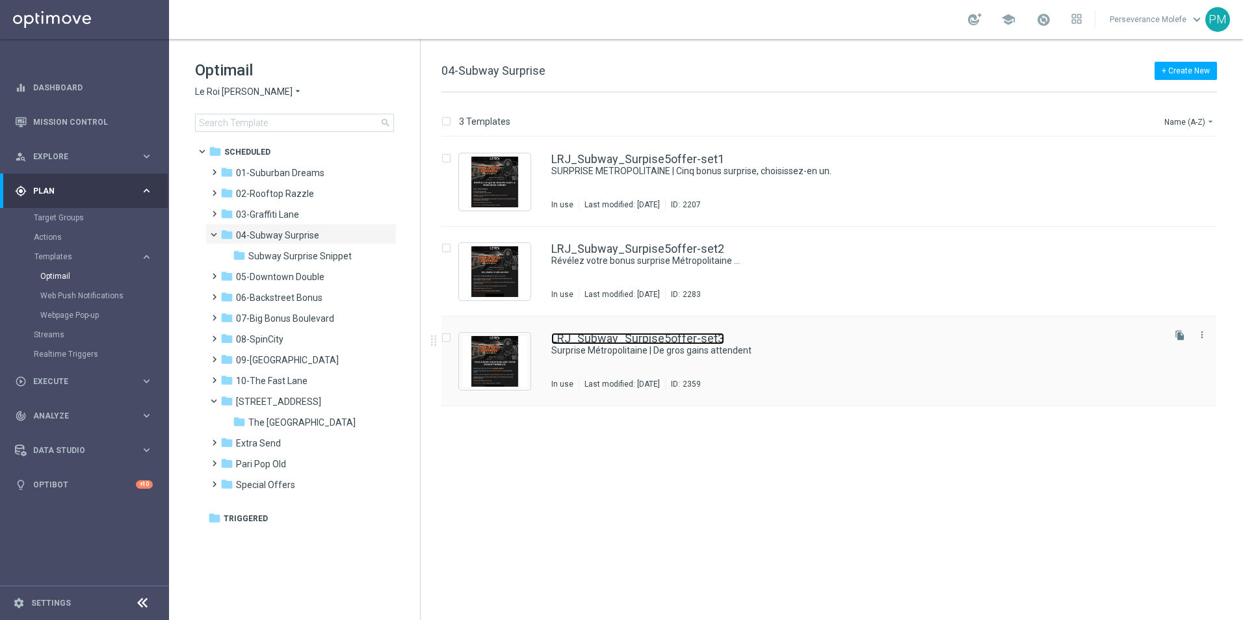
click at [607, 341] on link "LRJ_Subway_Surpise5offer-set3" at bounding box center [637, 339] width 173 height 12
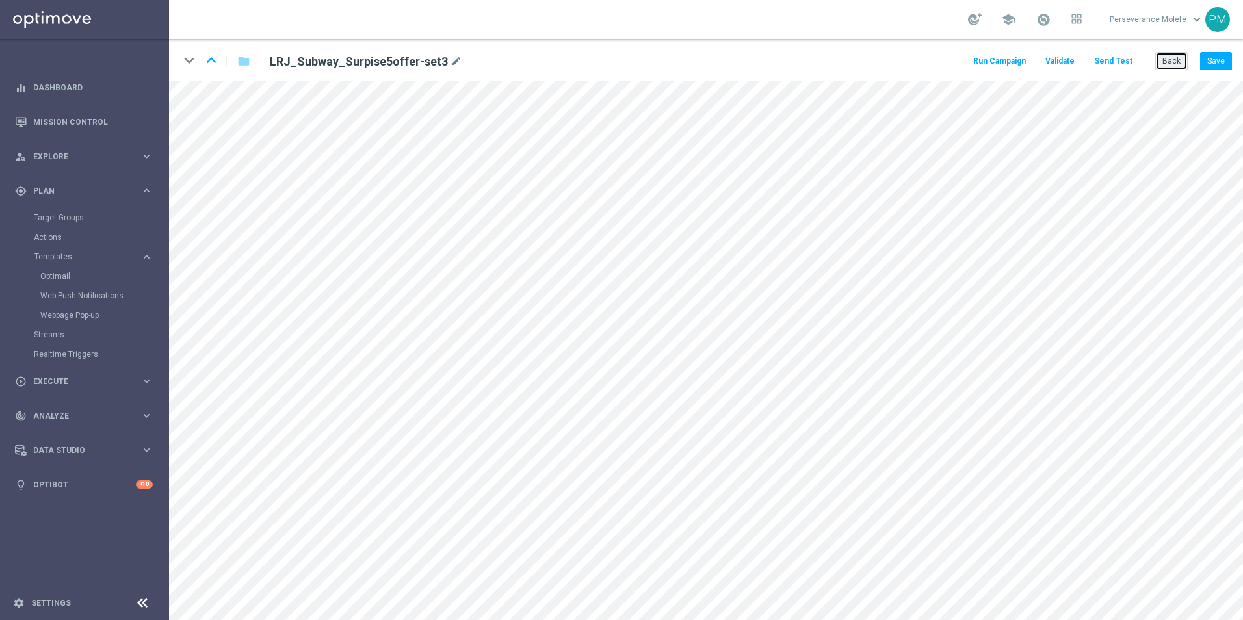
click at [1165, 68] on button "Back" at bounding box center [1171, 61] width 33 height 18
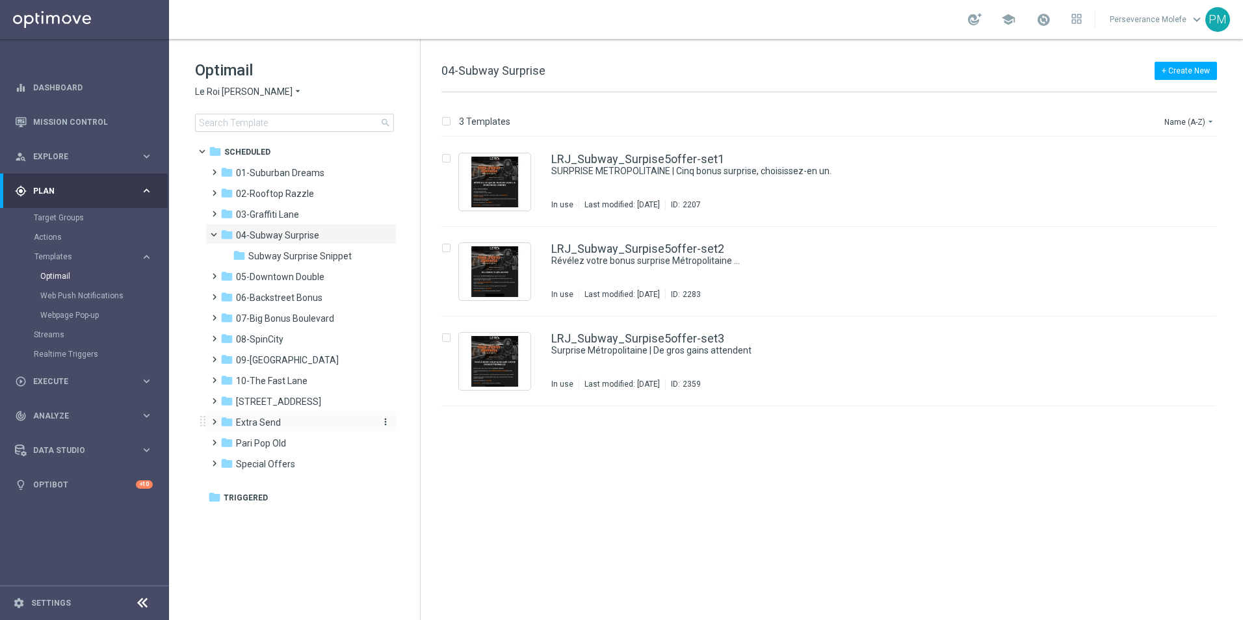
click at [288, 428] on div "folder Extra Send" at bounding box center [295, 422] width 150 height 15
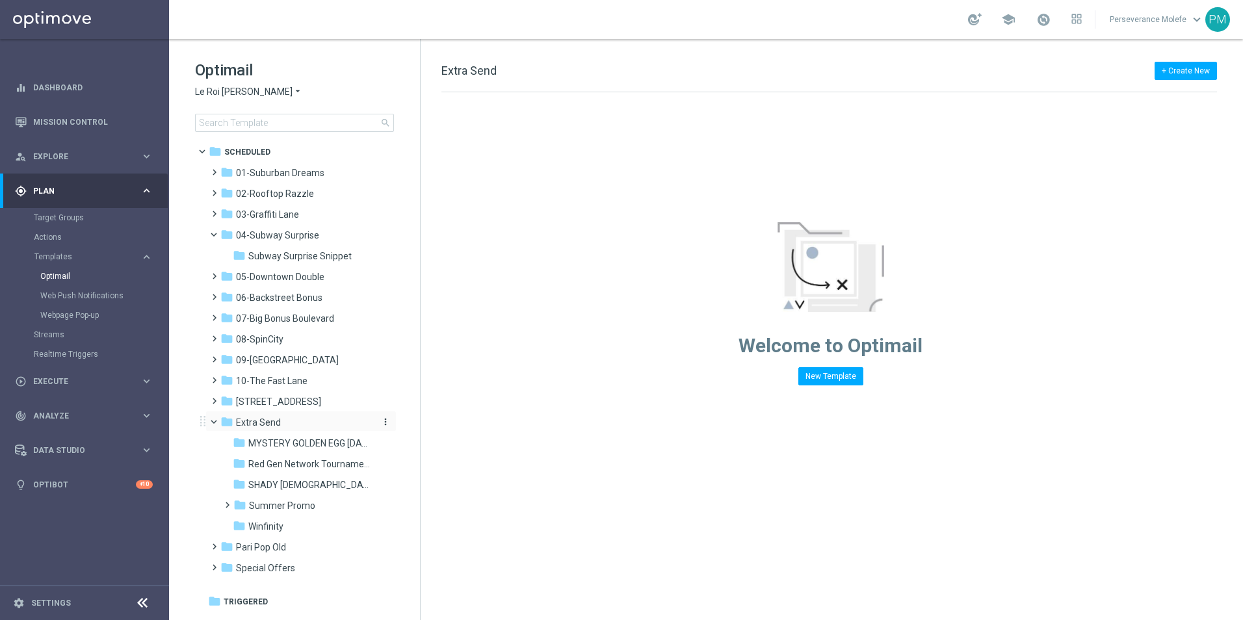
click at [289, 424] on div "folder Extra Send" at bounding box center [295, 422] width 150 height 15
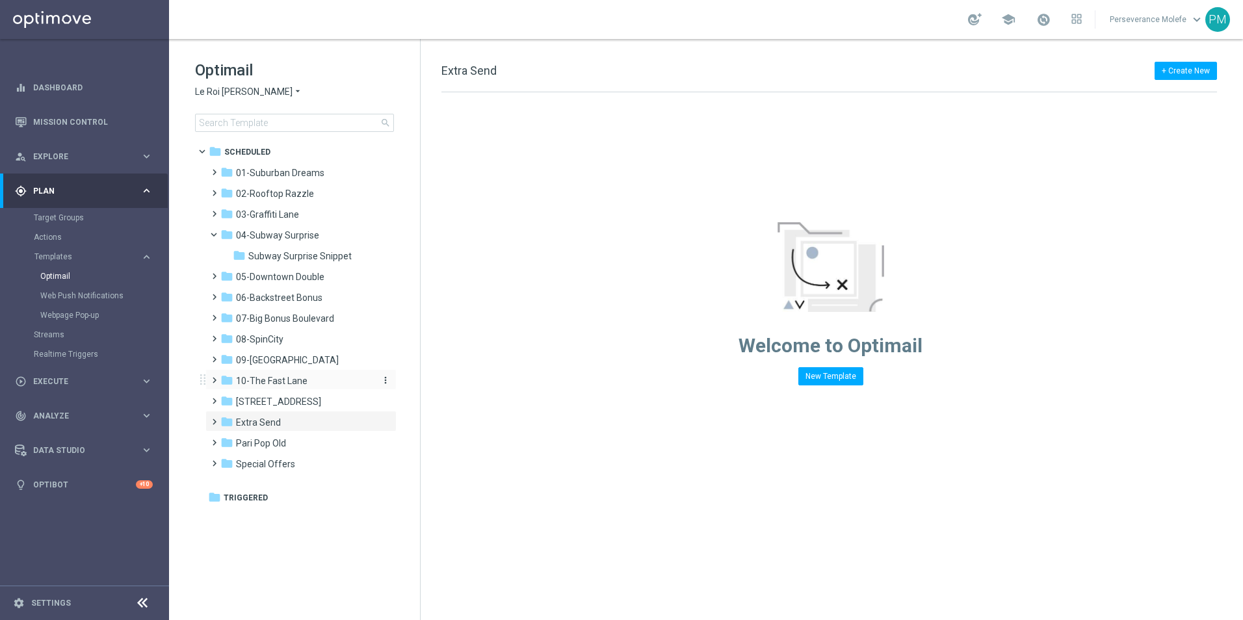
click at [302, 376] on span "10-The Fast Lane" at bounding box center [272, 381] width 72 height 12
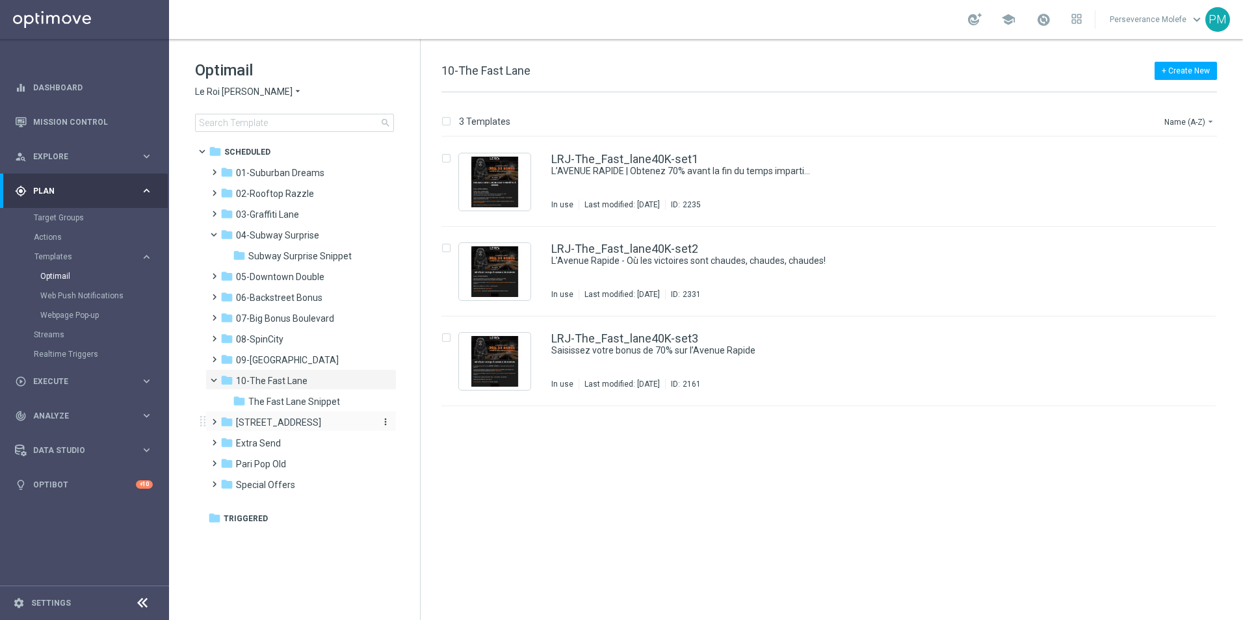
click at [285, 419] on span "[STREET_ADDRESS]" at bounding box center [278, 423] width 85 height 12
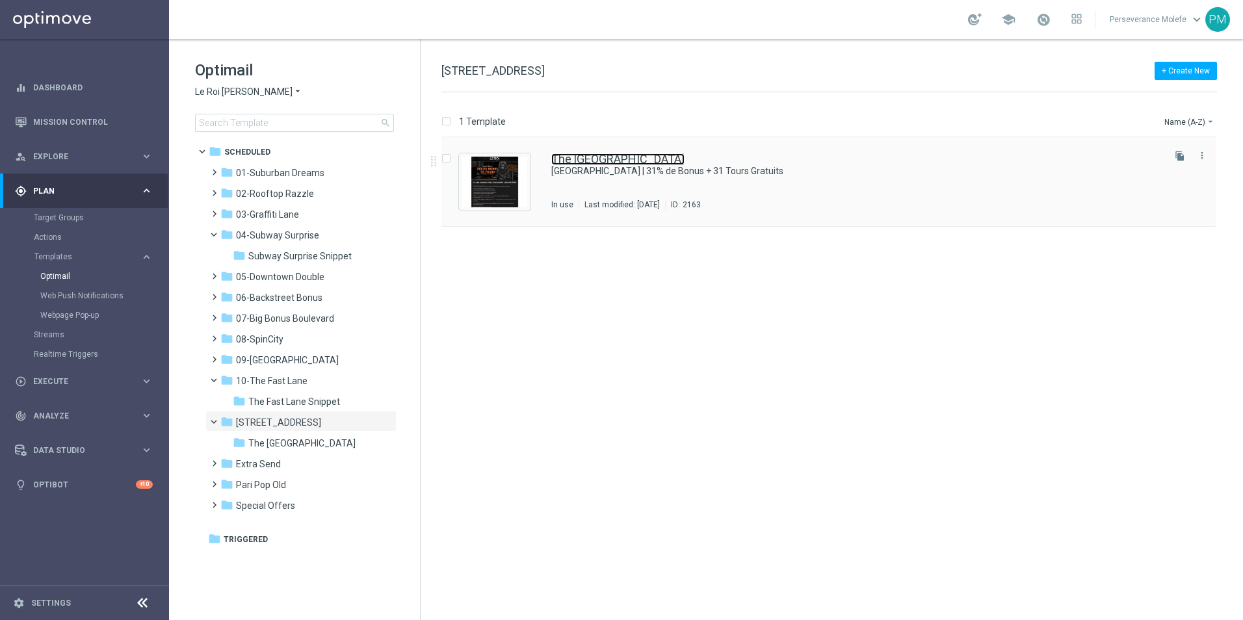
click at [599, 160] on link "The 31st Avenue" at bounding box center [617, 159] width 133 height 12
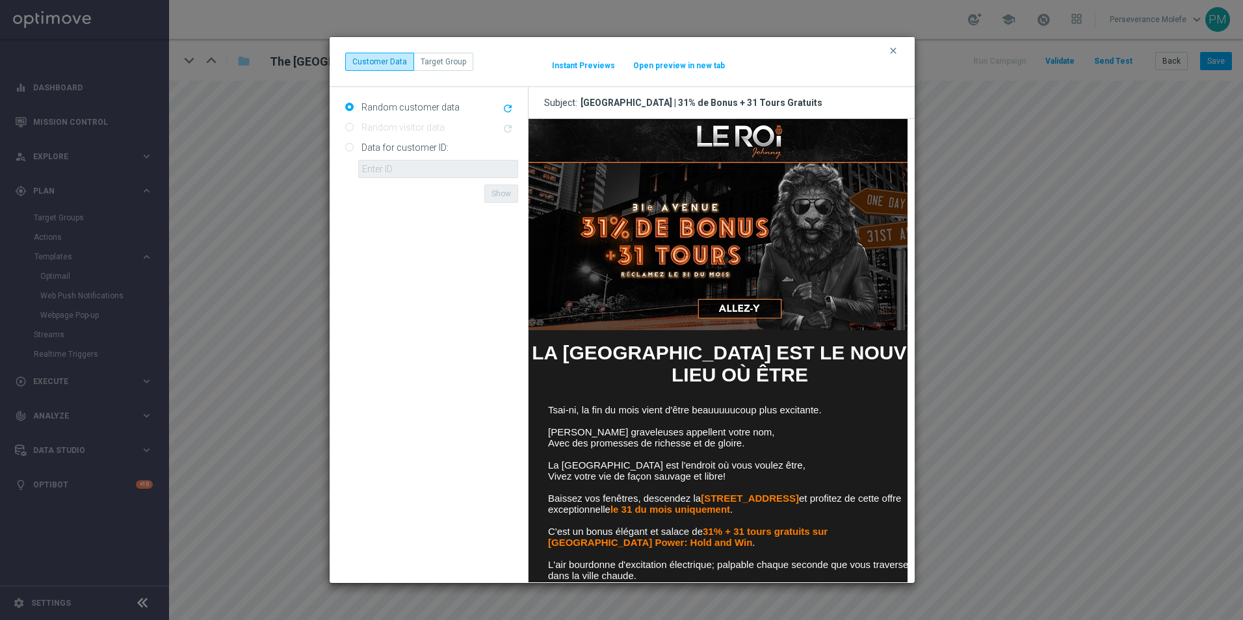
click at [681, 60] on button "Open preview in new tab" at bounding box center [679, 65] width 93 height 10
click at [884, 48] on div "clear Customer Data Target Group It might take a while... Instant Previews Open…" at bounding box center [622, 62] width 585 height 50
click at [890, 48] on icon "clear" at bounding box center [893, 51] width 10 height 10
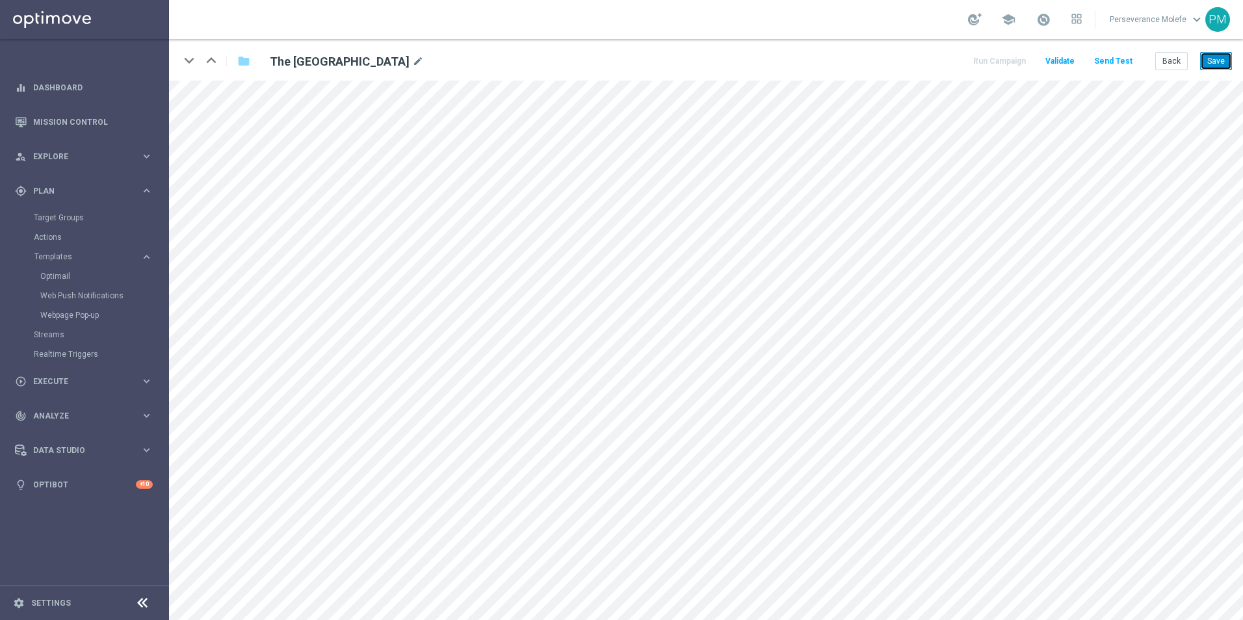
click at [1222, 60] on button "Save" at bounding box center [1216, 61] width 32 height 18
click at [1175, 52] on button "Back" at bounding box center [1171, 61] width 33 height 18
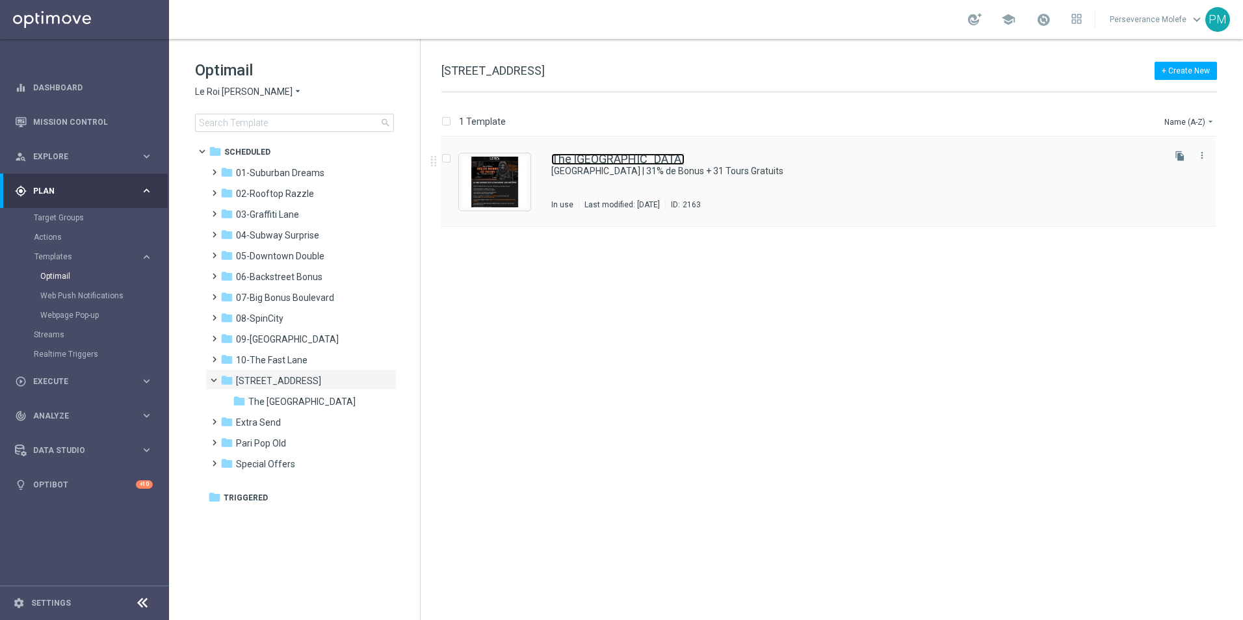
click at [625, 164] on link "The 31st Avenue" at bounding box center [617, 159] width 133 height 12
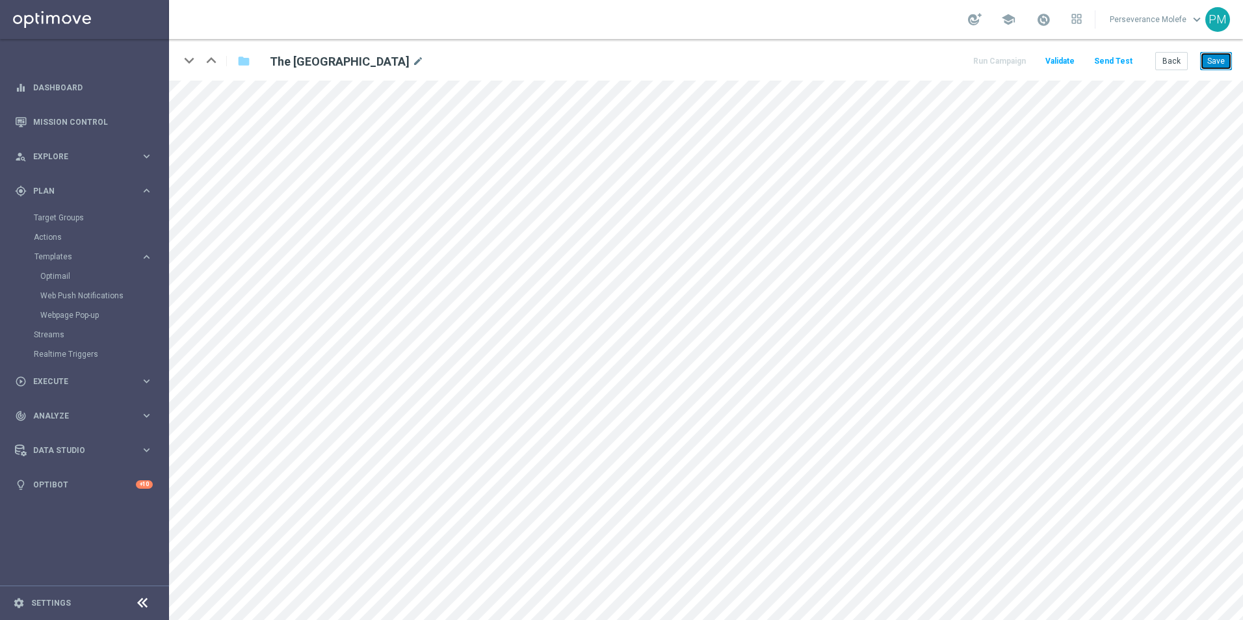
click at [1220, 68] on button "Save" at bounding box center [1216, 61] width 32 height 18
click at [1172, 57] on button "Back" at bounding box center [1171, 61] width 33 height 18
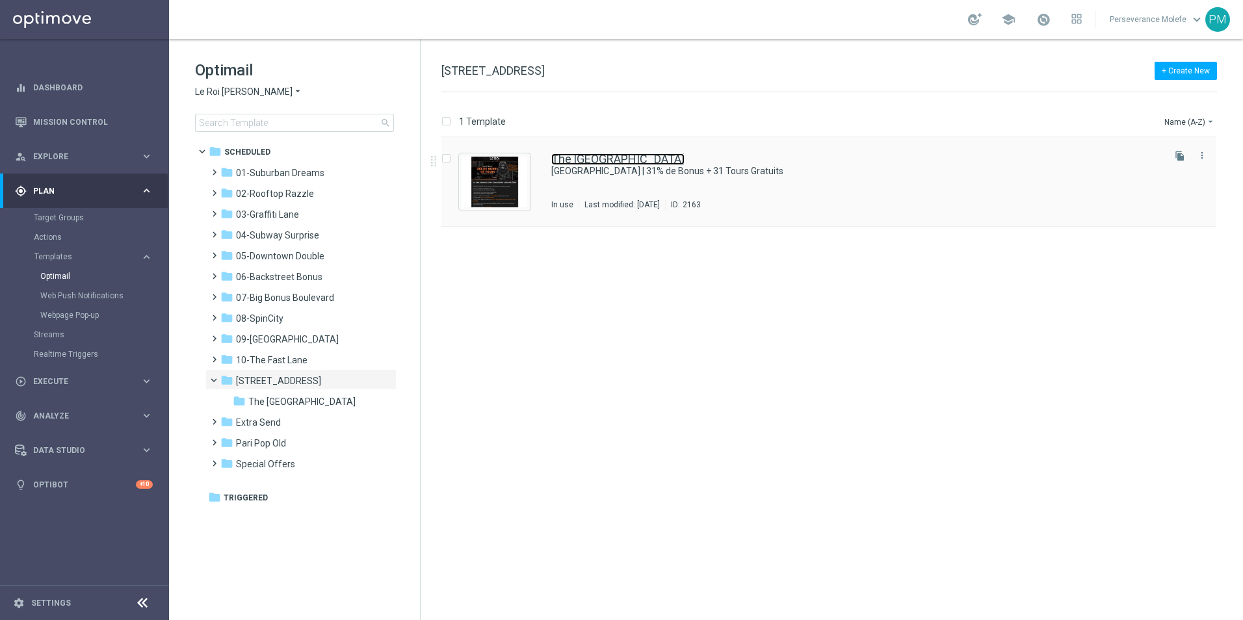
click at [618, 164] on link "The 31st Avenue" at bounding box center [617, 159] width 133 height 12
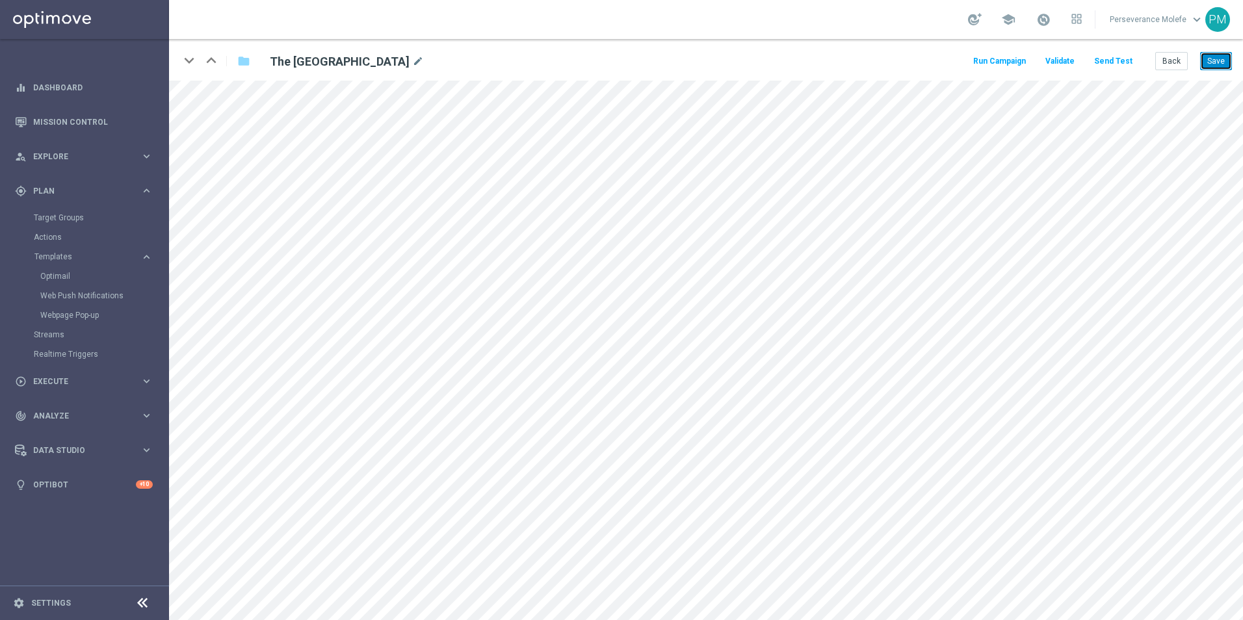
click at [1219, 60] on button "Save" at bounding box center [1216, 61] width 32 height 18
click at [1174, 66] on button "Back" at bounding box center [1171, 61] width 33 height 18
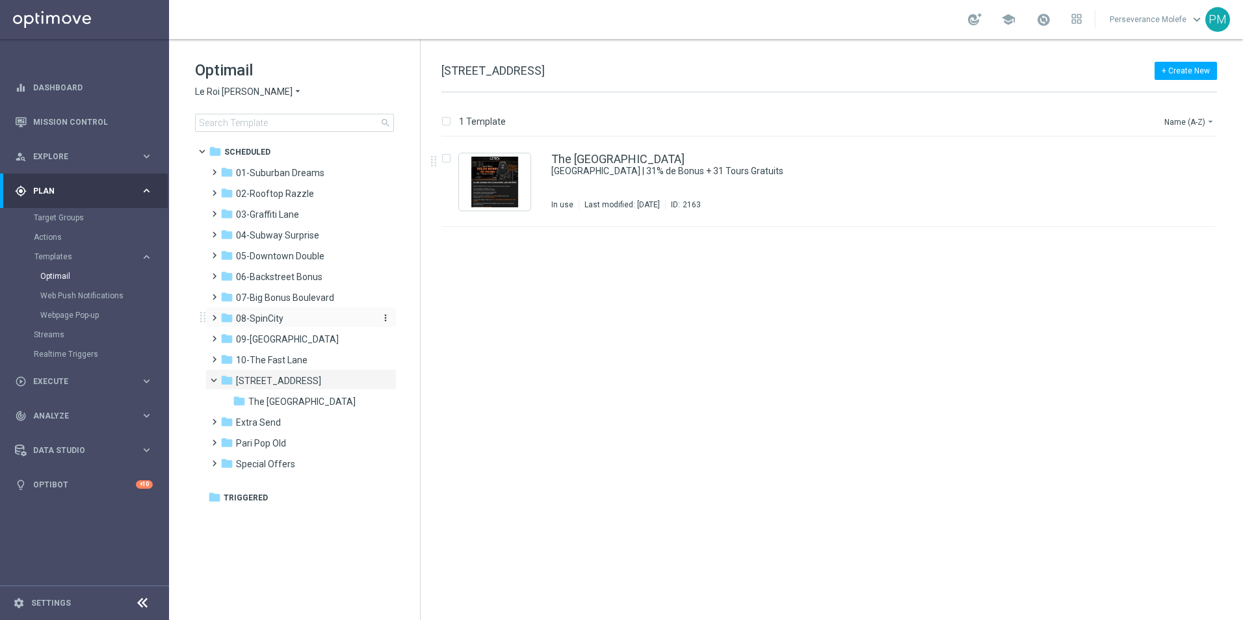
click at [300, 316] on div "folder 08-SpinCity" at bounding box center [295, 318] width 150 height 15
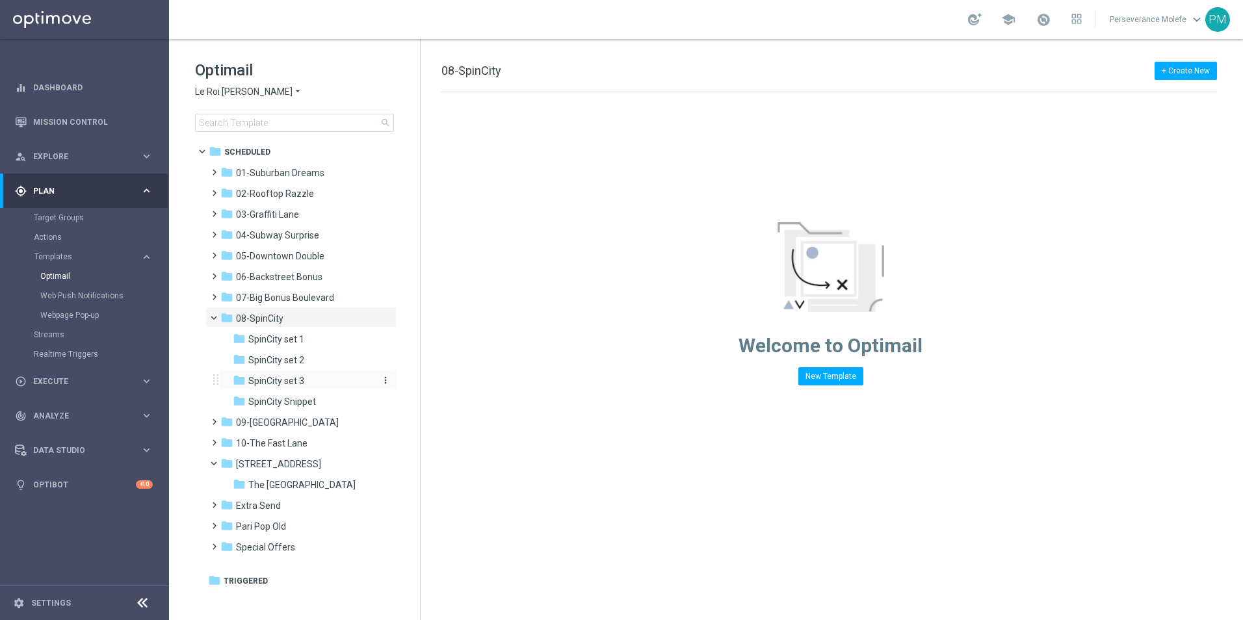
click at [300, 377] on span "SpinCity set 3" at bounding box center [276, 381] width 56 height 12
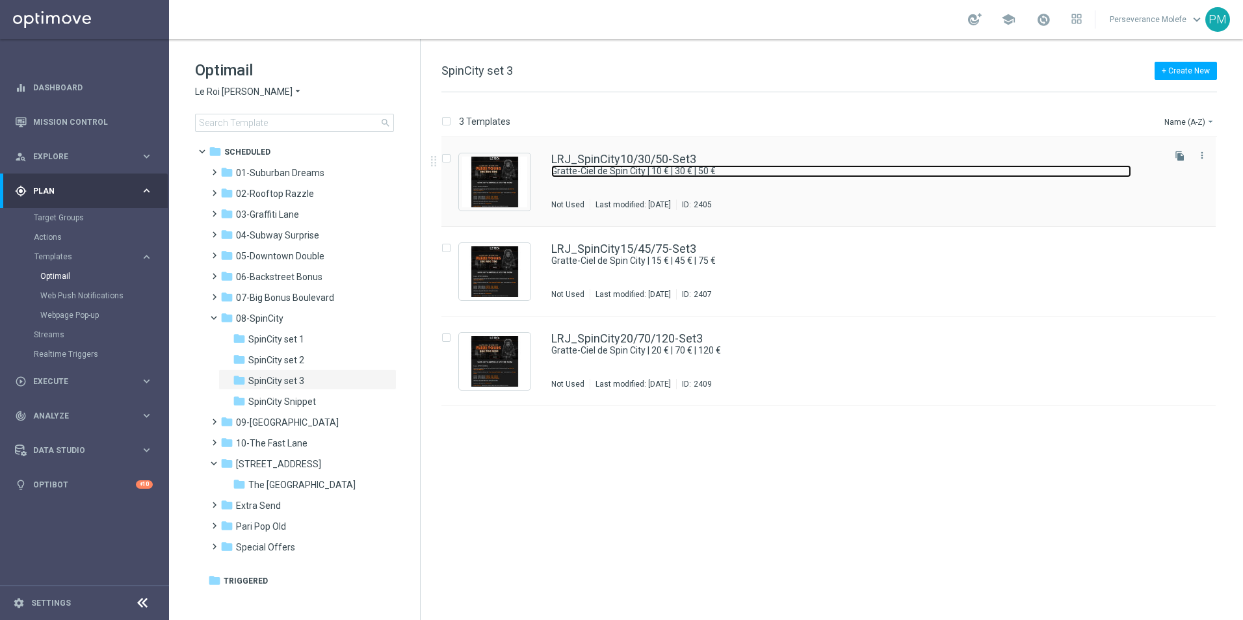
click at [624, 166] on link "Gratte-Ciel de Spin City | 10 € | 30 € | 50 €" at bounding box center [841, 171] width 580 height 12
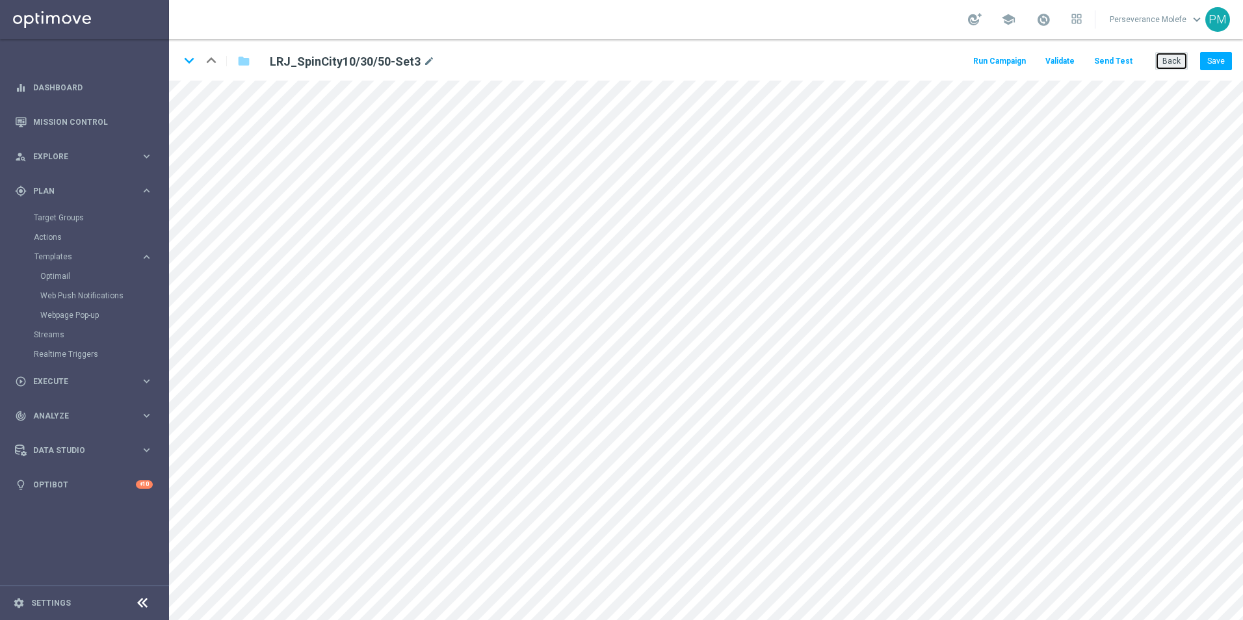
click at [1161, 63] on button "Back" at bounding box center [1171, 61] width 33 height 18
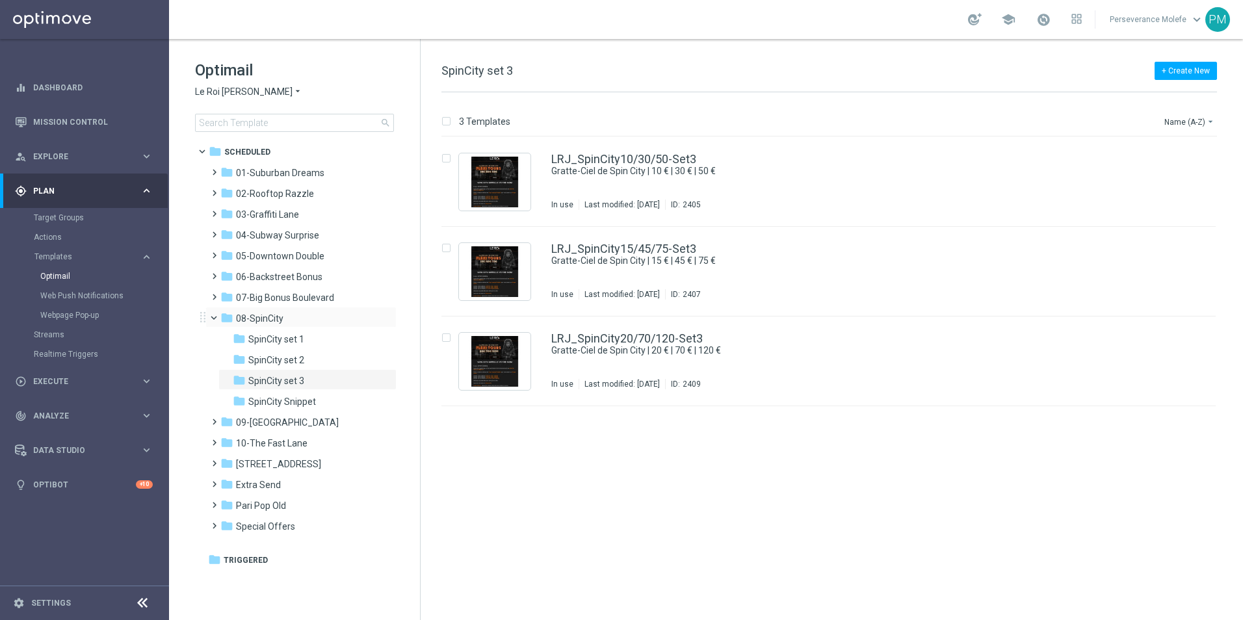
click at [219, 316] on span at bounding box center [219, 315] width 5 height 6
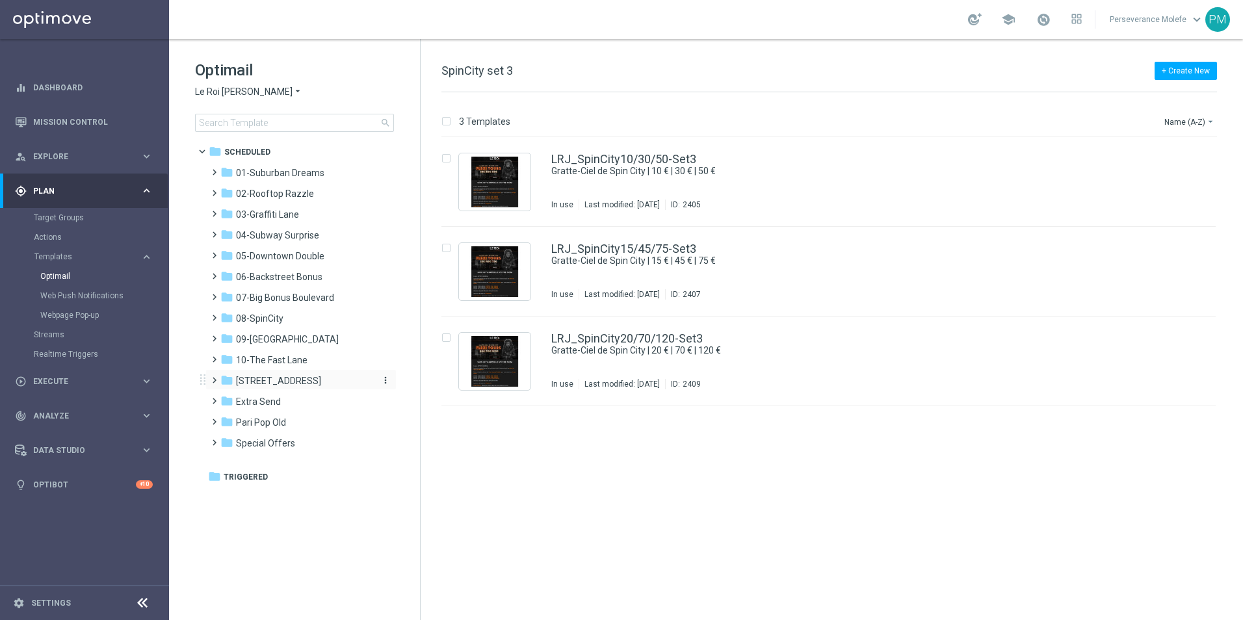
click at [304, 386] on span "[STREET_ADDRESS]" at bounding box center [278, 381] width 85 height 12
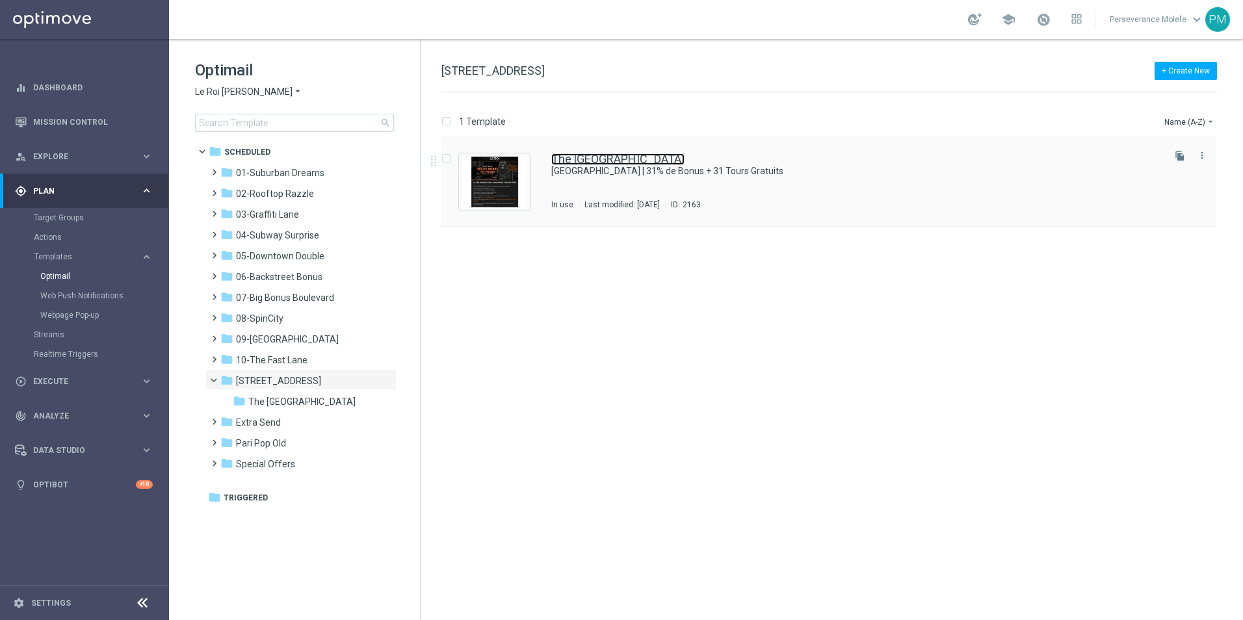
click at [592, 160] on link "The 31st Avenue" at bounding box center [617, 159] width 133 height 12
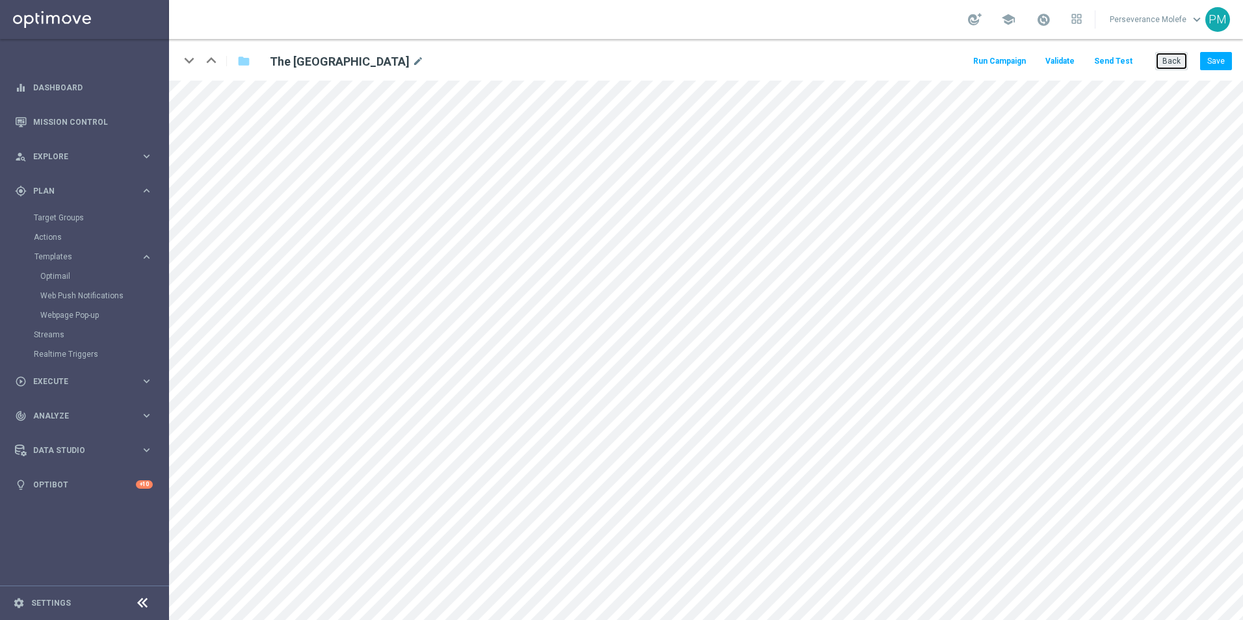
click at [1179, 60] on button "Back" at bounding box center [1171, 61] width 33 height 18
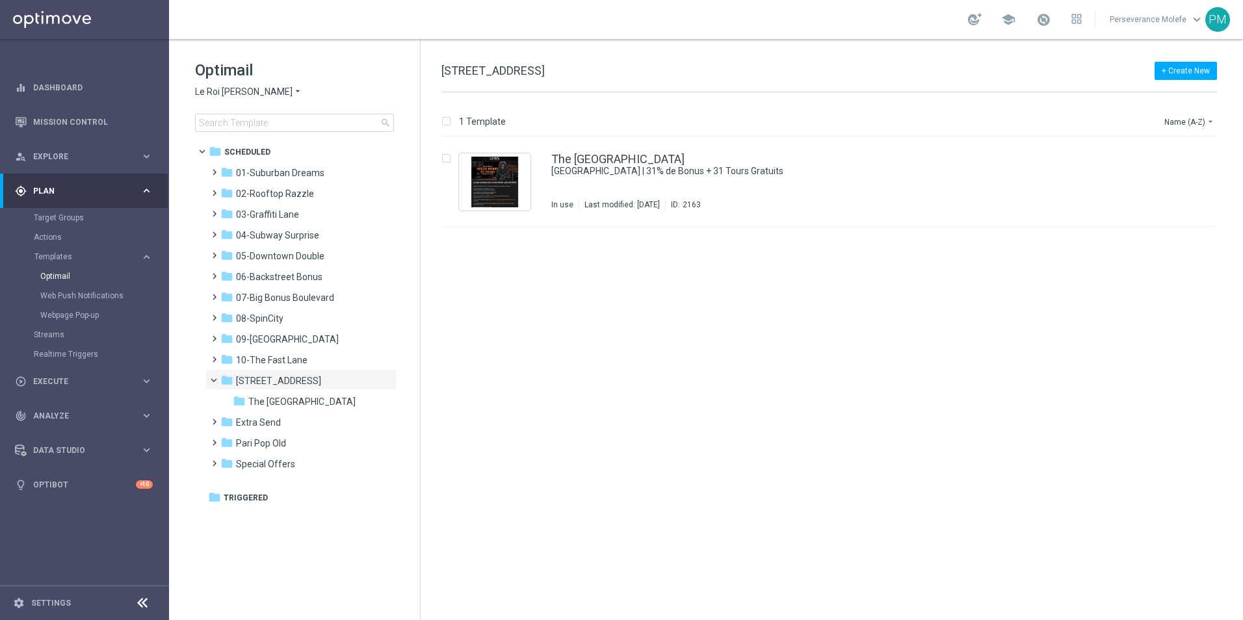
click at [215, 94] on span "Le Roi [PERSON_NAME]" at bounding box center [244, 92] width 98 height 12
click at [235, 211] on div "Casino Joka" at bounding box center [245, 216] width 98 height 16
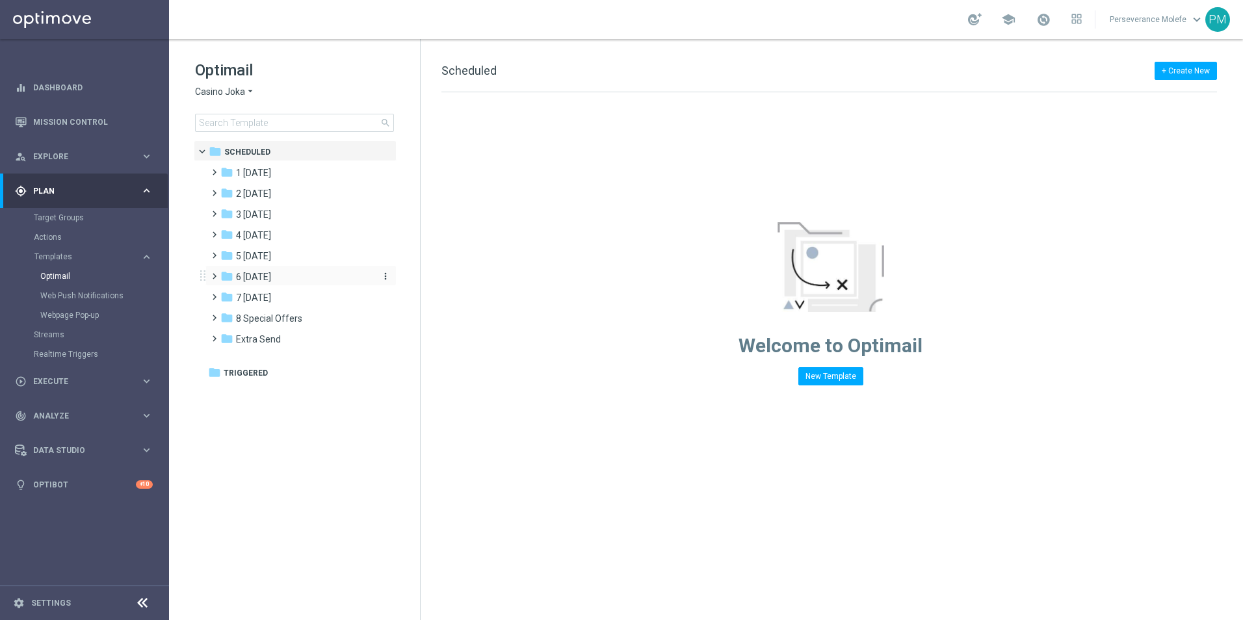
click at [271, 281] on span "6 Sunday" at bounding box center [253, 277] width 35 height 12
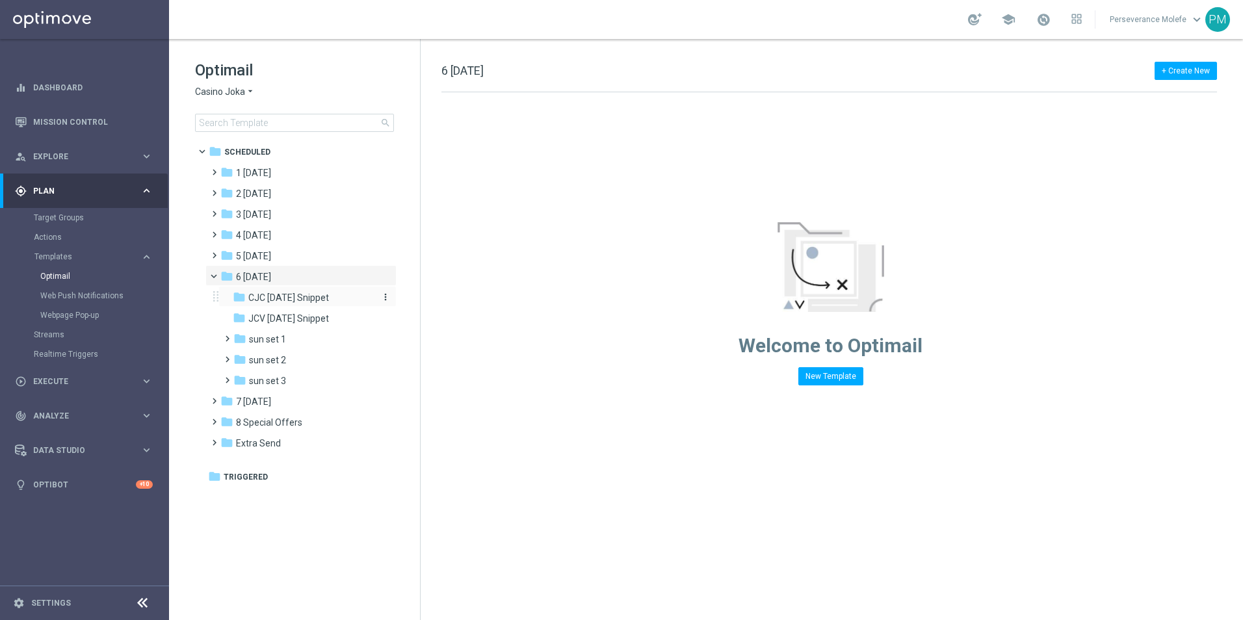
click at [300, 305] on div "folder CJC Sunday Snippet" at bounding box center [302, 298] width 138 height 15
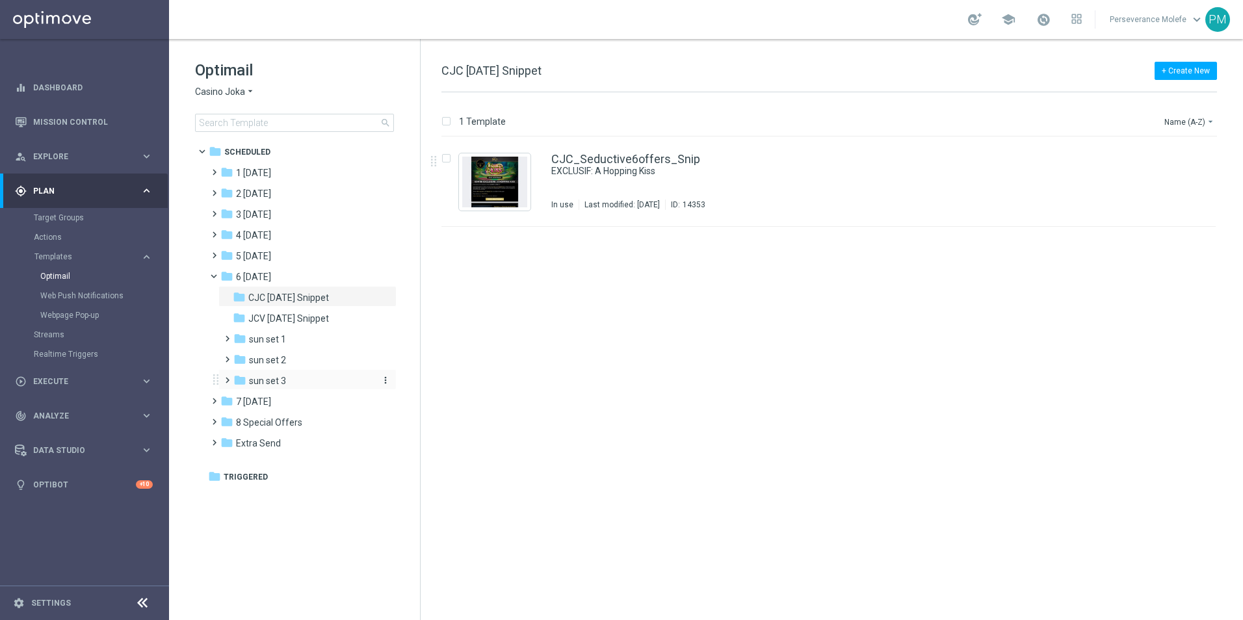
click at [278, 387] on div "folder sun set 3" at bounding box center [302, 381] width 138 height 15
click at [654, 152] on div "CJC_Seductive6offers_Set3 Six offres immorales lors du Dilemme du dimanche... I…" at bounding box center [828, 182] width 774 height 90
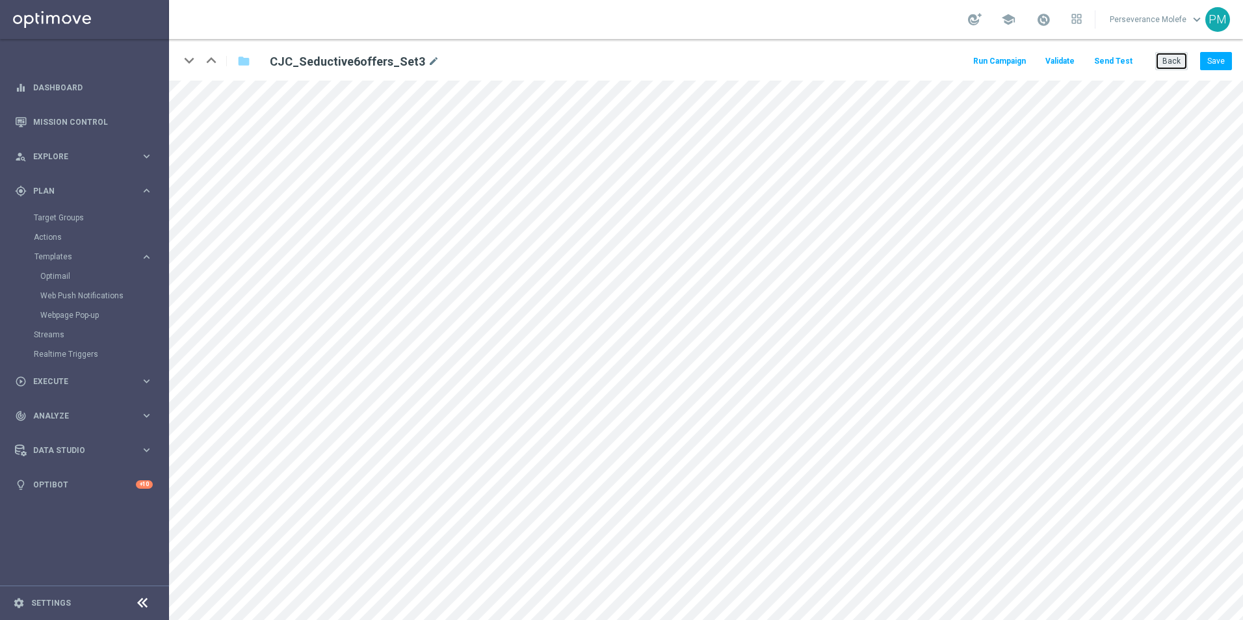
click at [1175, 67] on button "Back" at bounding box center [1171, 61] width 33 height 18
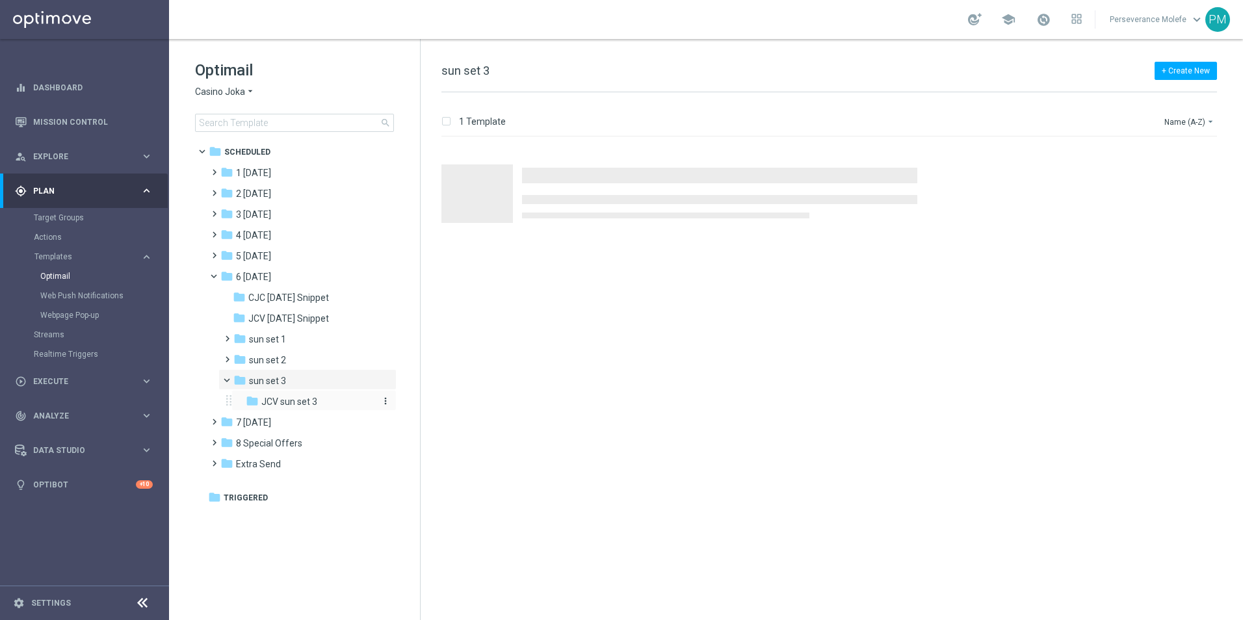
click at [274, 402] on span "JCV sun set 3" at bounding box center [289, 402] width 56 height 12
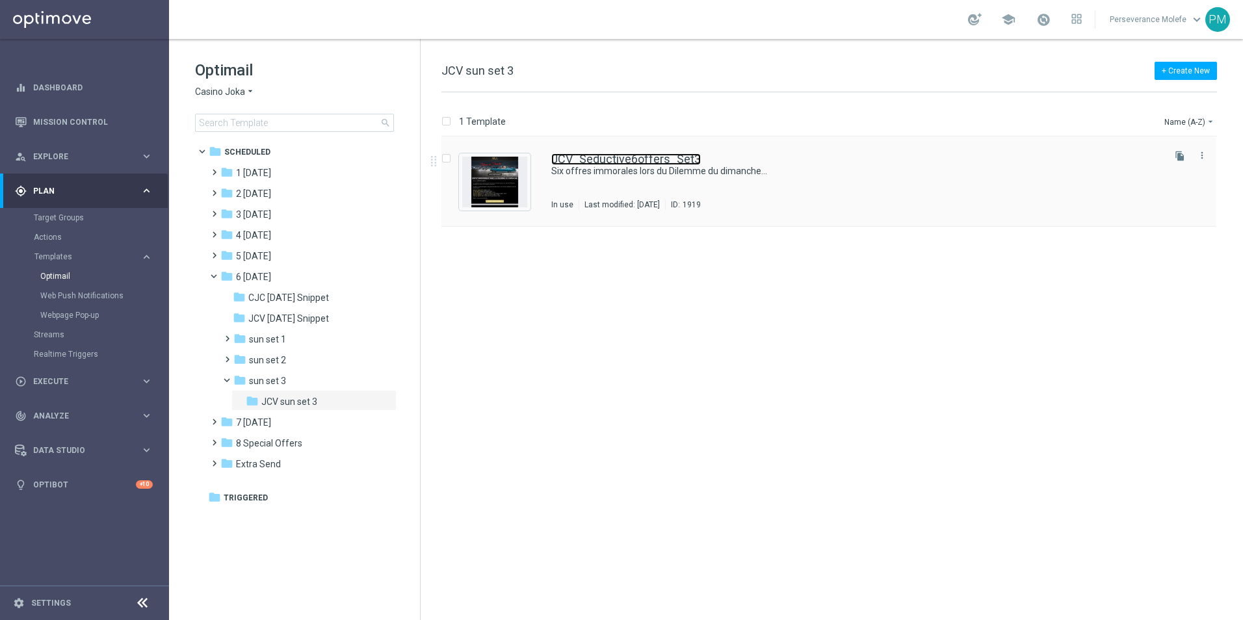
click at [625, 160] on link "JCV_Seductive6offers_Set3" at bounding box center [626, 159] width 150 height 12
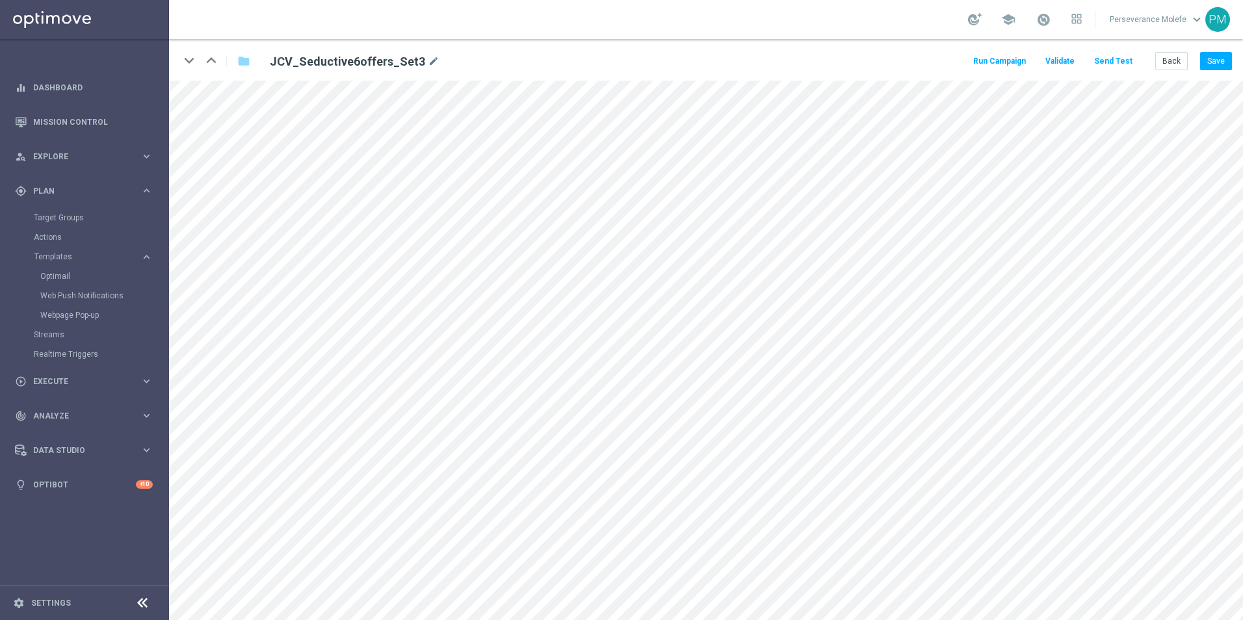
click at [1127, 65] on button "Send Test" at bounding box center [1113, 62] width 42 height 18
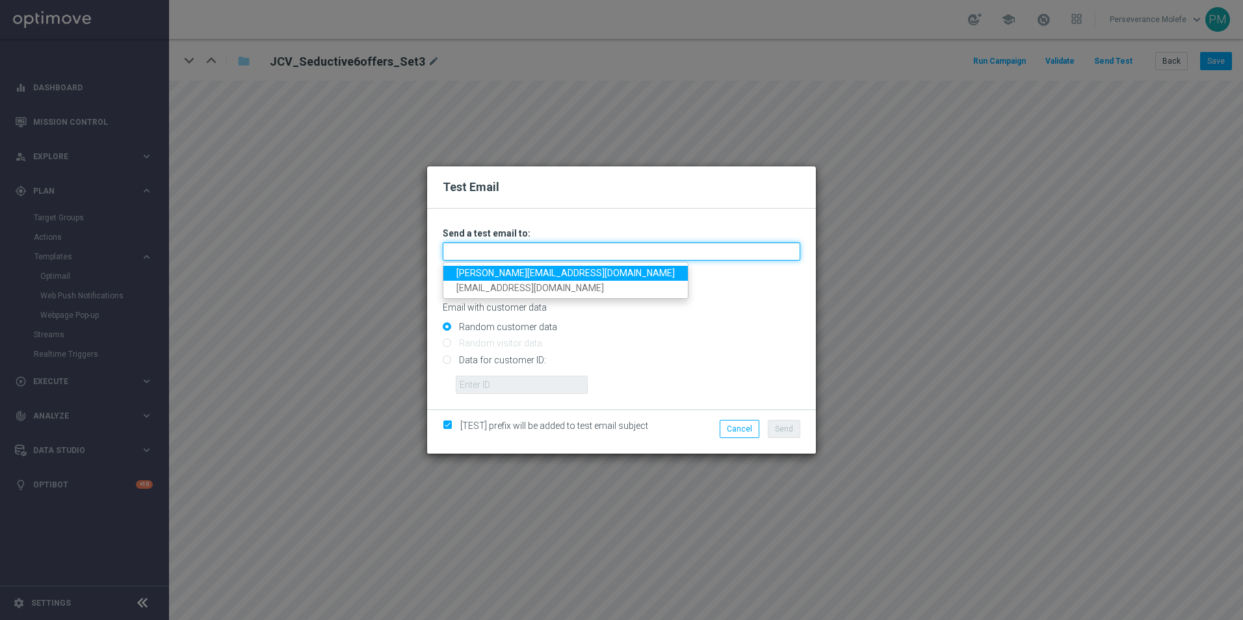
click at [473, 249] on input "text" at bounding box center [622, 252] width 358 height 18
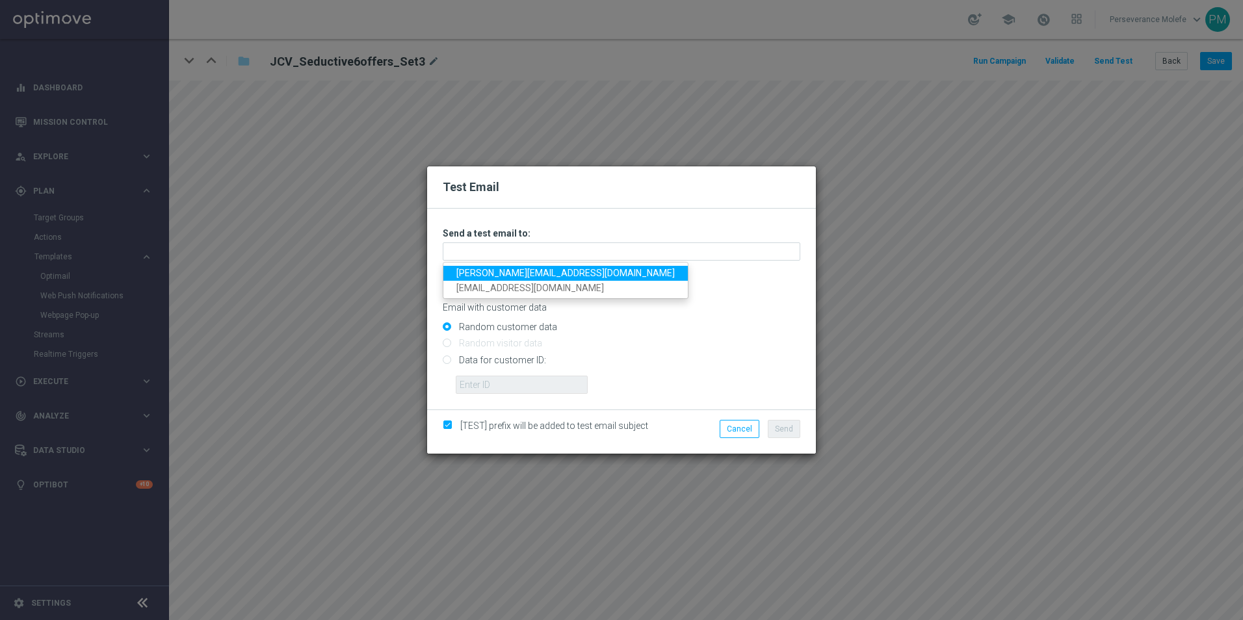
click at [480, 270] on link "Madeleine@viva-vision.net" at bounding box center [565, 273] width 244 height 15
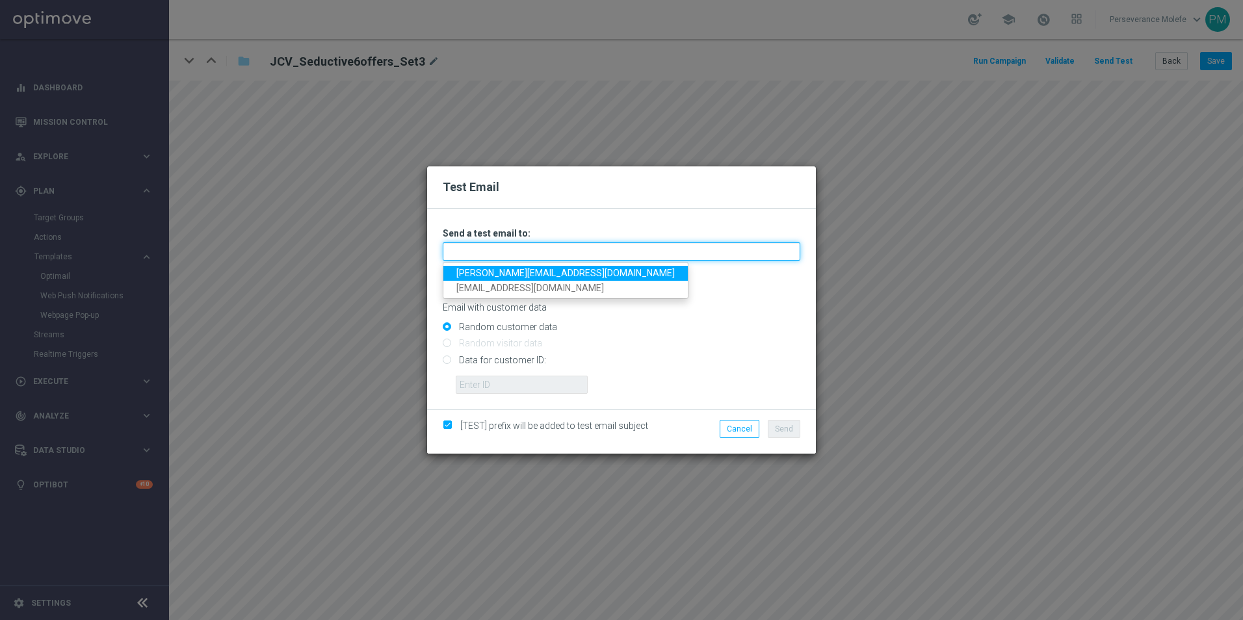
type input "Madeleine@viva-vision.net"
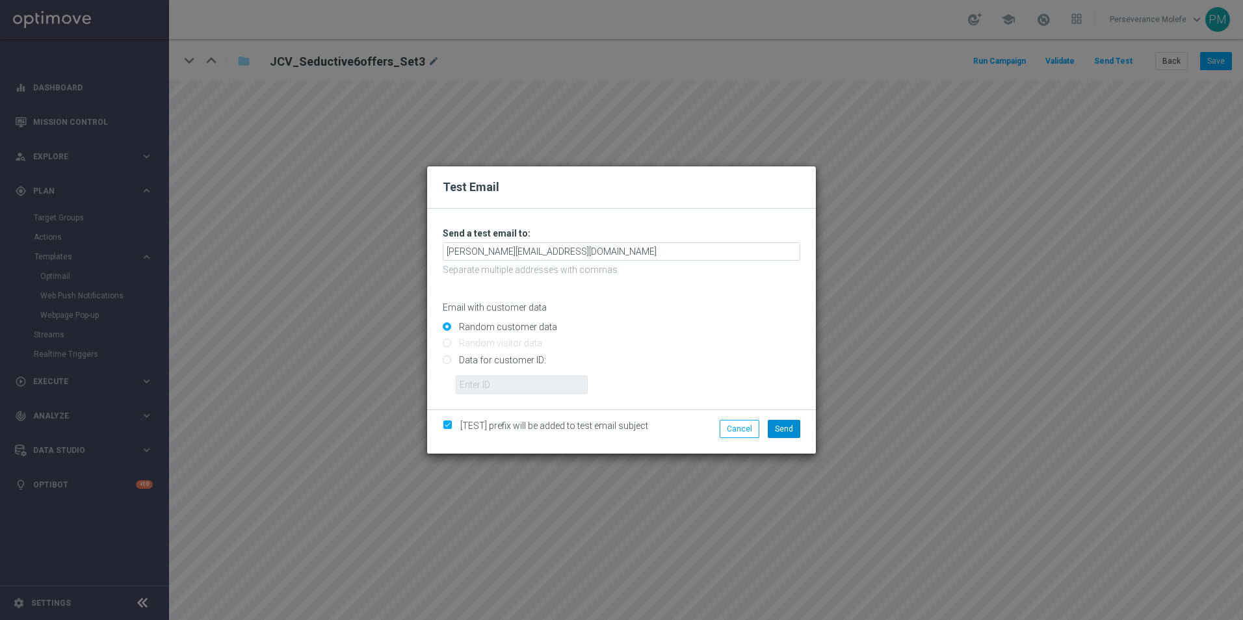
click at [778, 420] on div "[TEST] prefix will be added to test email subject Cancel Send" at bounding box center [621, 432] width 389 height 44
drag, startPoint x: 778, startPoint y: 420, endPoint x: 785, endPoint y: 434, distance: 16.3
click at [785, 434] on button "Send" at bounding box center [784, 429] width 33 height 18
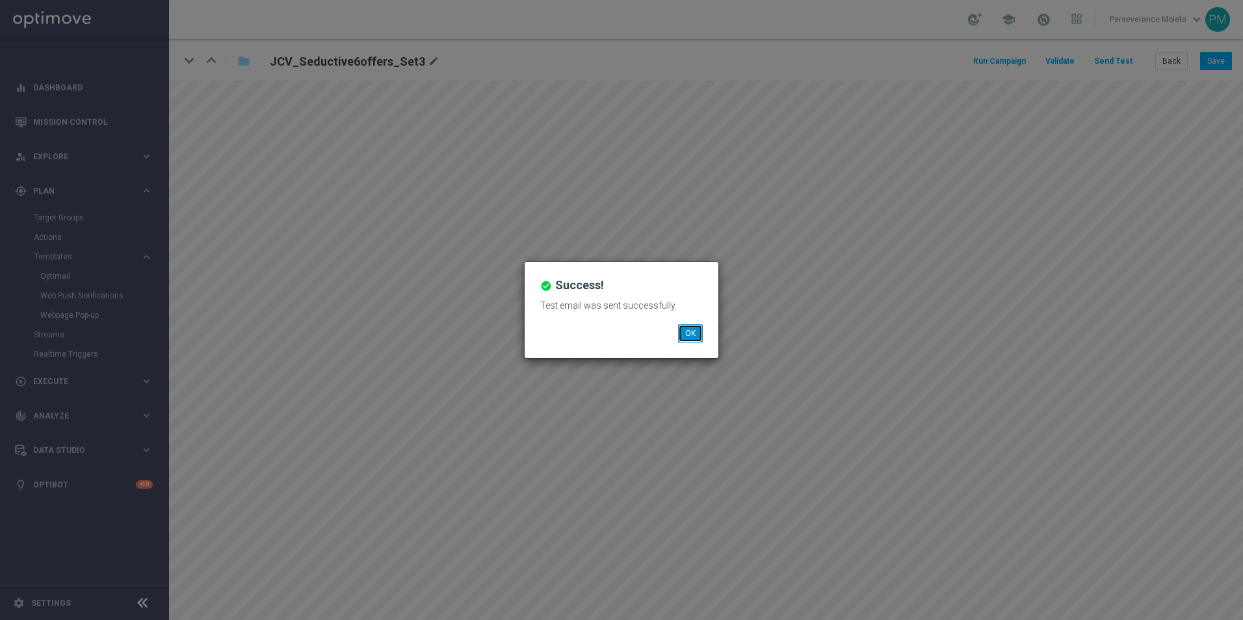
click at [681, 335] on button "OK" at bounding box center [690, 333] width 25 height 18
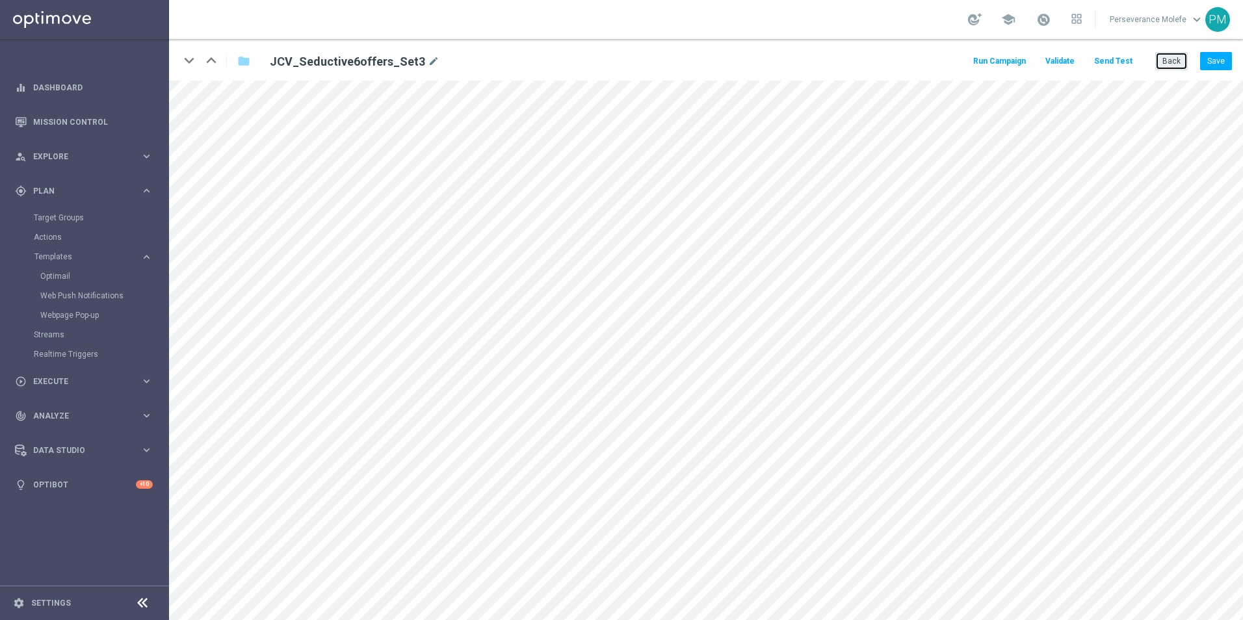
click at [1169, 62] on button "Back" at bounding box center [1171, 61] width 33 height 18
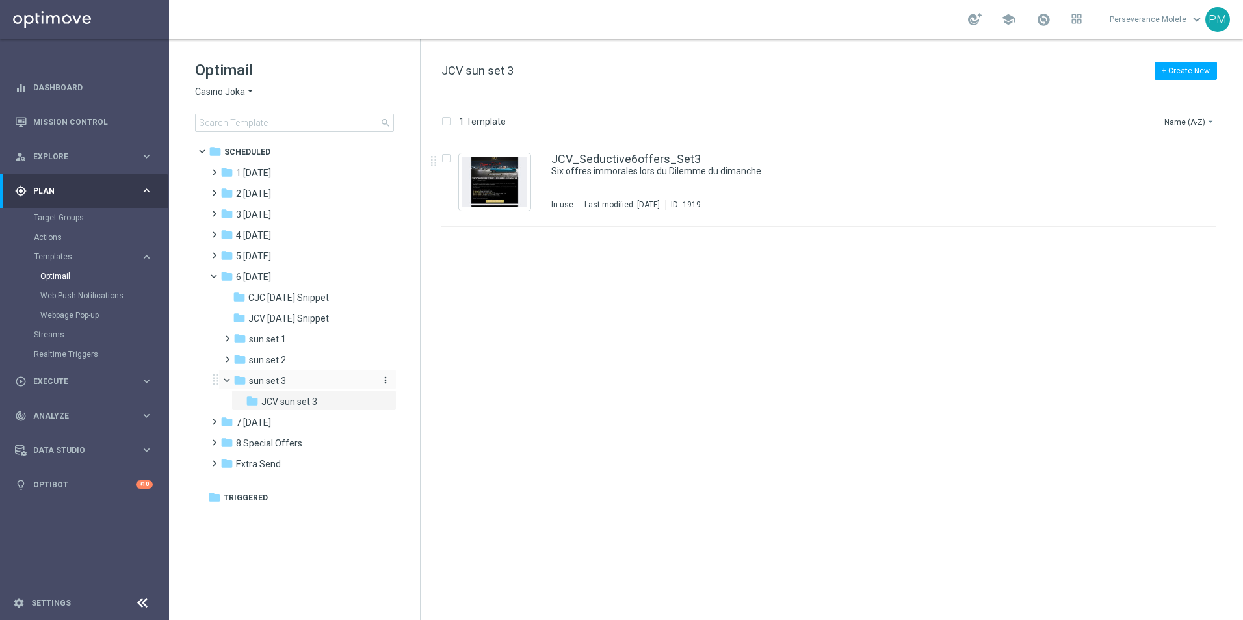
click at [292, 379] on div "folder sun set 3" at bounding box center [302, 381] width 138 height 15
click at [655, 149] on div "CJC_Seductive6offers_Set3 Six offres immorales lors du Dilemme du dimanche... I…" at bounding box center [828, 182] width 774 height 90
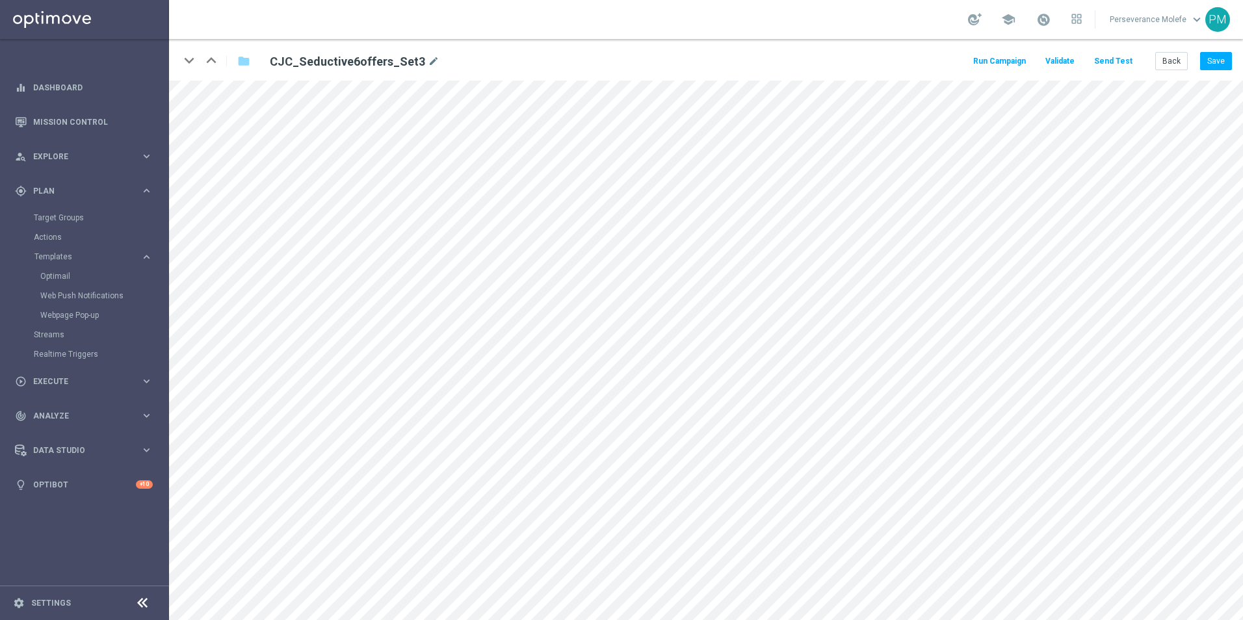
click at [1127, 60] on button "Send Test" at bounding box center [1113, 62] width 42 height 18
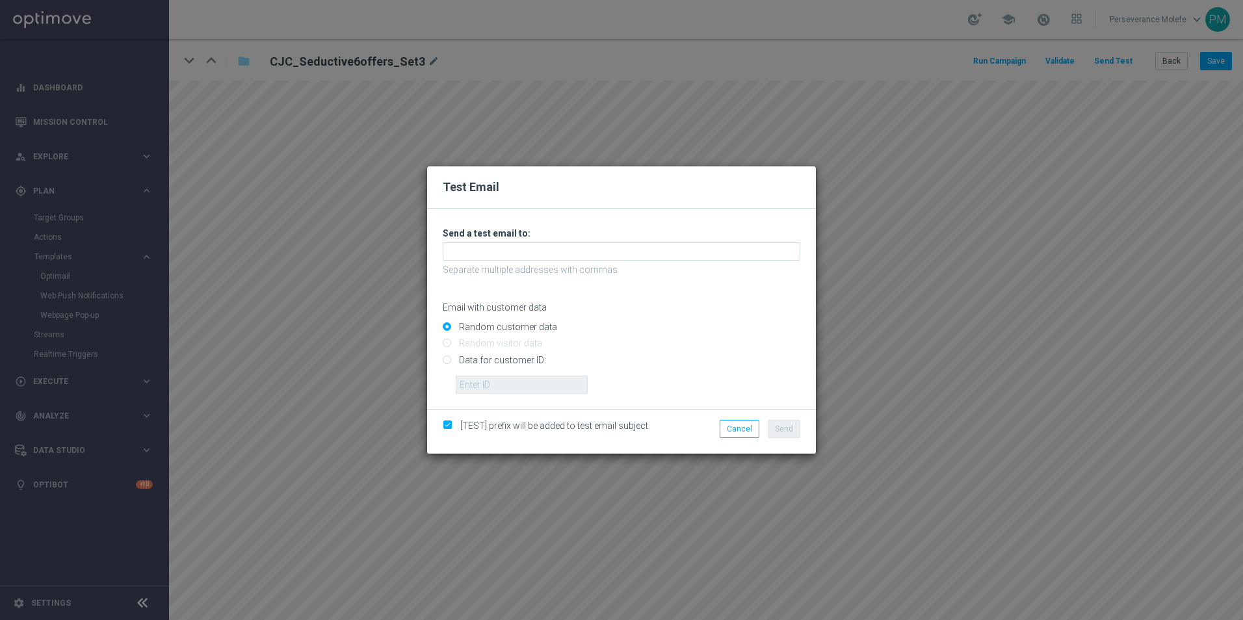
click at [475, 261] on div "Unable to send test email. If this problem persists, contact your CSM for assis…" at bounding box center [622, 311] width 358 height 166
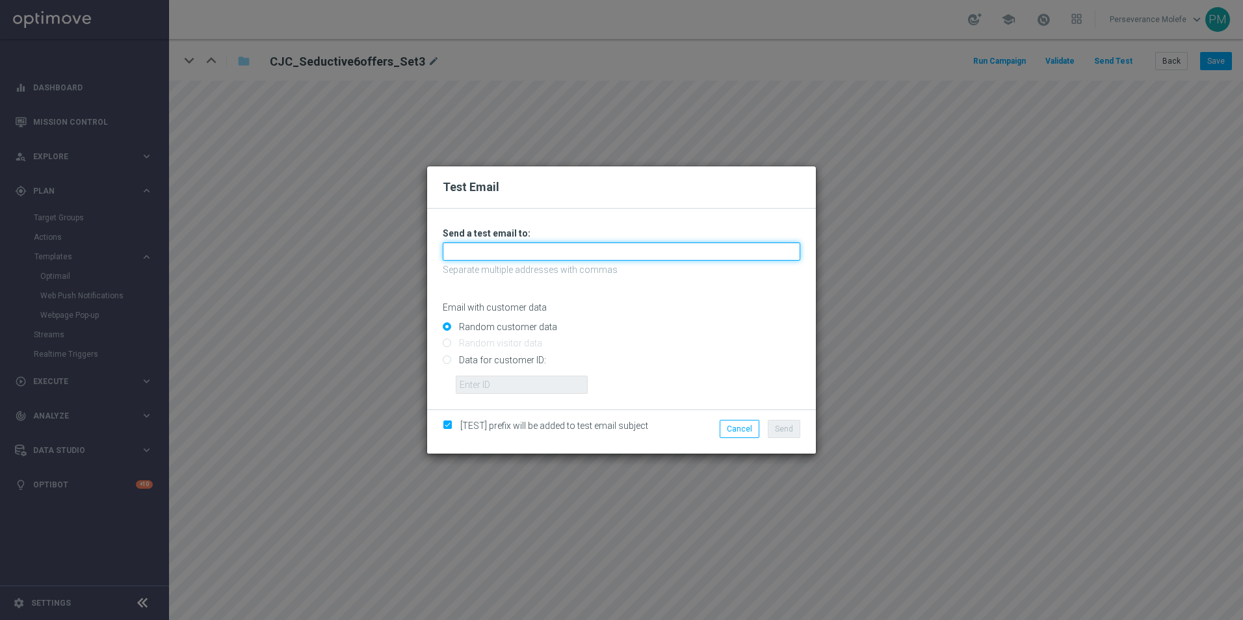
click at [470, 257] on input "text" at bounding box center [622, 252] width 358 height 18
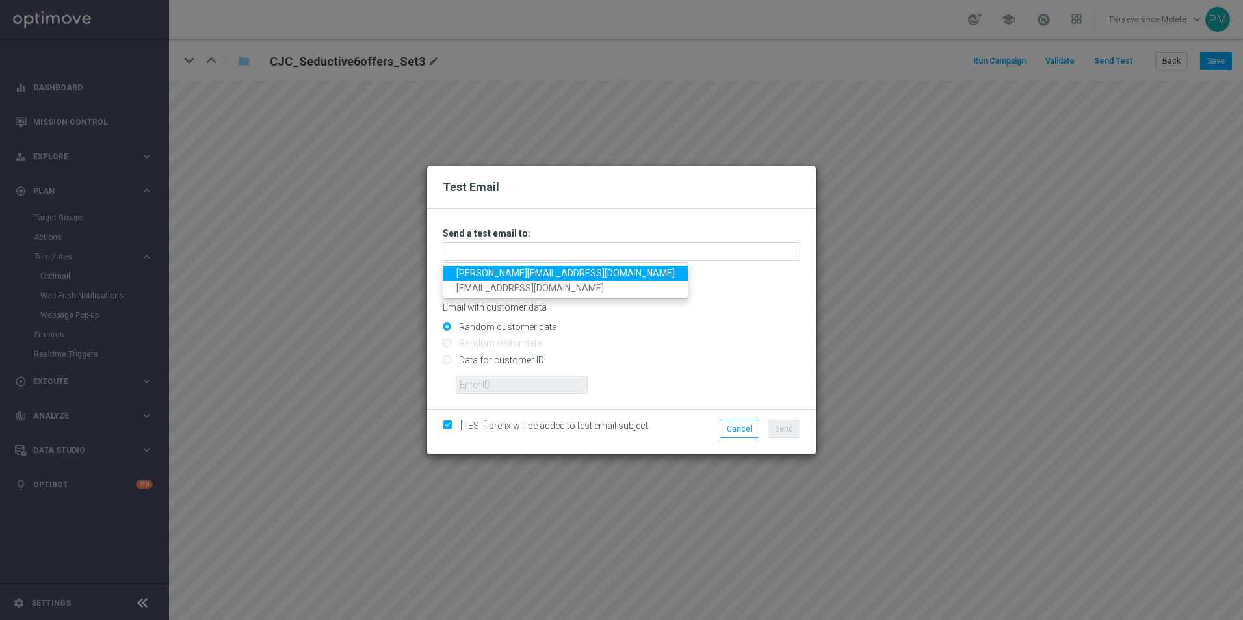
click at [487, 275] on link "Madeleine@viva-vision.net" at bounding box center [565, 273] width 244 height 15
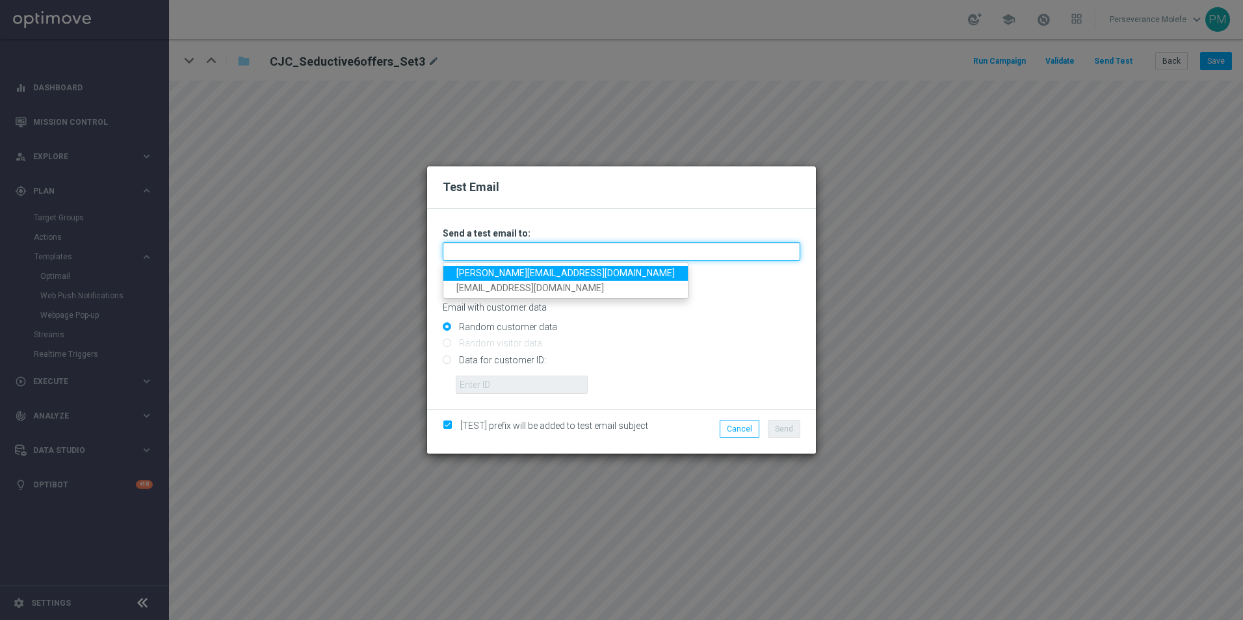
type input "Madeleine@viva-vision.net"
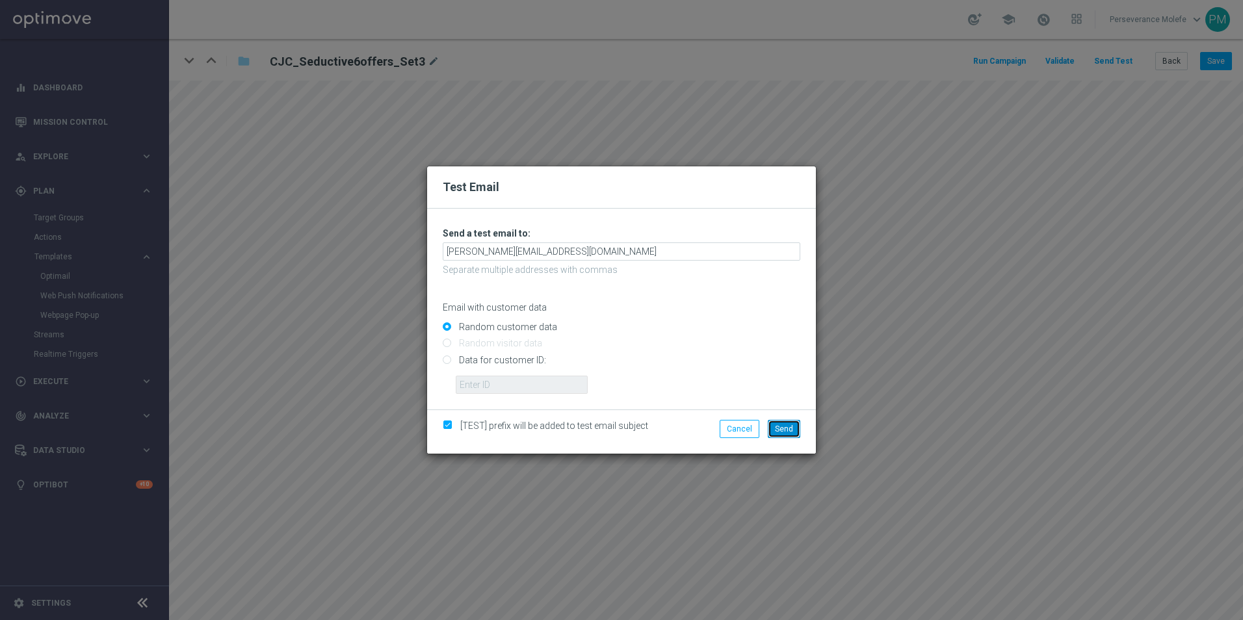
click at [795, 434] on button "Send" at bounding box center [784, 429] width 33 height 18
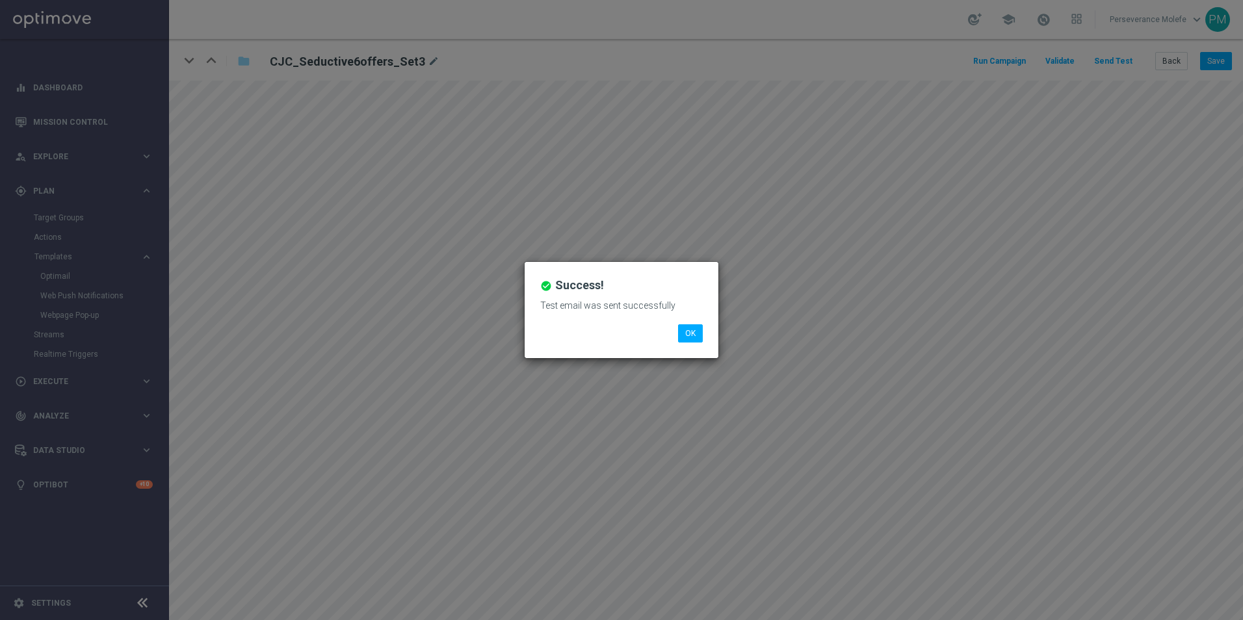
drag, startPoint x: 878, startPoint y: 254, endPoint x: 841, endPoint y: 281, distance: 46.0
click at [878, 255] on div "check_circle Success! Test email was sent successfully OK" at bounding box center [621, 310] width 1243 height 620
click at [682, 339] on button "OK" at bounding box center [690, 333] width 25 height 18
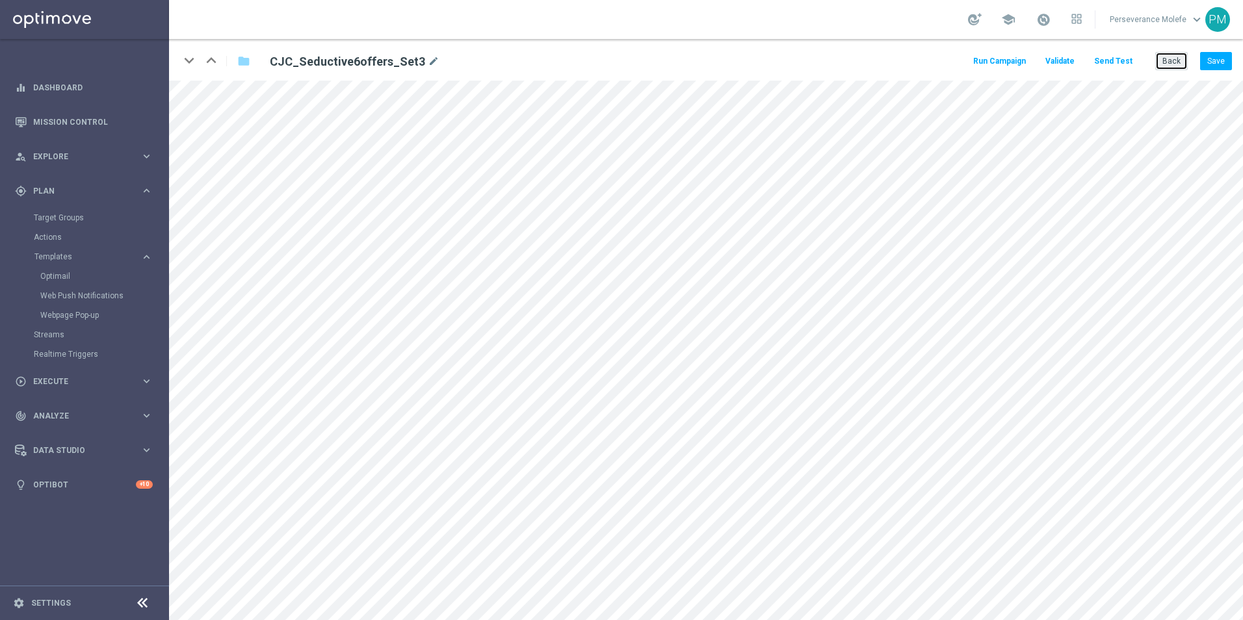
click at [1167, 60] on button "Back" at bounding box center [1171, 61] width 33 height 18
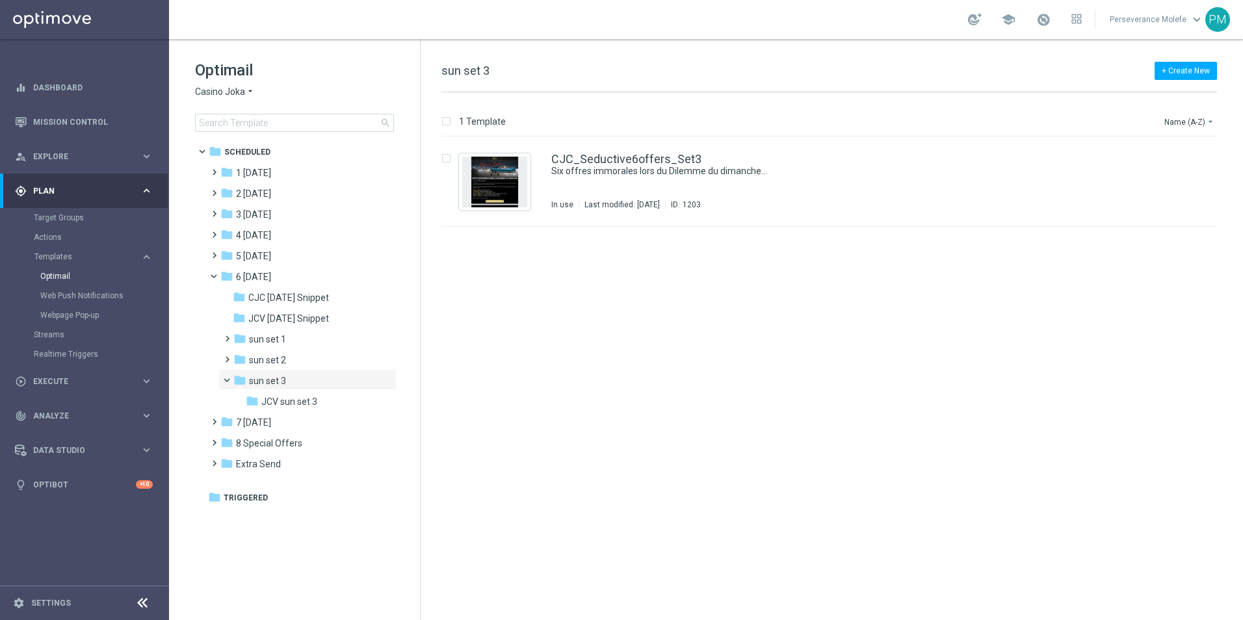
click at [240, 92] on span "Casino Joka" at bounding box center [220, 92] width 50 height 12
click at [241, 192] on div "Pokie Pop" at bounding box center [245, 185] width 98 height 16
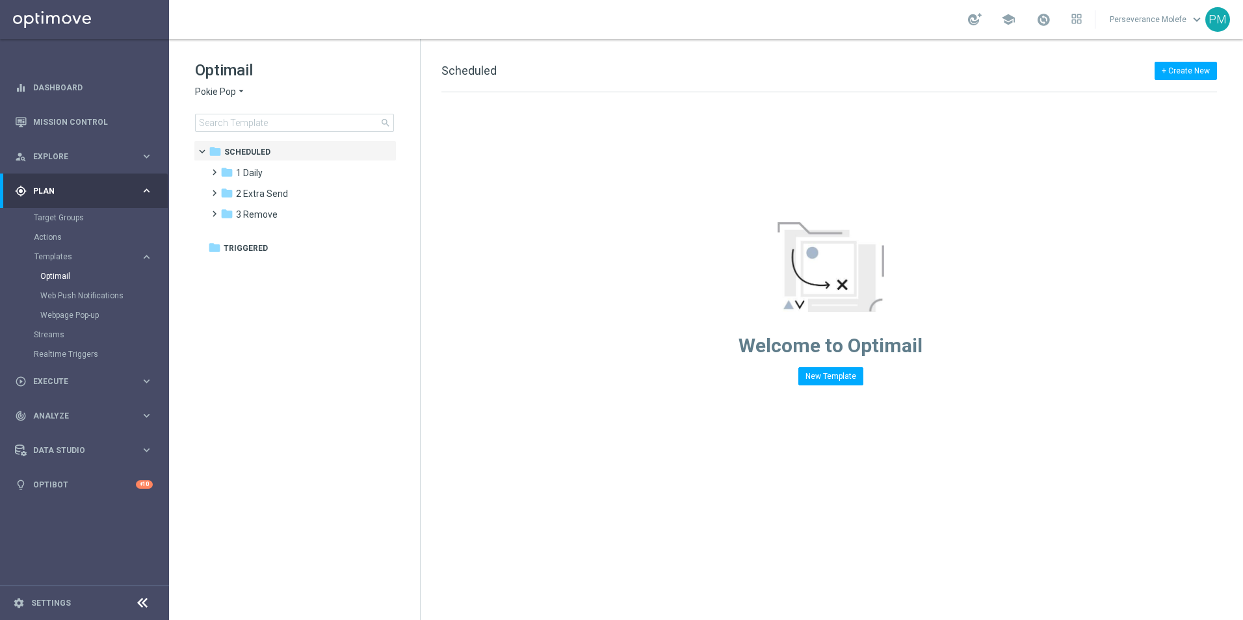
click at [232, 97] on span "Pokie Pop" at bounding box center [215, 92] width 41 height 12
click at [248, 195] on div "Le Roi [PERSON_NAME]" at bounding box center [245, 200] width 98 height 16
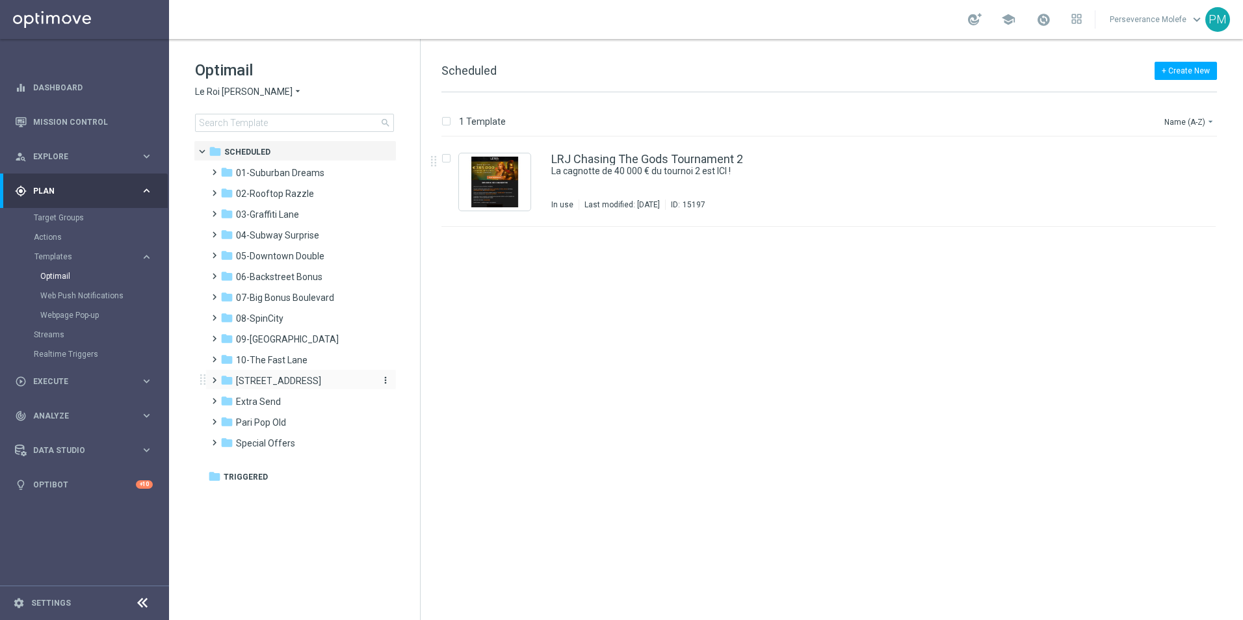
click at [282, 387] on div "folder 11-The 31st Avenue" at bounding box center [295, 381] width 150 height 15
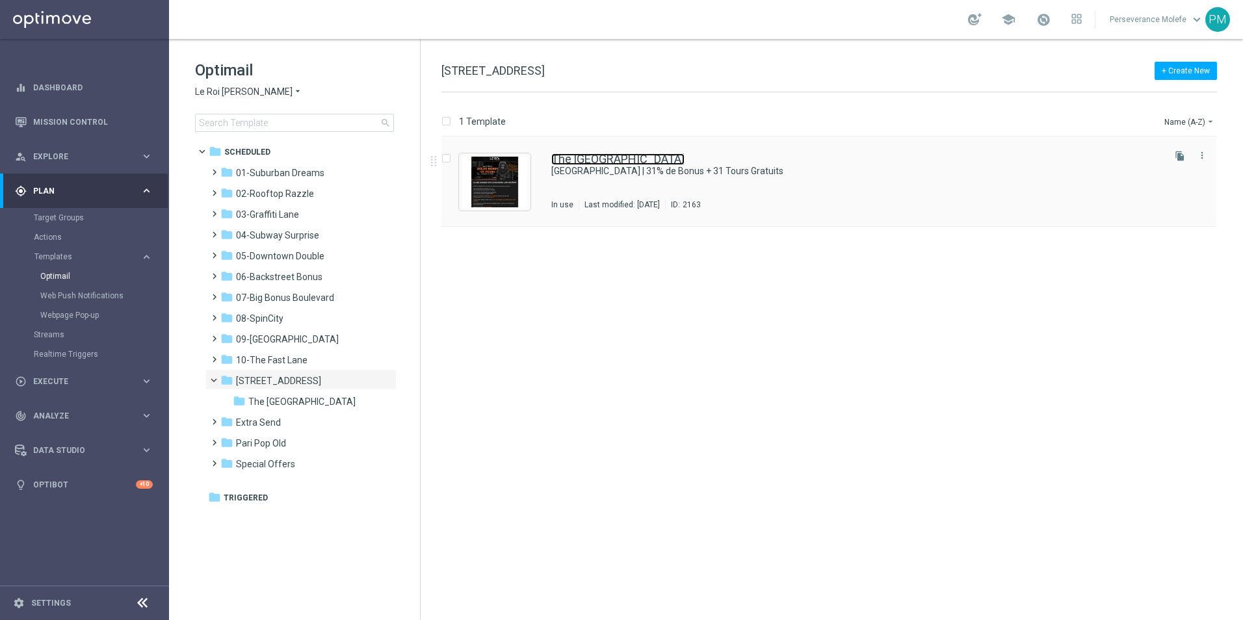
click at [579, 159] on link "The 31st Avenue" at bounding box center [617, 159] width 133 height 12
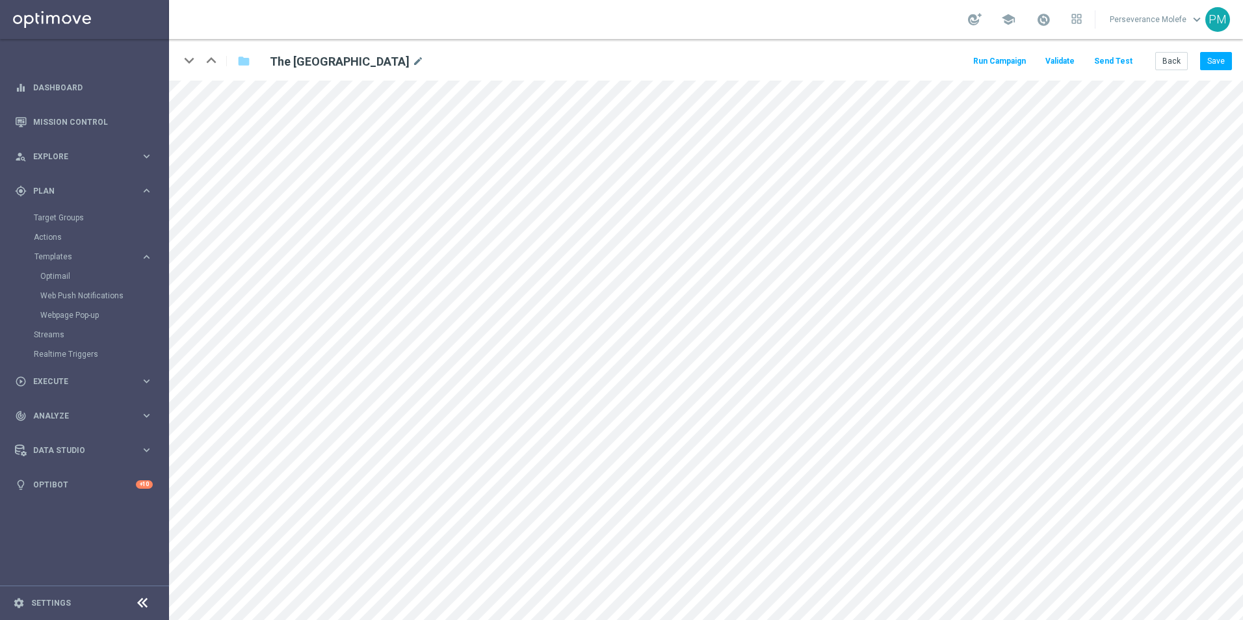
click at [1110, 71] on div "keyboard_arrow_down keyboard_arrow_up folder The 31st Avenue mode_edit Run Camp…" at bounding box center [706, 60] width 1074 height 42
click at [1120, 63] on button "Send Test" at bounding box center [1113, 62] width 42 height 18
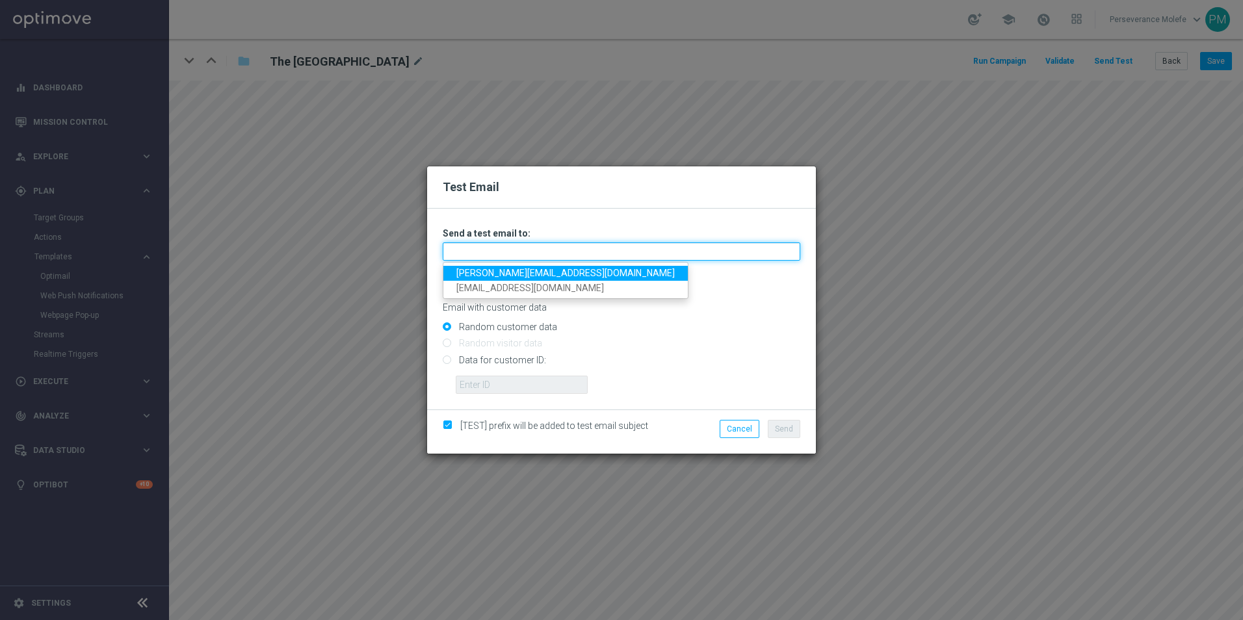
click at [546, 257] on input "text" at bounding box center [622, 252] width 358 height 18
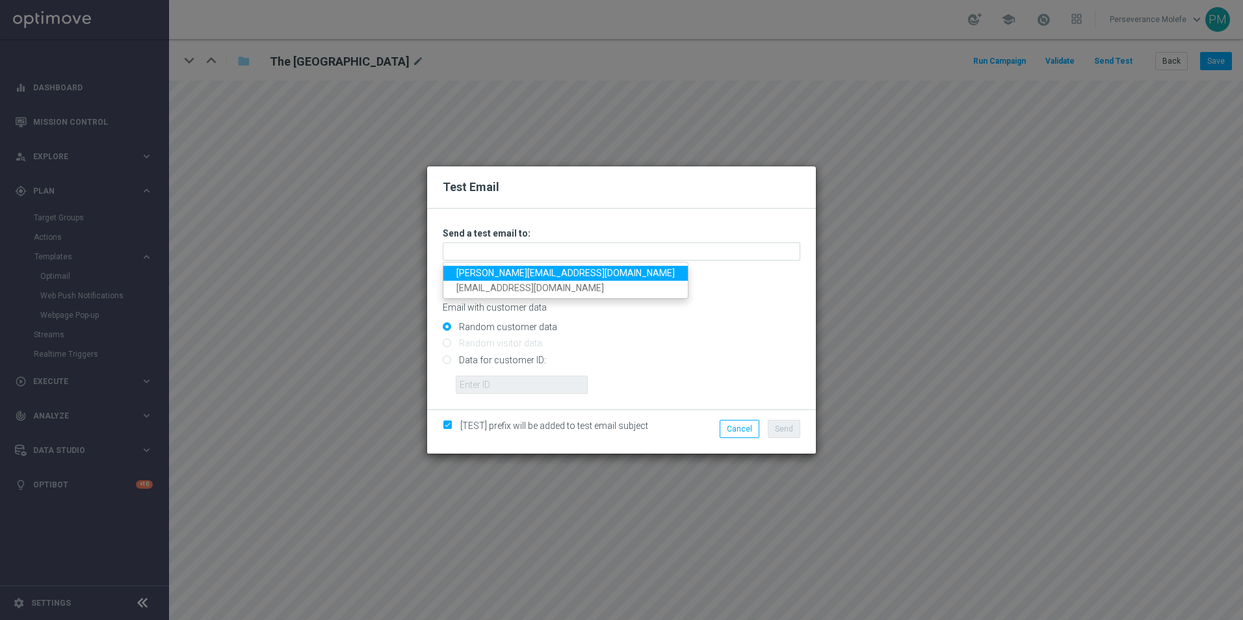
click at [506, 272] on link "Madeleine@viva-vision.net" at bounding box center [565, 273] width 244 height 15
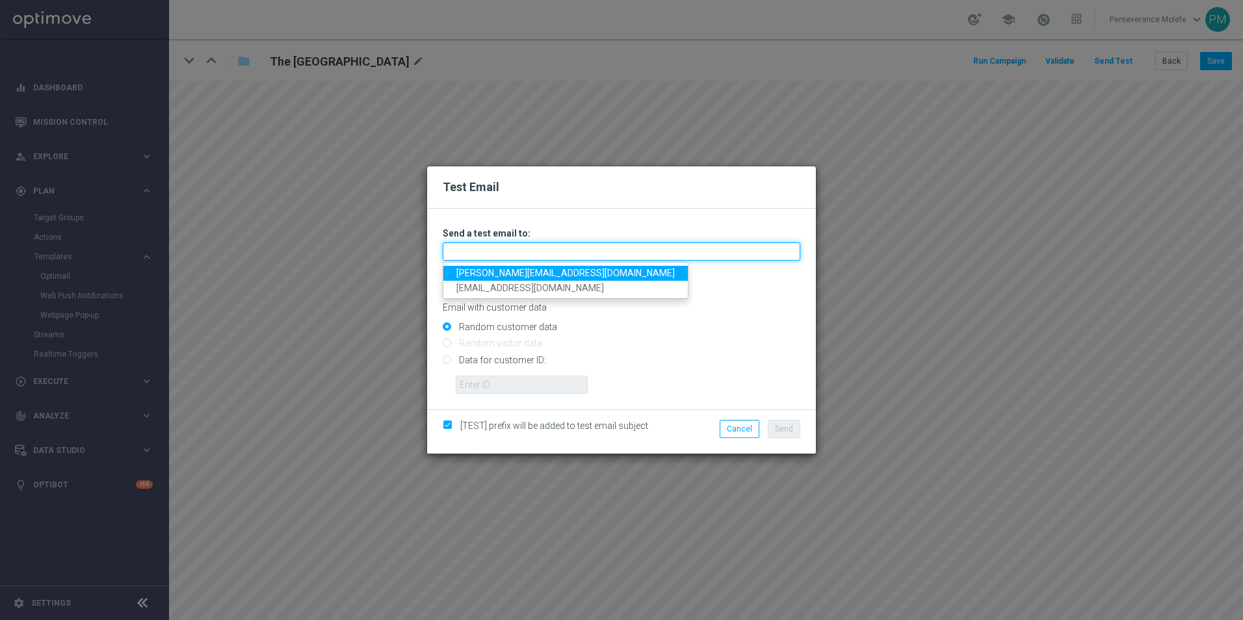
type input "Madeleine@viva-vision.net"
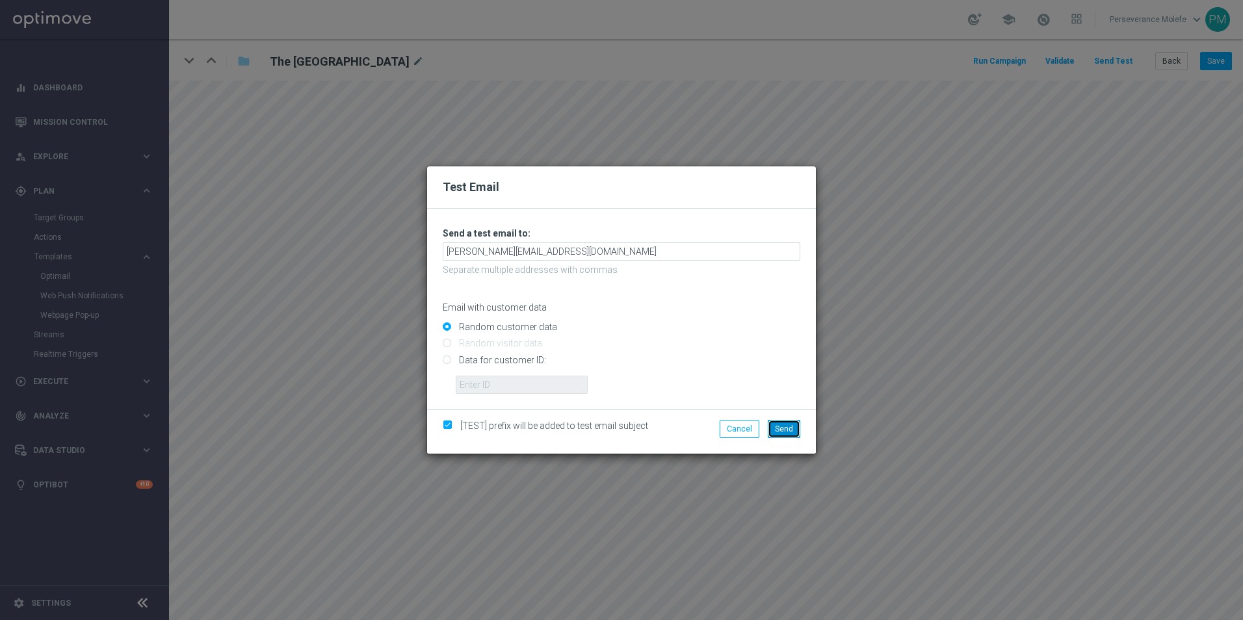
click at [779, 425] on span "Send" at bounding box center [784, 429] width 18 height 9
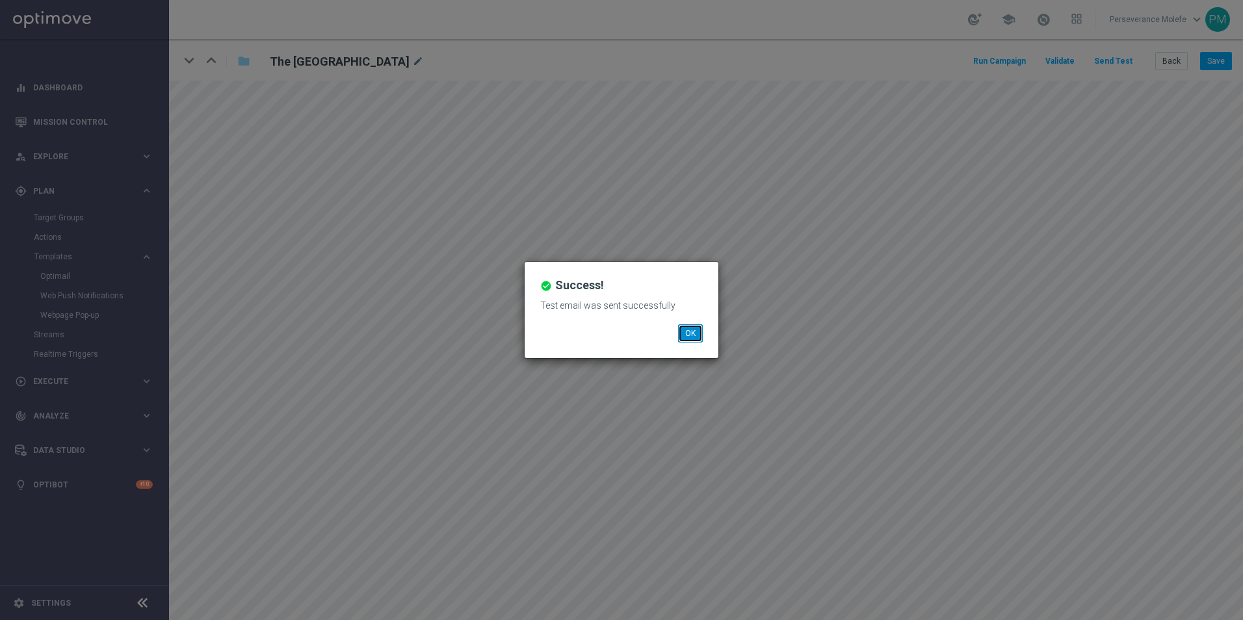
click at [698, 340] on button "OK" at bounding box center [690, 333] width 25 height 18
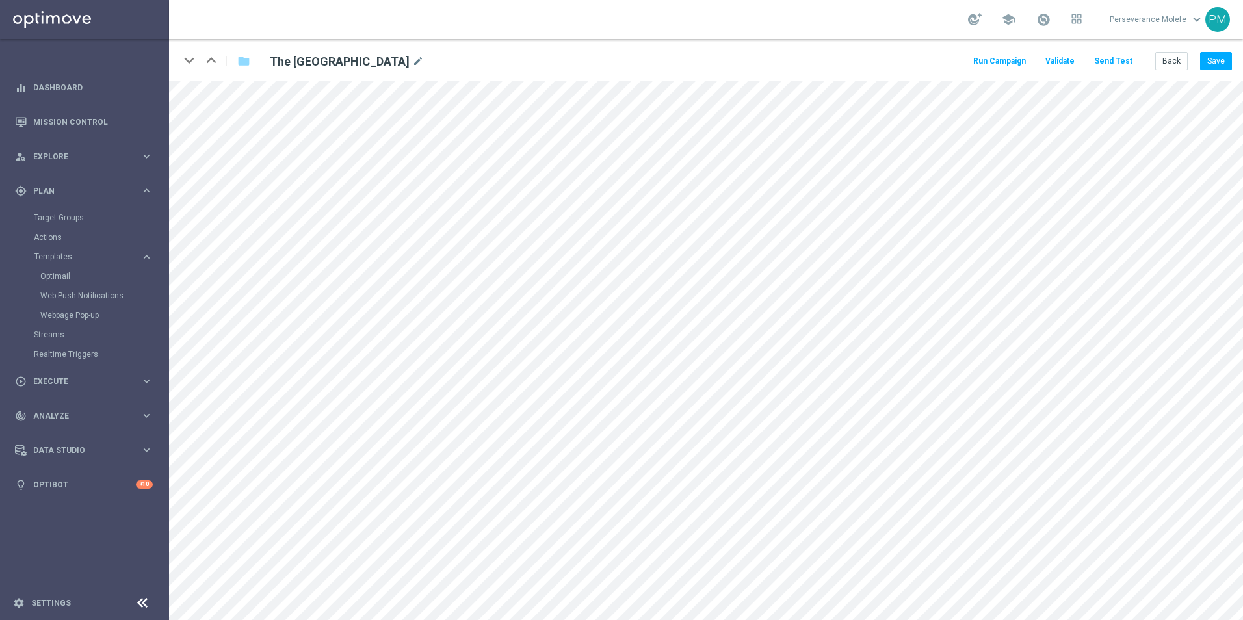
click at [1135, 61] on button "Send Test" at bounding box center [1113, 62] width 42 height 18
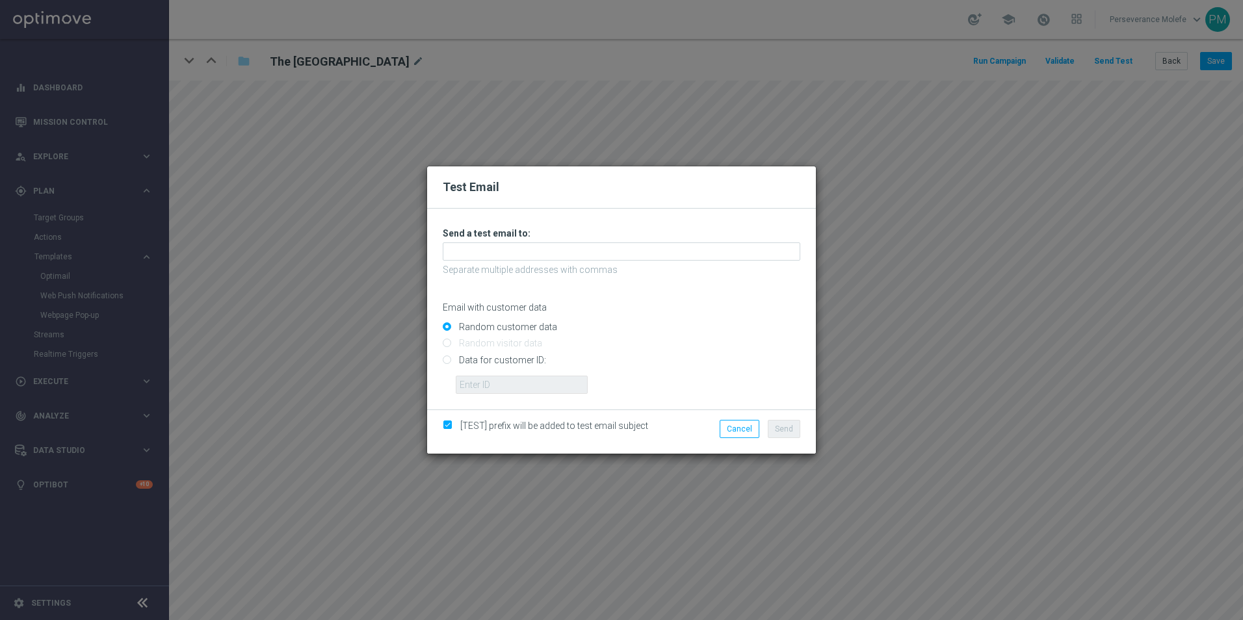
click at [594, 243] on div "Unable to send test email. If this problem persists, contact your CSM for assis…" at bounding box center [622, 311] width 358 height 166
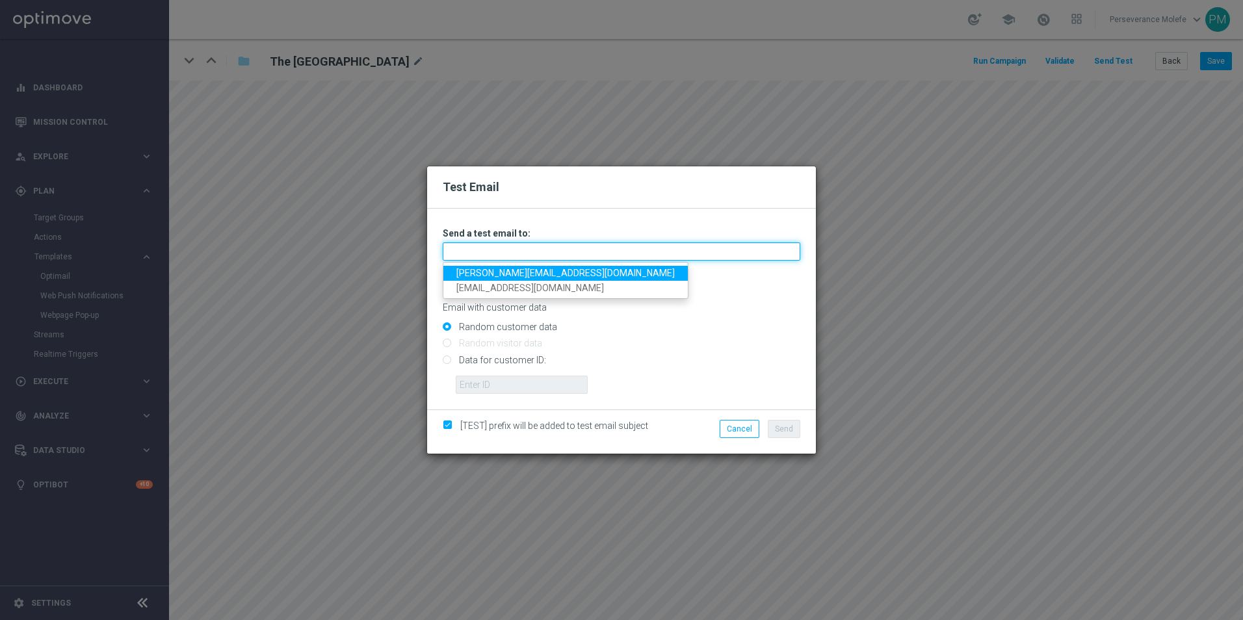
click at [595, 253] on input "text" at bounding box center [622, 252] width 358 height 18
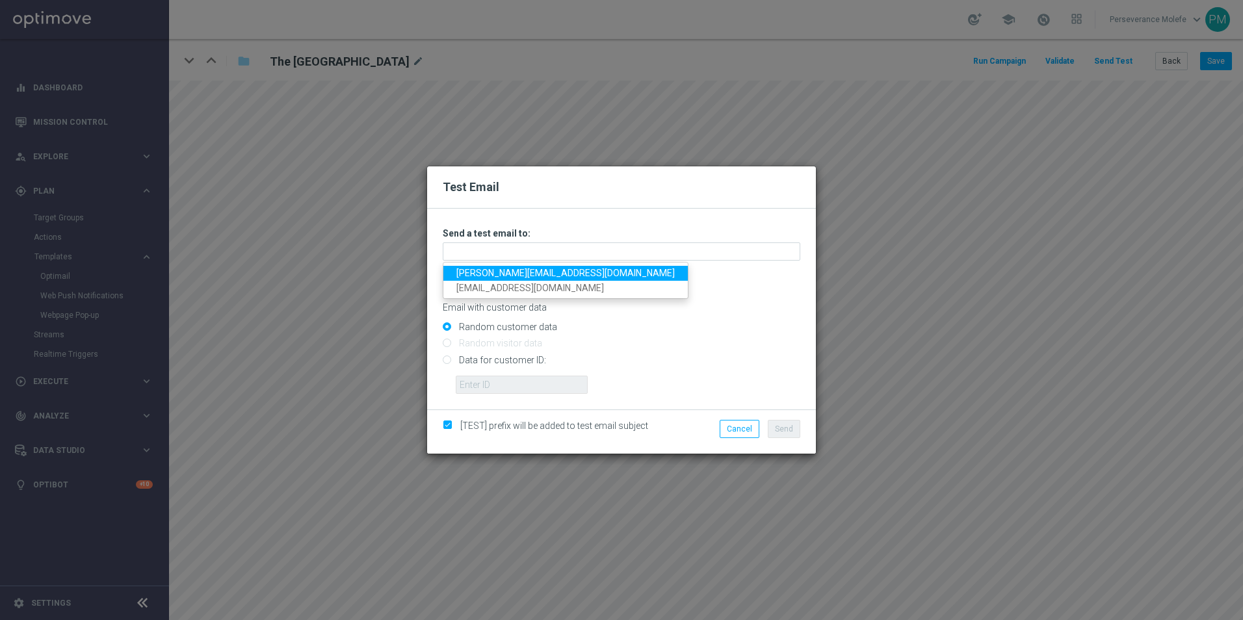
click at [558, 269] on link "Madeleine@viva-vision.net" at bounding box center [565, 273] width 244 height 15
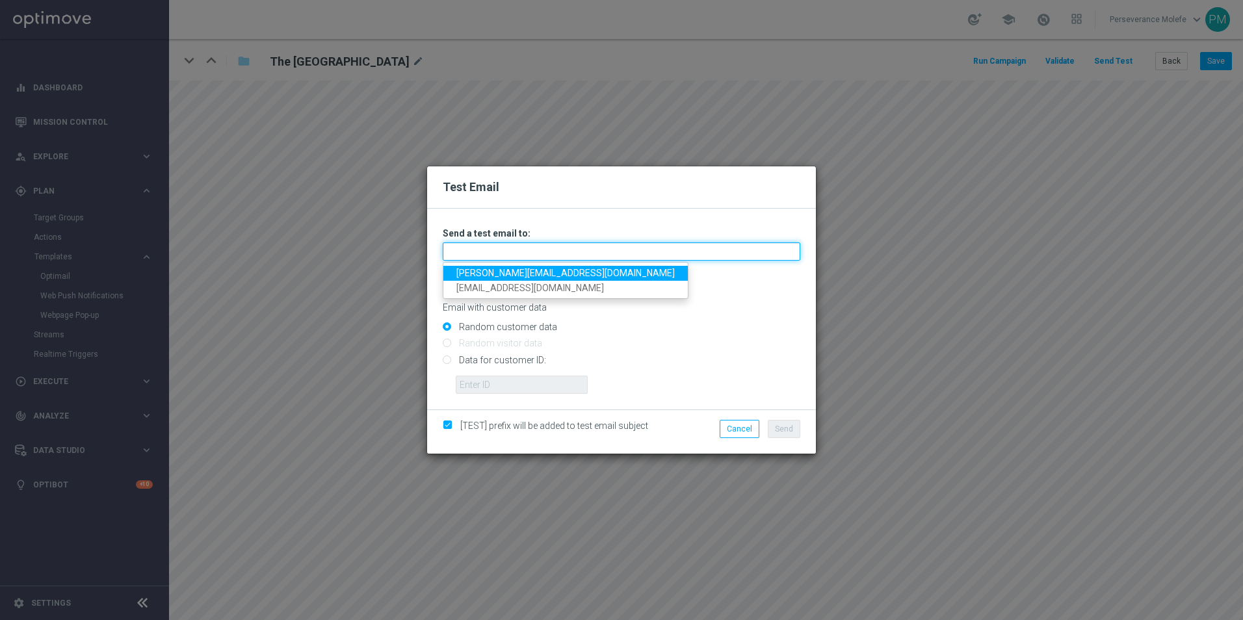
type input "Madeleine@viva-vision.net"
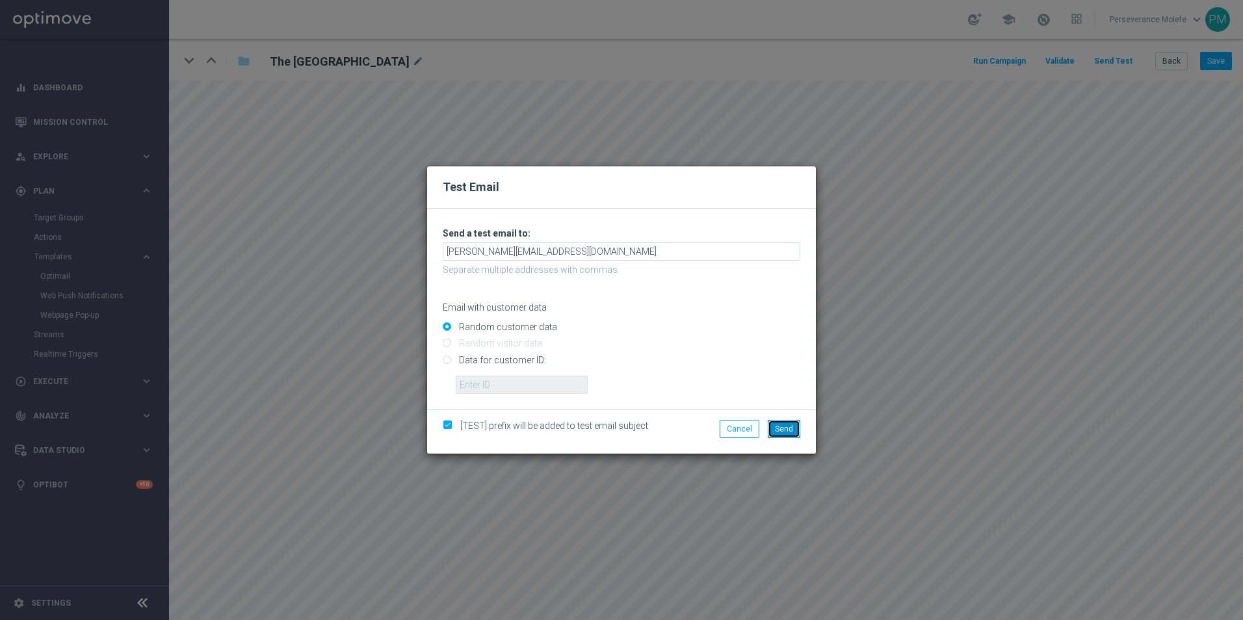
click at [781, 428] on span "Send" at bounding box center [784, 429] width 18 height 9
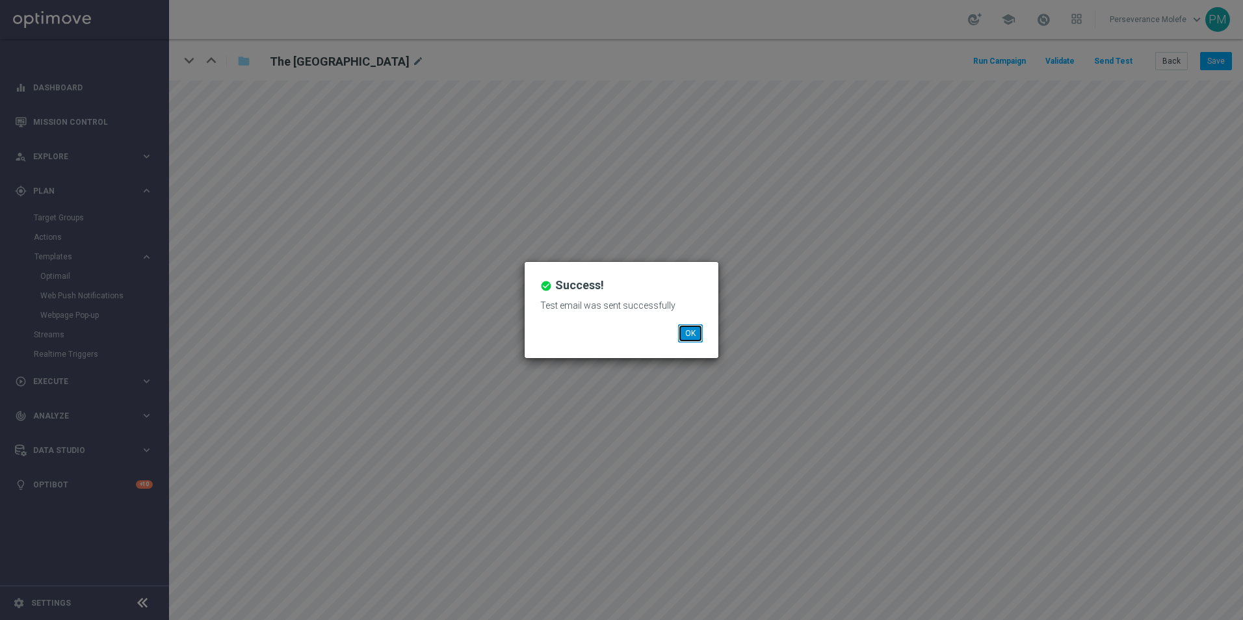
click at [689, 342] on button "OK" at bounding box center [690, 333] width 25 height 18
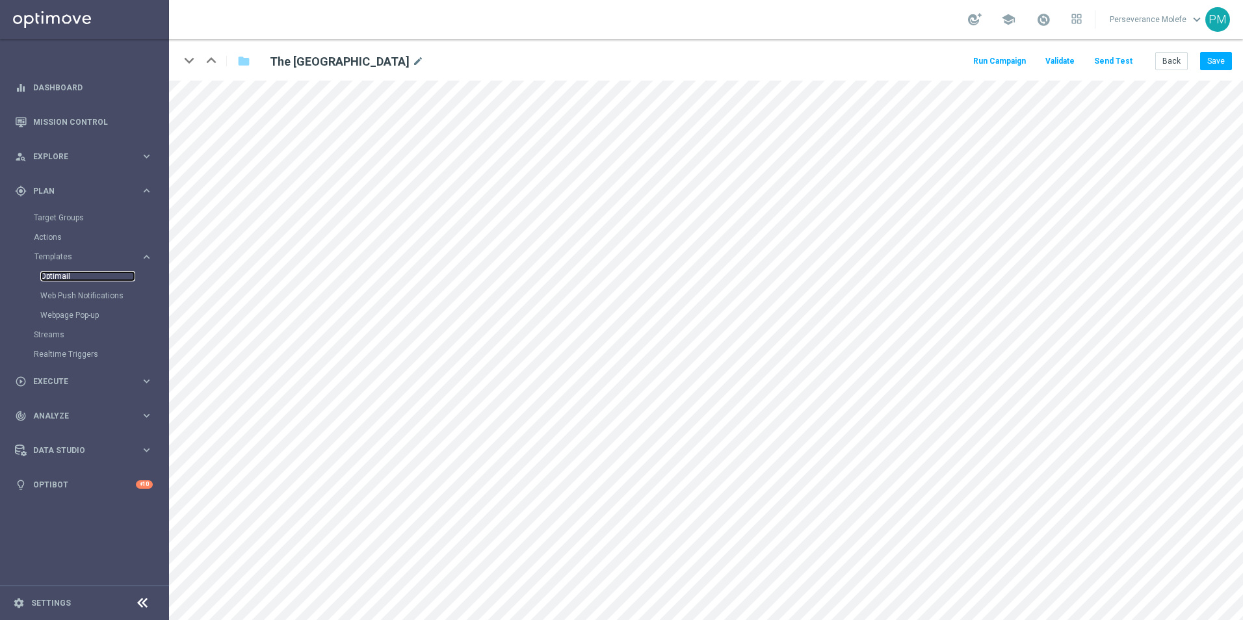
click at [57, 278] on link "Optimail" at bounding box center [87, 276] width 95 height 10
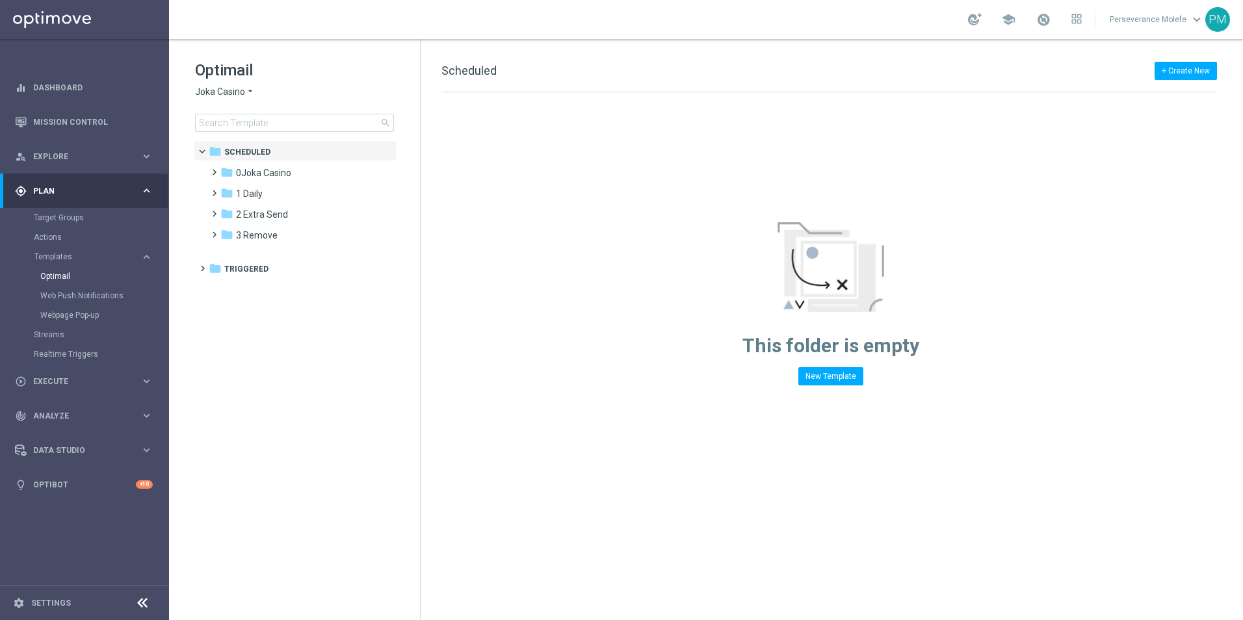
click at [229, 83] on div "Optimail Joka Casino arrow_drop_down × Joka Casino search" at bounding box center [307, 96] width 225 height 72
click at [225, 96] on span "Joka Casino" at bounding box center [220, 92] width 50 height 12
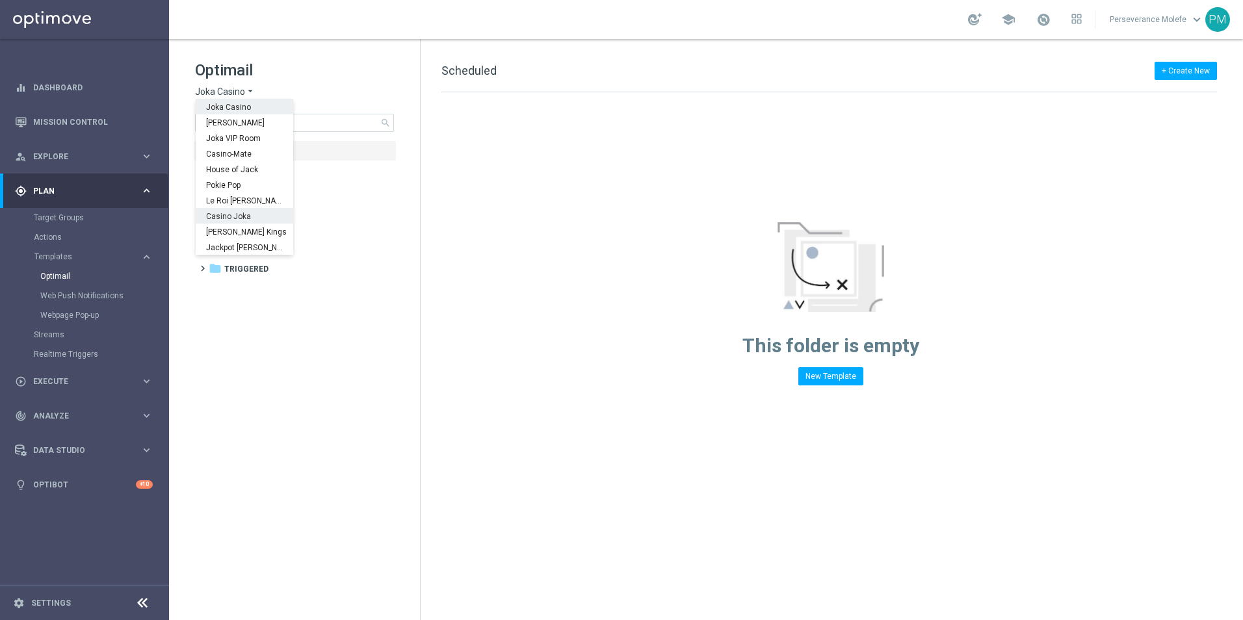
click at [233, 211] on div "Casino Joka" at bounding box center [245, 216] width 98 height 16
click at [218, 96] on span "Casino Joka" at bounding box center [220, 92] width 50 height 12
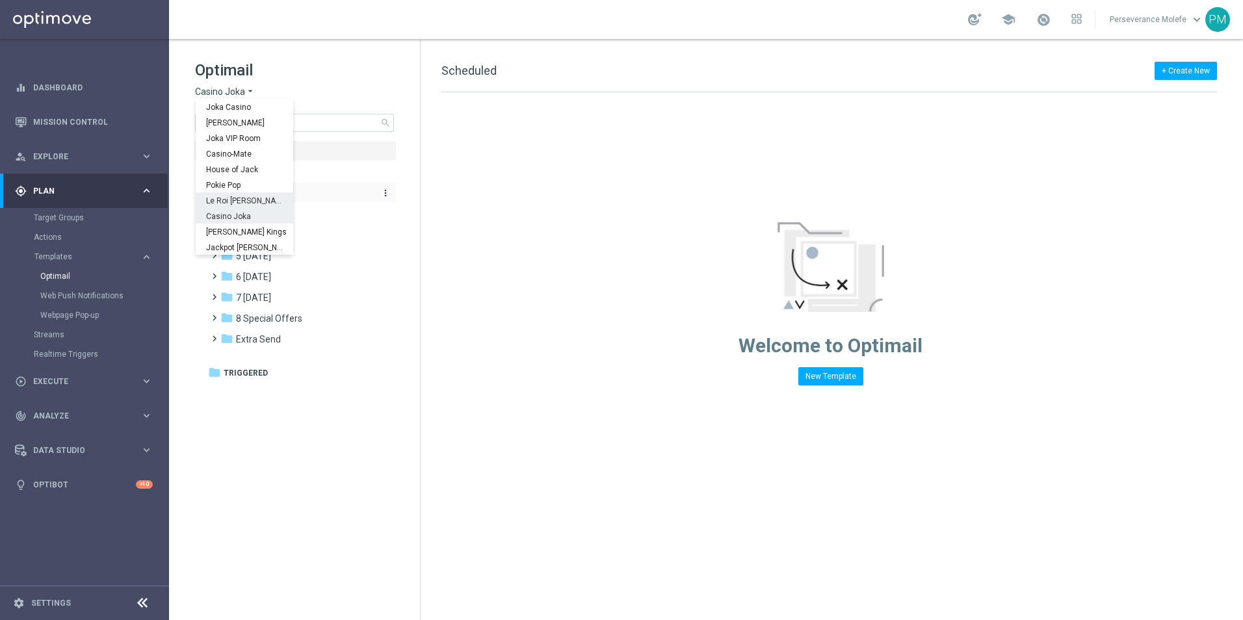
click at [239, 196] on div "Le Roi [PERSON_NAME]" at bounding box center [245, 200] width 98 height 16
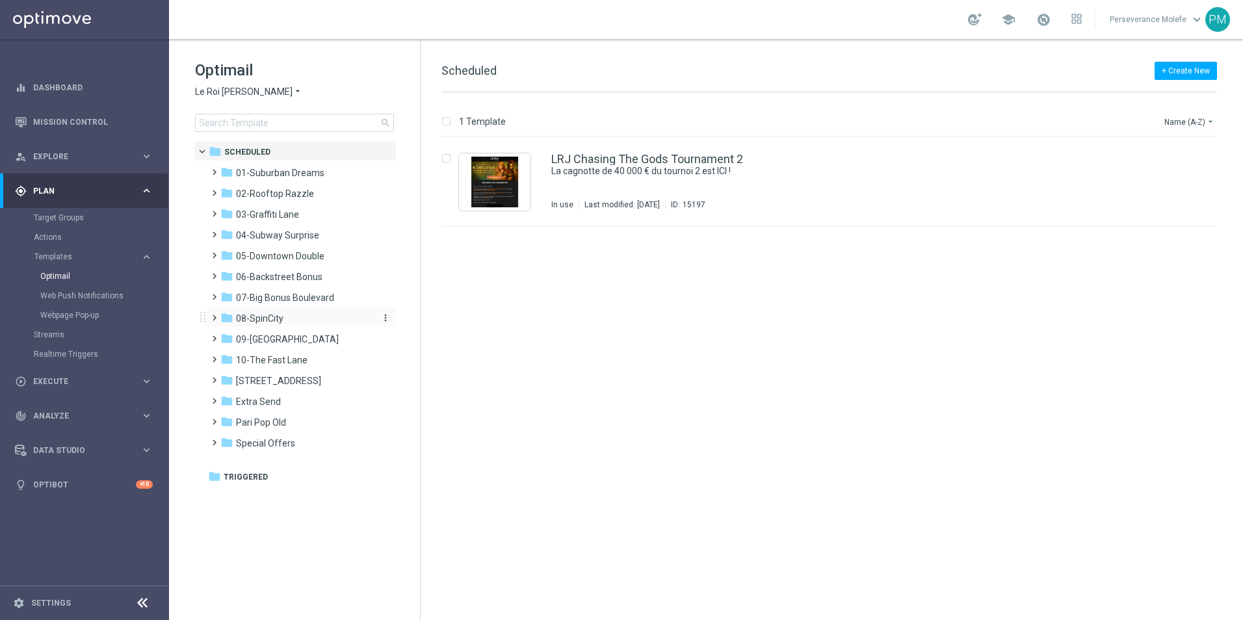
click at [285, 317] on div "folder 08-SpinCity" at bounding box center [295, 318] width 150 height 15
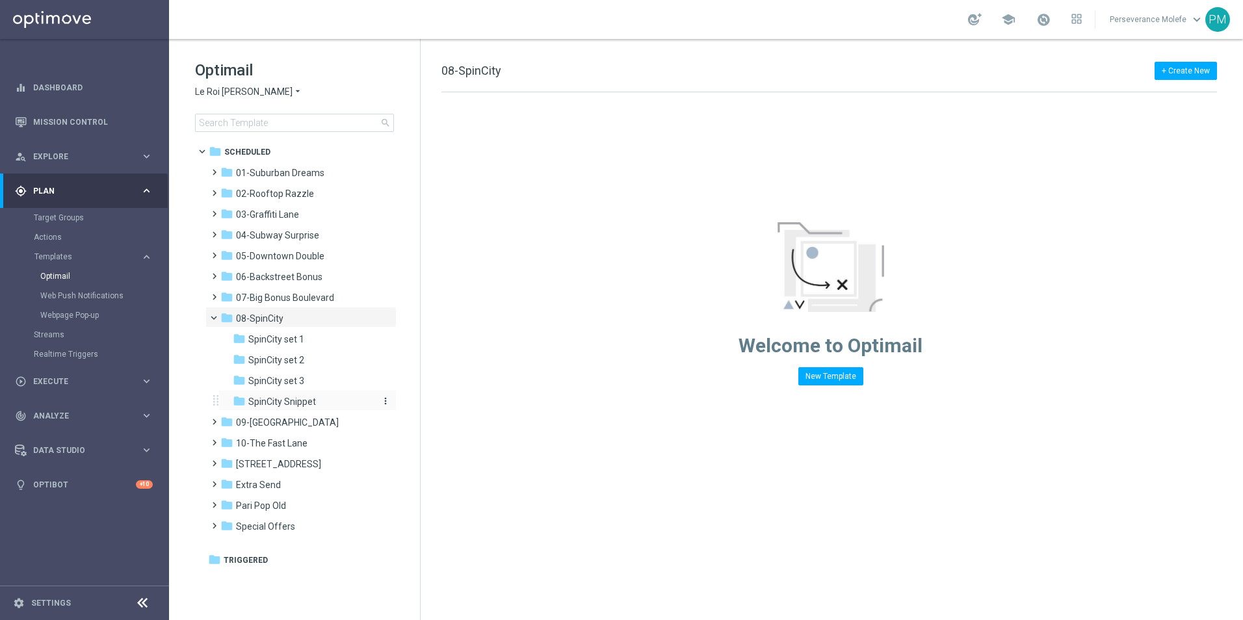
click at [305, 402] on span "SpinCity Snippet" at bounding box center [282, 402] width 68 height 12
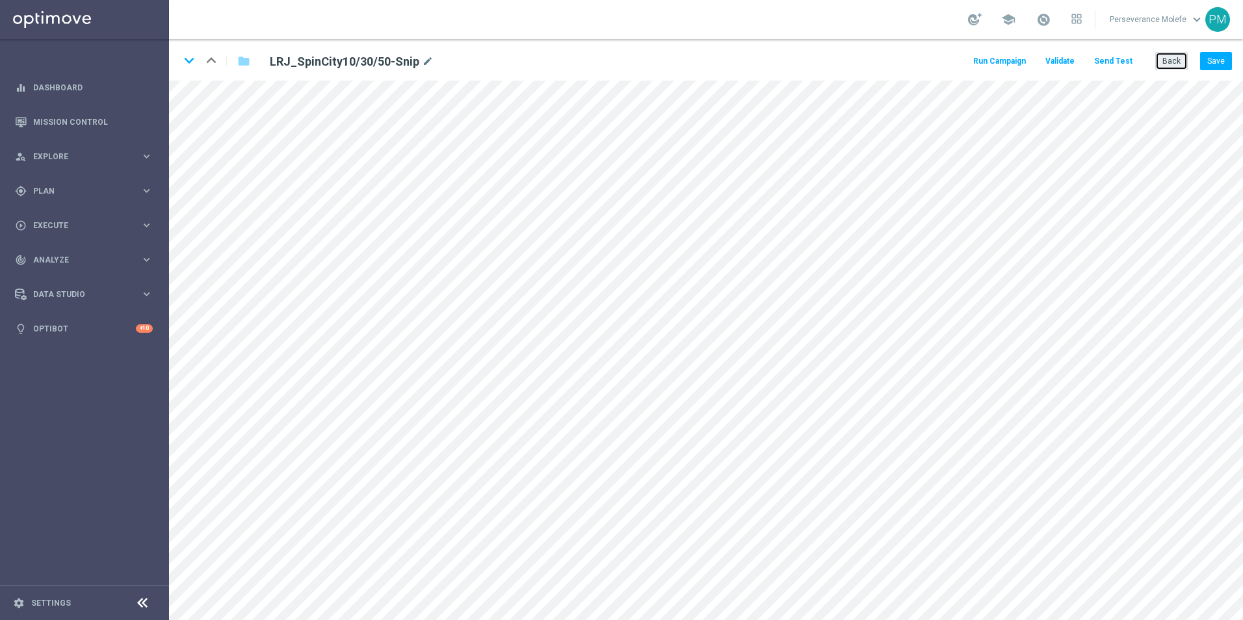
click at [1177, 57] on button "Back" at bounding box center [1171, 61] width 33 height 18
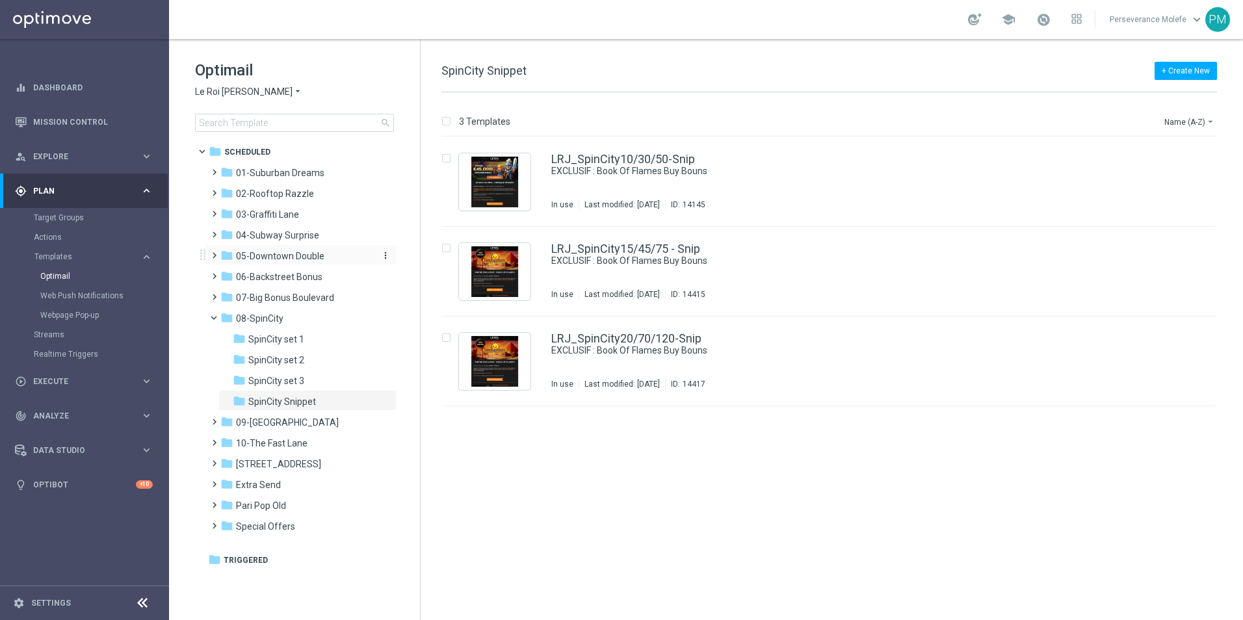
click at [286, 249] on div "folder 05-Downtown Double" at bounding box center [295, 256] width 150 height 15
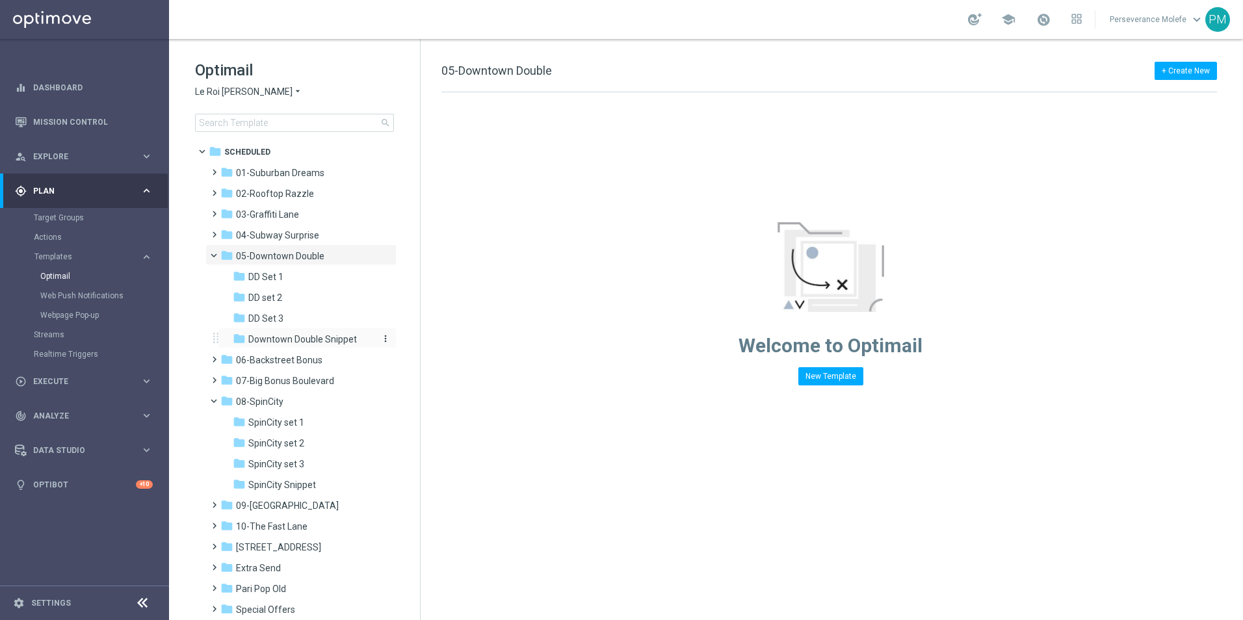
click at [316, 343] on span "Downtown Double Snippet" at bounding box center [302, 340] width 109 height 12
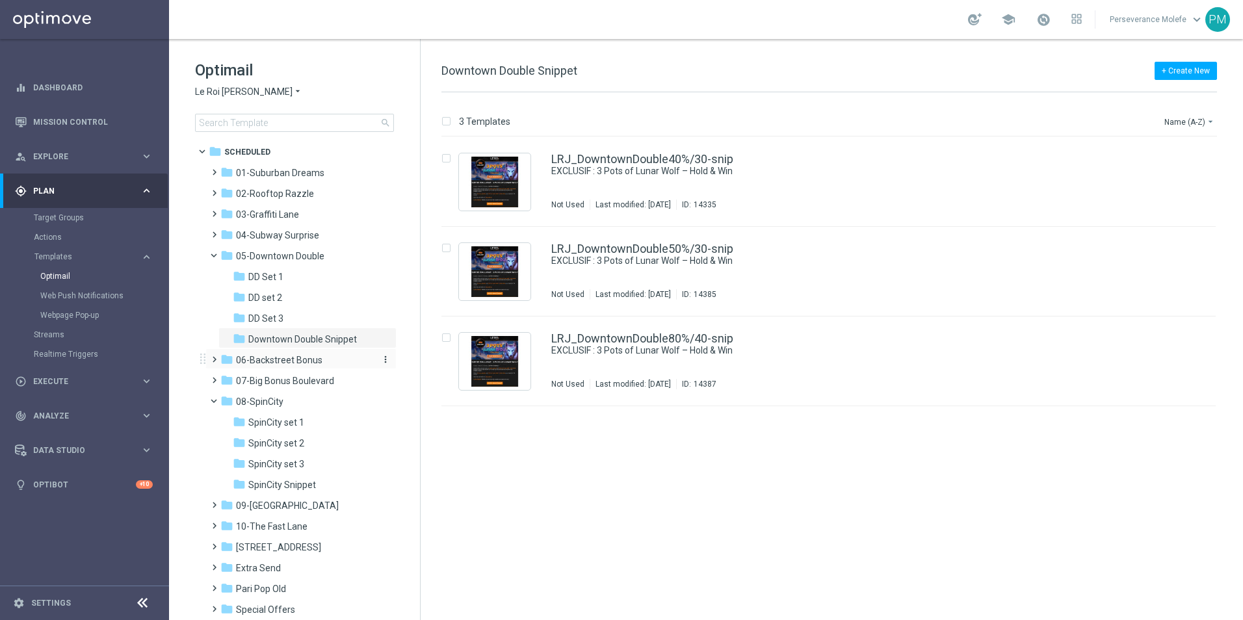
click at [313, 359] on span "06-Backstreet Bonus" at bounding box center [279, 360] width 86 height 12
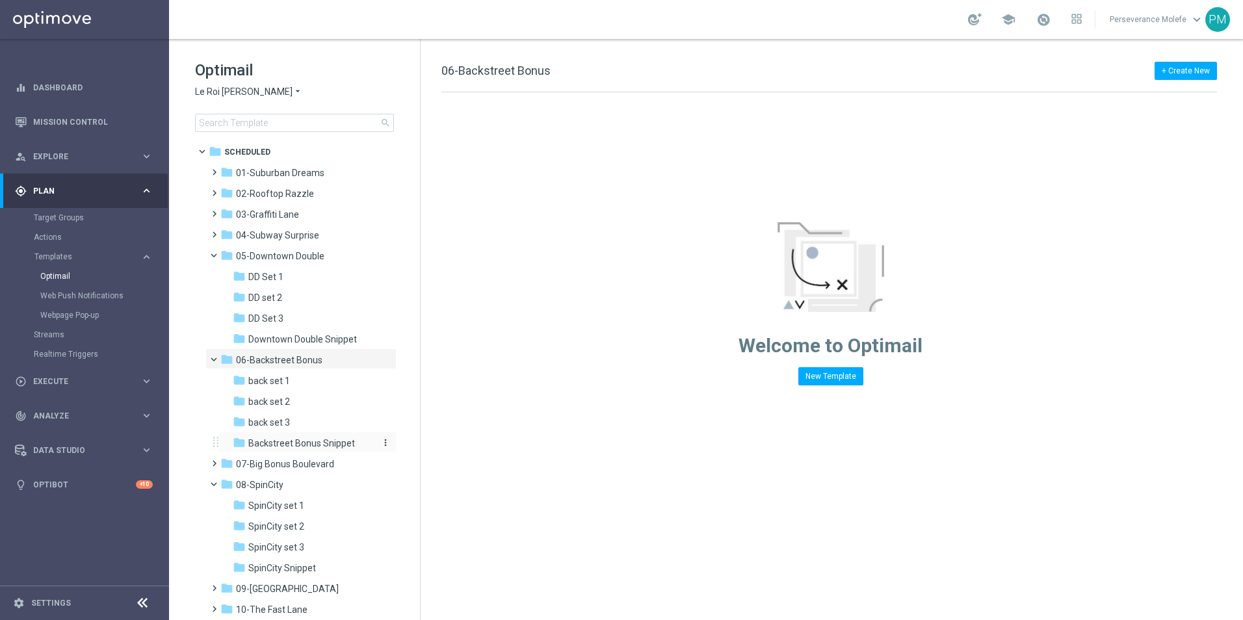
click at [343, 444] on span "Backstreet Bonus Snippet" at bounding box center [301, 444] width 107 height 12
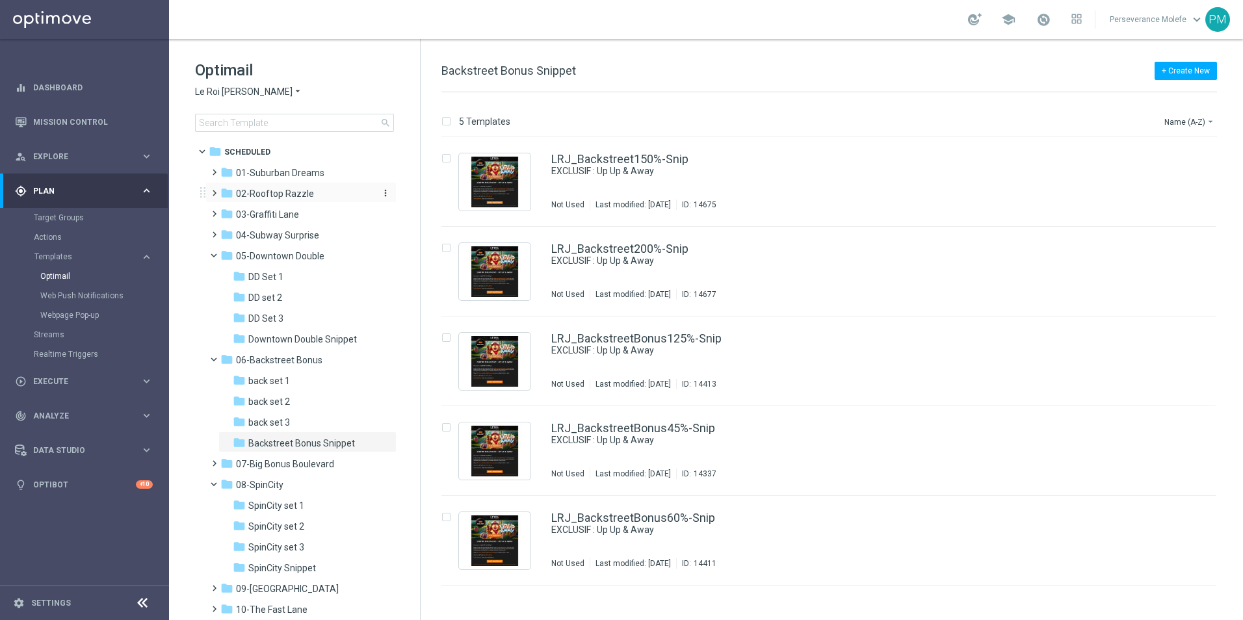
click at [314, 196] on div "folder 02-Rooftop Razzle" at bounding box center [295, 194] width 150 height 15
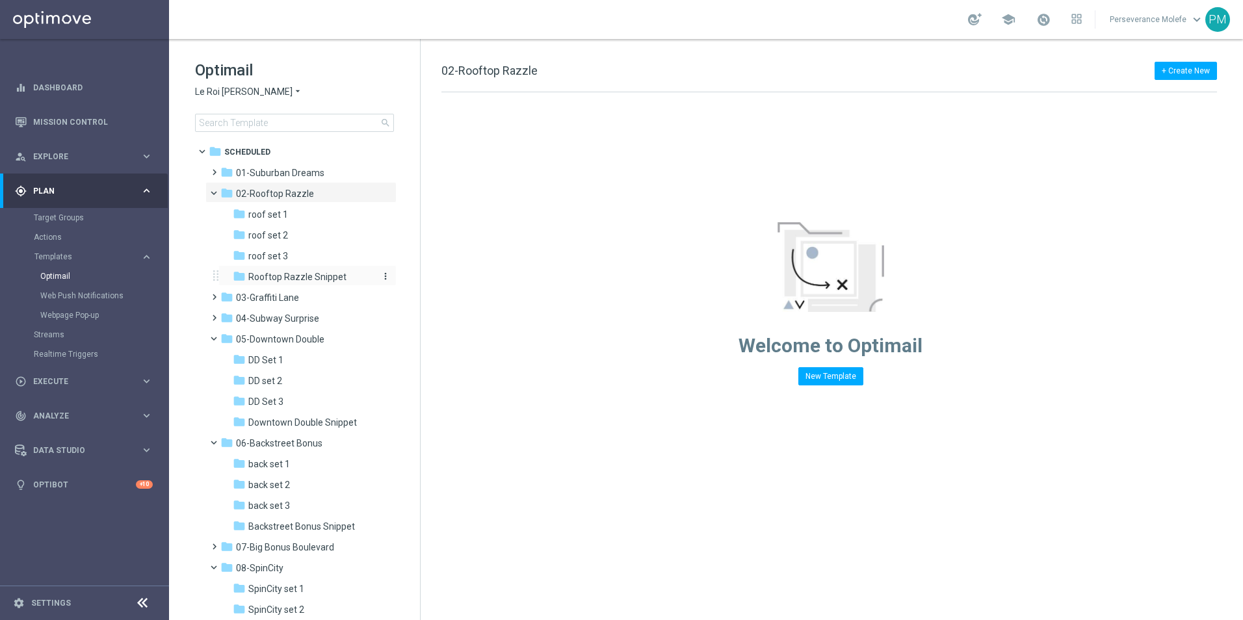
click at [309, 283] on div "folder Rooftop Razzle Snippet" at bounding box center [302, 277] width 138 height 15
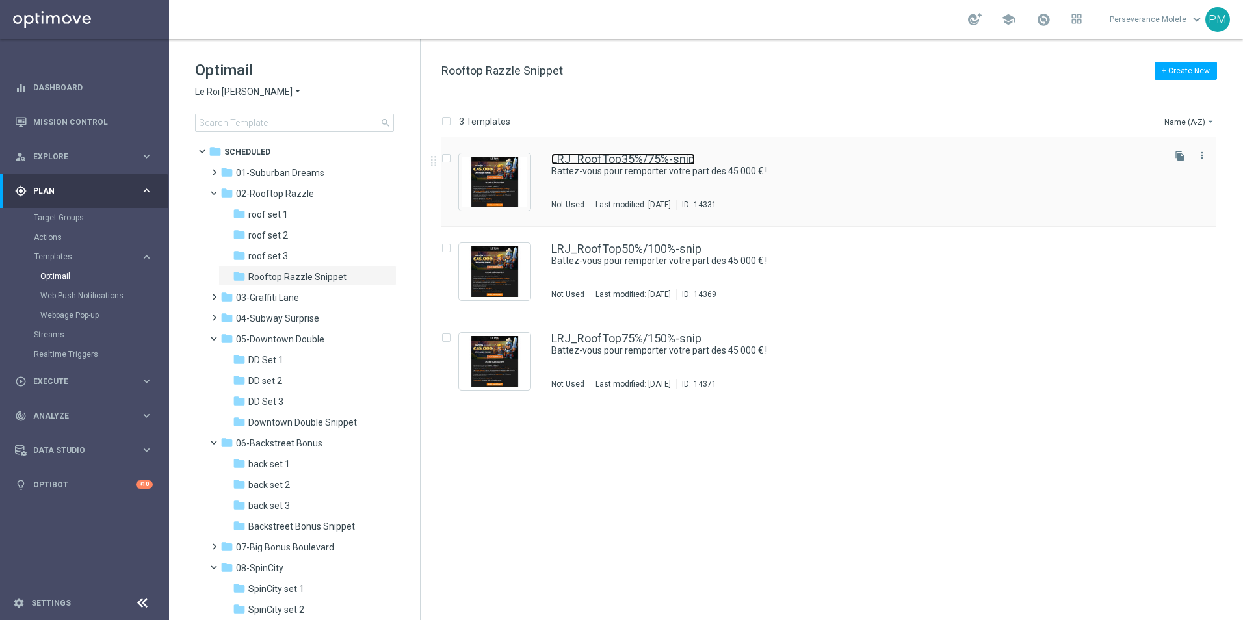
click at [583, 157] on link "LRJ_RoofTop35%/75%-snip" at bounding box center [623, 159] width 144 height 12
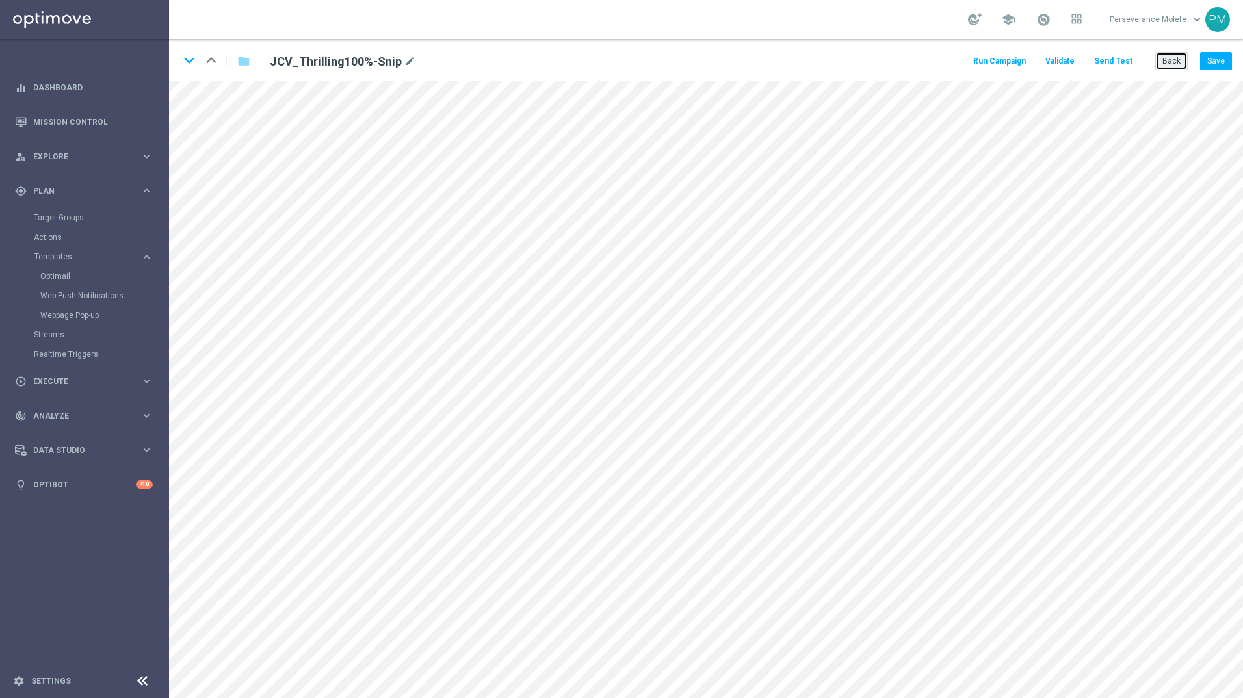
click at [1164, 60] on button "Back" at bounding box center [1171, 61] width 33 height 18
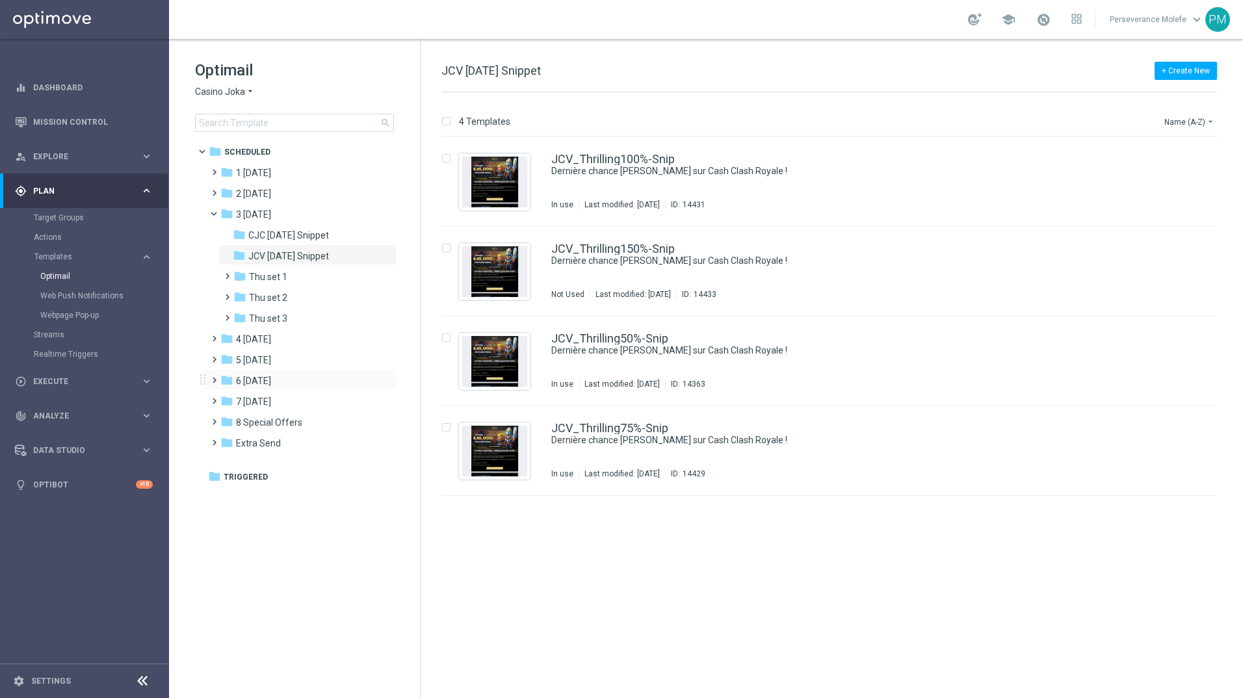
click at [283, 389] on div "folder 6 Sunday more_vert" at bounding box center [300, 379] width 191 height 21
click at [282, 385] on div "folder 6 Sunday" at bounding box center [295, 381] width 150 height 15
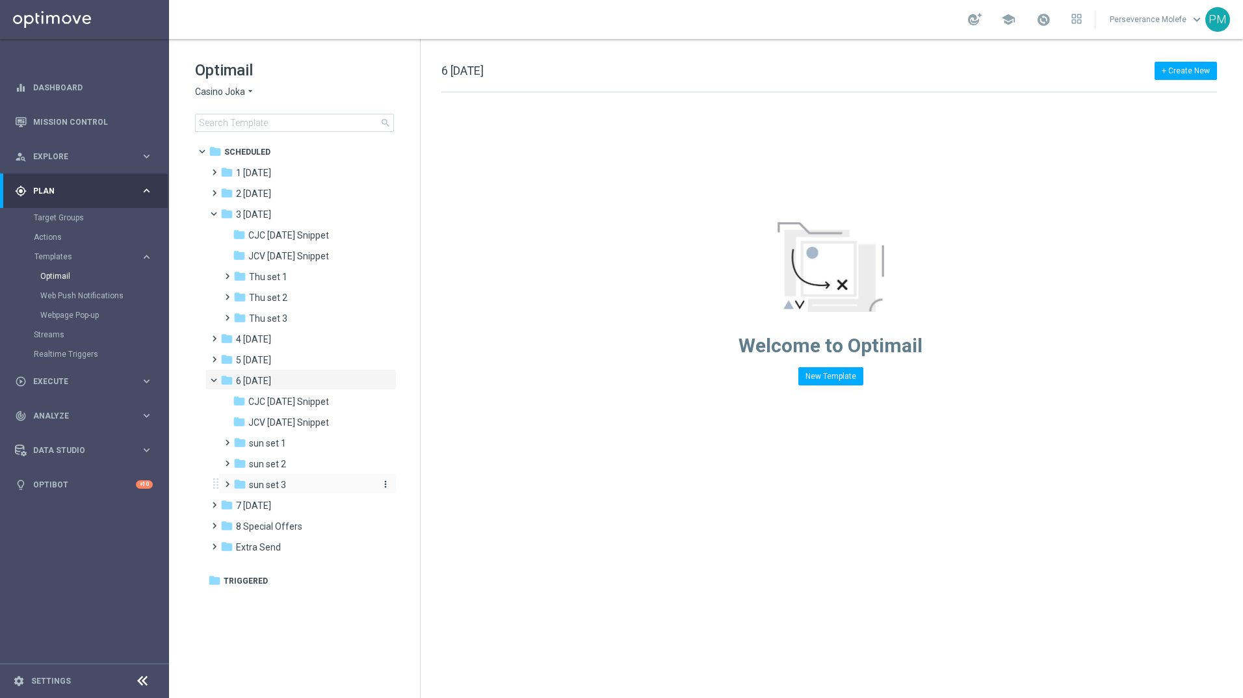
click at [300, 484] on div "folder sun set 3" at bounding box center [302, 485] width 138 height 15
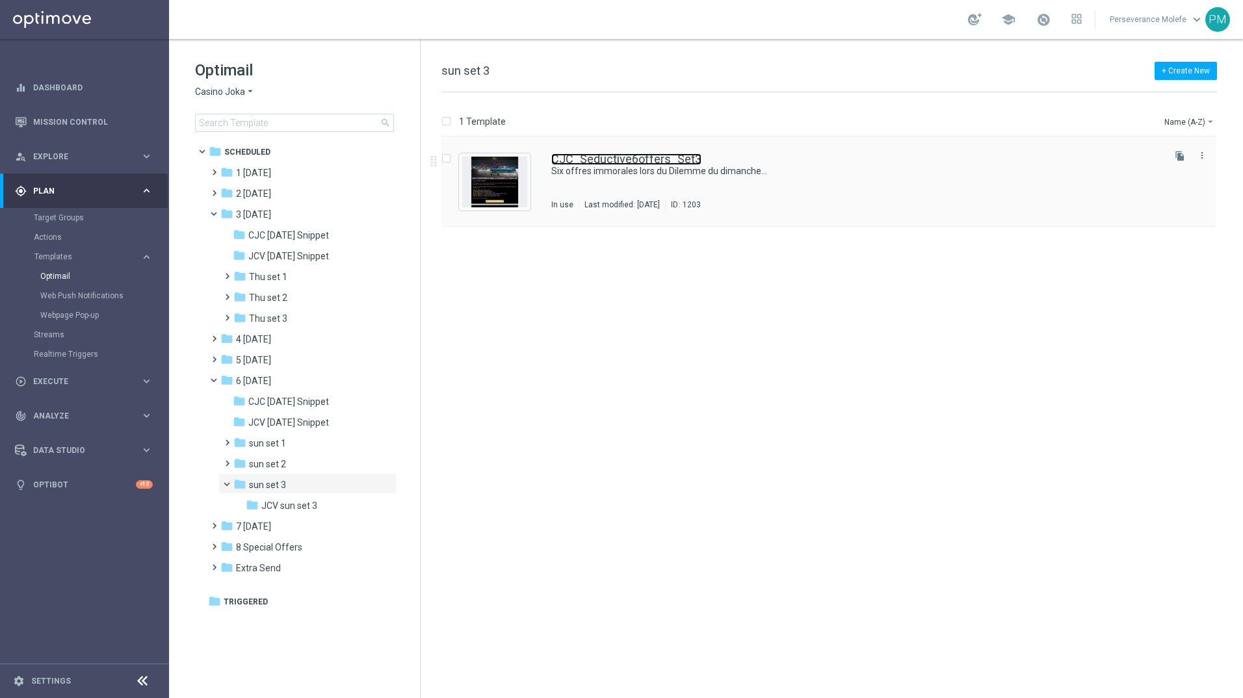
click at [614, 164] on link "CJC_Seductive6offers_Set3" at bounding box center [626, 159] width 150 height 12
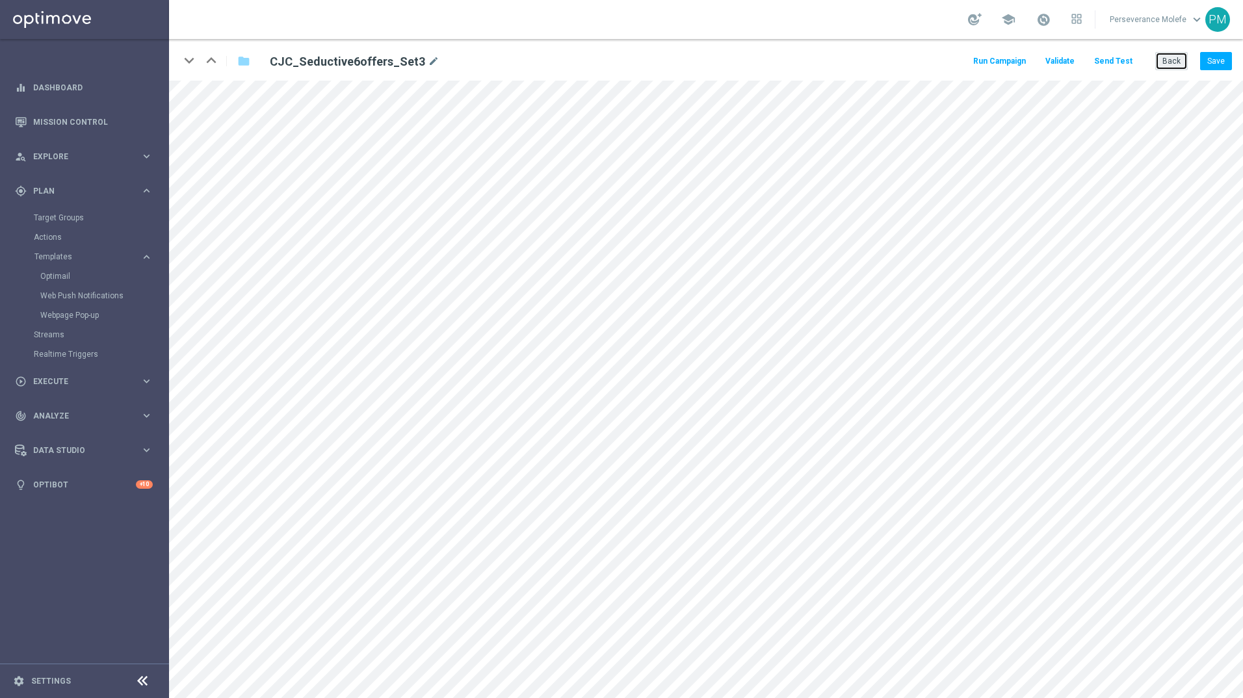
click at [1175, 65] on button "Back" at bounding box center [1171, 61] width 33 height 18
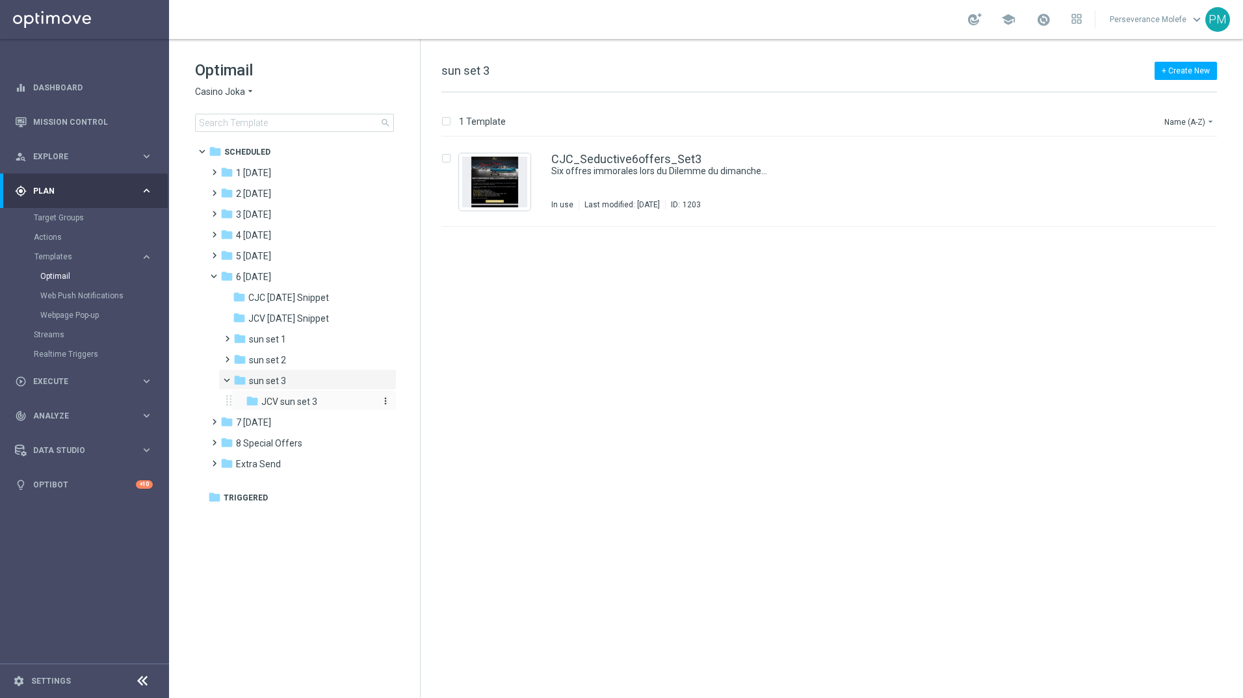
click at [324, 399] on div "folder JCV sun set 3" at bounding box center [310, 402] width 128 height 15
click at [266, 219] on span "3 [DATE]" at bounding box center [253, 215] width 35 height 12
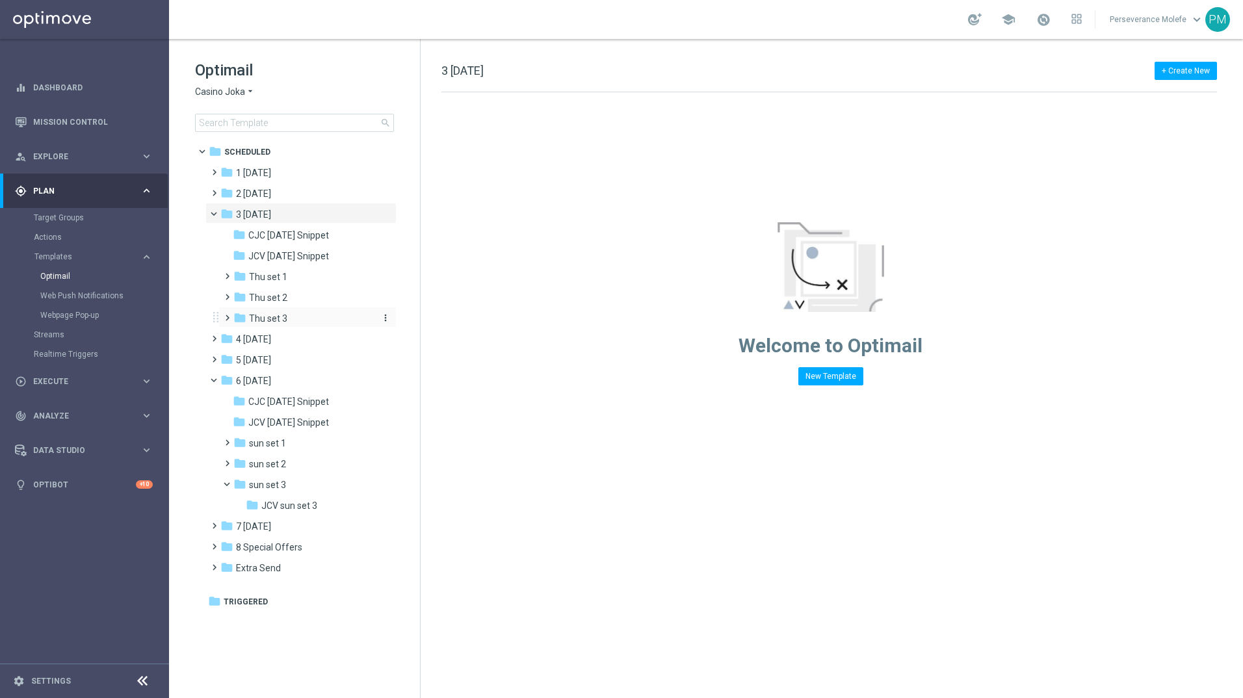
click at [297, 324] on div "folder Thu set 3" at bounding box center [302, 318] width 138 height 15
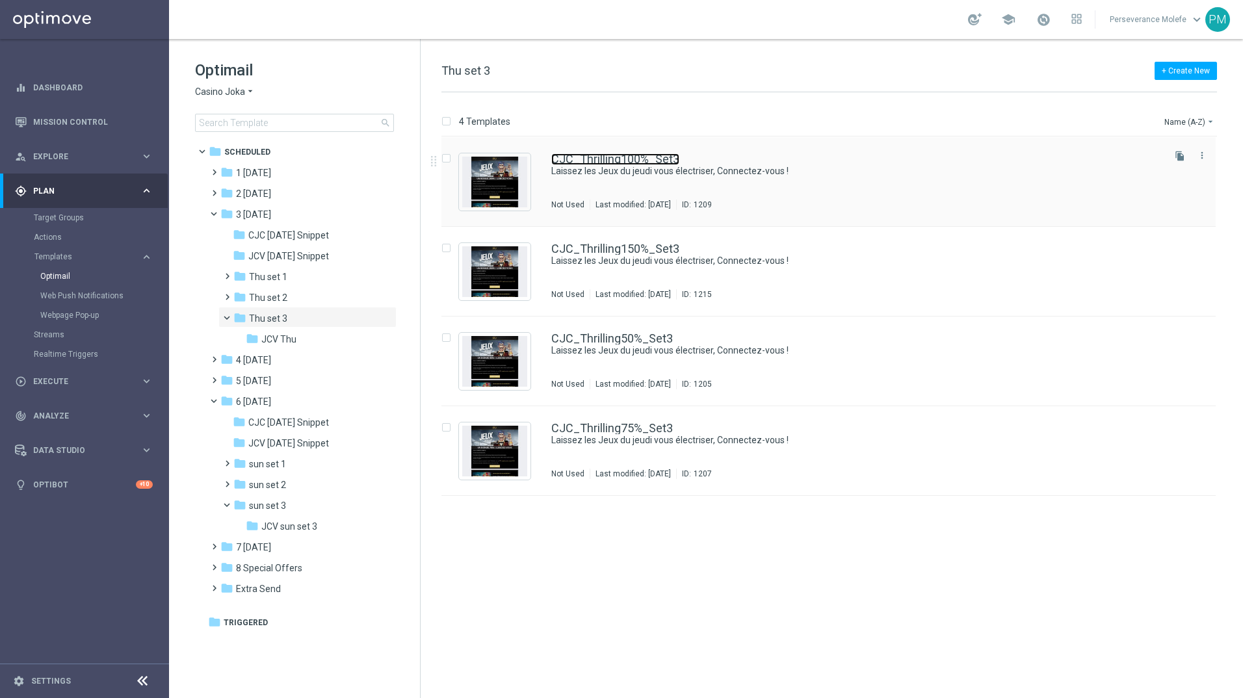
click at [592, 161] on link "CJC_Thrilling100%_Set3" at bounding box center [615, 159] width 128 height 12
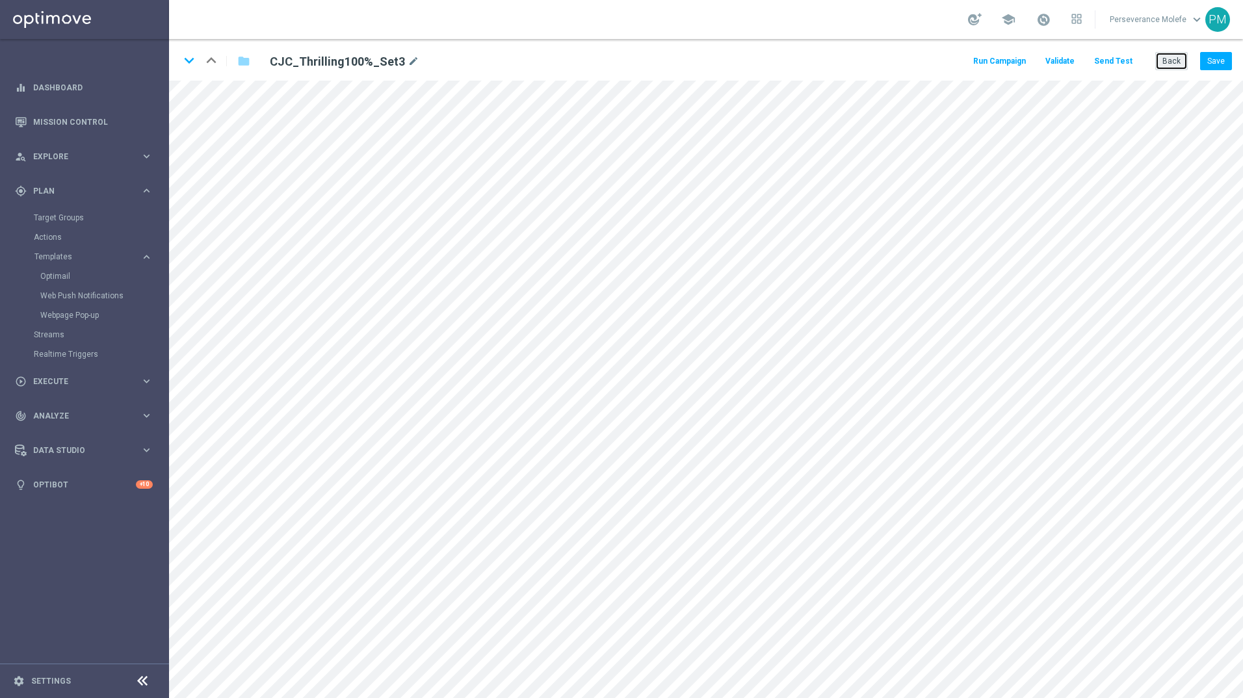
click at [1177, 67] on button "Back" at bounding box center [1171, 61] width 33 height 18
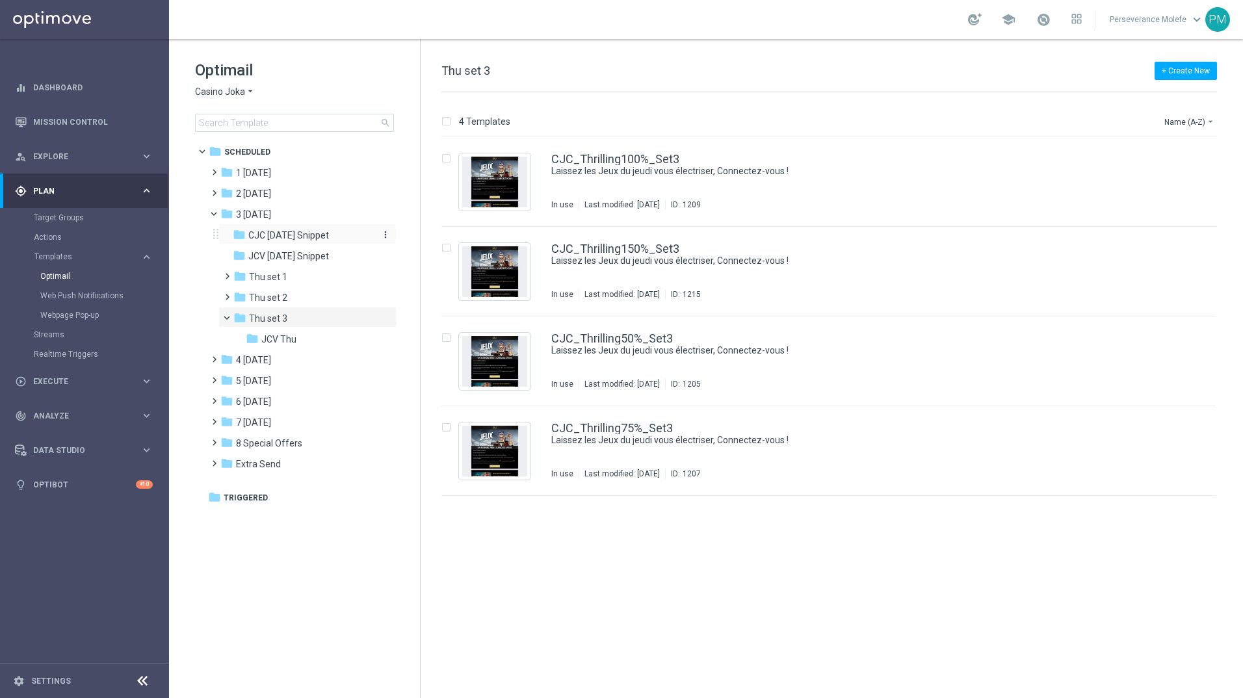
click at [289, 237] on span "CJC Thursday Snippet" at bounding box center [288, 236] width 81 height 12
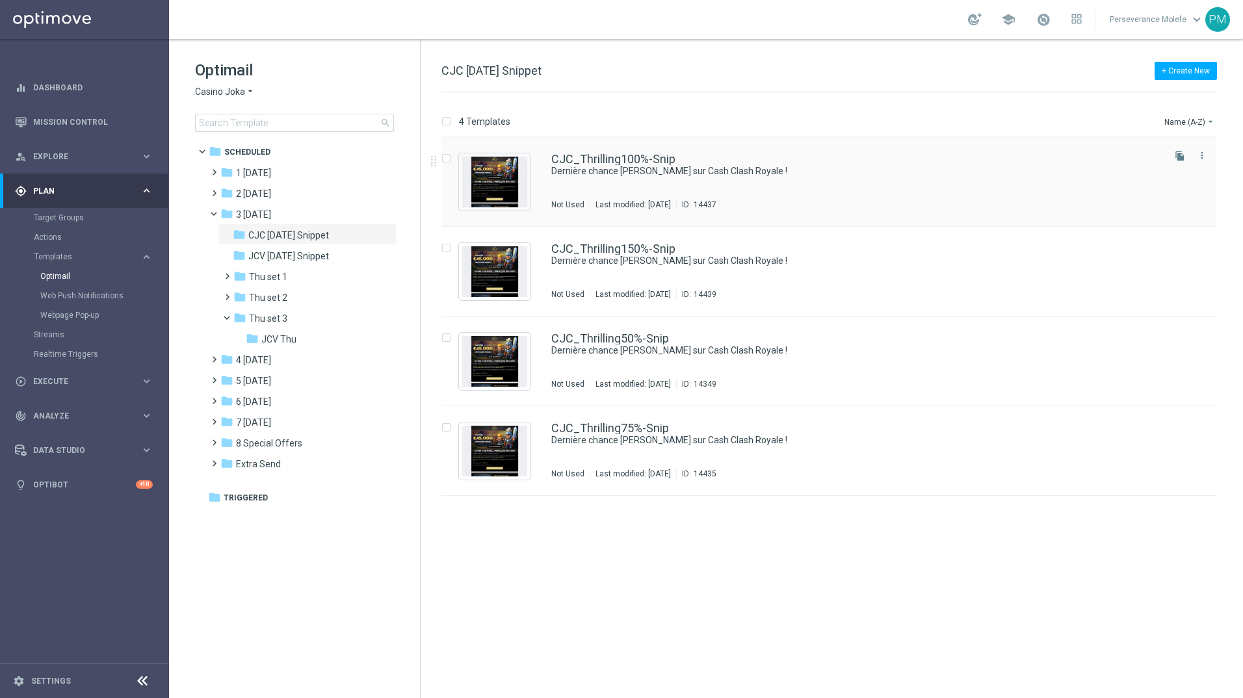
click at [632, 151] on div "CJC_Thrilling100%-Snip Dernière chance de régner sur Cash Clash Royale ! Not Us…" at bounding box center [828, 182] width 774 height 90
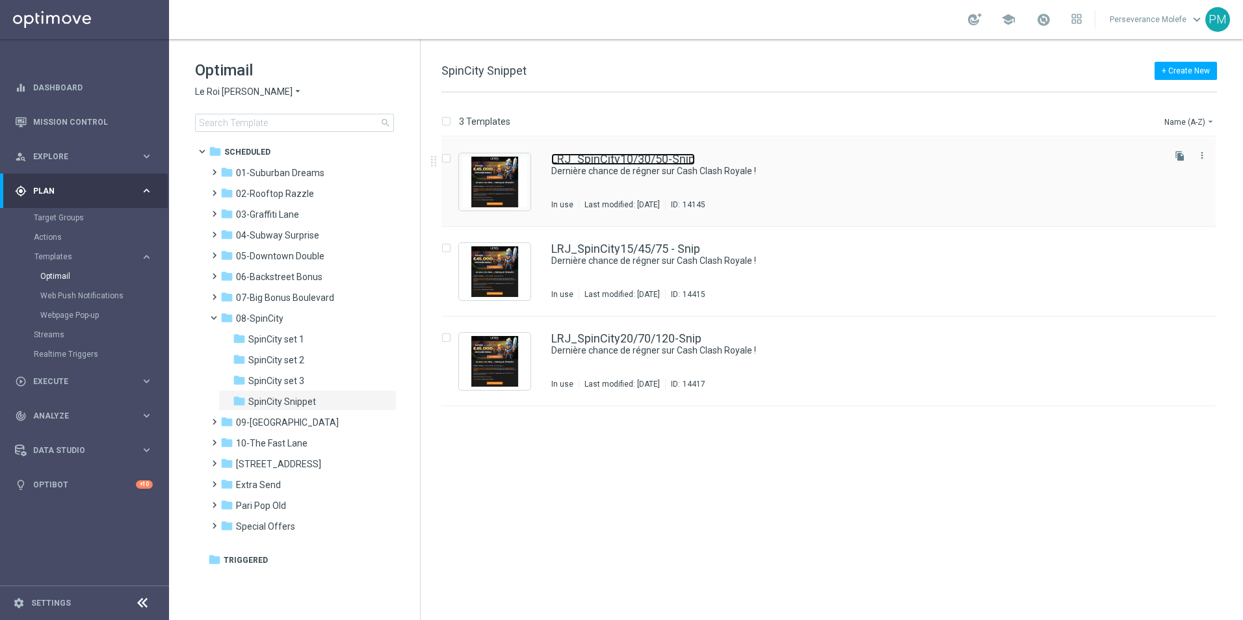
click at [588, 154] on link "LRJ_SpinCity10/30/50-Snip" at bounding box center [623, 159] width 144 height 12
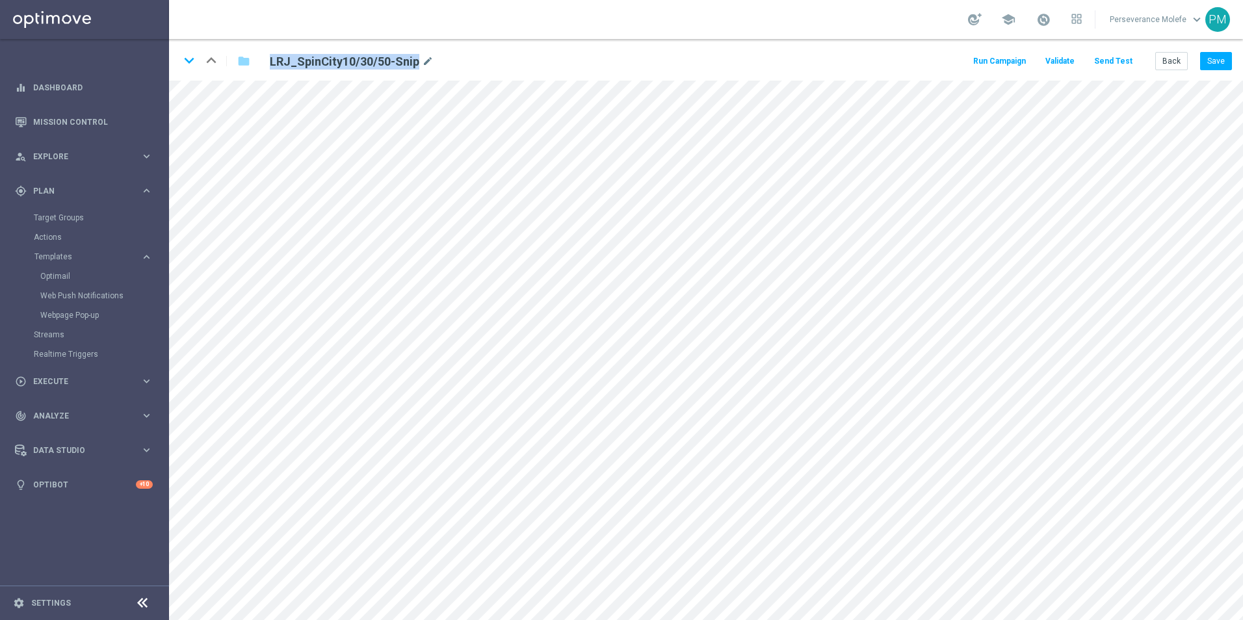
drag, startPoint x: 416, startPoint y: 60, endPoint x: 264, endPoint y: 57, distance: 152.2
click at [264, 57] on div "LRJ_SpinCity10/30/50-Snip mode_edit" at bounding box center [421, 61] width 322 height 18
copy h2 "LRJ_SpinCity10/30/50-Snip"
click at [1171, 60] on button "Back" at bounding box center [1171, 61] width 33 height 18
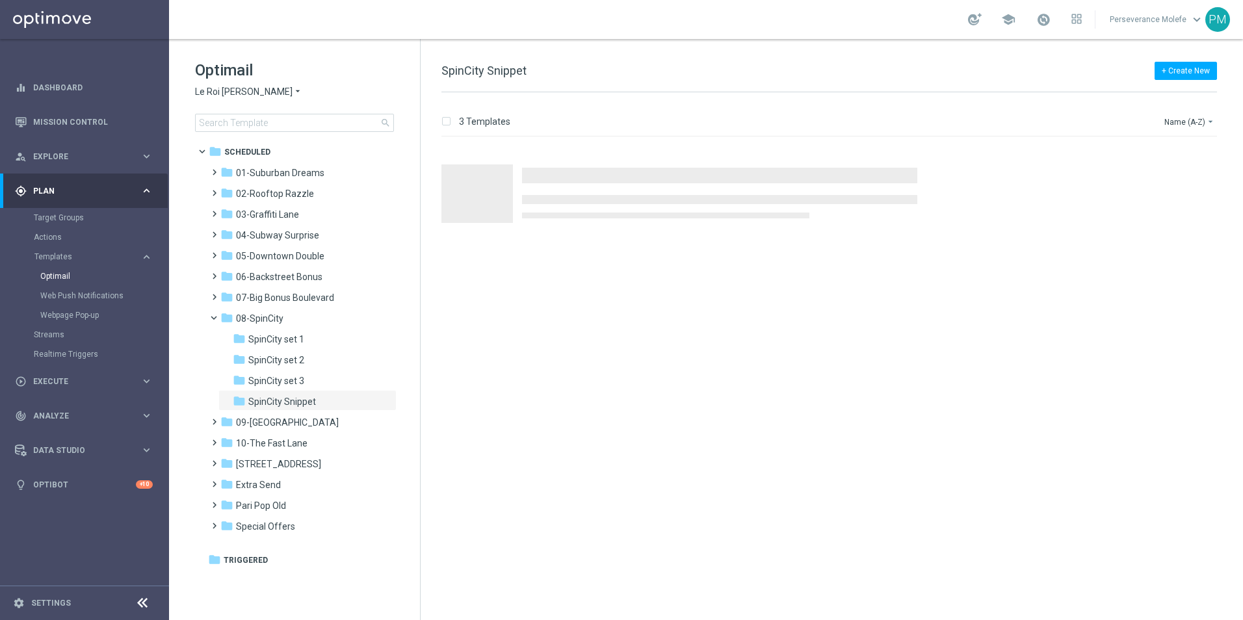
click at [530, 62] on div "+ Create New SpinCity Snippet 3 Templates Name (A-Z) arrow_drop_down Drag here …" at bounding box center [832, 329] width 822 height 581
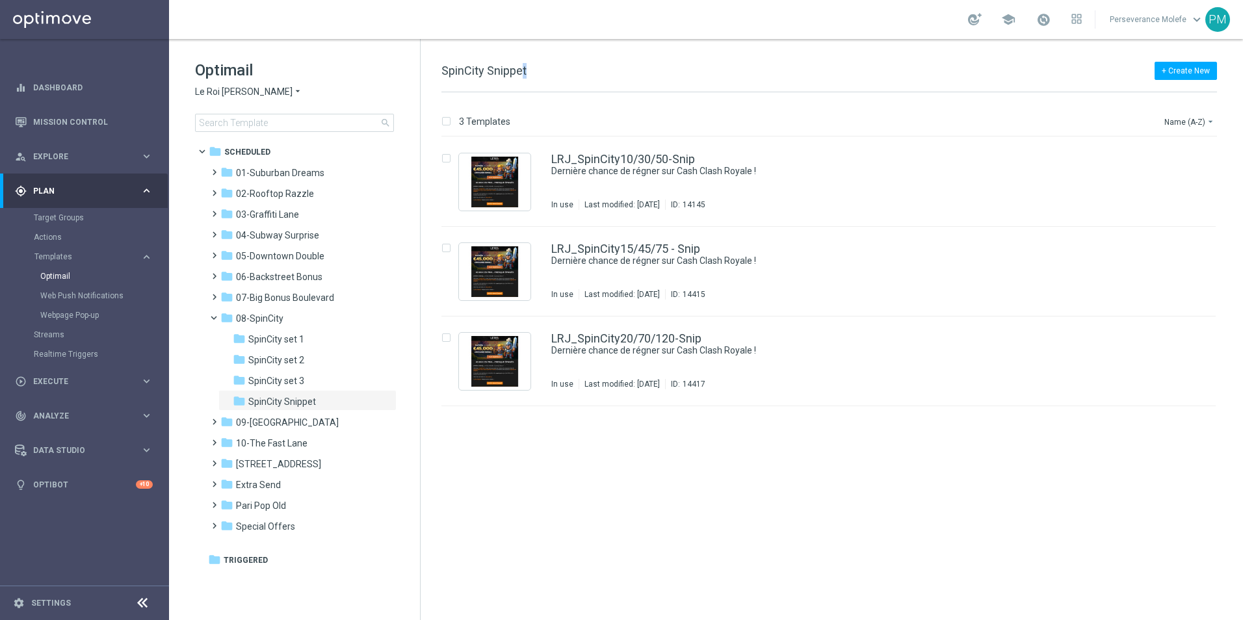
drag, startPoint x: 530, startPoint y: 72, endPoint x: 523, endPoint y: 73, distance: 6.6
click at [523, 73] on div "+ Create New SpinCity Snippet" at bounding box center [829, 77] width 776 height 29
click at [527, 77] on div "+ Create New SpinCity Snippet" at bounding box center [829, 77] width 776 height 29
drag, startPoint x: 527, startPoint y: 71, endPoint x: 438, endPoint y: 67, distance: 89.2
click at [438, 67] on div "+ Create New SpinCity Snippet 3 Templates Name (A-Z) arrow_drop_down Drag here …" at bounding box center [832, 329] width 822 height 581
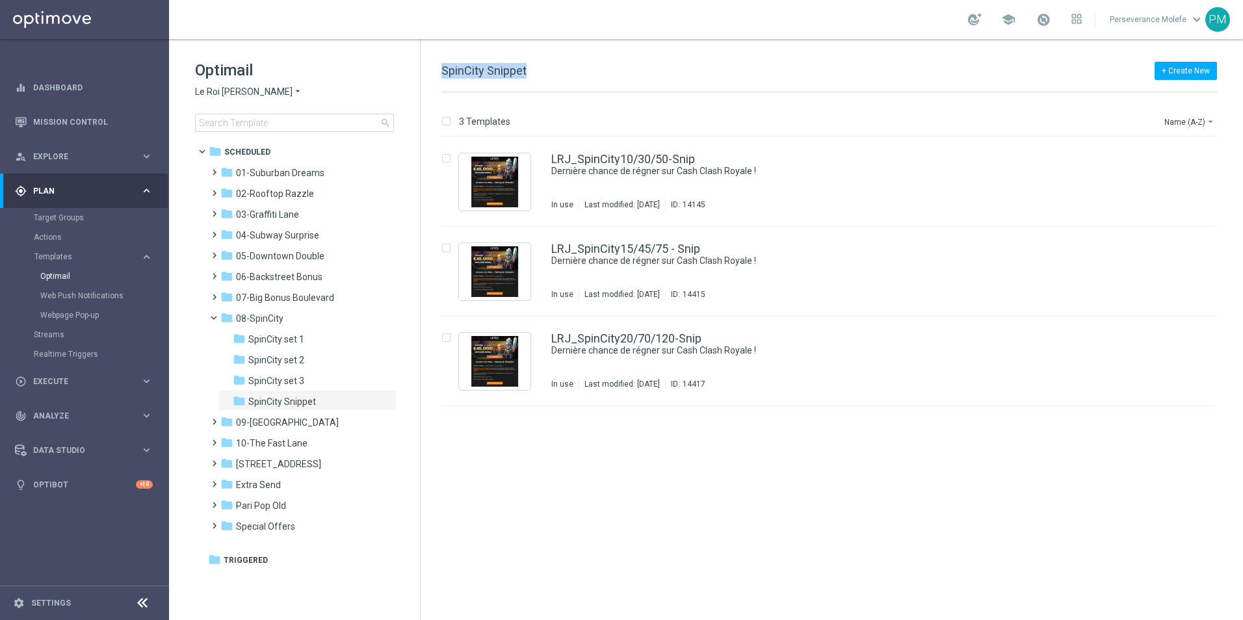
copy span "SpinCity Snippet"
click at [295, 179] on div "folder 01-Suburban Dreams" at bounding box center [295, 173] width 150 height 15
